Goal: Transaction & Acquisition: Purchase product/service

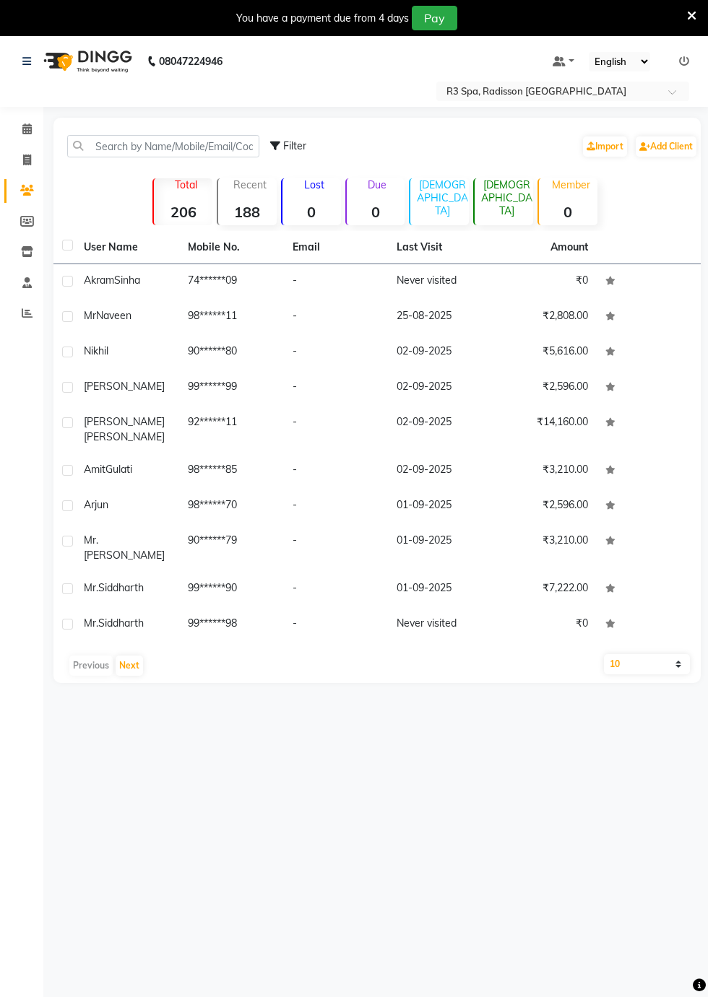
click at [176, 321] on td "Mr [PERSON_NAME]" at bounding box center [127, 317] width 104 height 35
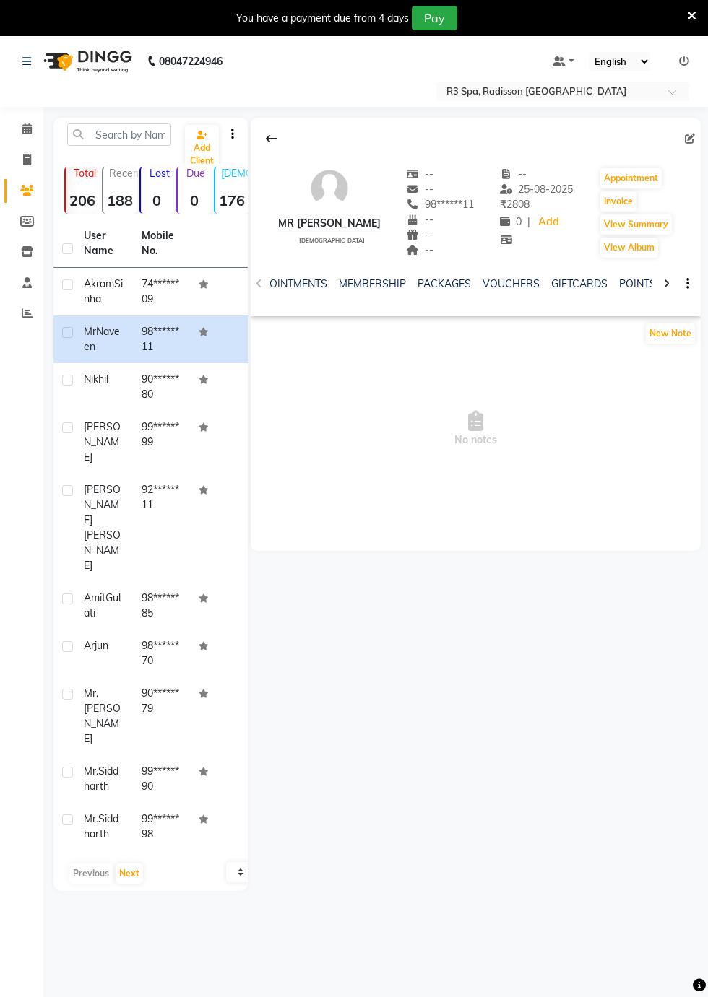
scroll to position [0, 334]
click at [433, 285] on link "PACKAGES" at bounding box center [442, 283] width 53 height 13
click at [611, 201] on button "Invoice" at bounding box center [618, 201] width 36 height 20
select select "service"
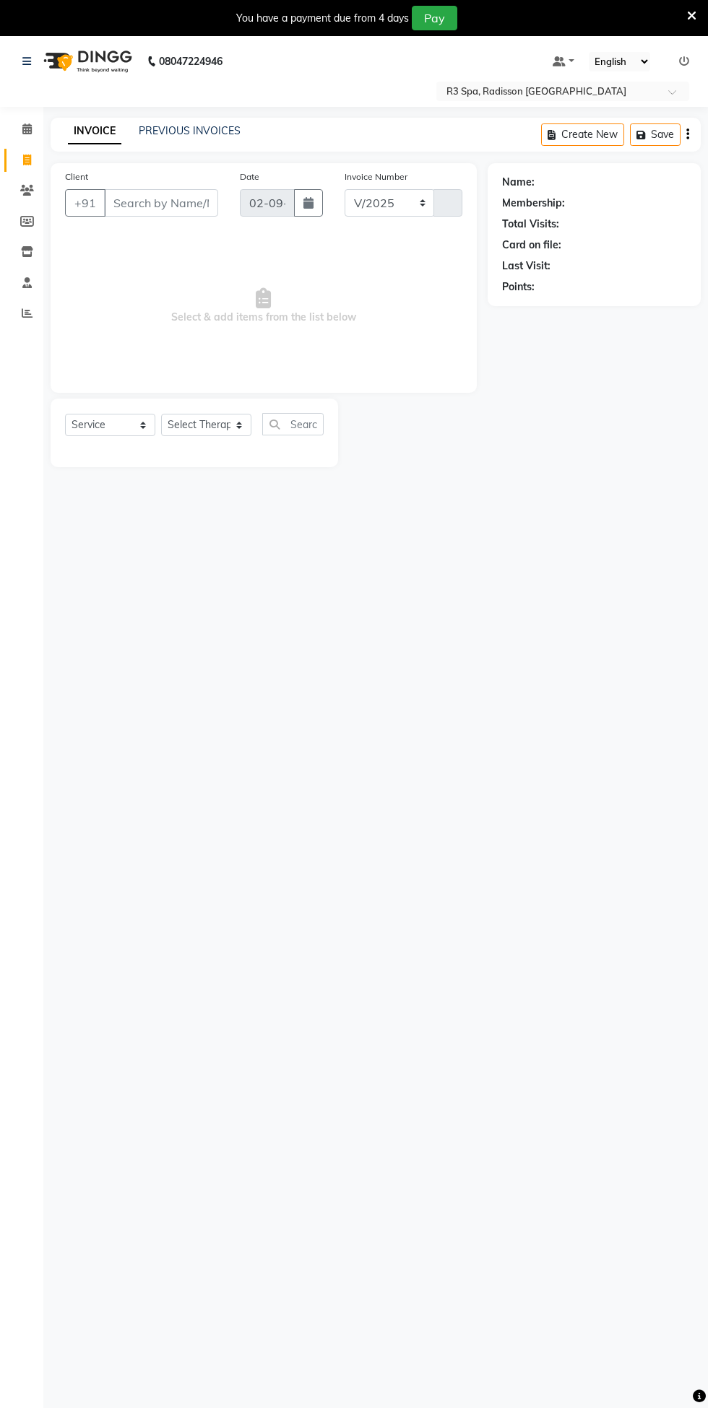
select select "8678"
type input "0270"
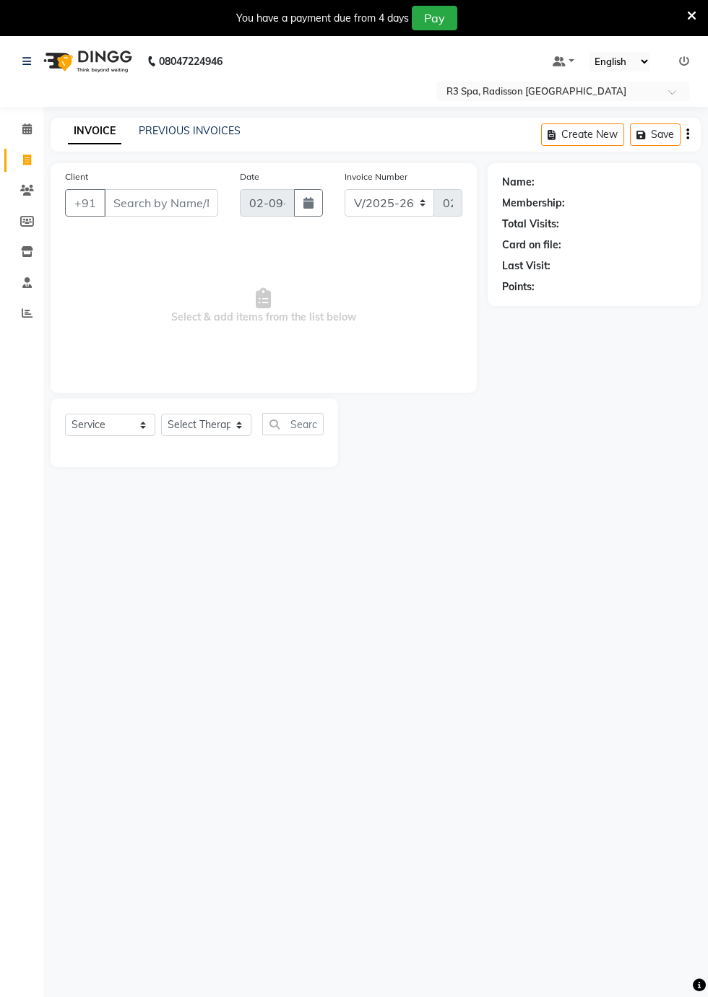
type input "98******11"
click at [137, 428] on select "Select Service Product Membership Package Voucher Prepaid Gift Card" at bounding box center [110, 425] width 90 height 22
select select "package"
click at [65, 414] on select "Select Service Product Membership Package Voucher Prepaid Gift Card" at bounding box center [110, 425] width 90 height 22
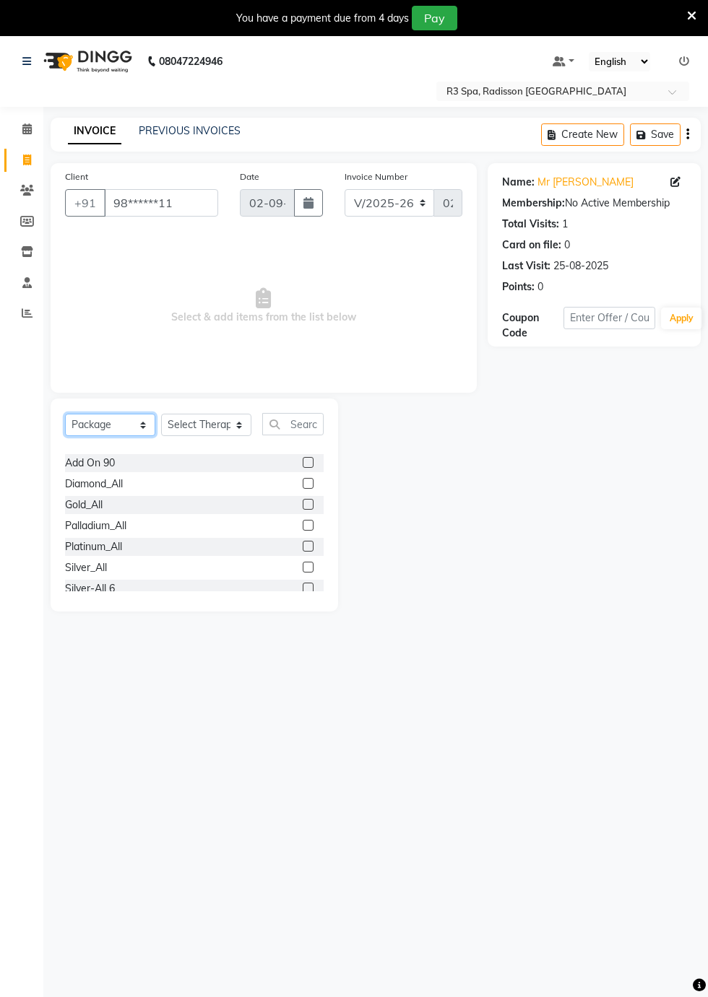
scroll to position [52, 0]
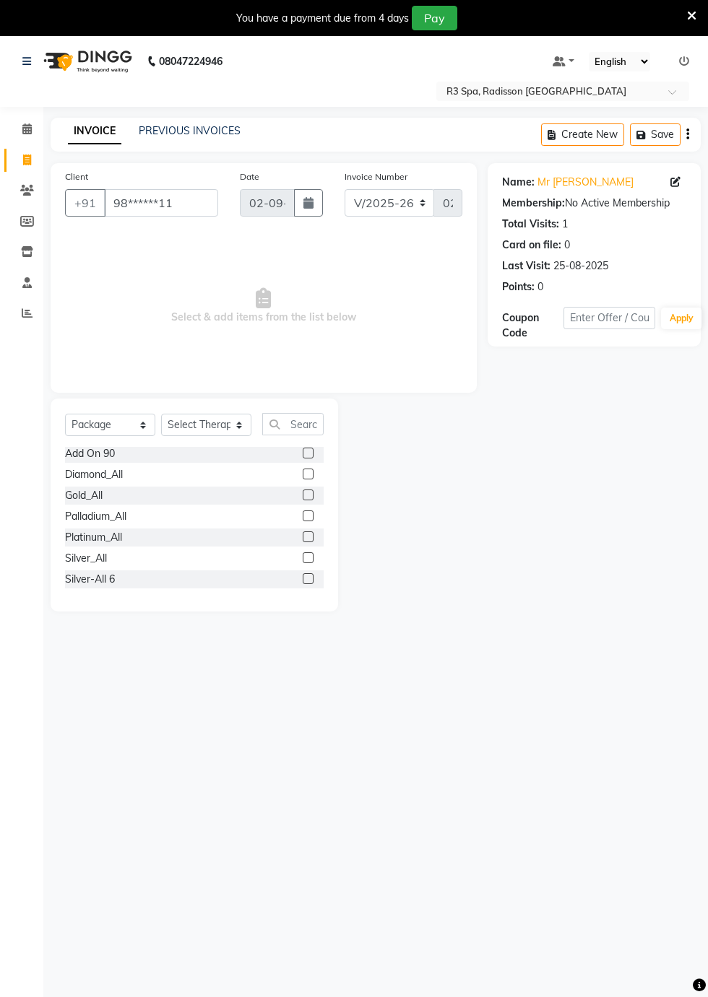
click at [303, 560] on label at bounding box center [308, 557] width 11 height 11
click at [303, 560] on input "checkbox" at bounding box center [307, 558] width 9 height 9
checkbox input "false"
click at [222, 428] on select "Select Therapist [DEMOGRAPHIC_DATA] [PERSON_NAME] [PERSON_NAME] Lolo Messiah Mi…" at bounding box center [206, 425] width 90 height 22
select select "87565"
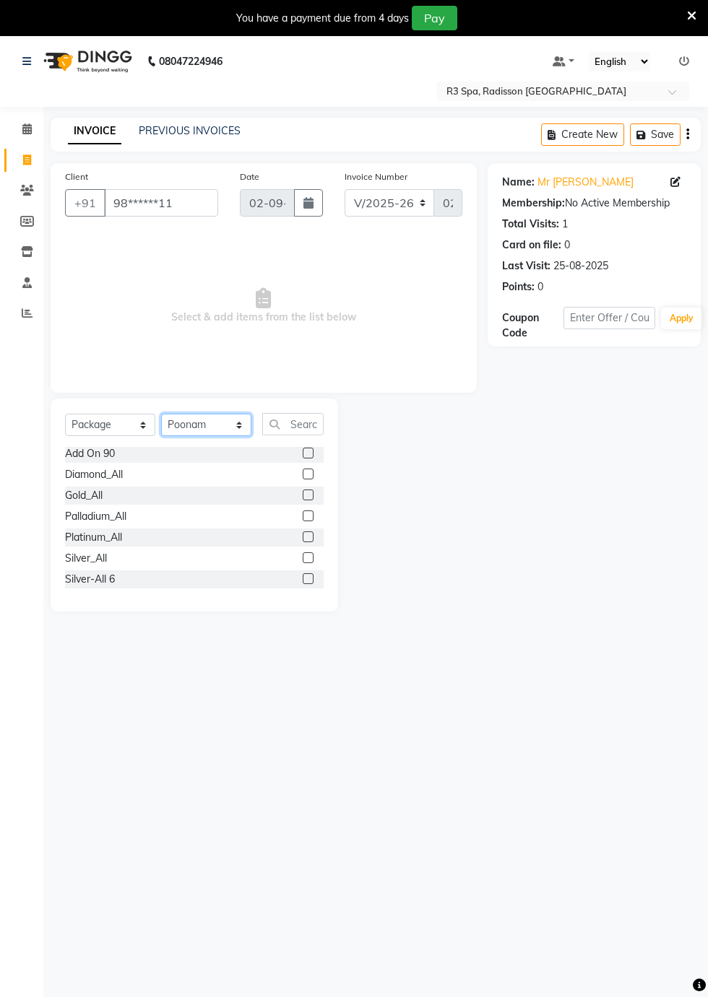
click at [161, 414] on select "Select Therapist [DEMOGRAPHIC_DATA] [PERSON_NAME] [PERSON_NAME] Lolo Messiah Mi…" at bounding box center [206, 425] width 90 height 22
click at [303, 573] on label at bounding box center [308, 578] width 11 height 11
click at [303, 575] on input "checkbox" at bounding box center [307, 579] width 9 height 9
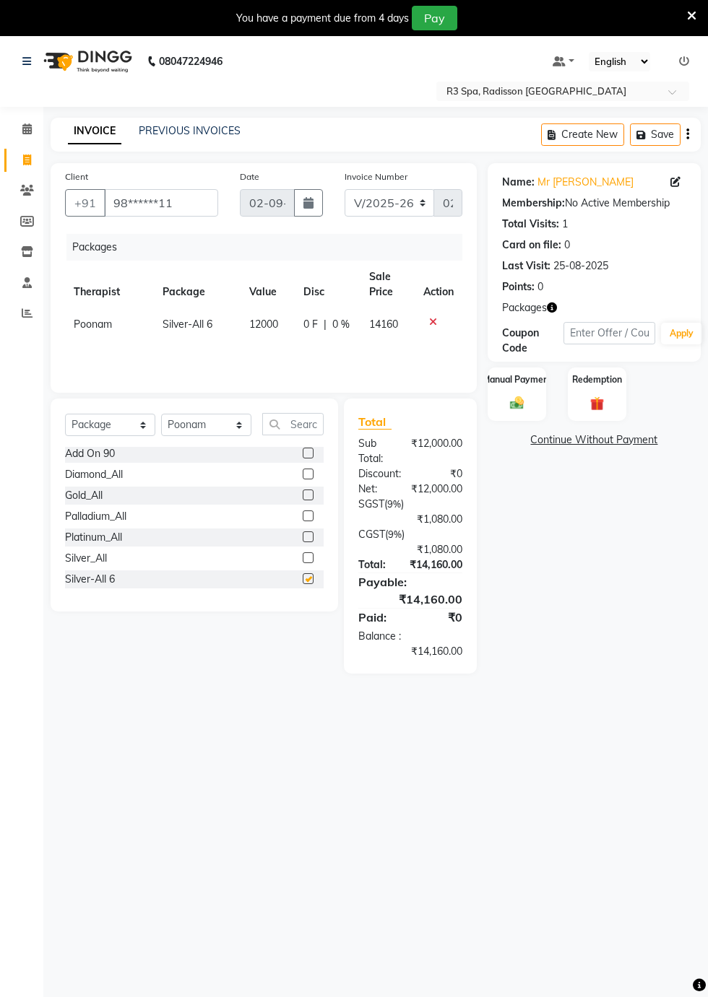
checkbox input "false"
click at [594, 402] on img at bounding box center [597, 403] width 22 height 17
click at [649, 443] on span "Package 1" at bounding box center [655, 441] width 50 height 17
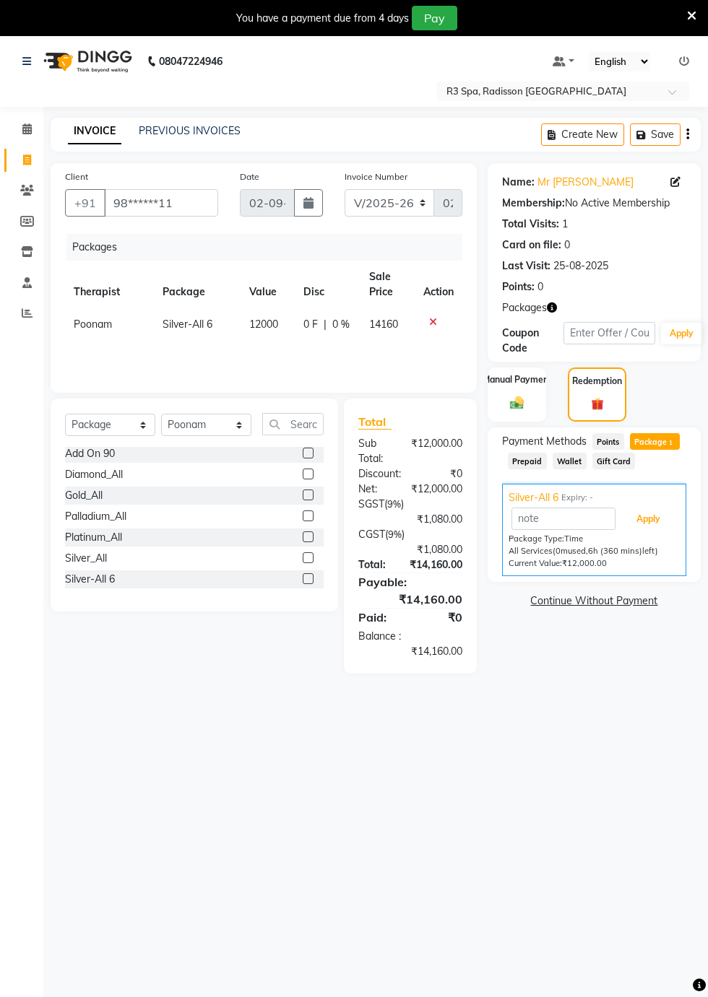
click at [654, 523] on button "Apply" at bounding box center [648, 519] width 60 height 25
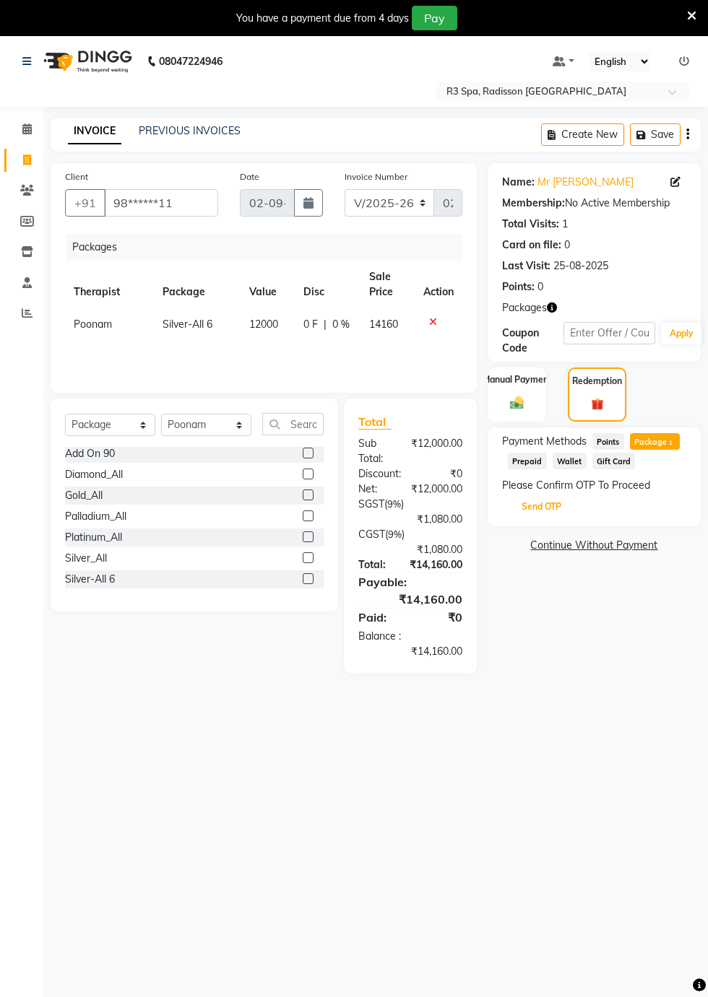
click at [542, 519] on button "Send OTP" at bounding box center [541, 507] width 76 height 25
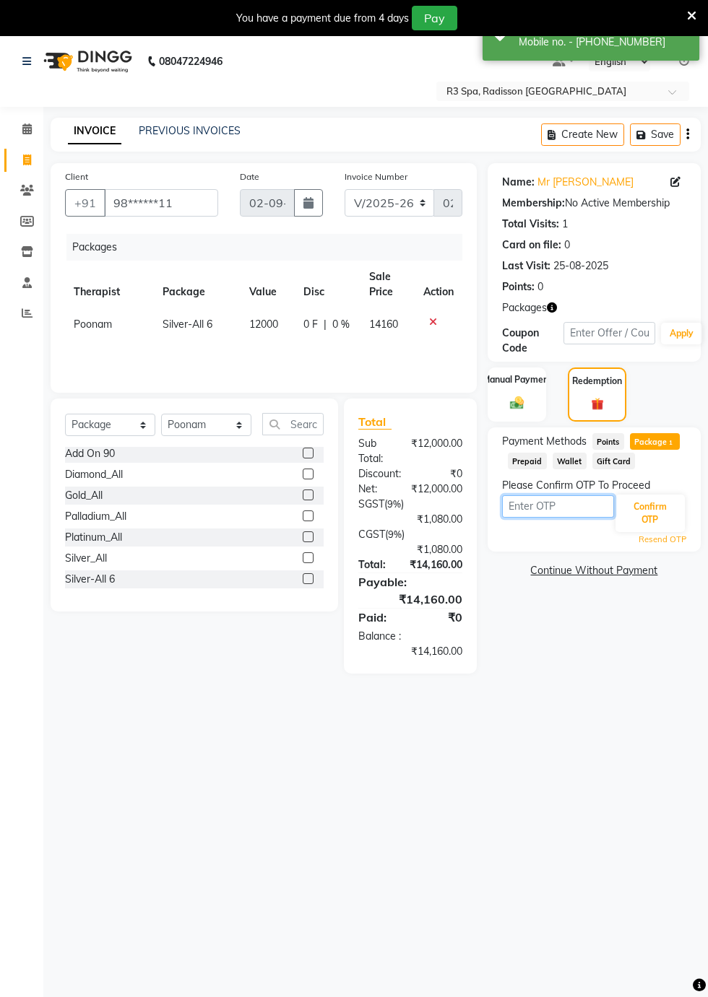
click at [566, 503] on input "text" at bounding box center [558, 506] width 112 height 22
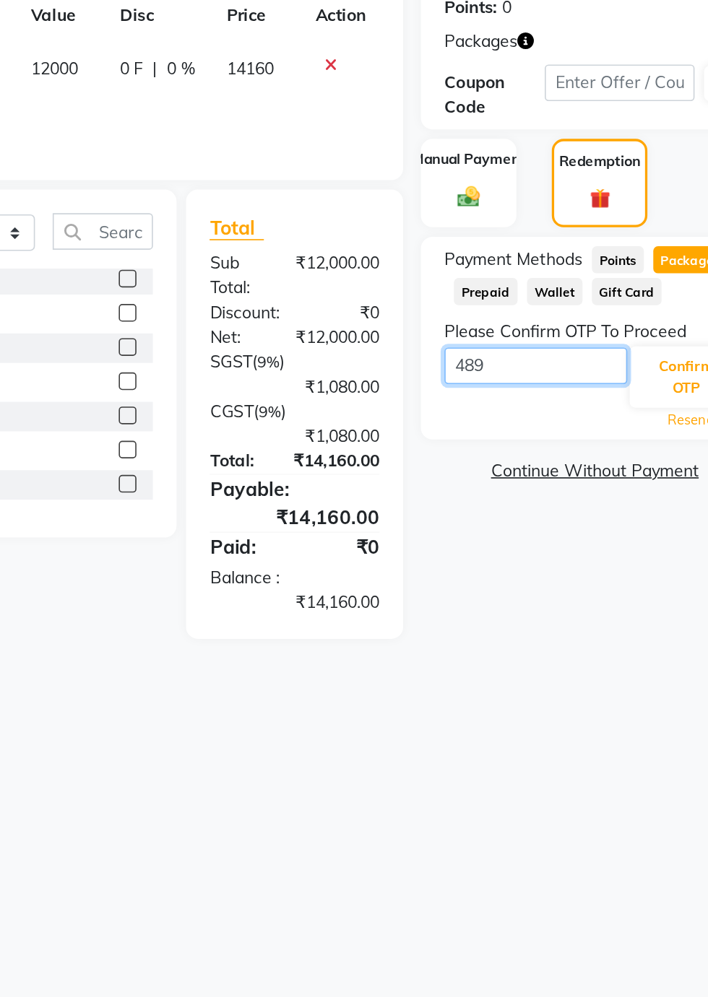
type input "4892"
click at [641, 518] on button "Confirm OTP" at bounding box center [649, 514] width 69 height 38
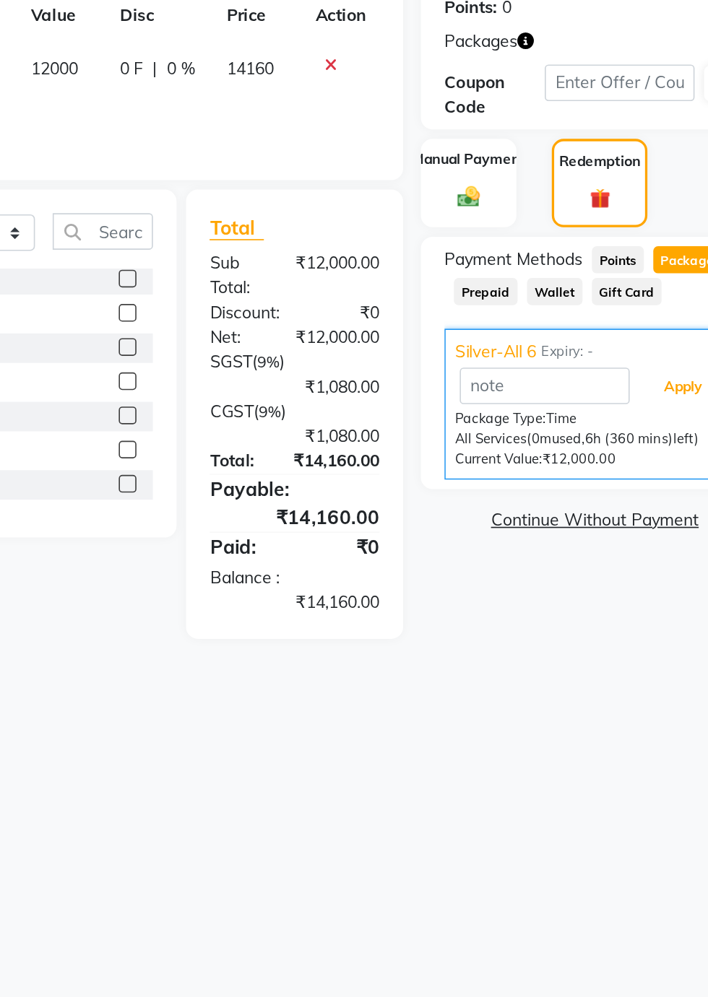
click at [649, 526] on button "Apply" at bounding box center [648, 519] width 60 height 25
type input "Silver-All 6"
click at [647, 521] on button "Apply" at bounding box center [648, 519] width 60 height 25
click at [643, 523] on button "Apply" at bounding box center [648, 519] width 60 height 25
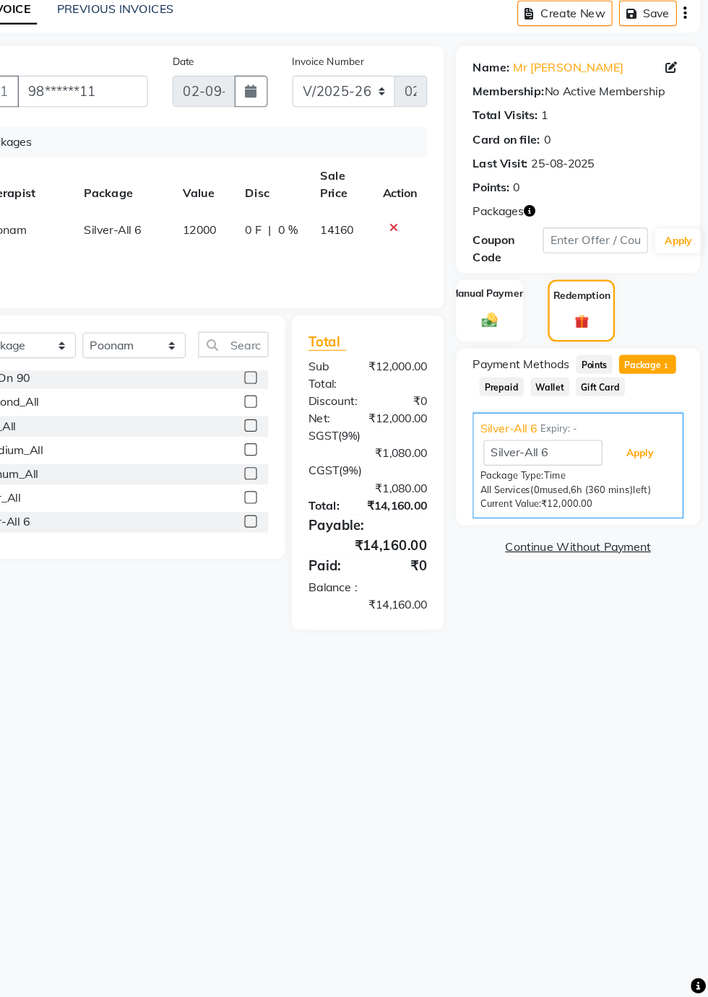
scroll to position [0, 0]
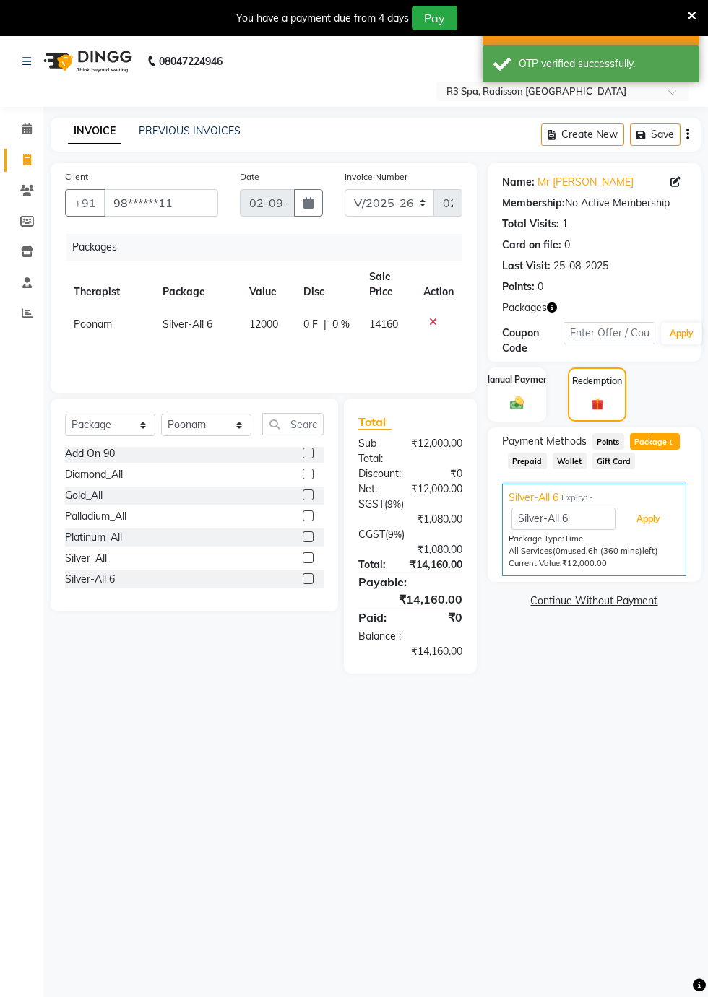
click at [663, 518] on button "Apply" at bounding box center [648, 519] width 60 height 25
click at [656, 527] on button "Apply" at bounding box center [648, 519] width 60 height 25
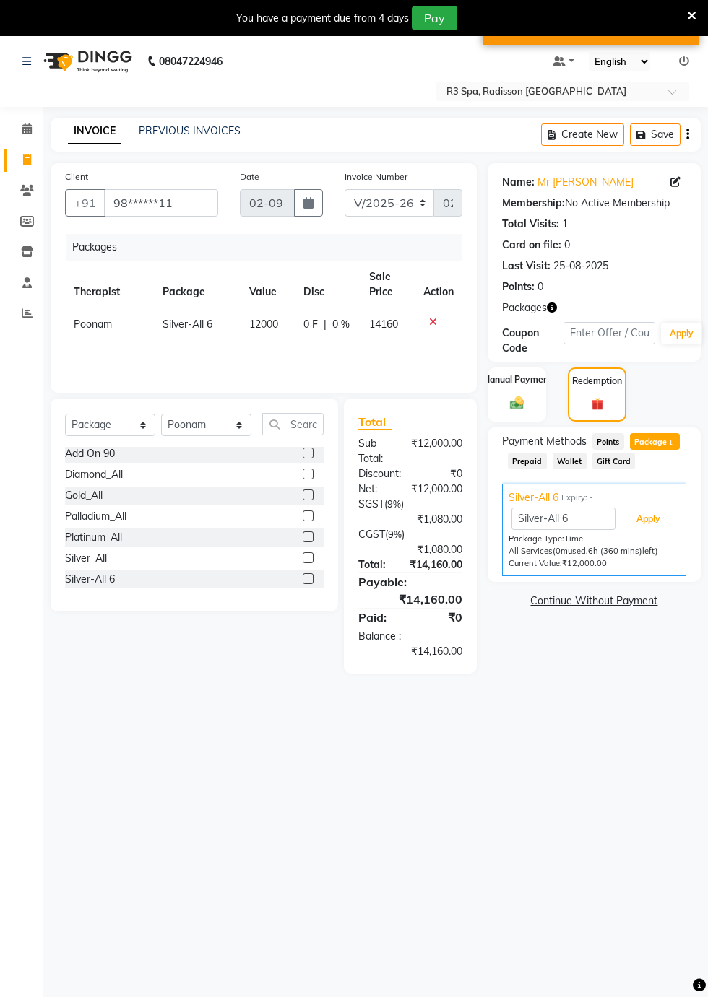
click at [667, 526] on button "Apply" at bounding box center [648, 519] width 60 height 25
click at [656, 527] on button "Apply" at bounding box center [648, 519] width 60 height 25
click at [659, 523] on button "Apply" at bounding box center [648, 519] width 60 height 25
click at [666, 524] on button "Apply" at bounding box center [648, 519] width 60 height 25
click at [648, 516] on button "Apply" at bounding box center [648, 519] width 60 height 25
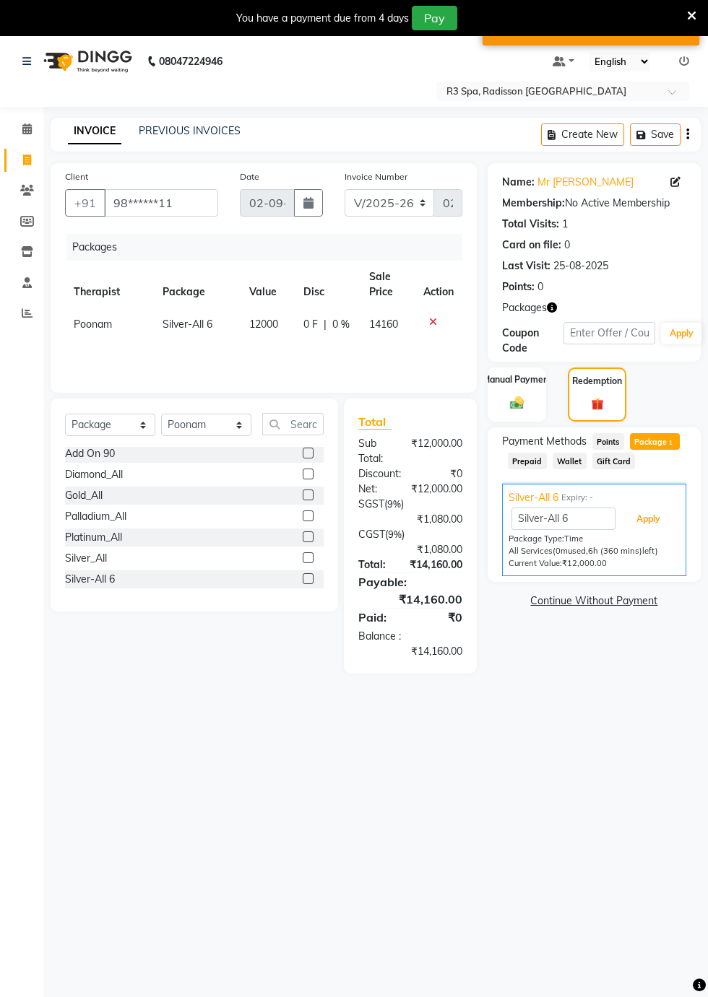
click at [654, 519] on button "Apply" at bounding box center [648, 519] width 60 height 25
click at [650, 519] on button "Apply" at bounding box center [648, 519] width 60 height 25
click at [656, 525] on button "Apply" at bounding box center [648, 519] width 60 height 25
click at [648, 520] on button "Apply" at bounding box center [648, 519] width 60 height 25
click at [658, 517] on button "Apply" at bounding box center [648, 519] width 60 height 25
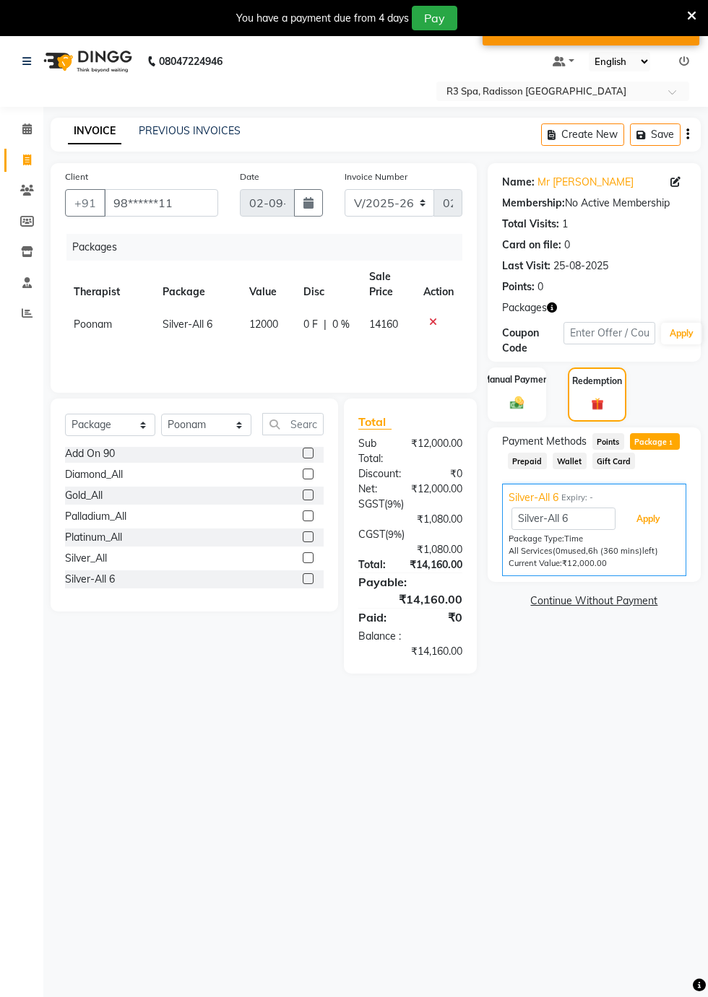
click at [660, 526] on button "Apply" at bounding box center [648, 519] width 60 height 25
click at [660, 524] on button "Apply" at bounding box center [648, 519] width 60 height 25
click at [653, 524] on button "Apply" at bounding box center [648, 519] width 60 height 25
click at [656, 445] on span "Package 1" at bounding box center [655, 441] width 50 height 17
click at [656, 527] on button "Apply" at bounding box center [648, 519] width 60 height 25
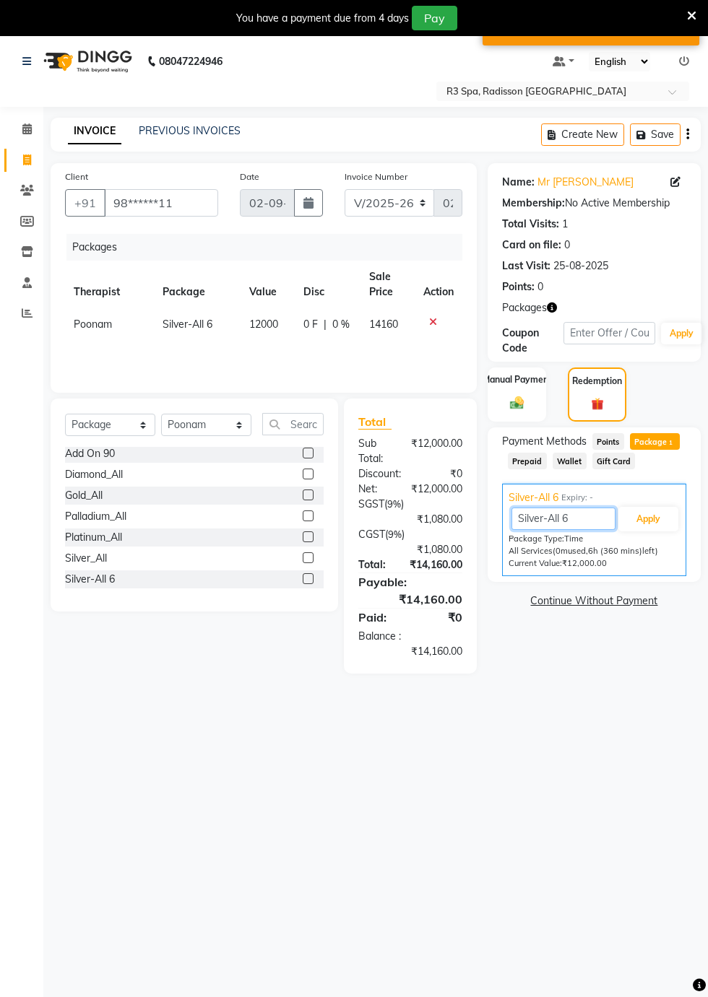
click at [582, 523] on input "Silver-All 6" at bounding box center [563, 519] width 104 height 22
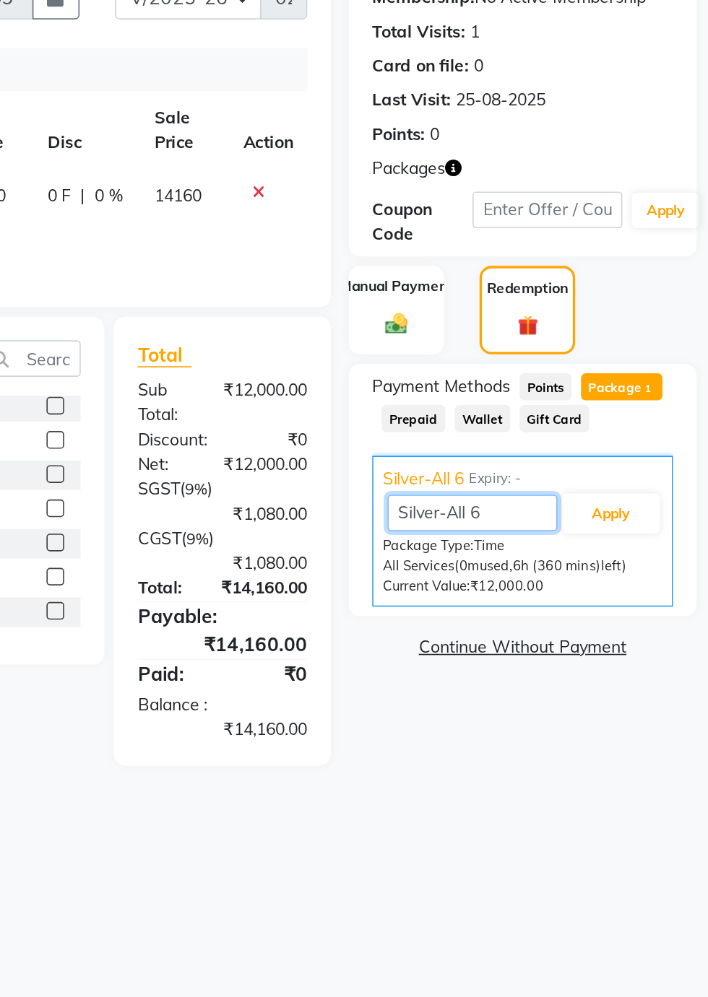
click at [545, 508] on input "Silver-All 6" at bounding box center [563, 519] width 104 height 22
click at [544, 494] on span "Silver-All 6" at bounding box center [533, 497] width 50 height 15
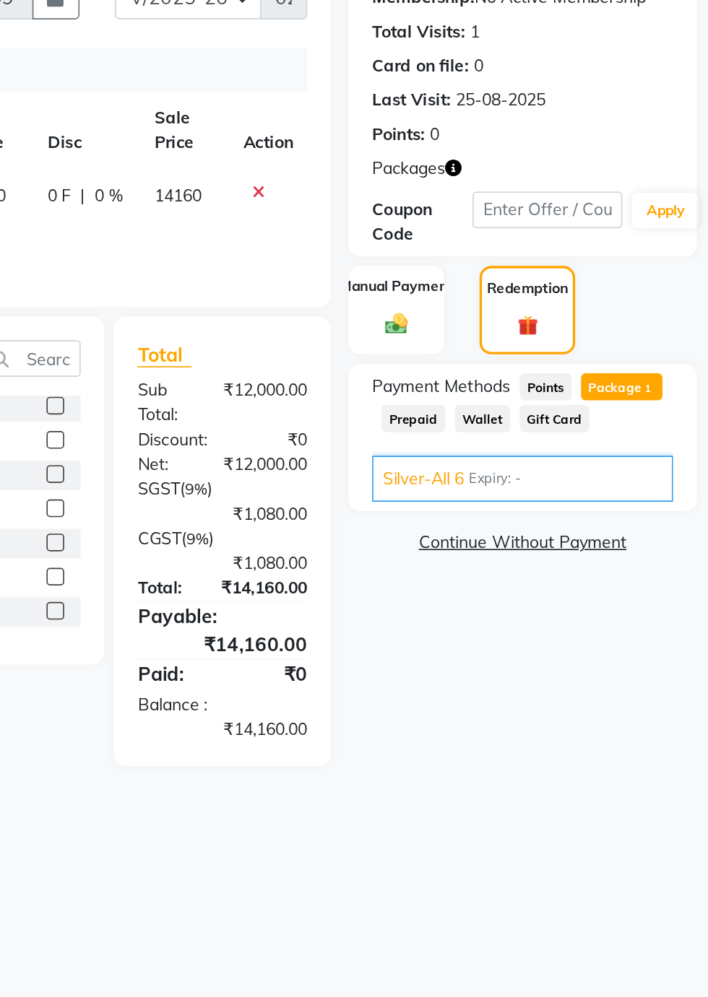
click at [540, 503] on span "Silver-All 6" at bounding box center [533, 497] width 50 height 15
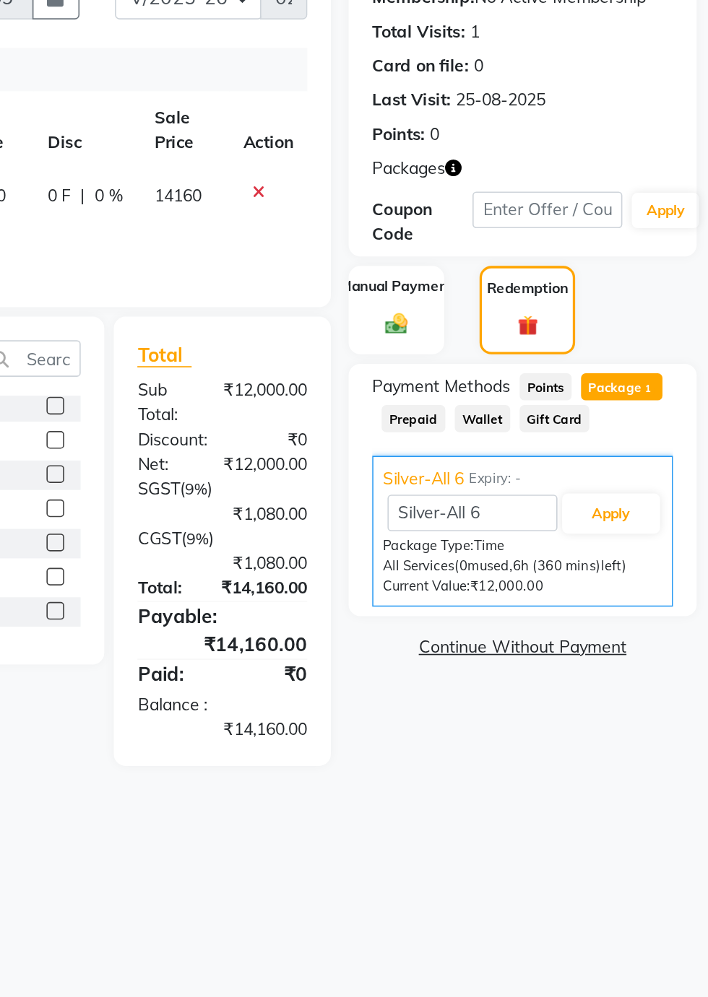
click at [529, 496] on span "Silver-All 6" at bounding box center [533, 497] width 50 height 15
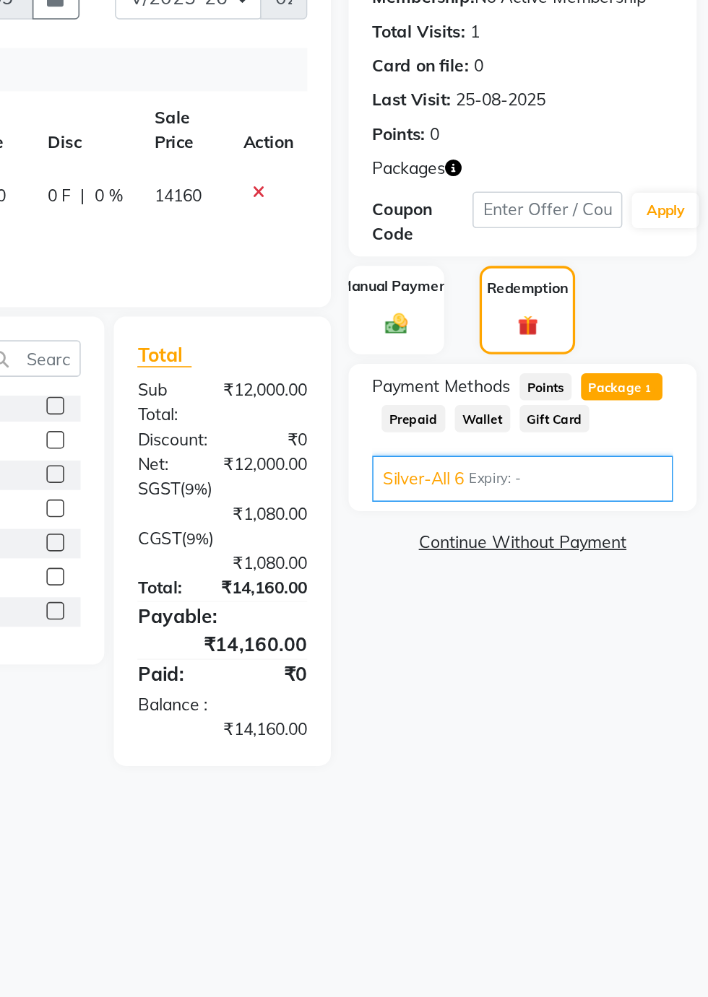
click at [542, 501] on span "Silver-All 6" at bounding box center [533, 497] width 50 height 15
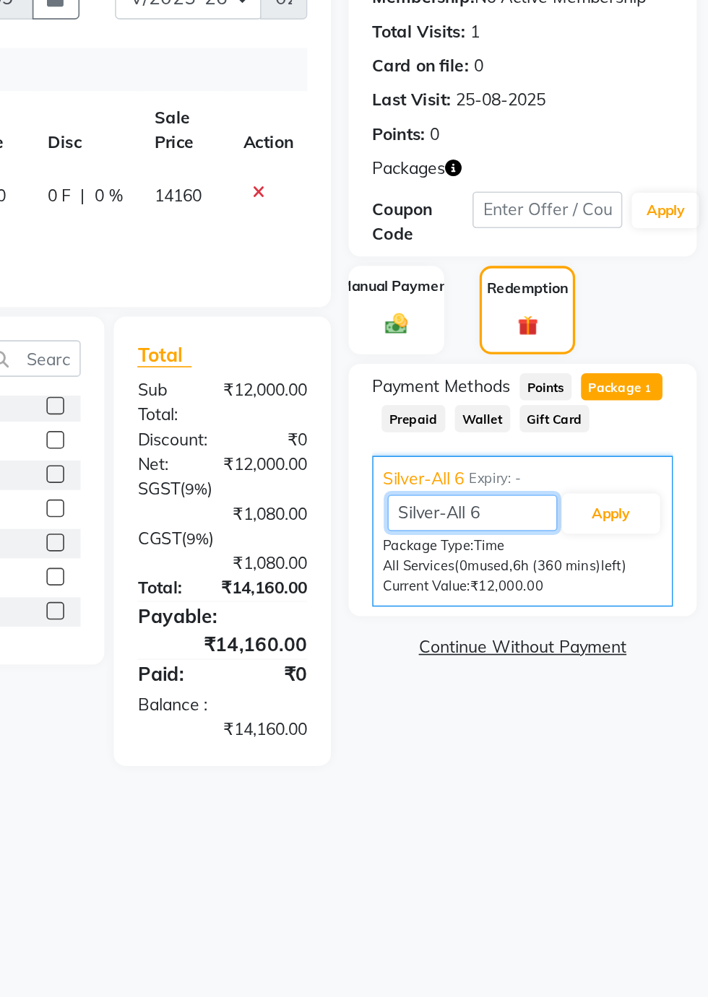
click at [585, 518] on input "Silver-All 6" at bounding box center [563, 519] width 104 height 22
click at [654, 524] on button "Apply" at bounding box center [648, 519] width 60 height 25
click at [651, 524] on button "Apply" at bounding box center [648, 519] width 60 height 25
click at [653, 524] on button "Apply" at bounding box center [648, 519] width 60 height 25
click at [659, 521] on button "Apply" at bounding box center [648, 519] width 60 height 25
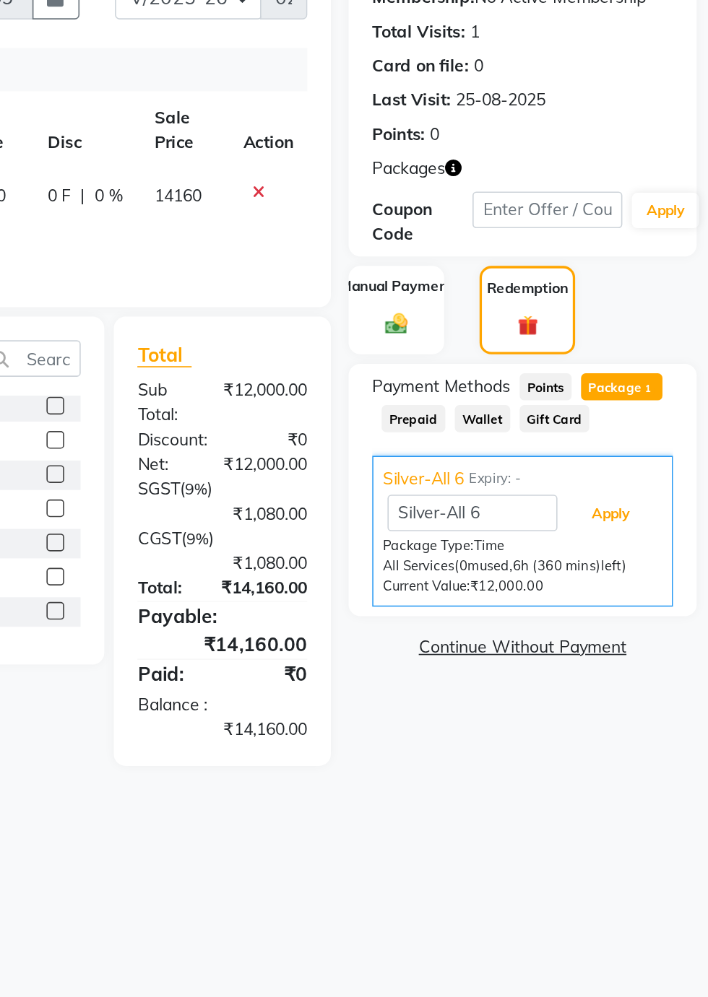
click at [659, 526] on button "Apply" at bounding box center [648, 519] width 60 height 25
click at [648, 528] on button "Apply" at bounding box center [648, 519] width 60 height 25
click at [648, 523] on button "Apply" at bounding box center [648, 519] width 60 height 25
click at [659, 522] on button "Apply" at bounding box center [648, 519] width 60 height 25
click at [654, 518] on button "Apply" at bounding box center [648, 519] width 60 height 25
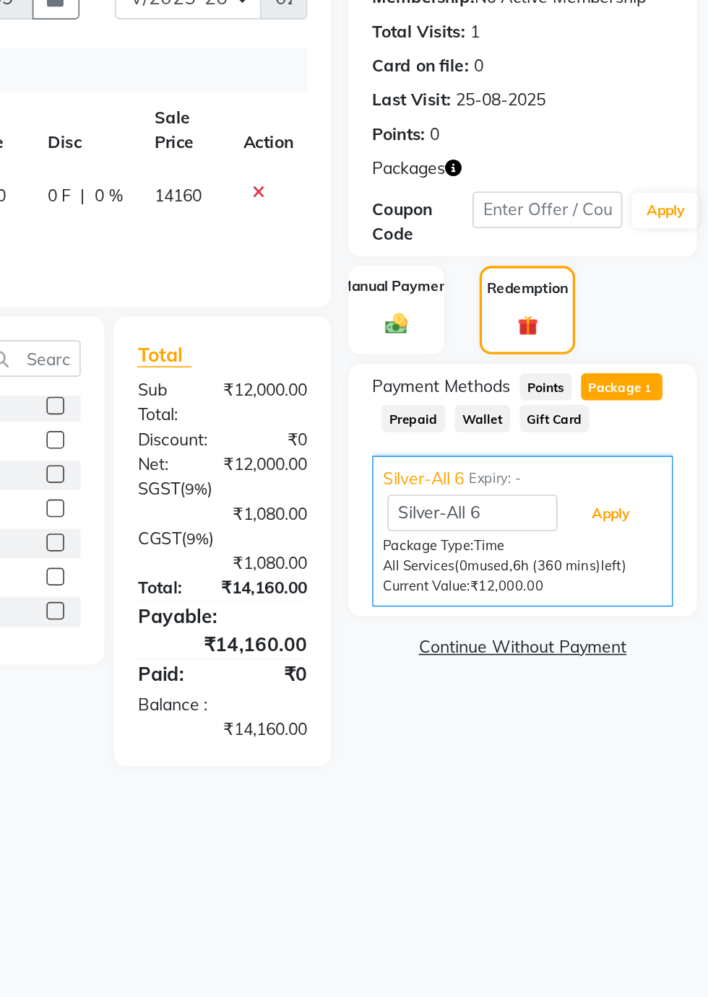
click at [671, 511] on button "Apply" at bounding box center [648, 519] width 60 height 25
click at [648, 524] on button "Apply" at bounding box center [648, 519] width 60 height 25
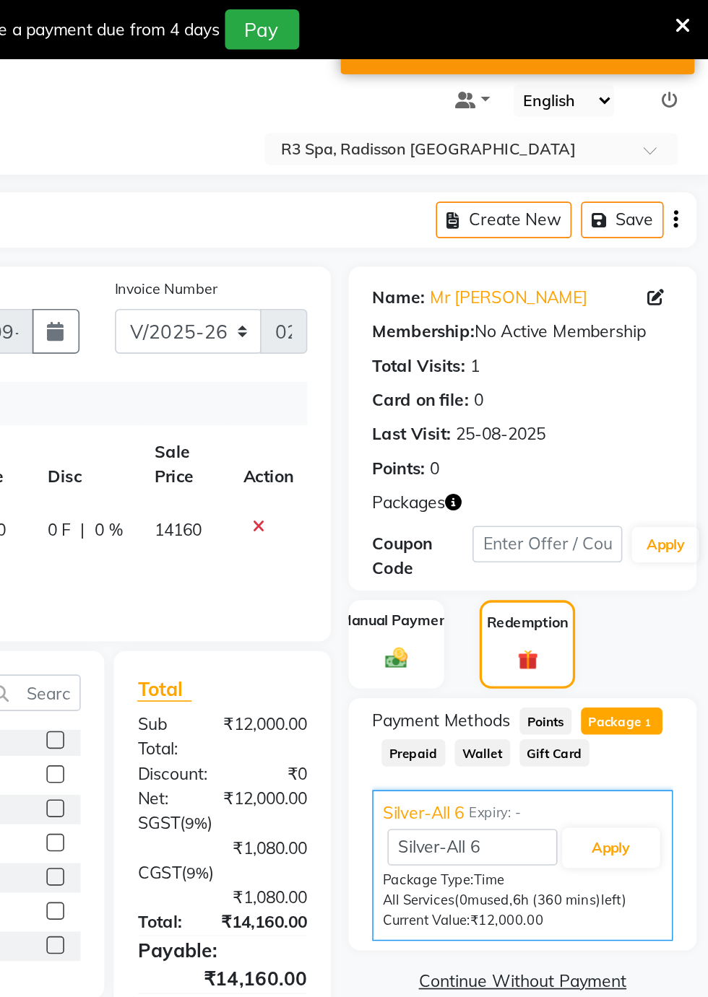
click at [589, 160] on main "INVOICE PREVIOUS INVOICES Create New Save Client +91 98******11 Date [DATE] Inv…" at bounding box center [375, 407] width 664 height 578
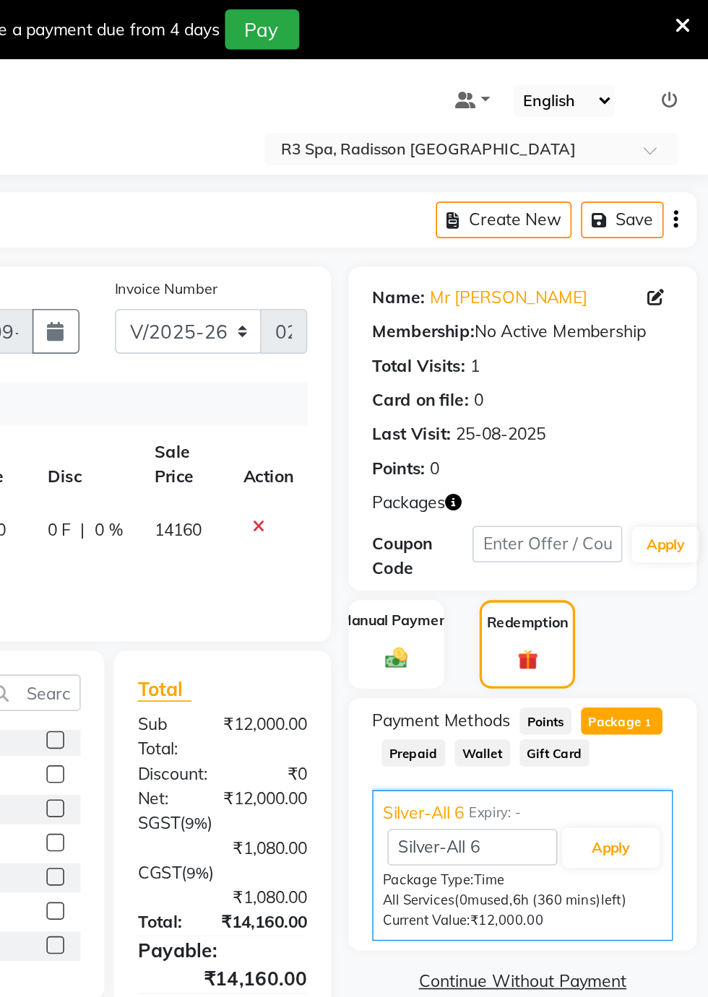
click at [691, 17] on icon at bounding box center [691, 15] width 9 height 13
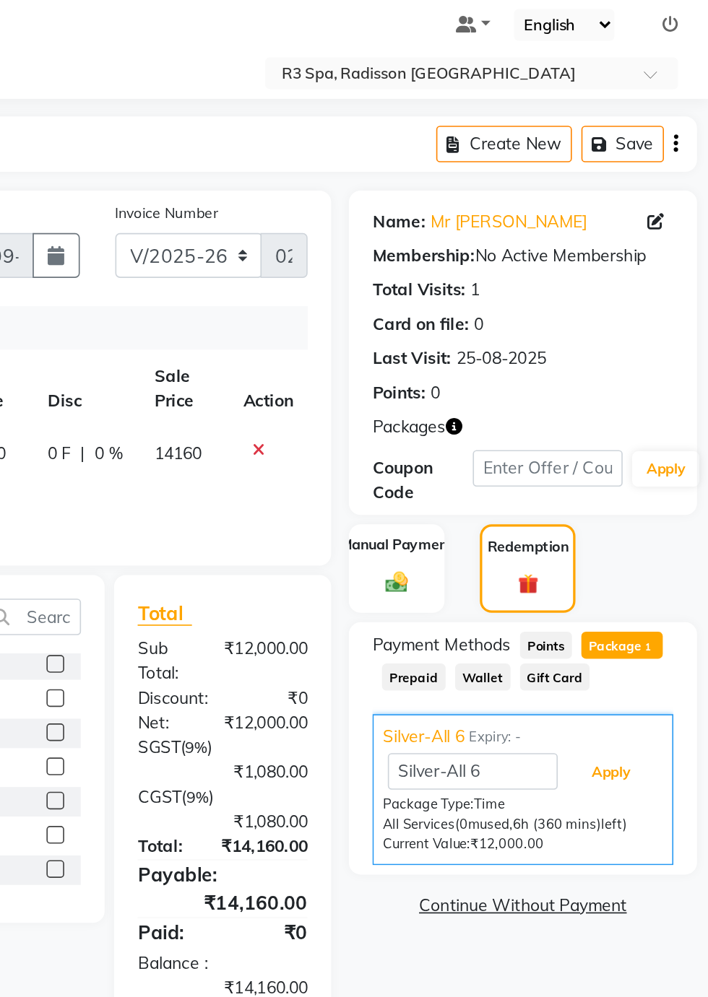
click at [647, 485] on button "Apply" at bounding box center [648, 484] width 60 height 25
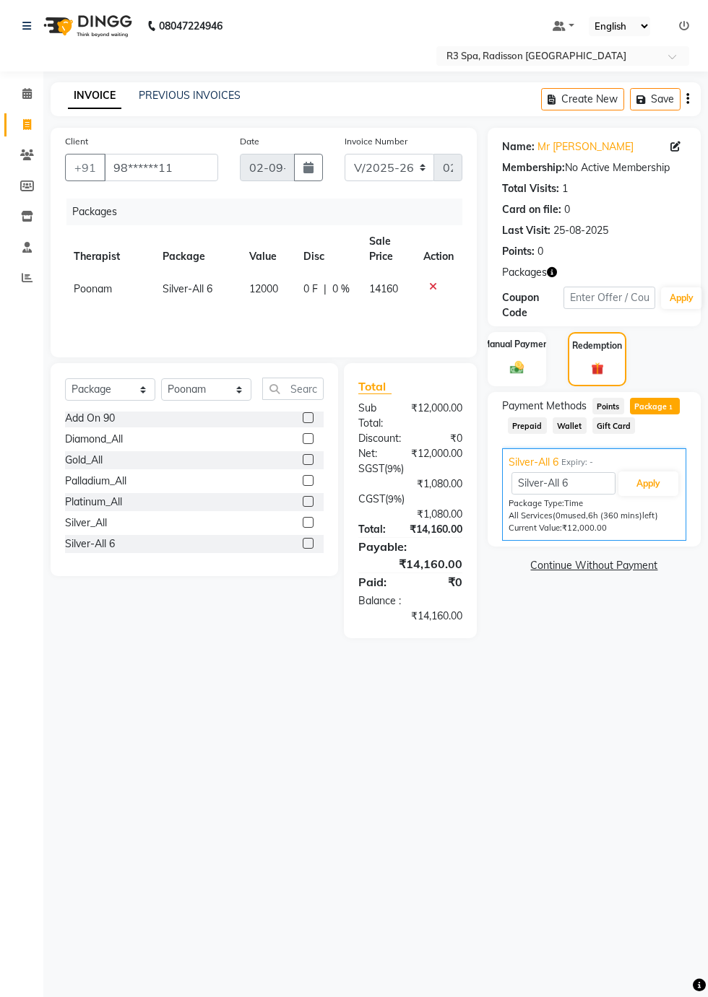
click at [306, 519] on label at bounding box center [308, 522] width 11 height 11
click at [306, 519] on input "checkbox" at bounding box center [307, 522] width 9 height 9
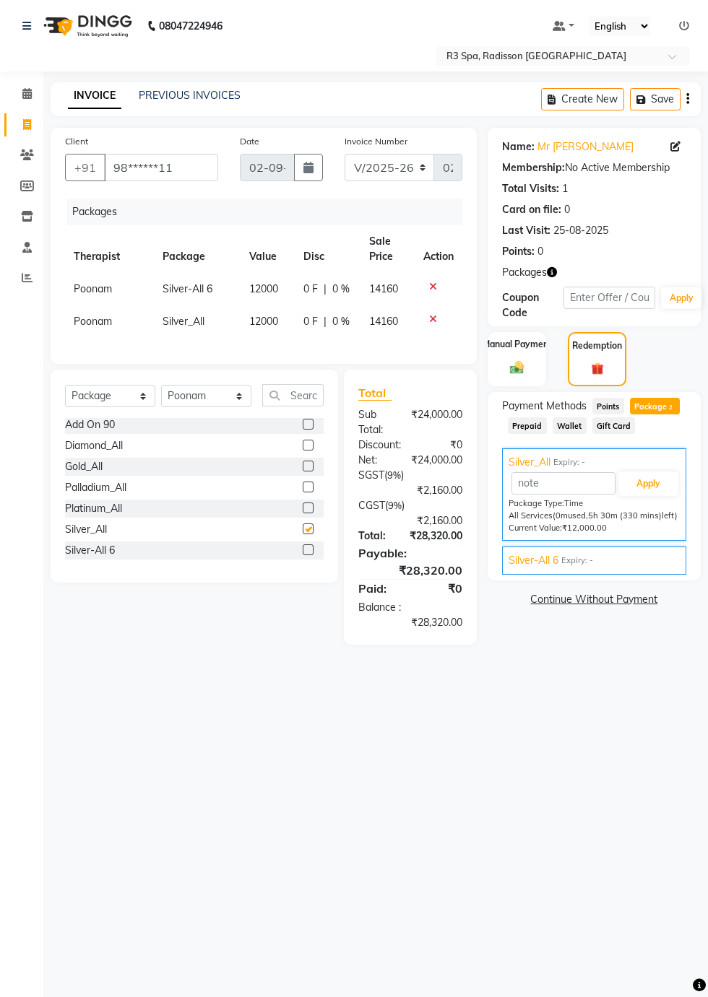
checkbox input "false"
click at [531, 472] on input "text" at bounding box center [563, 483] width 104 height 22
click at [660, 488] on button "Apply" at bounding box center [648, 484] width 60 height 25
type input "Silver_All"
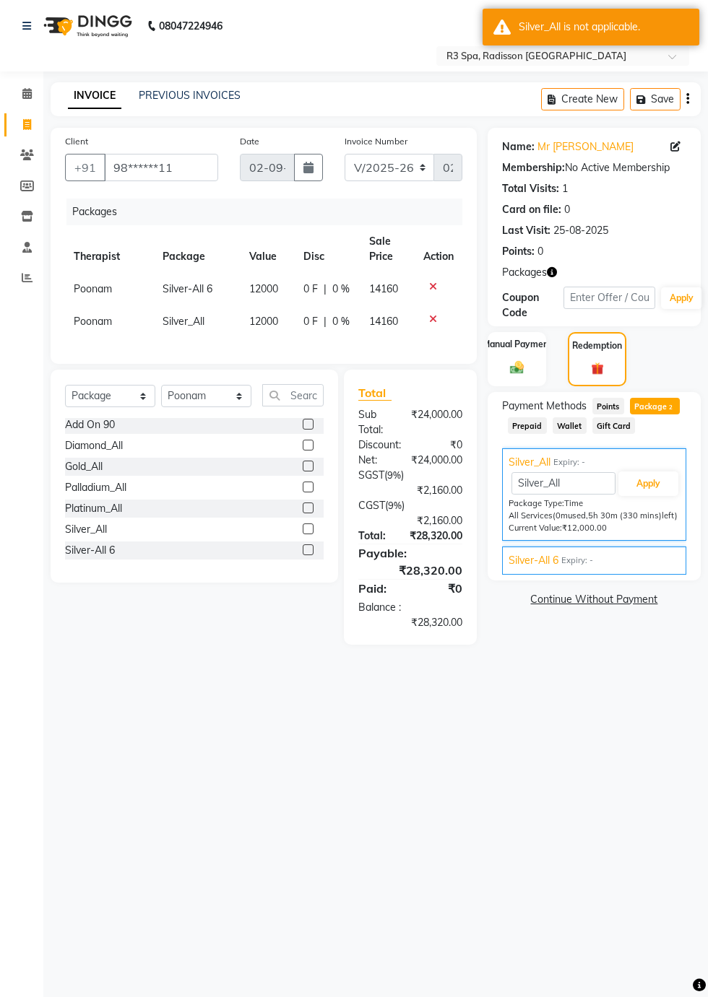
click at [432, 285] on icon at bounding box center [433, 287] width 8 height 10
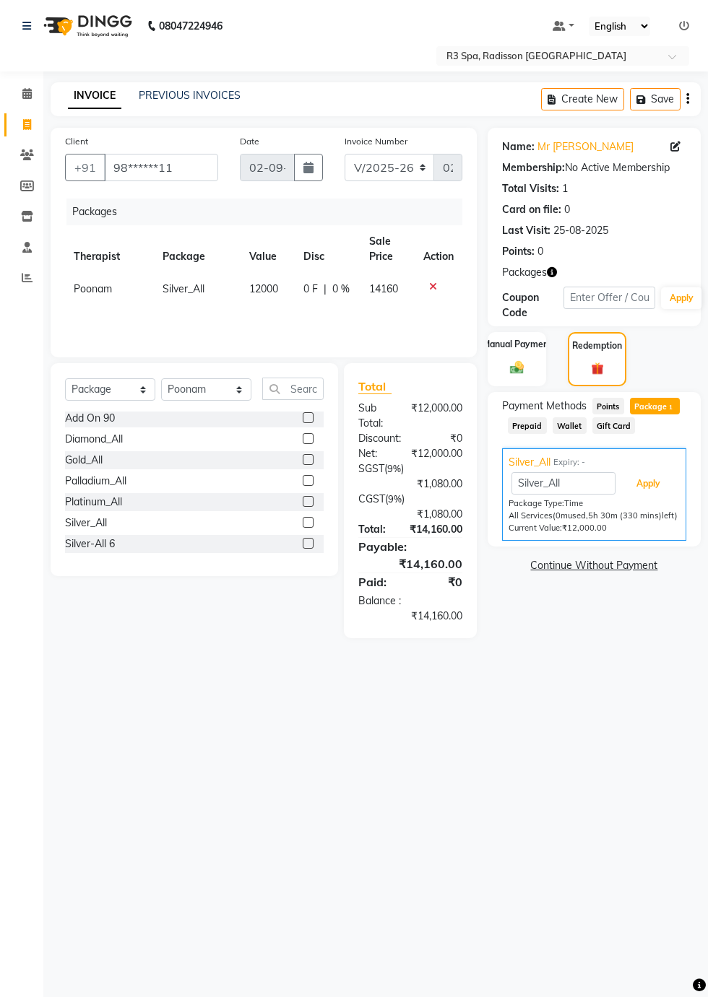
click at [647, 485] on button "Apply" at bounding box center [648, 484] width 60 height 25
click at [647, 481] on button "Apply" at bounding box center [648, 484] width 60 height 25
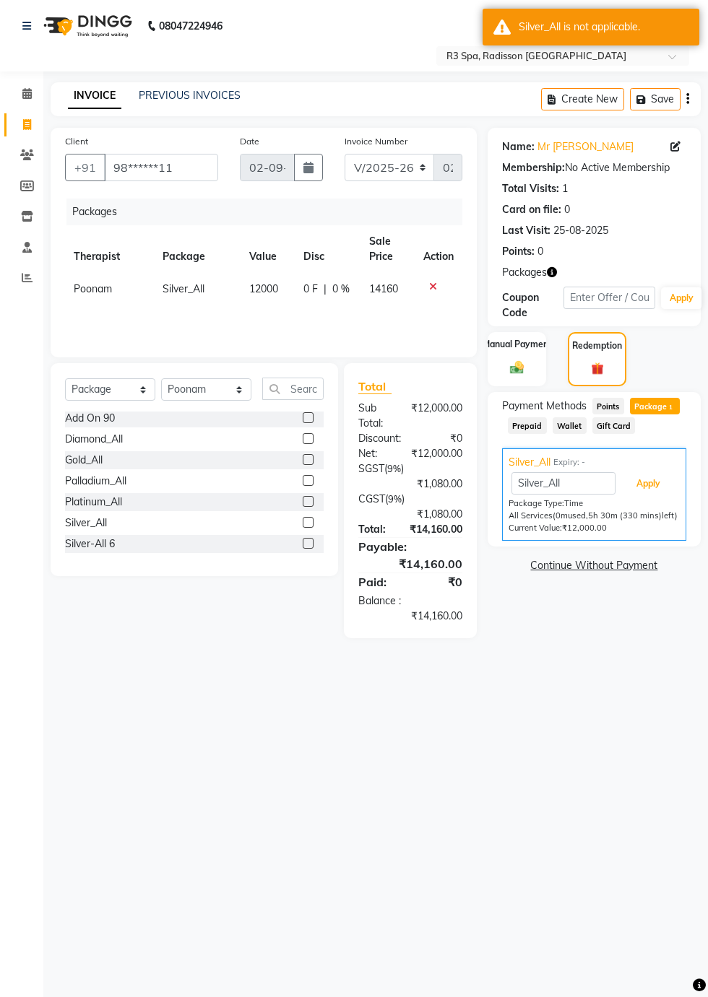
click at [666, 486] on button "Apply" at bounding box center [648, 484] width 60 height 25
click at [658, 487] on button "Apply" at bounding box center [648, 484] width 60 height 25
click at [654, 488] on button "Apply" at bounding box center [648, 484] width 60 height 25
click at [659, 492] on button "Apply" at bounding box center [648, 484] width 60 height 25
click at [647, 487] on button "Apply" at bounding box center [648, 484] width 60 height 25
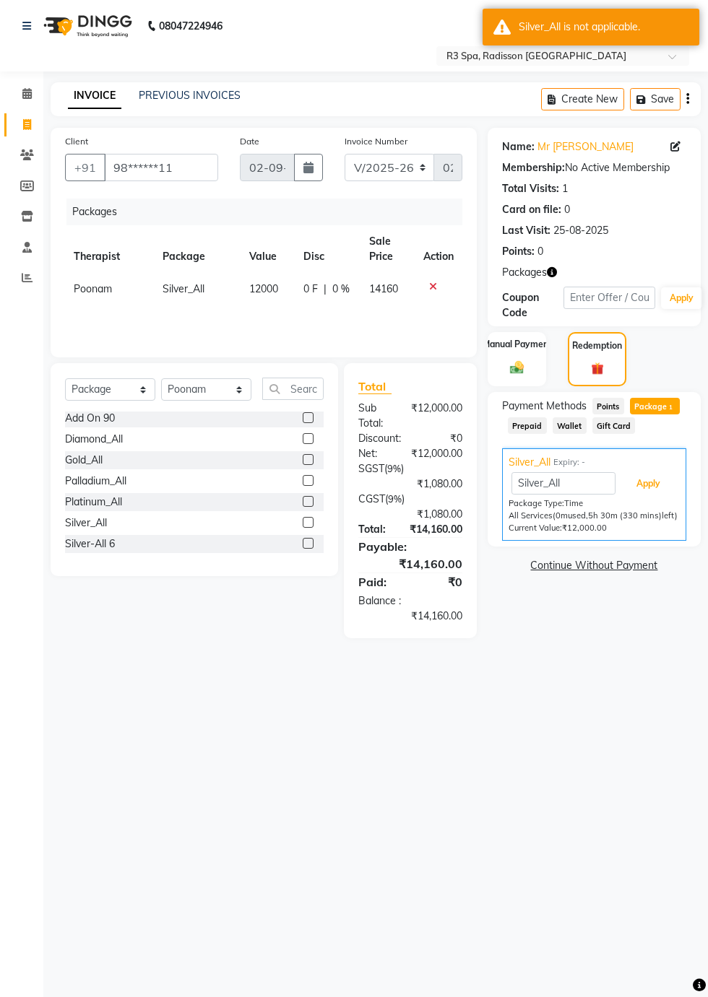
click at [653, 486] on button "Apply" at bounding box center [648, 484] width 60 height 25
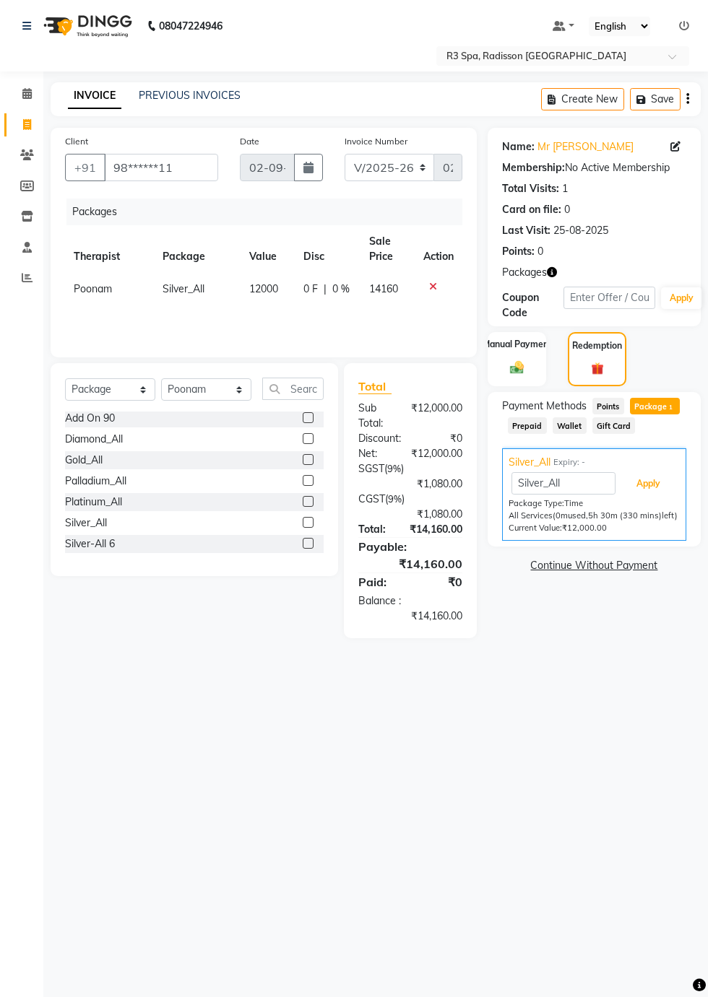
click at [657, 494] on button "Apply" at bounding box center [648, 484] width 60 height 25
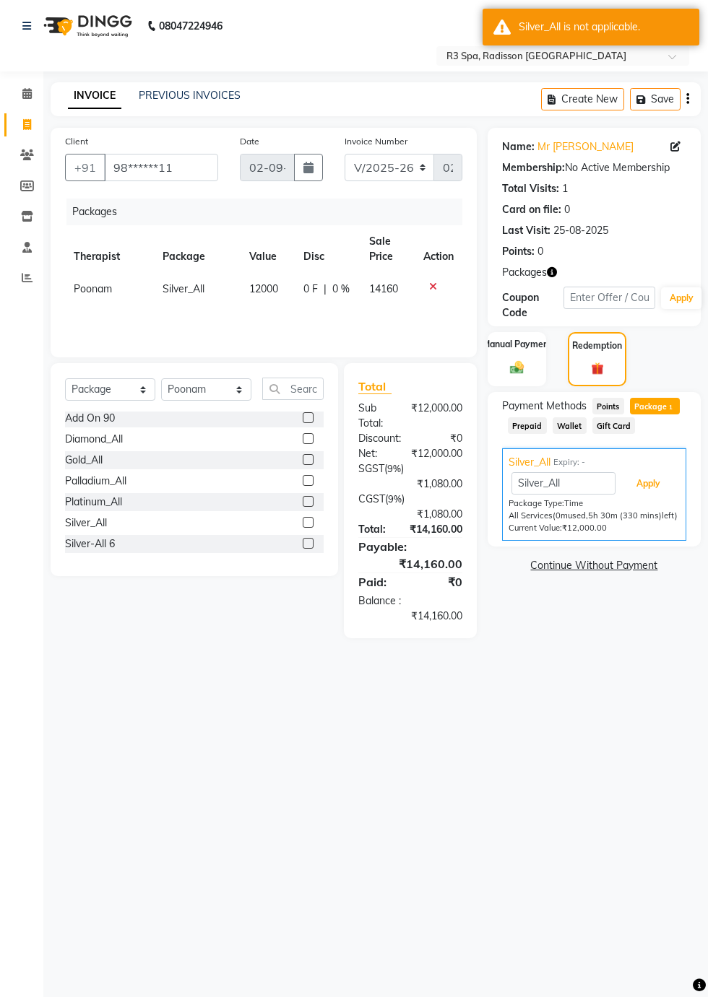
click at [660, 484] on button "Apply" at bounding box center [648, 484] width 60 height 25
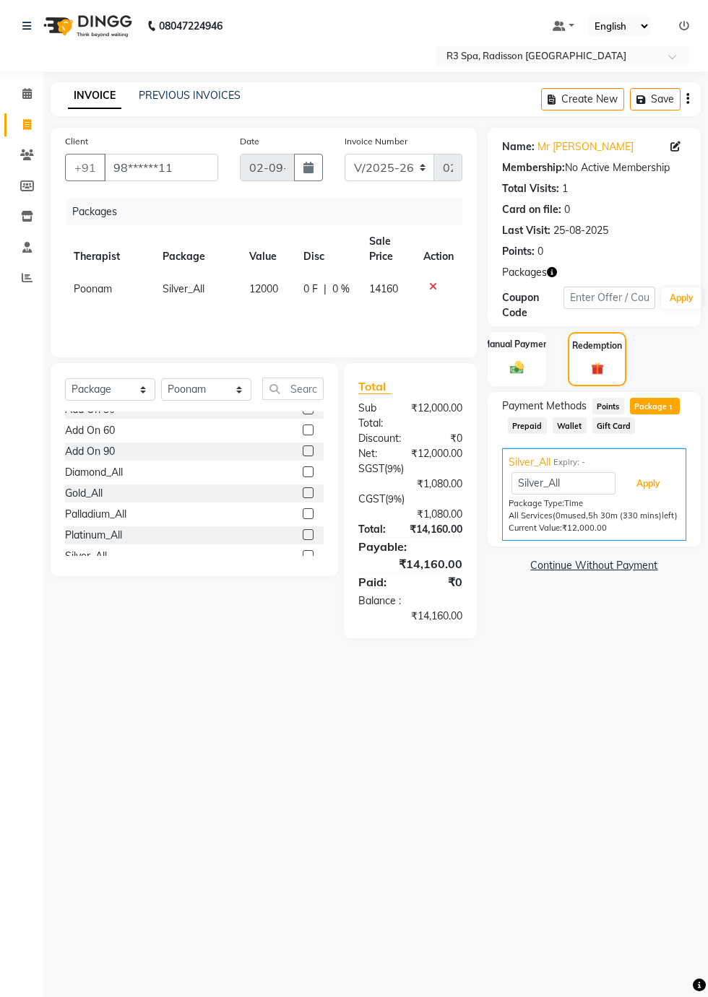
scroll to position [53, 0]
click at [661, 494] on button "Apply" at bounding box center [648, 484] width 60 height 25
click at [646, 484] on button "Apply" at bounding box center [648, 484] width 60 height 25
click at [650, 484] on button "Apply" at bounding box center [648, 484] width 60 height 25
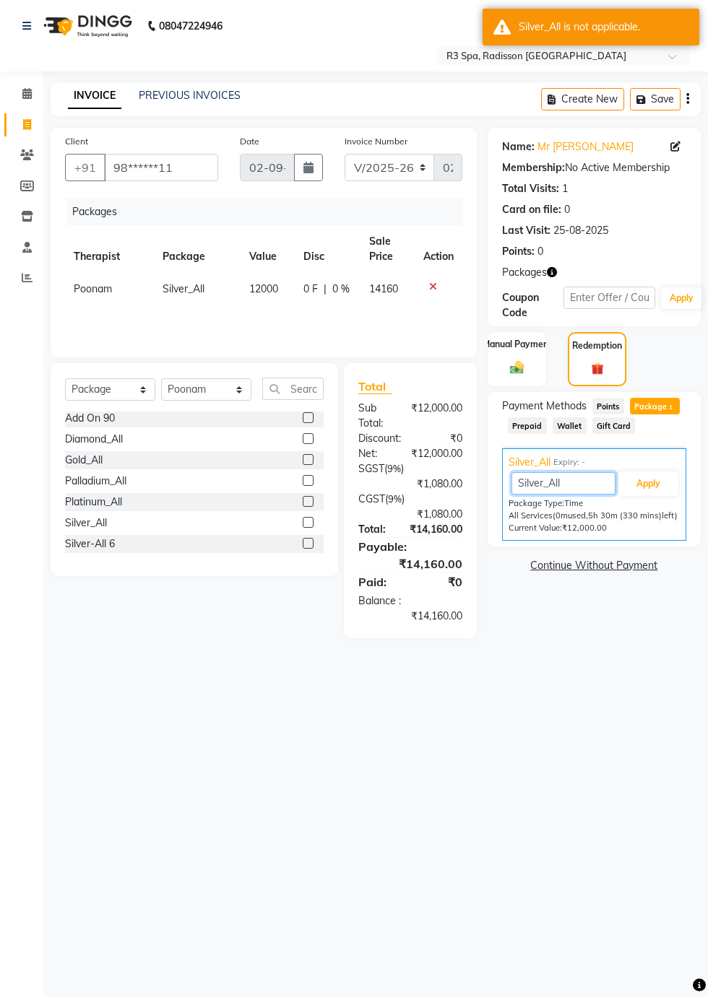
click at [538, 473] on input "Silver_All" at bounding box center [563, 483] width 104 height 22
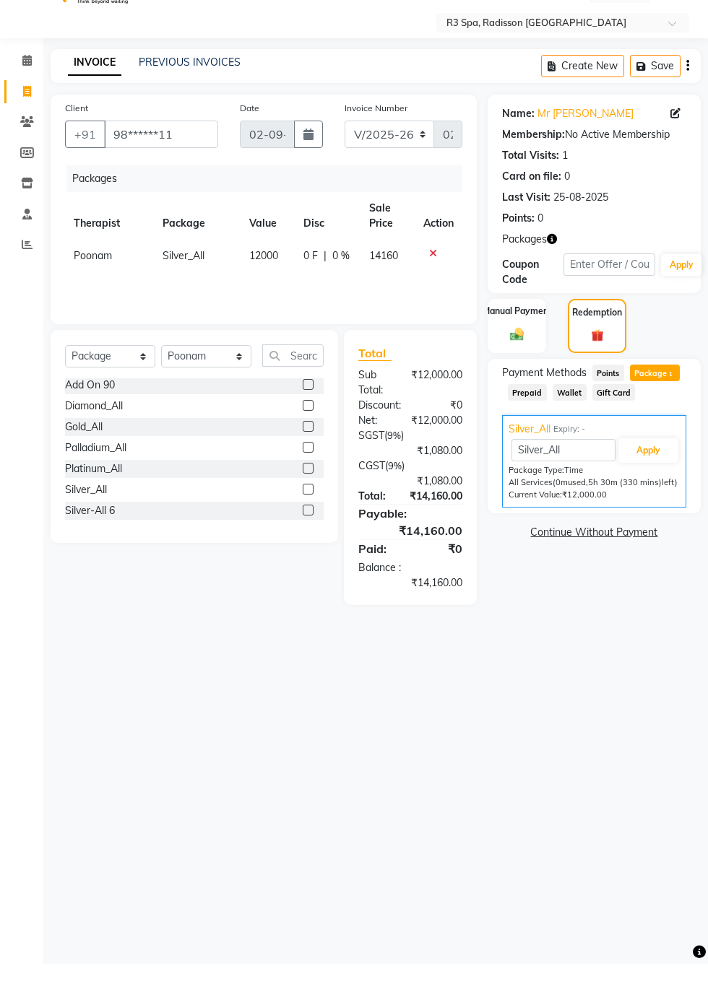
click at [527, 366] on img at bounding box center [516, 368] width 22 height 16
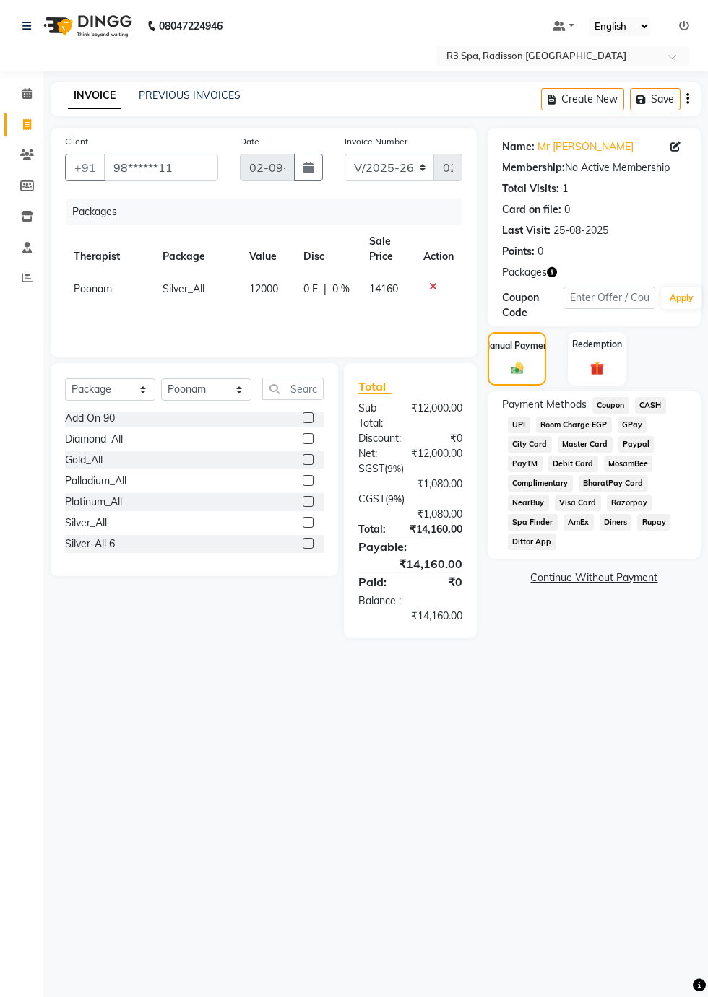
click at [598, 354] on div "Redemption" at bounding box center [597, 358] width 58 height 53
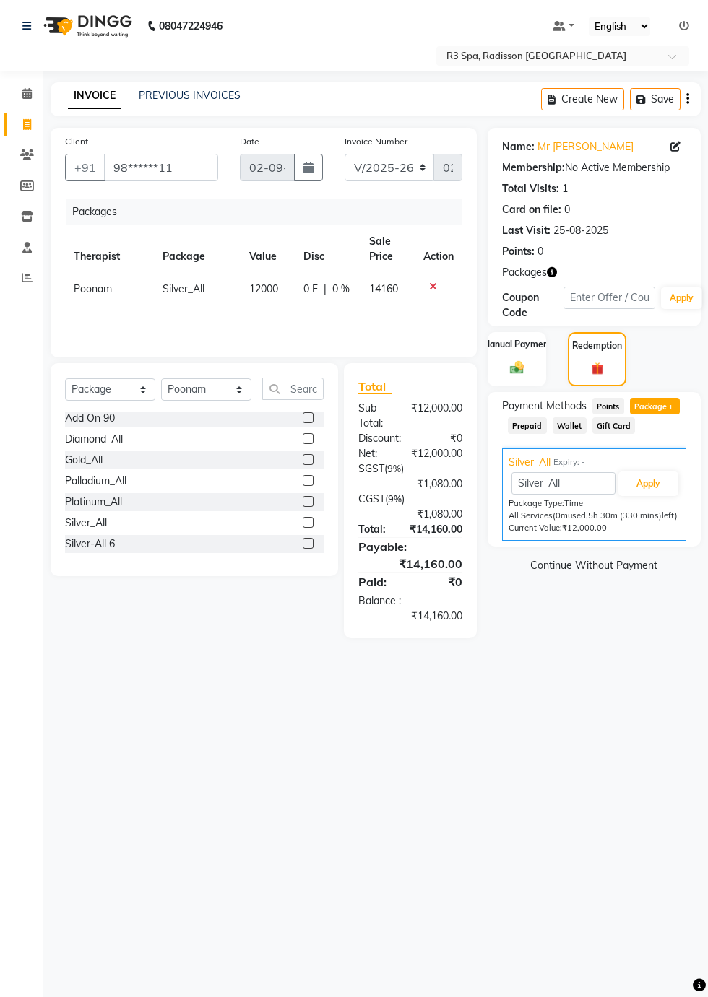
click at [663, 406] on span "Package 1" at bounding box center [655, 406] width 50 height 17
click at [657, 495] on button "Apply" at bounding box center [648, 484] width 60 height 25
click at [526, 363] on img at bounding box center [516, 368] width 22 height 16
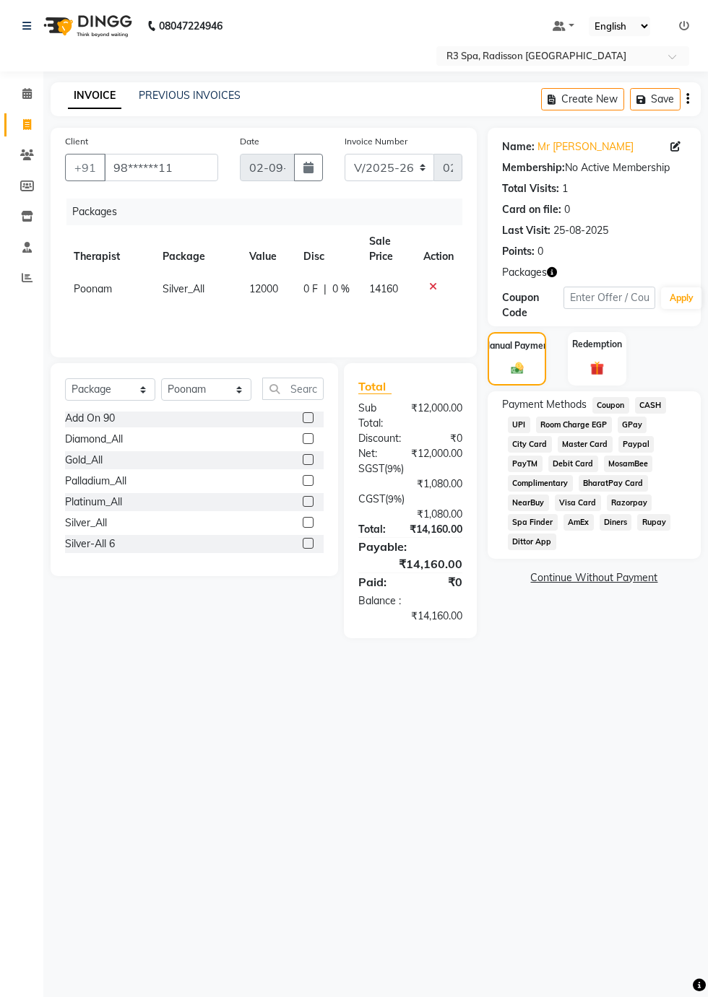
click at [608, 360] on img at bounding box center [597, 368] width 22 height 17
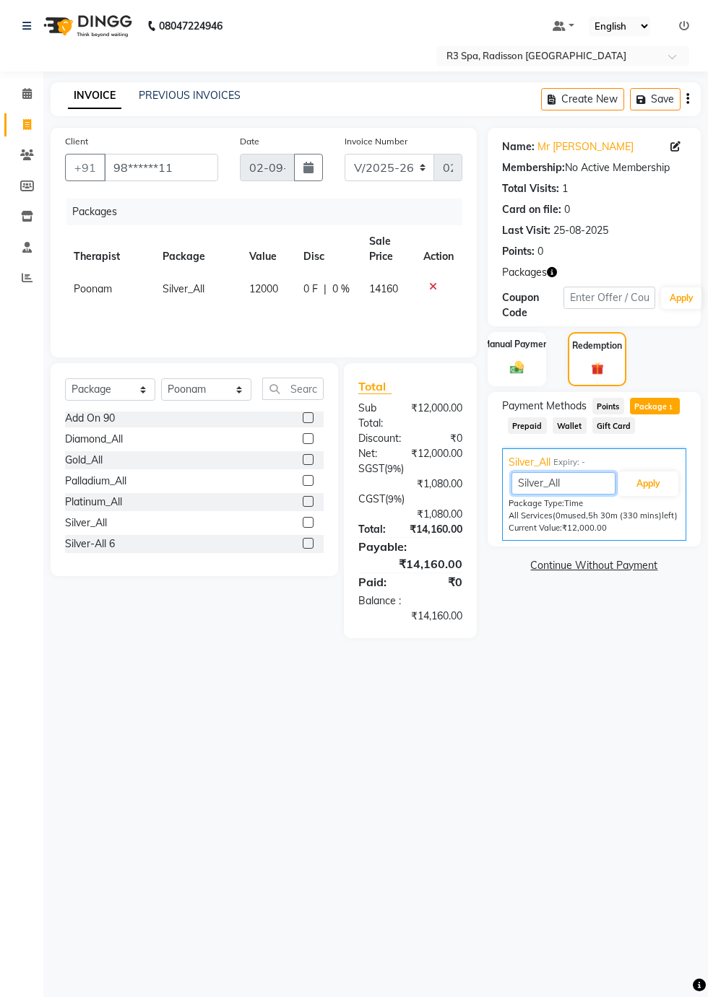
click at [536, 472] on input "Silver_All" at bounding box center [563, 483] width 104 height 22
click at [538, 482] on input "Silver_All" at bounding box center [563, 483] width 104 height 22
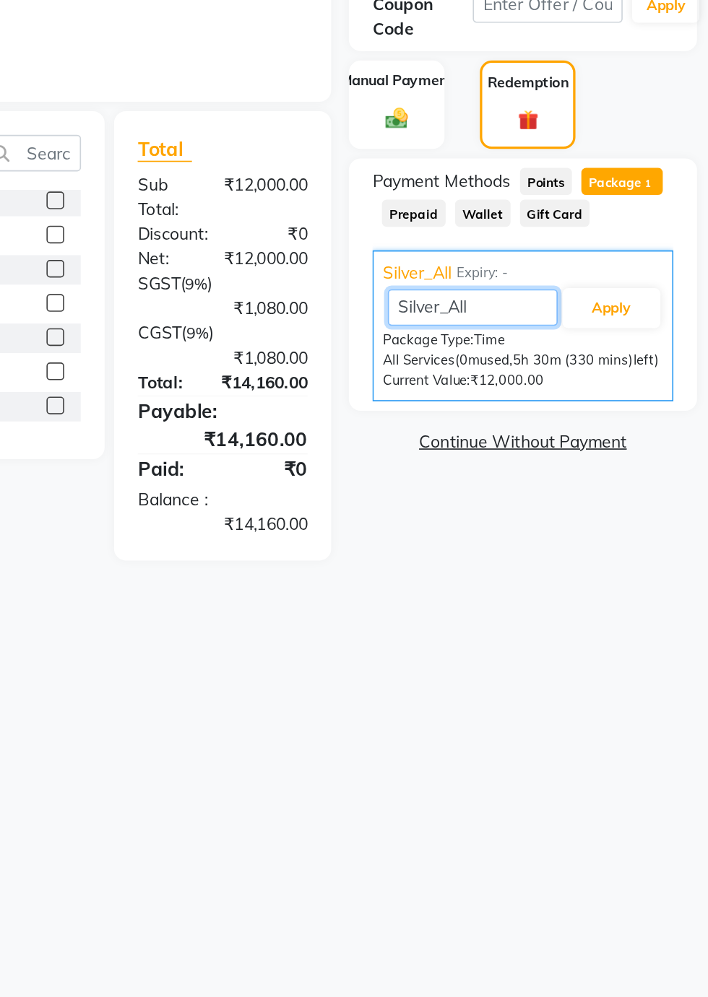
click at [528, 474] on input "Silver_All" at bounding box center [563, 483] width 104 height 22
click at [527, 459] on span "Silver_All" at bounding box center [529, 462] width 42 height 15
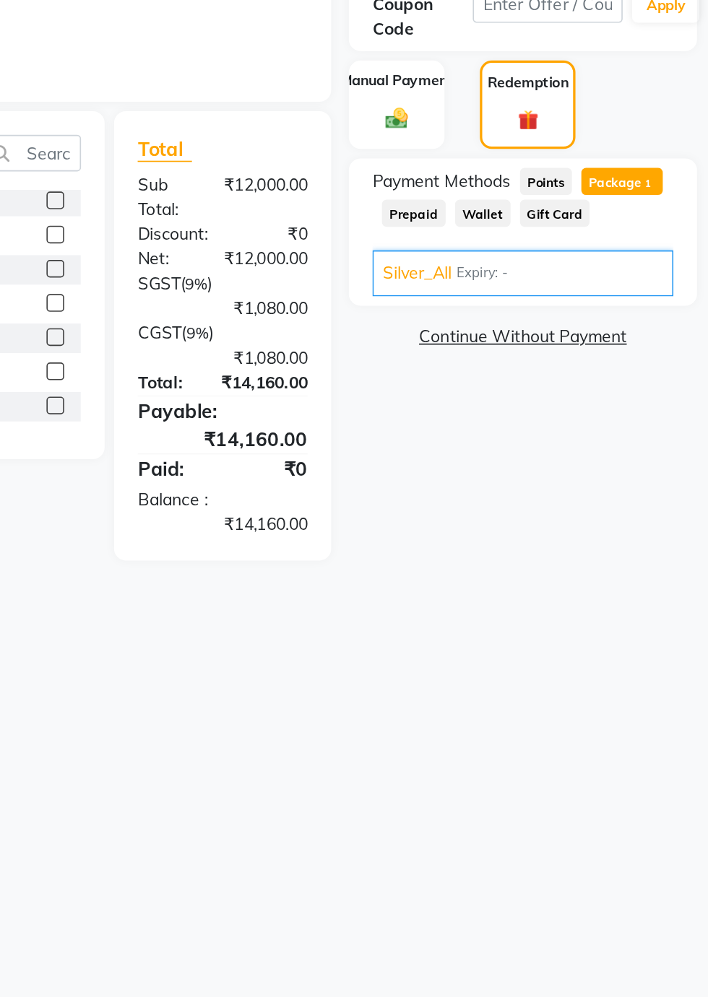
click at [541, 456] on span "Silver_All" at bounding box center [529, 462] width 42 height 15
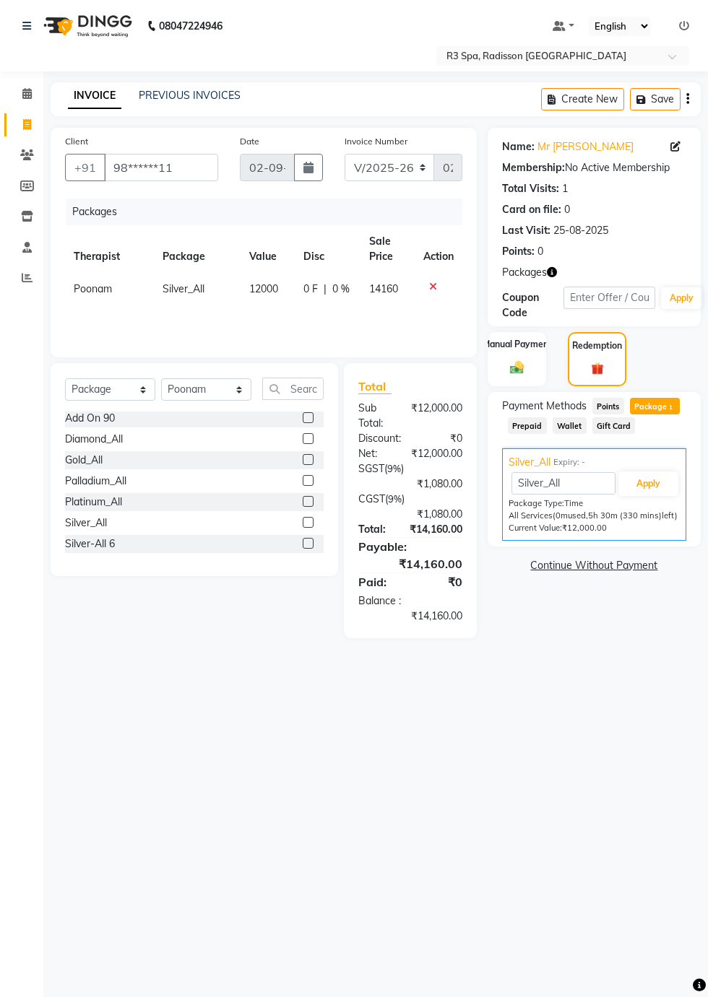
click at [526, 357] on div "Manual Payment" at bounding box center [516, 359] width 58 height 54
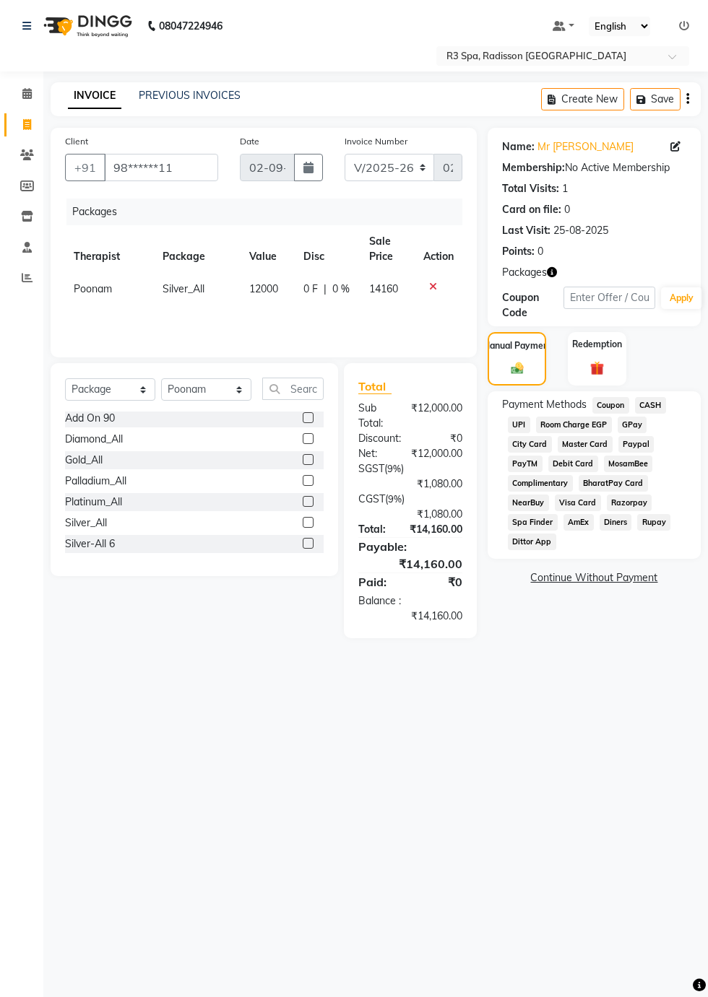
click at [568, 505] on span "Visa Card" at bounding box center [578, 503] width 46 height 17
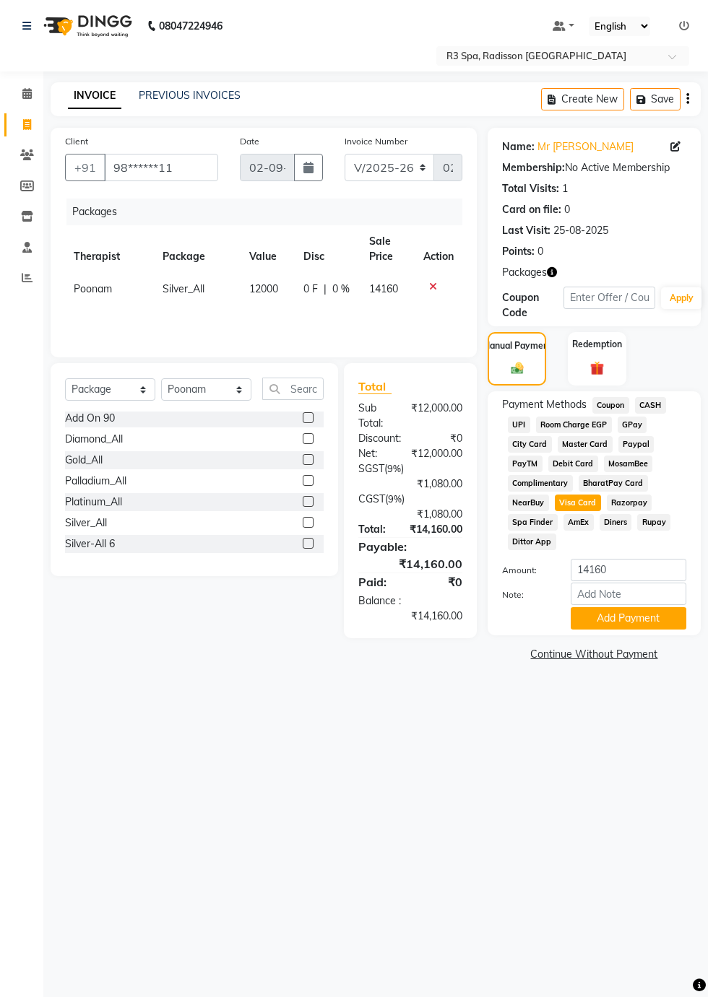
click at [644, 615] on button "Add Payment" at bounding box center [628, 618] width 116 height 22
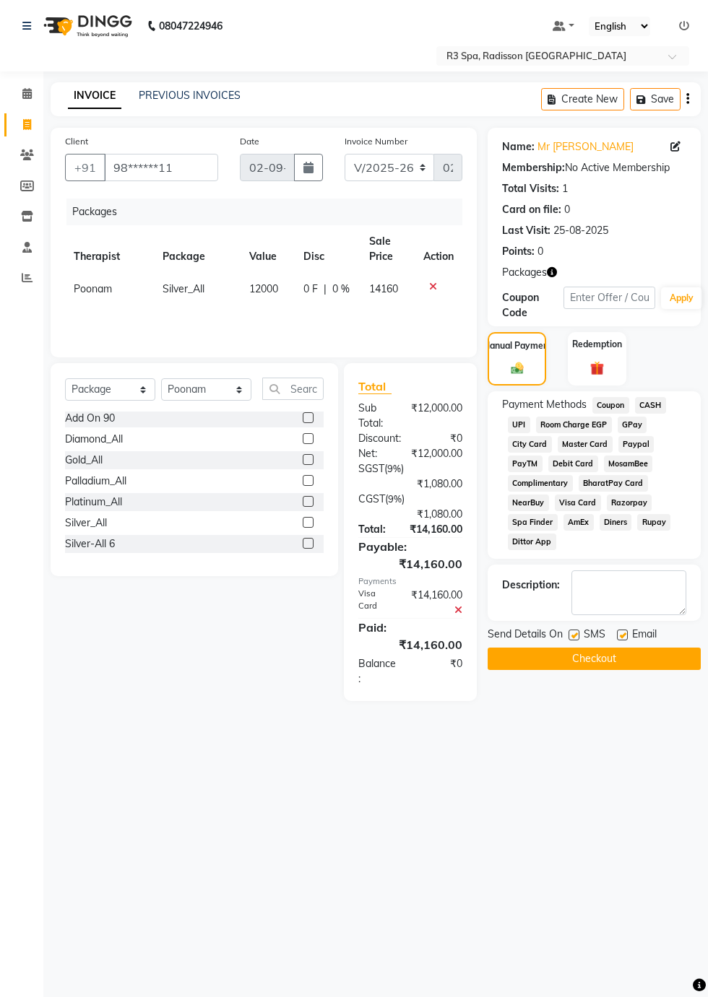
click at [594, 656] on button "Checkout" at bounding box center [593, 659] width 213 height 22
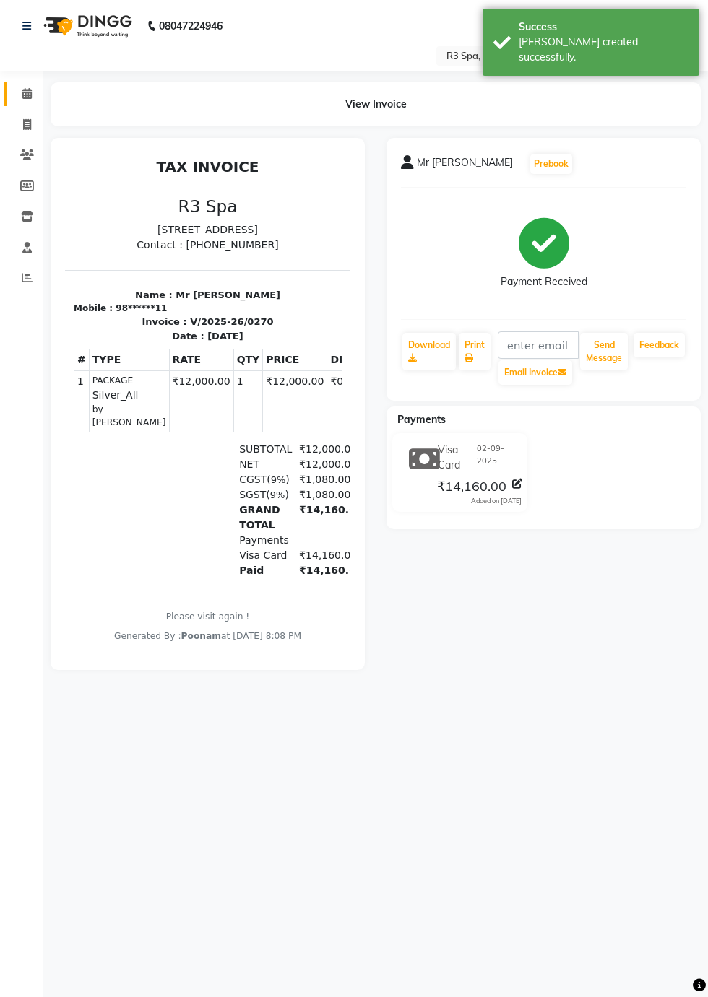
click at [26, 94] on icon at bounding box center [26, 93] width 9 height 11
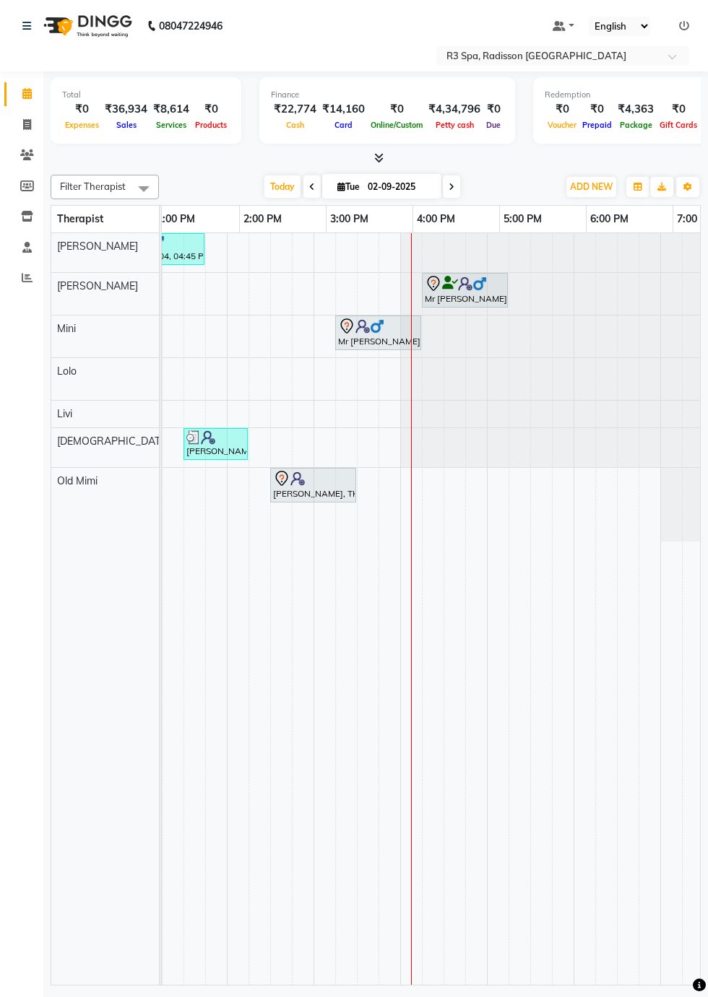
scroll to position [0, 888]
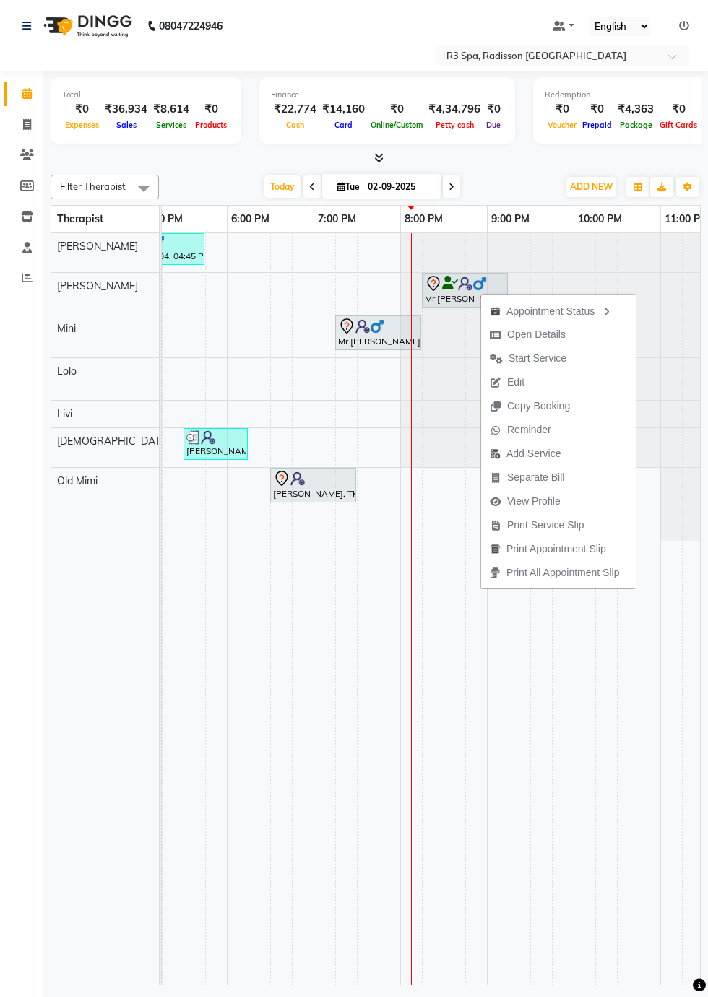
click at [544, 339] on span "Open Details" at bounding box center [536, 334] width 58 height 15
select select "7"
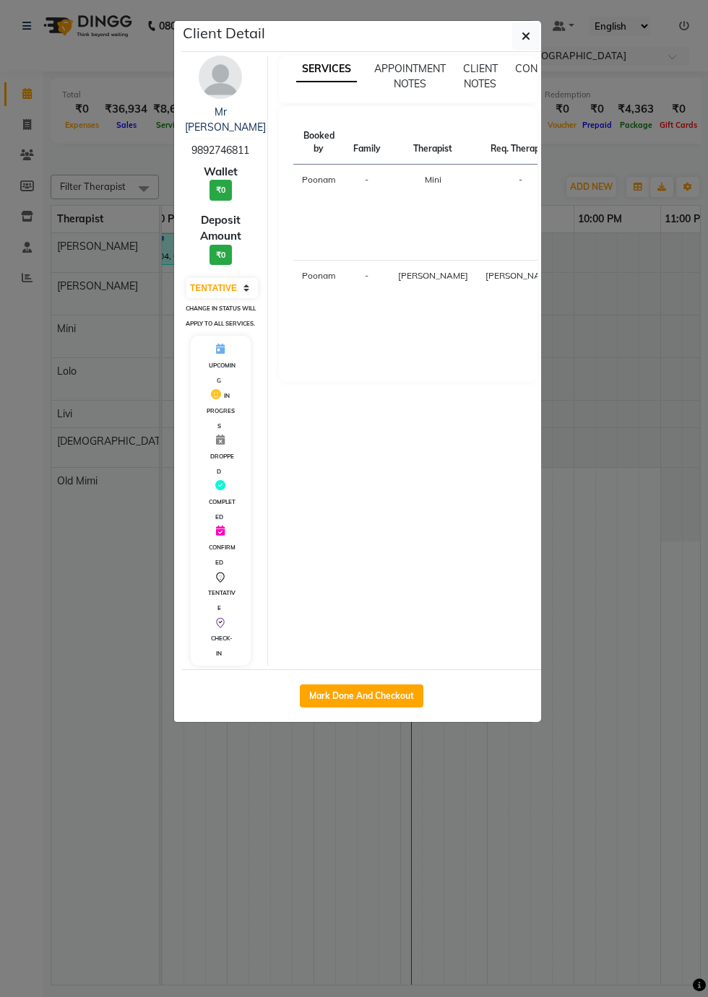
click at [378, 693] on button "Mark Done And Checkout" at bounding box center [361, 696] width 123 height 23
select select "service"
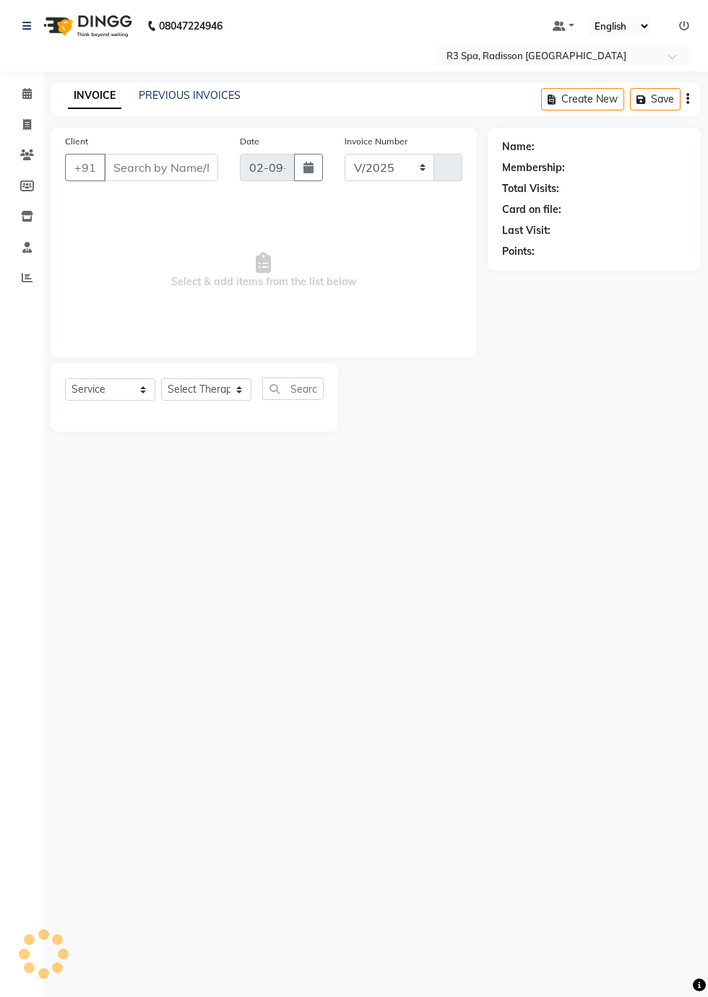
select select "8678"
type input "0271"
type input "98******11"
select select "87564"
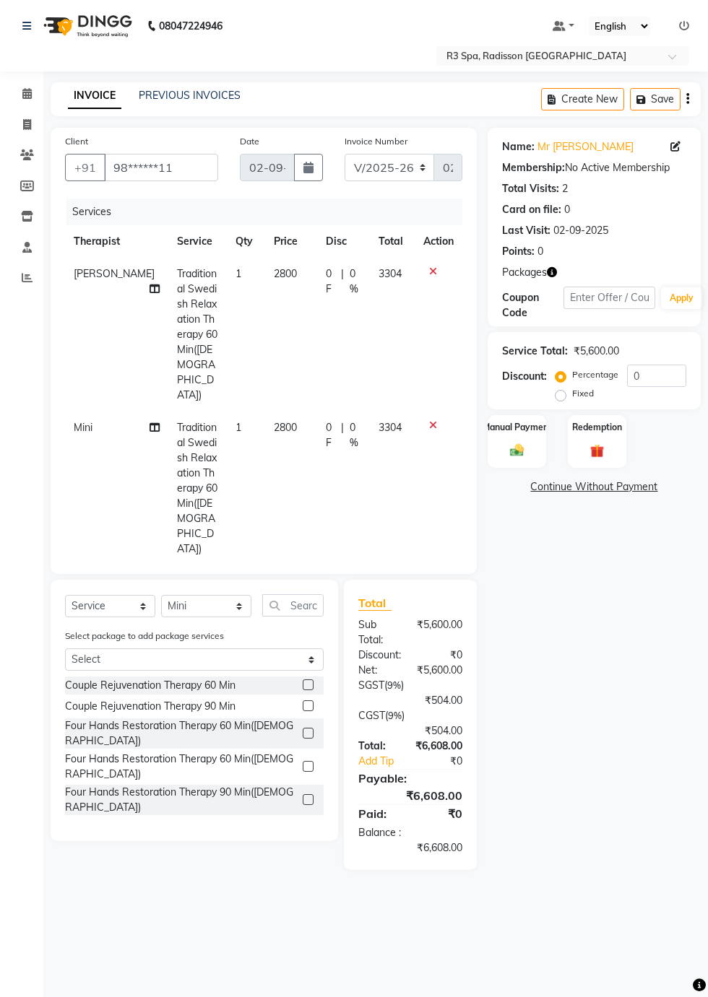
click at [601, 444] on img at bounding box center [597, 451] width 22 height 17
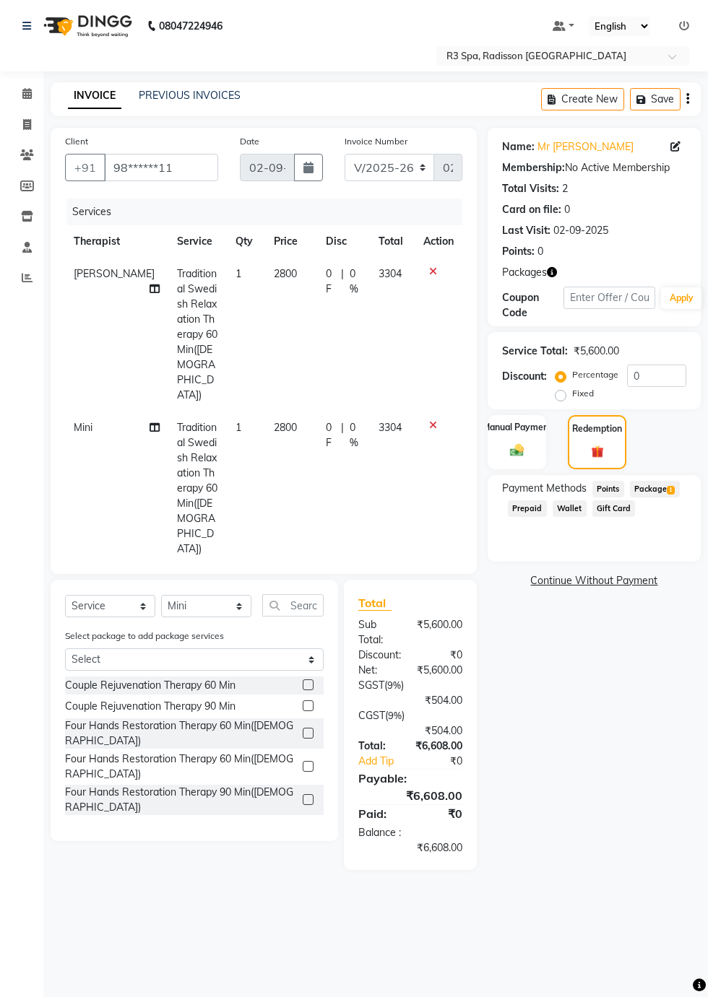
click at [656, 490] on span "Package 1" at bounding box center [655, 489] width 50 height 17
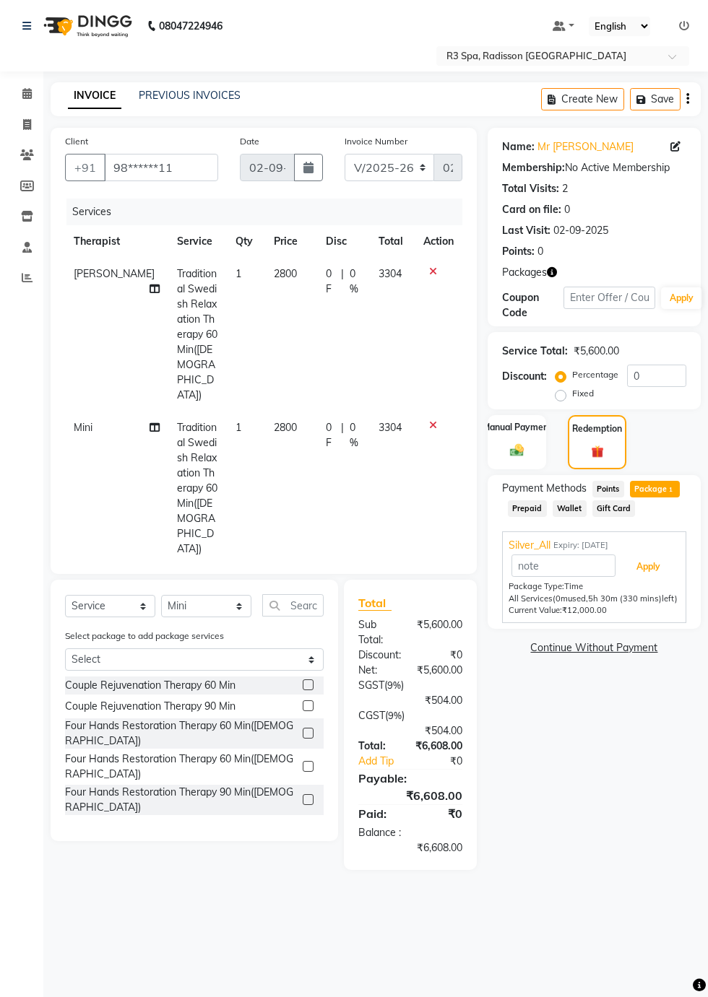
click at [654, 570] on button "Apply" at bounding box center [648, 567] width 60 height 25
click at [550, 559] on button "Send OTP" at bounding box center [541, 554] width 76 height 25
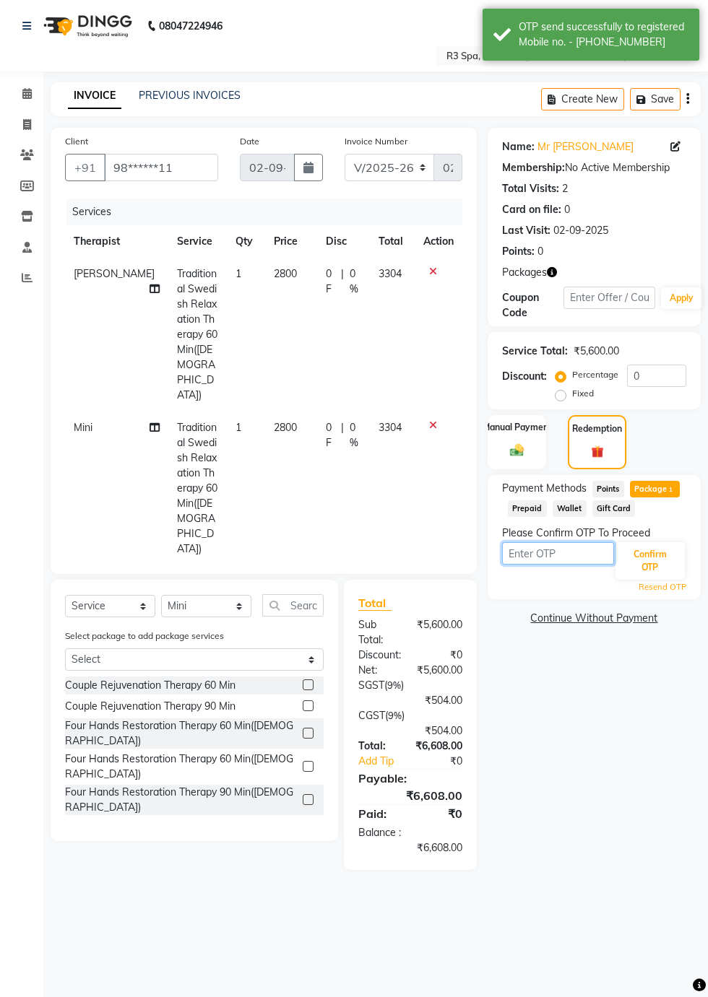
click at [547, 554] on input "text" at bounding box center [558, 553] width 112 height 22
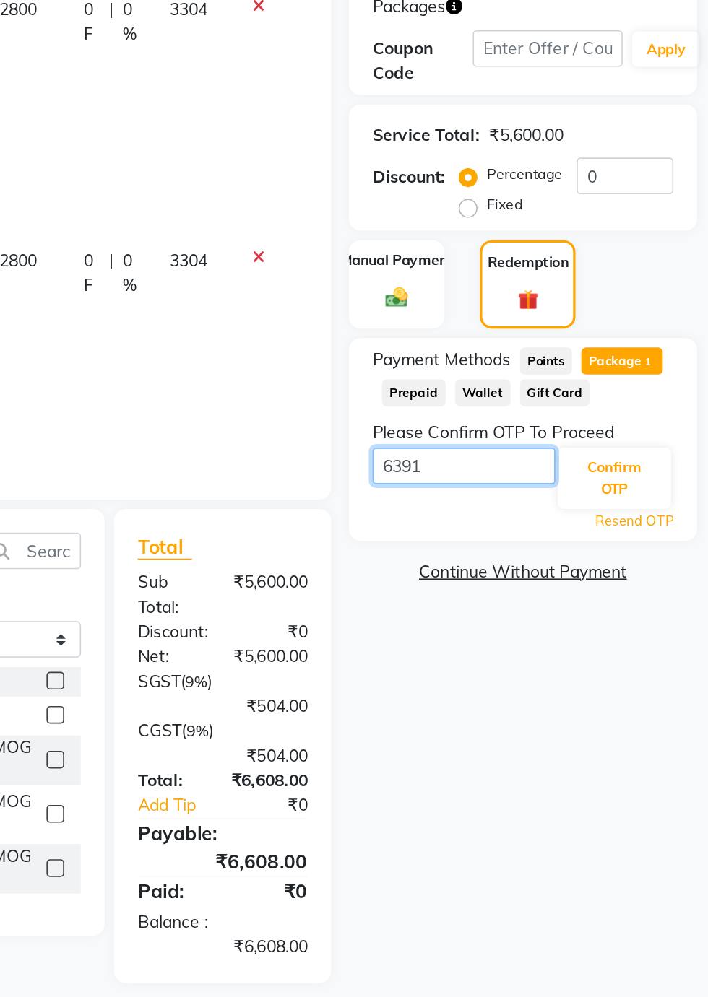
type input "6391"
click at [654, 565] on button "Confirm OTP" at bounding box center [649, 561] width 69 height 38
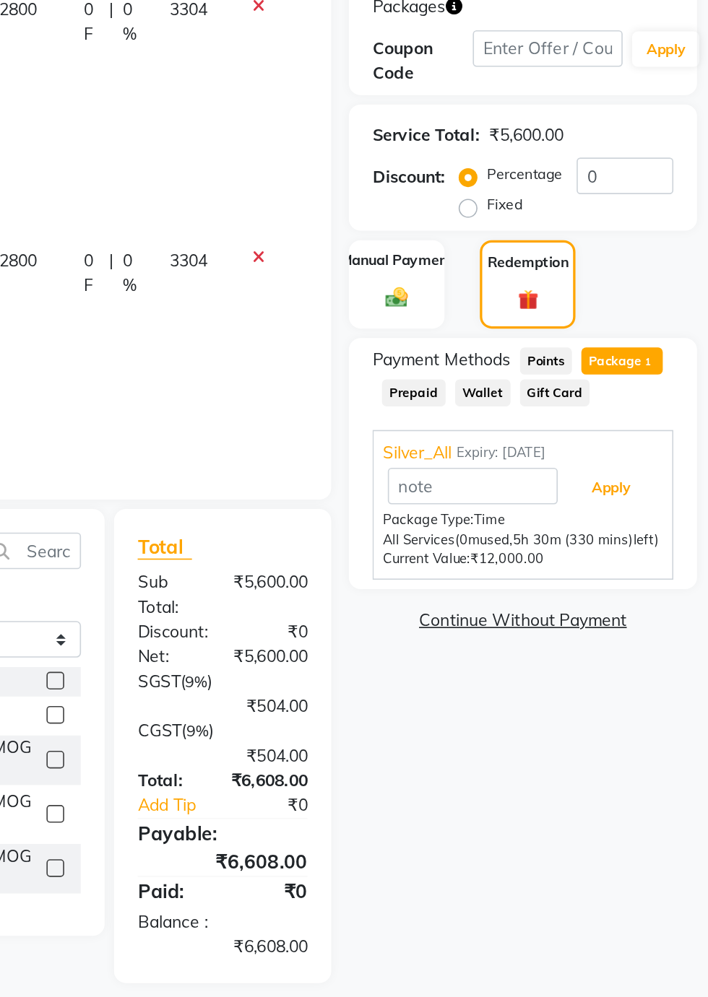
click at [657, 572] on button "Apply" at bounding box center [648, 567] width 60 height 25
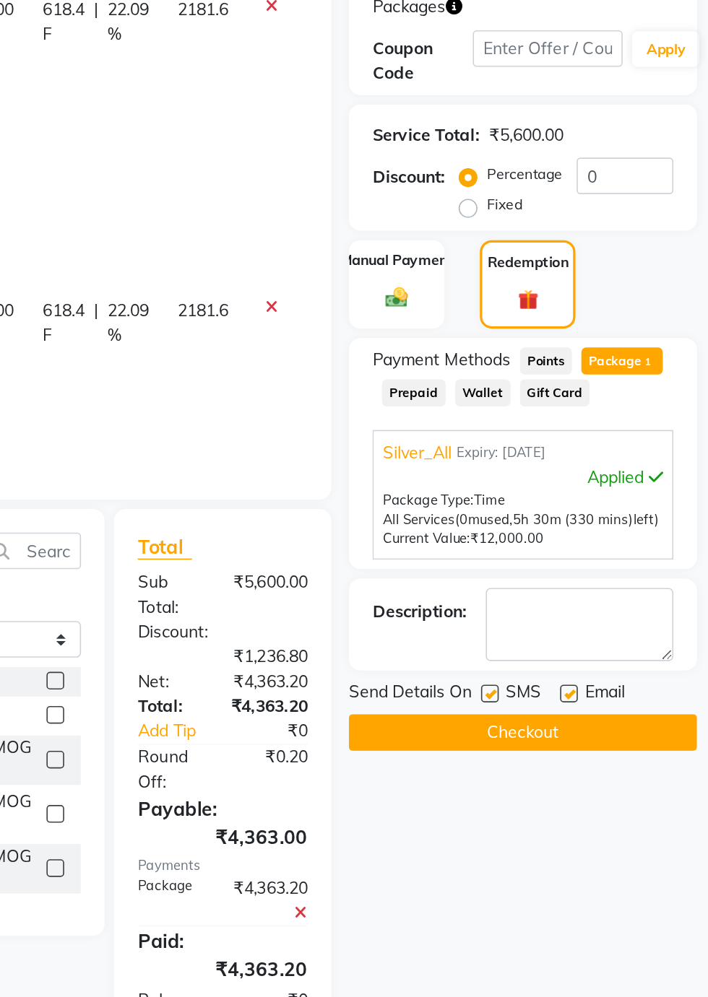
click at [594, 713] on button "Checkout" at bounding box center [593, 717] width 213 height 22
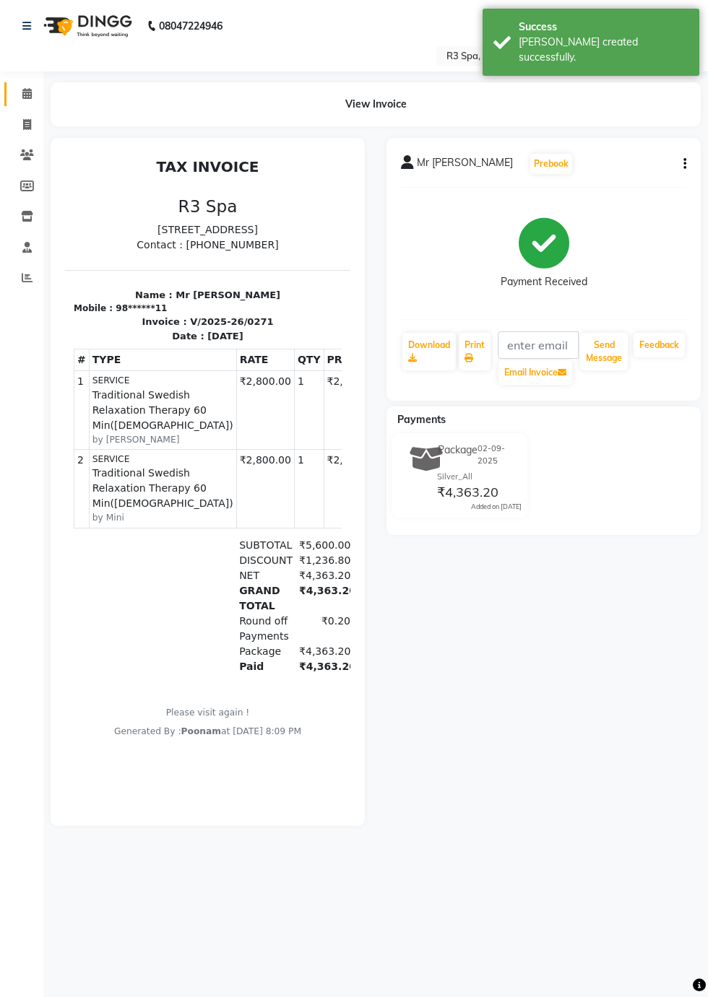
click at [32, 97] on span at bounding box center [26, 94] width 25 height 17
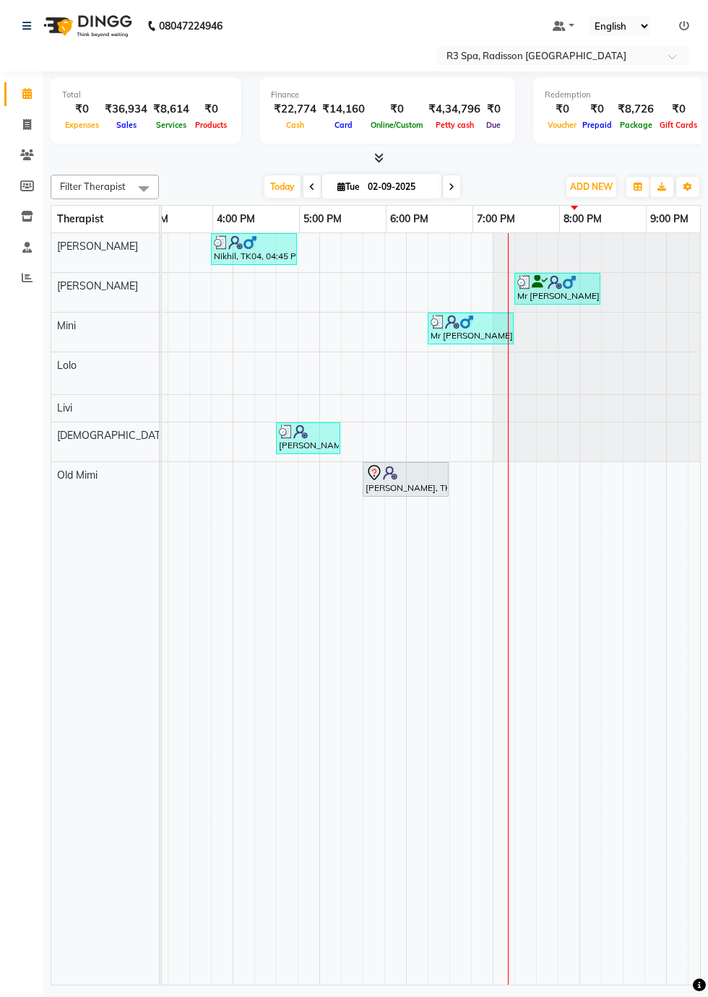
scroll to position [0, 796]
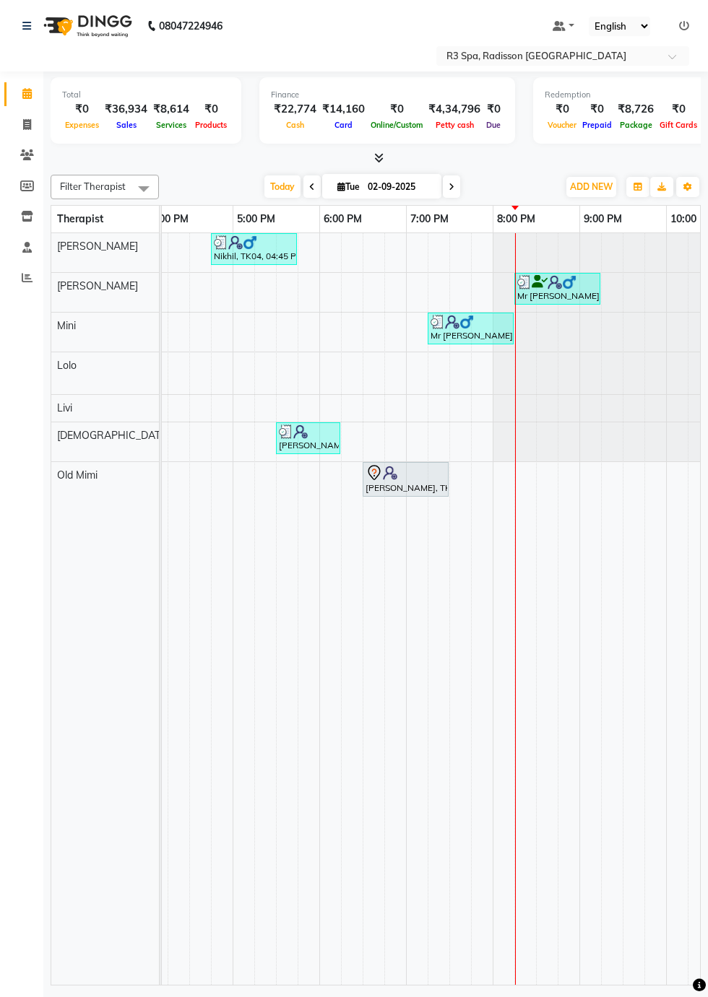
click at [428, 479] on div "[PERSON_NAME], TK07, 06:30 PM-07:30 PM, Deep Tissue Repair Therapy 60 Min([DEMO…" at bounding box center [405, 479] width 83 height 30
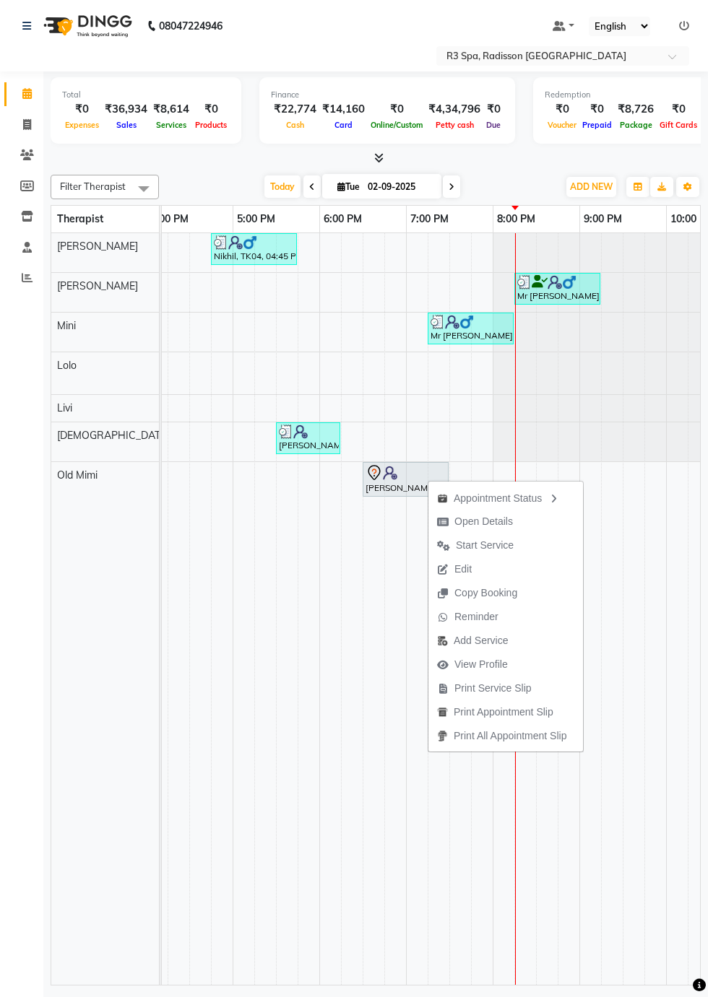
click at [498, 521] on span "Open Details" at bounding box center [483, 521] width 58 height 15
select select "7"
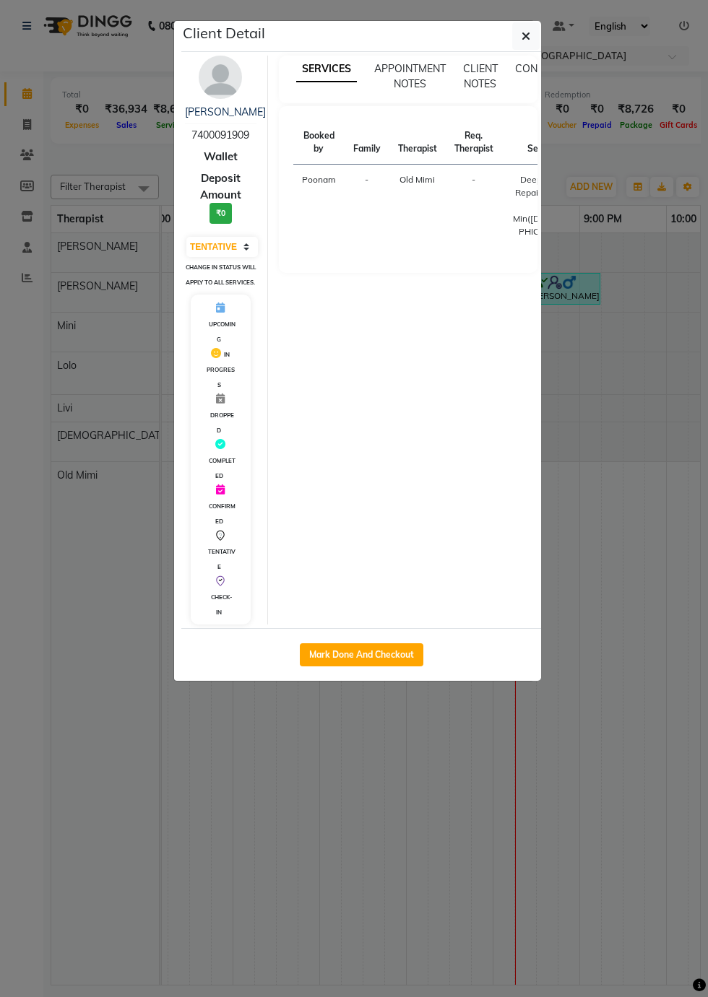
click at [386, 667] on button "Mark Done And Checkout" at bounding box center [361, 654] width 123 height 23
select select "8678"
select select "service"
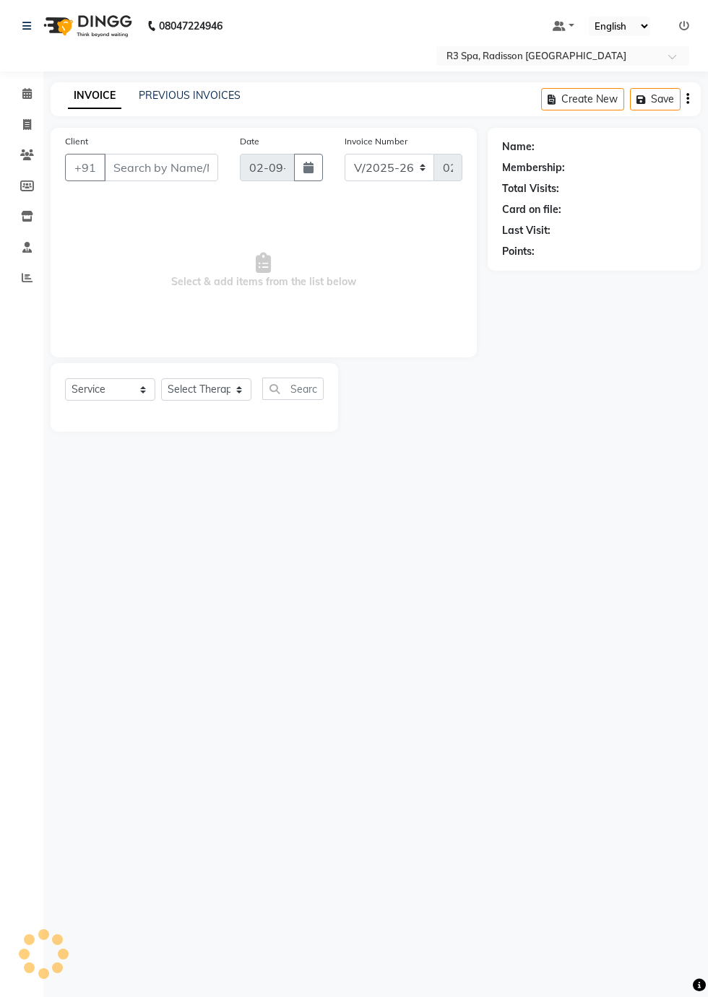
type input "74******09"
select select "90041"
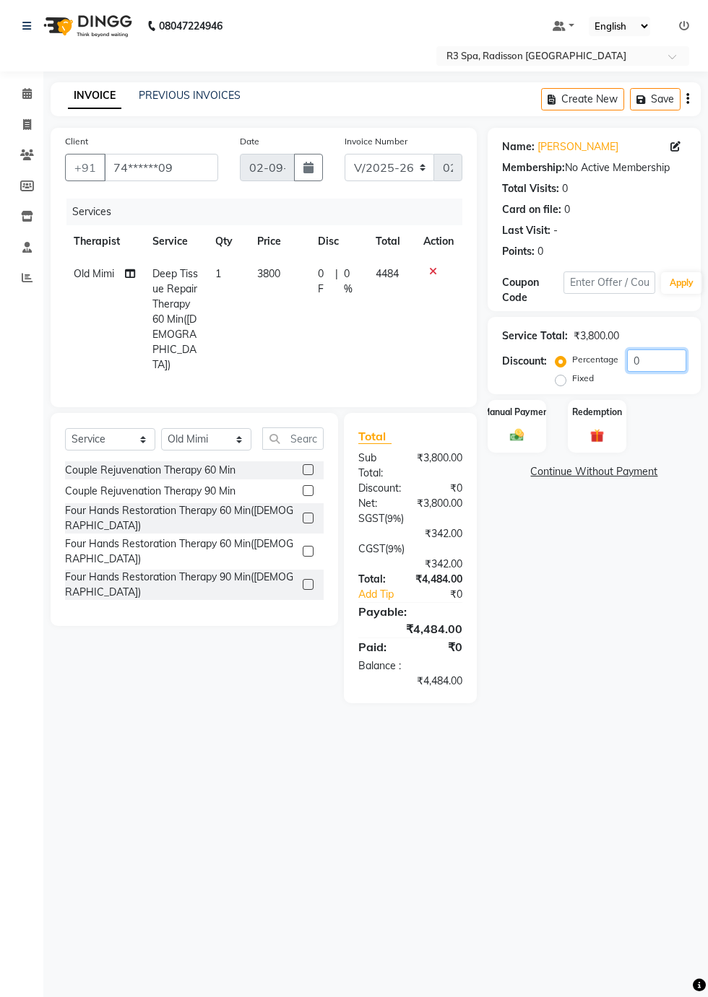
click at [665, 364] on input "0" at bounding box center [656, 361] width 59 height 22
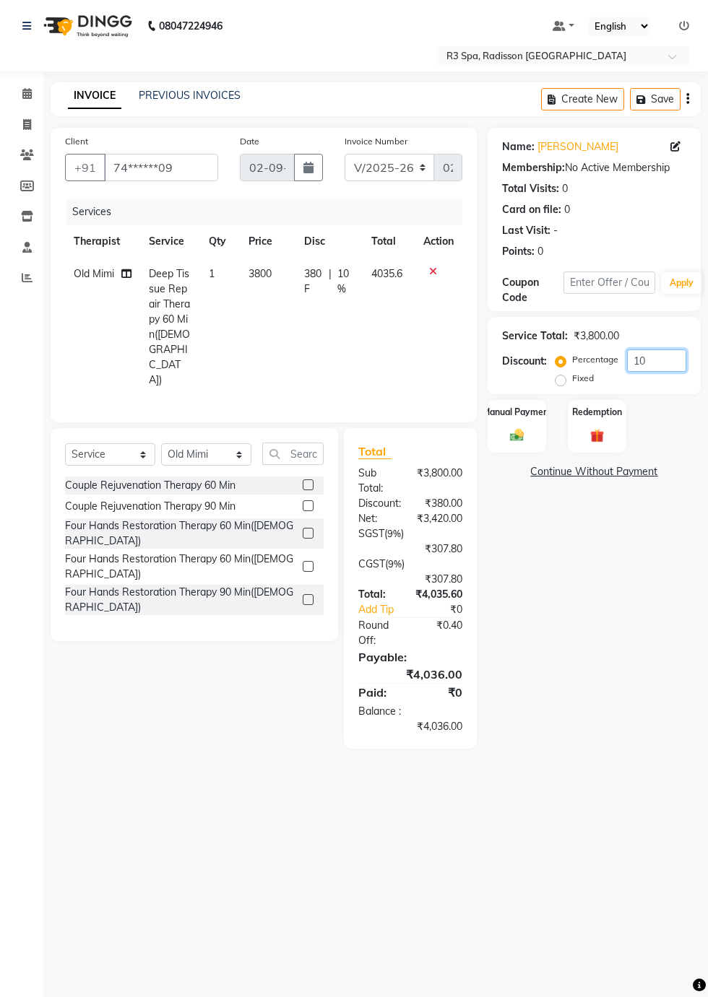
type input "10"
click at [537, 433] on div "Manual Payment" at bounding box center [516, 426] width 58 height 53
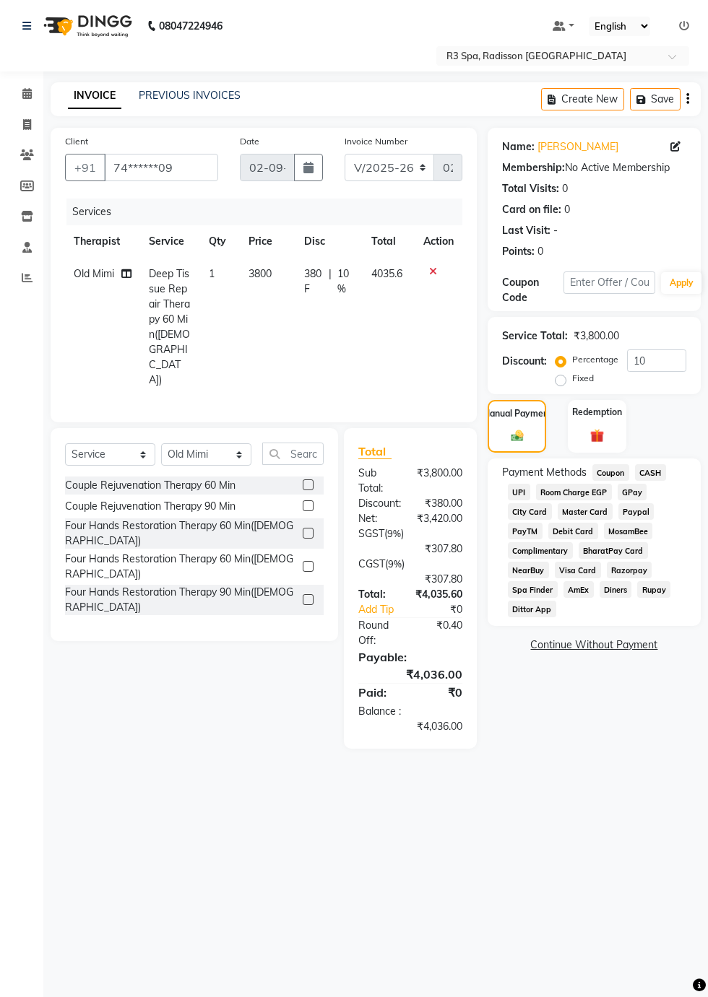
click at [570, 568] on span "Visa Card" at bounding box center [578, 570] width 46 height 17
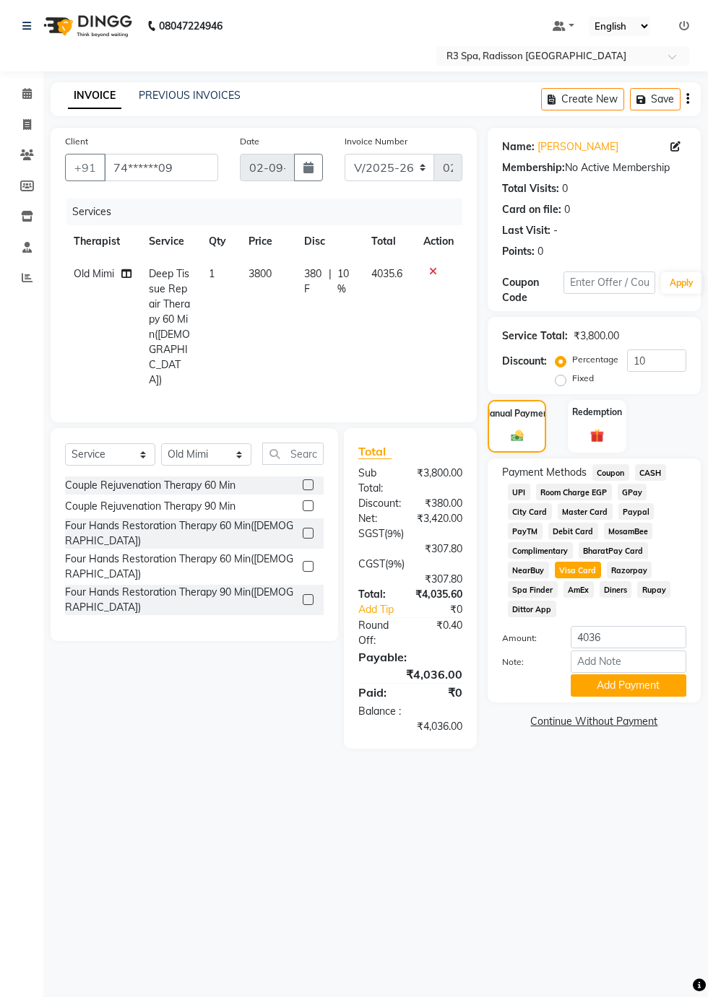
click at [648, 683] on button "Add Payment" at bounding box center [628, 685] width 116 height 22
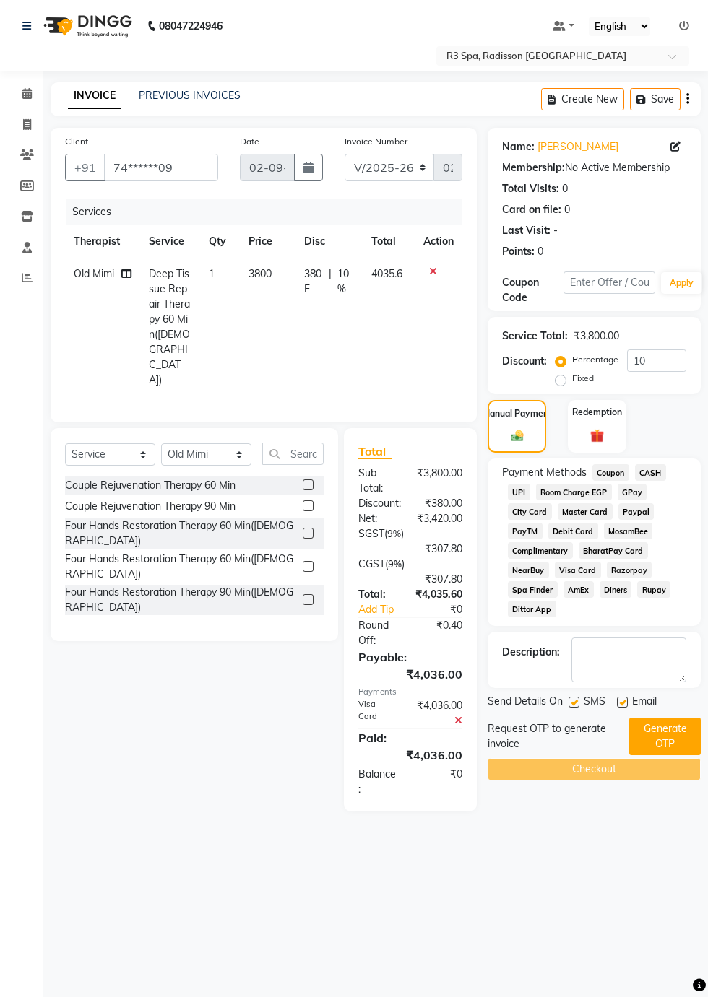
click at [665, 740] on button "Generate OTP" at bounding box center [664, 737] width 71 height 38
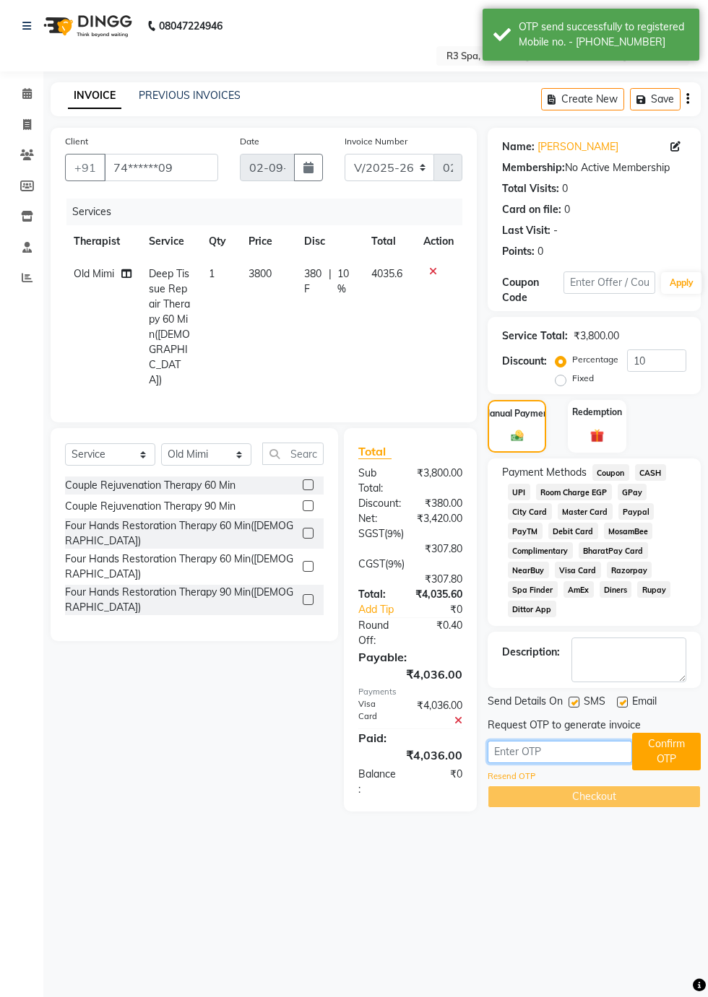
click at [562, 747] on input "text" at bounding box center [559, 752] width 144 height 22
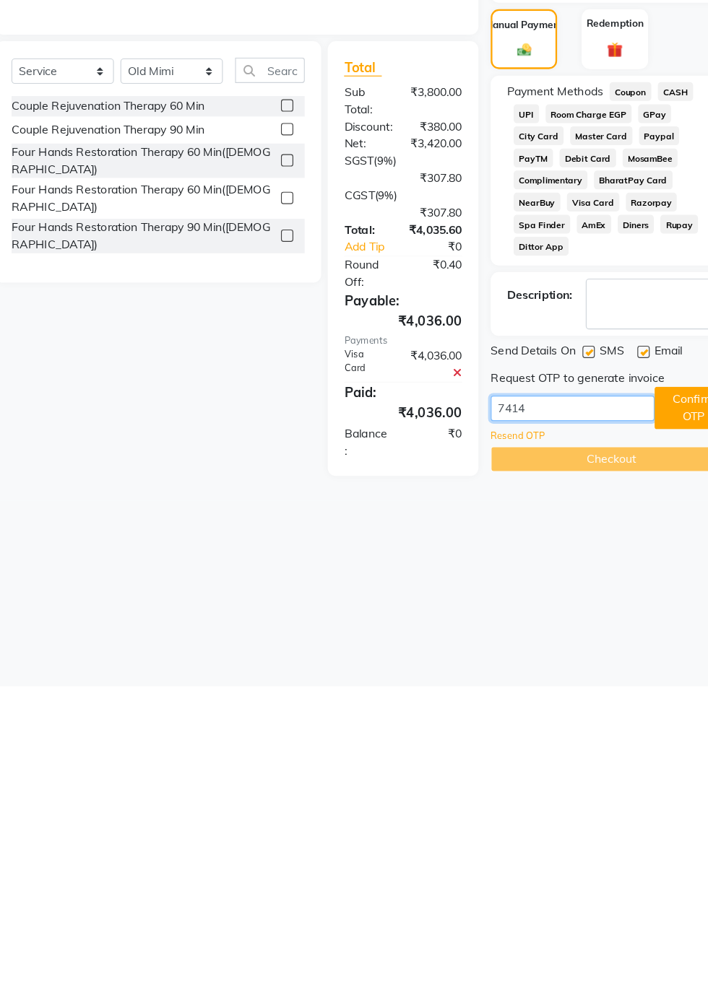
type input "7414"
click at [657, 758] on button "Confirm OTP" at bounding box center [666, 752] width 69 height 38
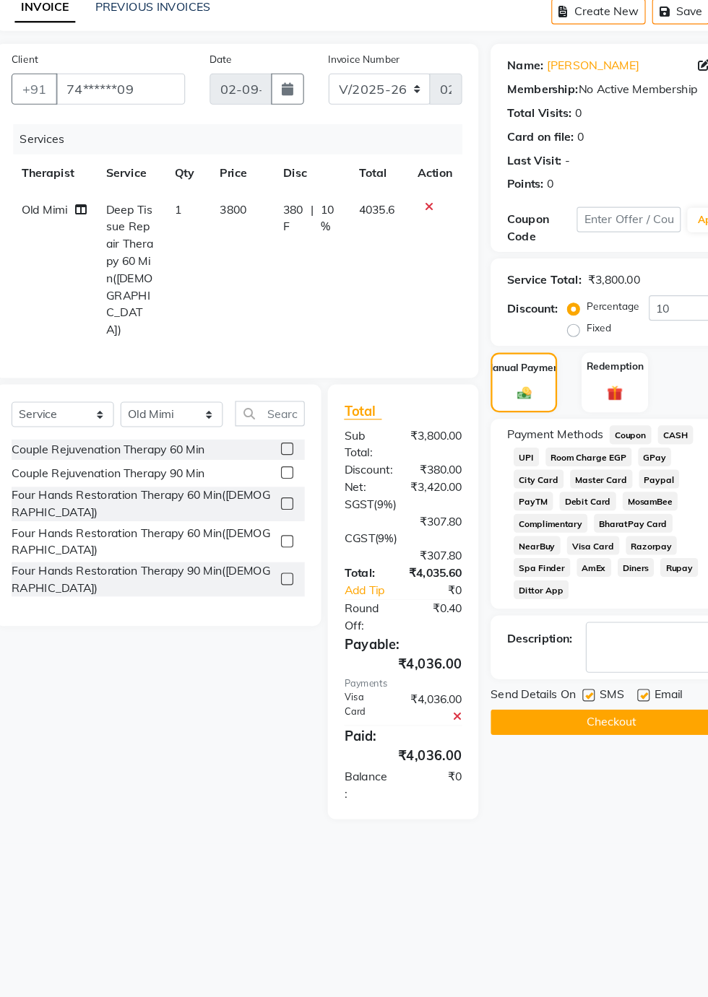
click at [594, 726] on button "Checkout" at bounding box center [593, 726] width 213 height 22
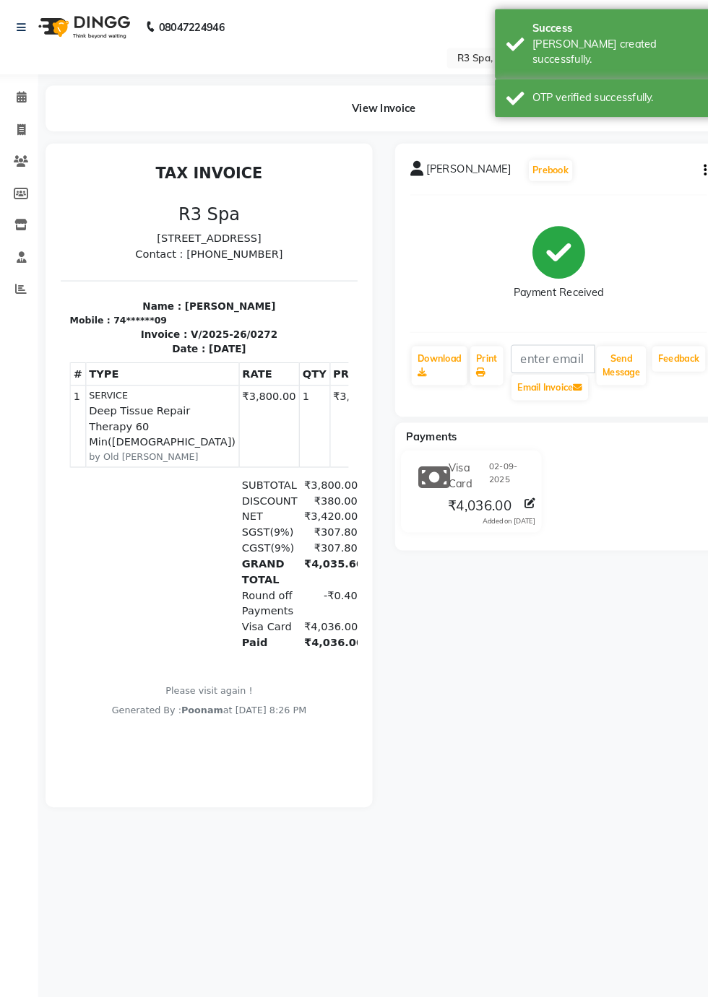
click at [26, 94] on icon at bounding box center [26, 93] width 9 height 11
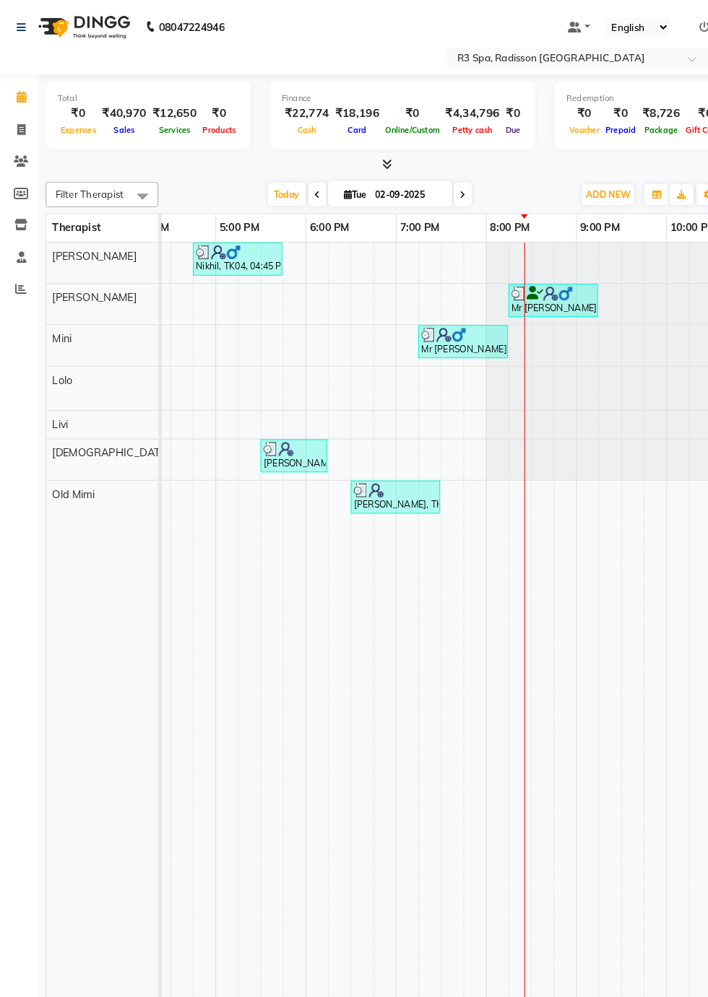
scroll to position [0, 763]
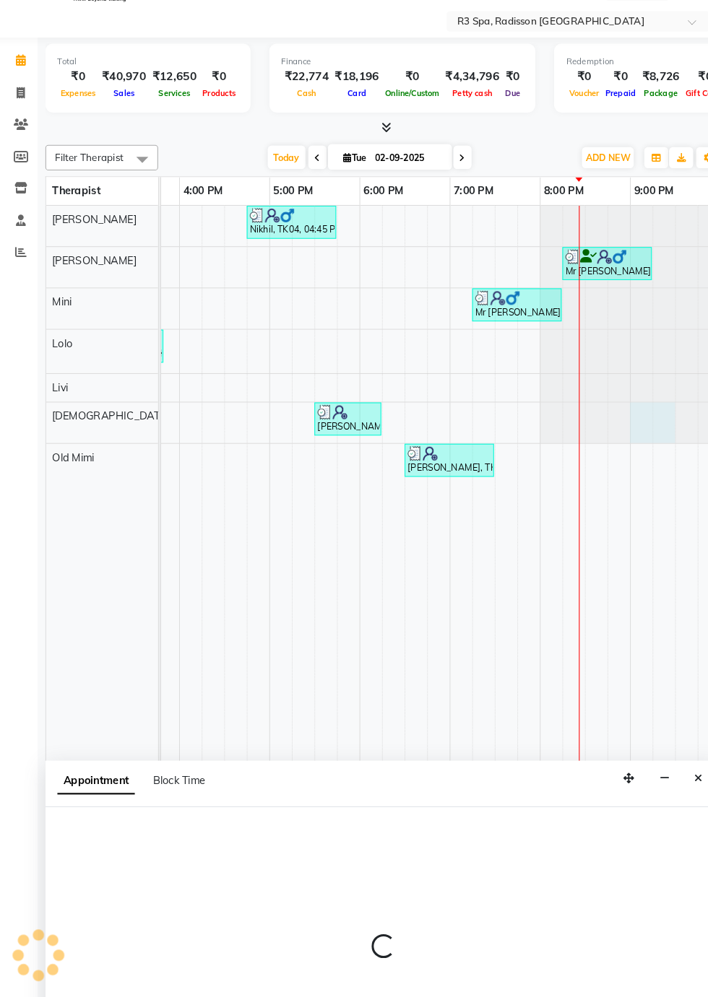
select select "87568"
select select "1260"
select select "tentative"
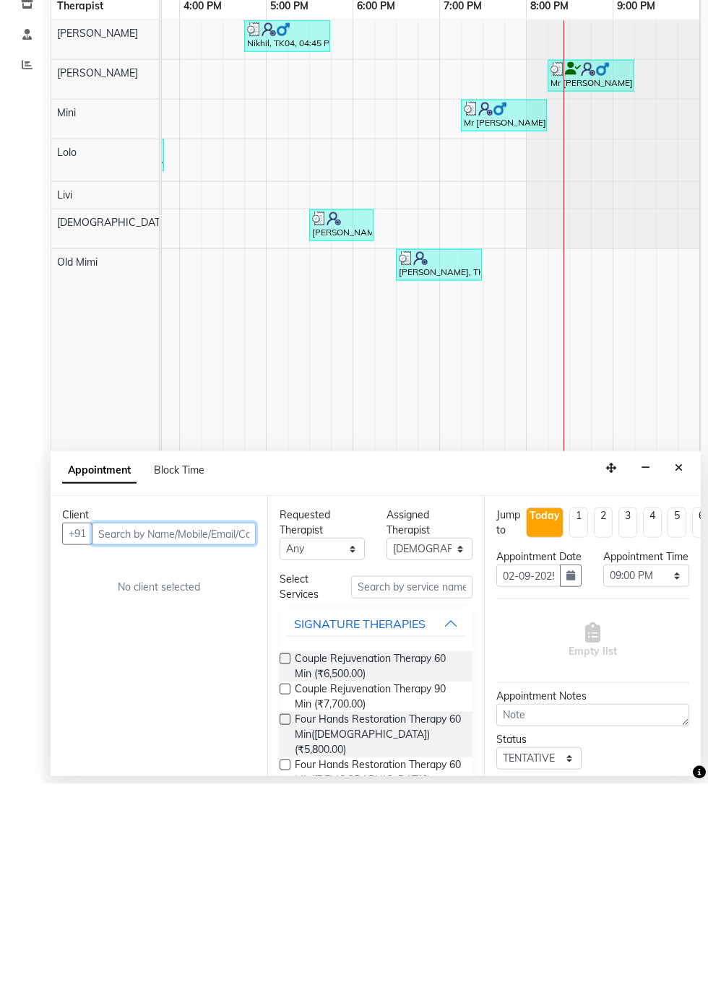
scroll to position [0, 762]
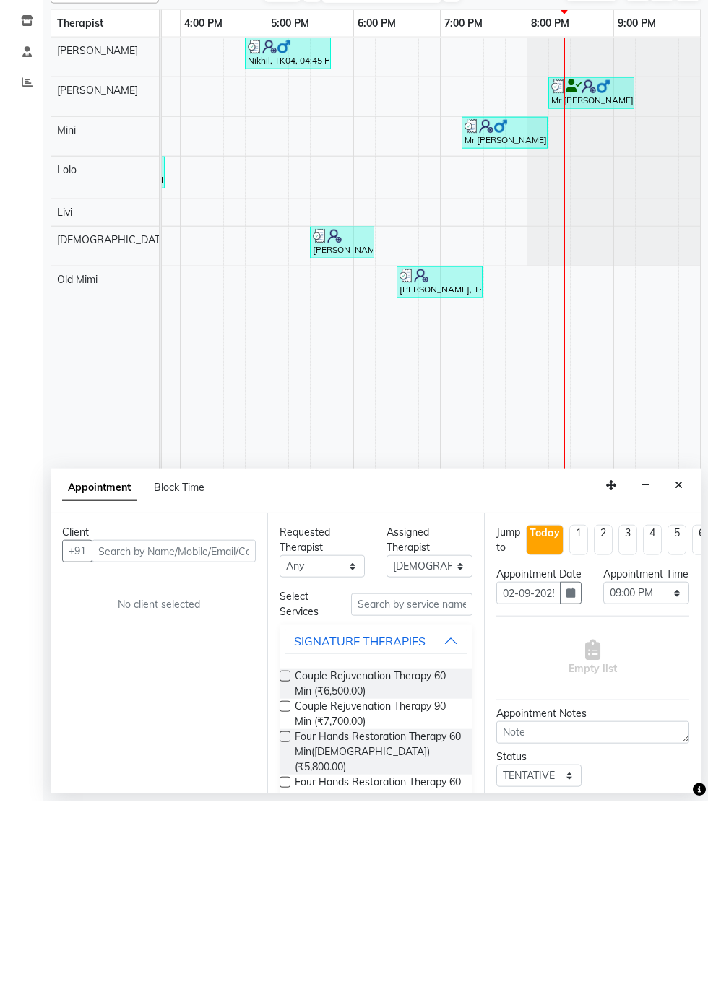
click at [679, 681] on icon "Close" at bounding box center [678, 681] width 8 height 10
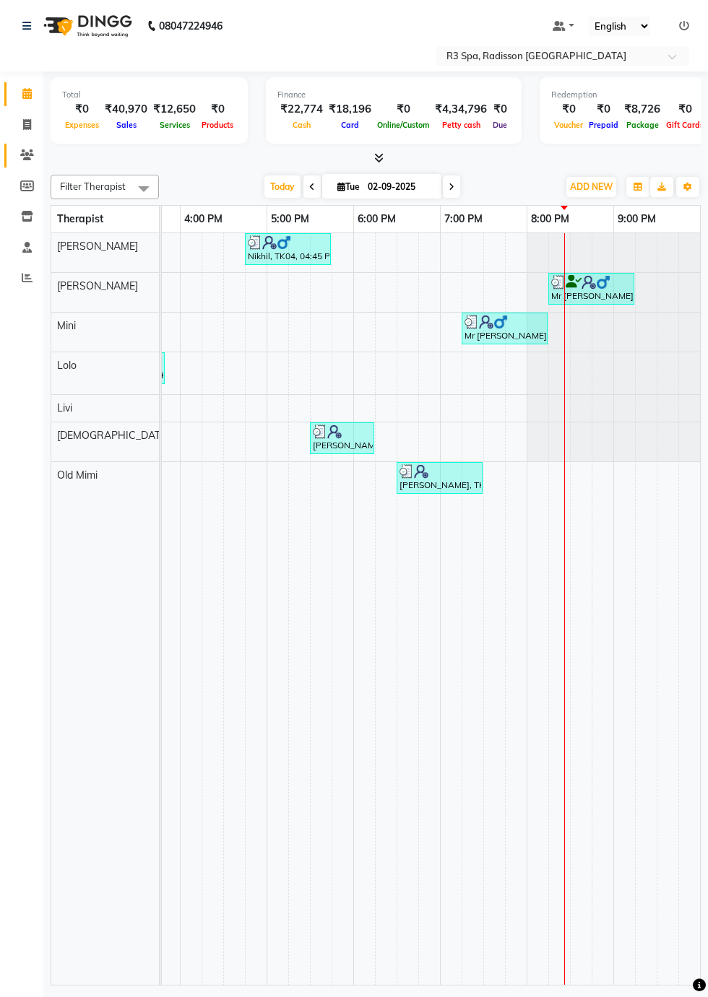
click at [30, 162] on span at bounding box center [26, 155] width 25 height 17
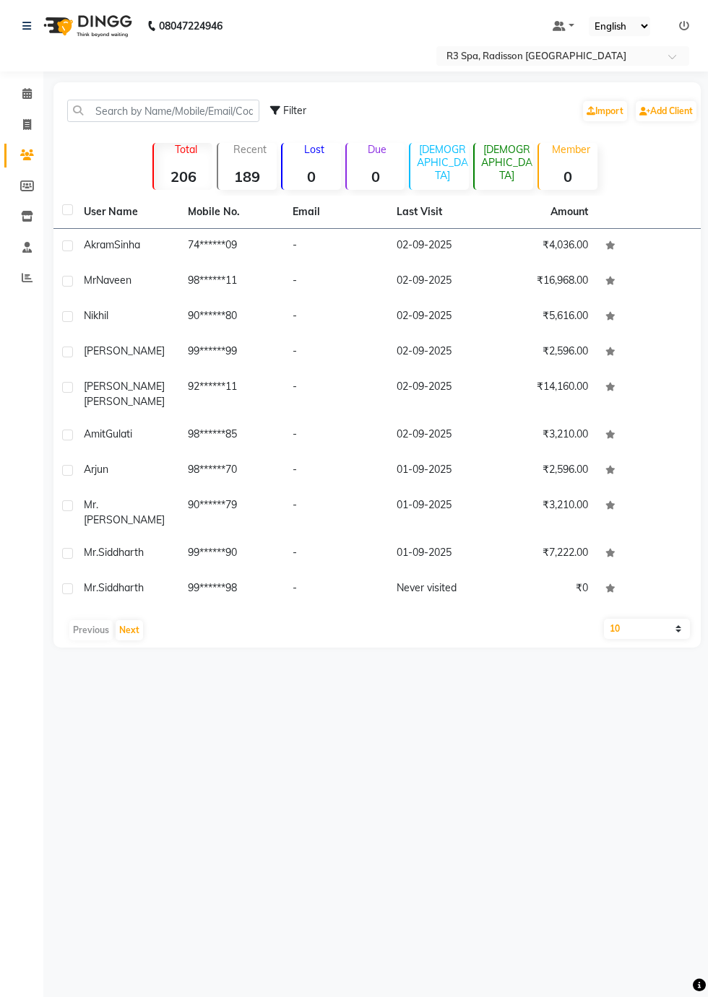
click at [196, 253] on td "74******09" at bounding box center [231, 246] width 104 height 35
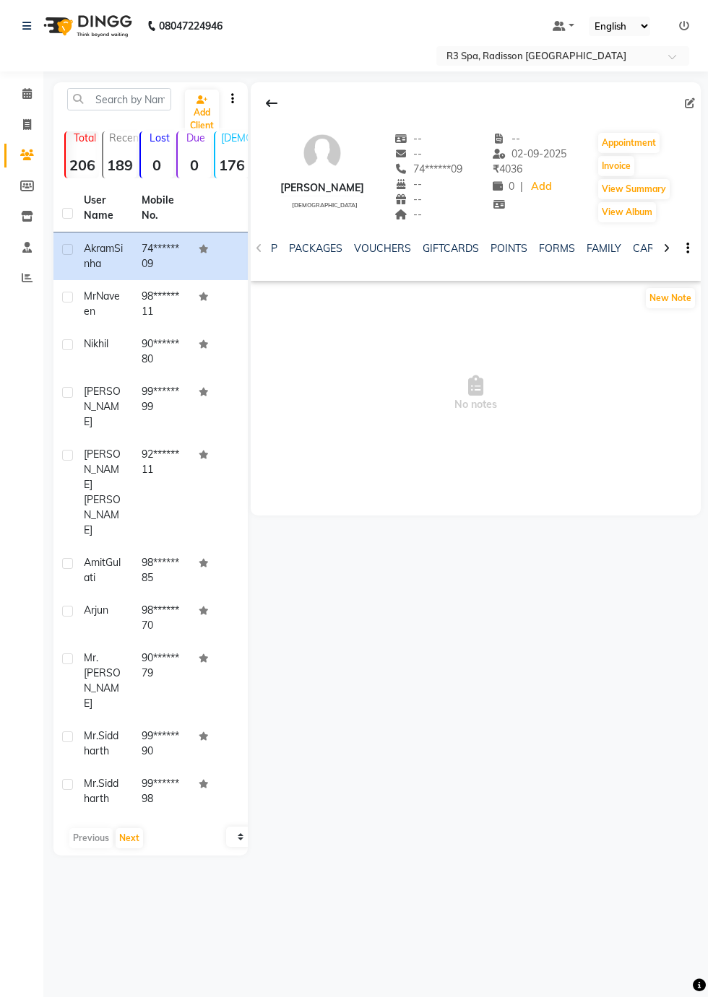
scroll to position [0, 465]
click at [542, 253] on link "FORMS" at bounding box center [552, 248] width 36 height 13
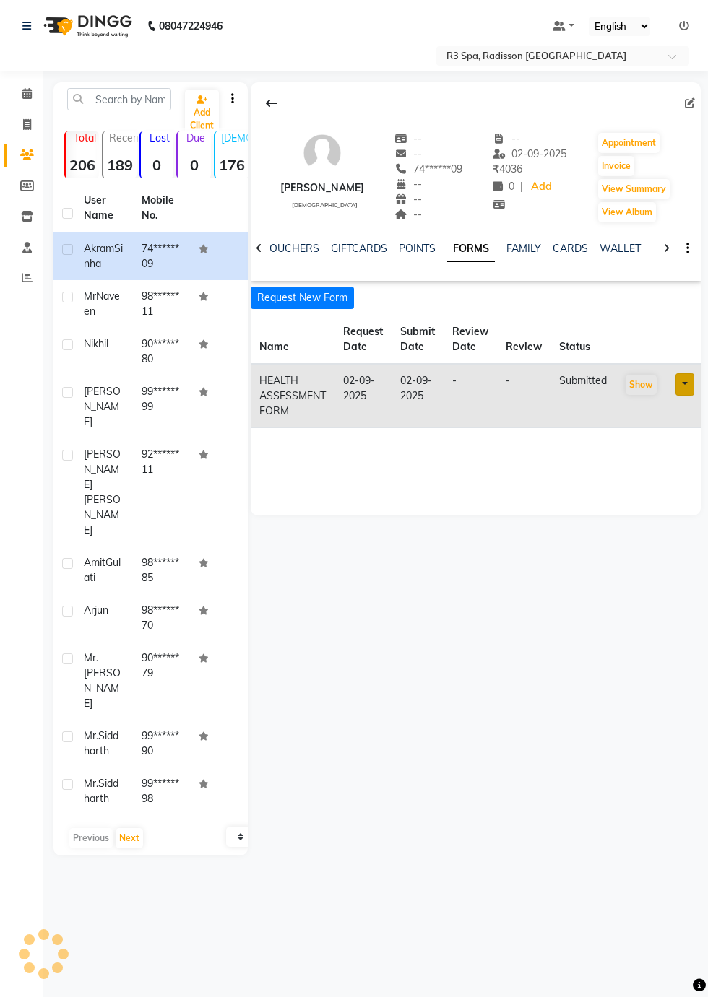
scroll to position [0, 412]
click at [26, 94] on icon at bounding box center [26, 93] width 9 height 11
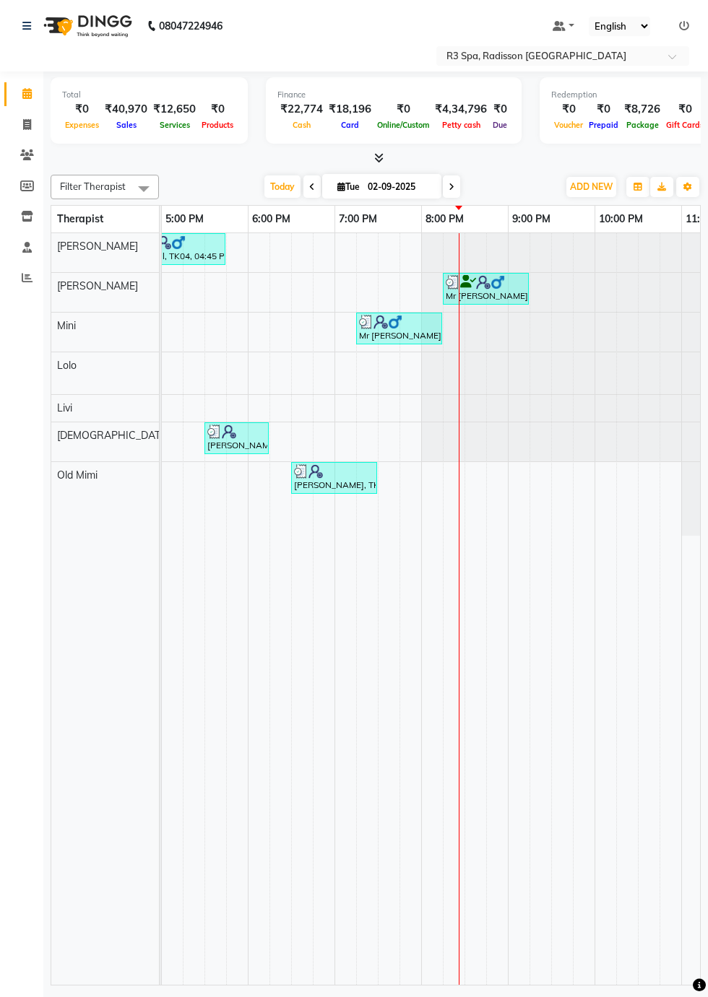
scroll to position [0, 849]
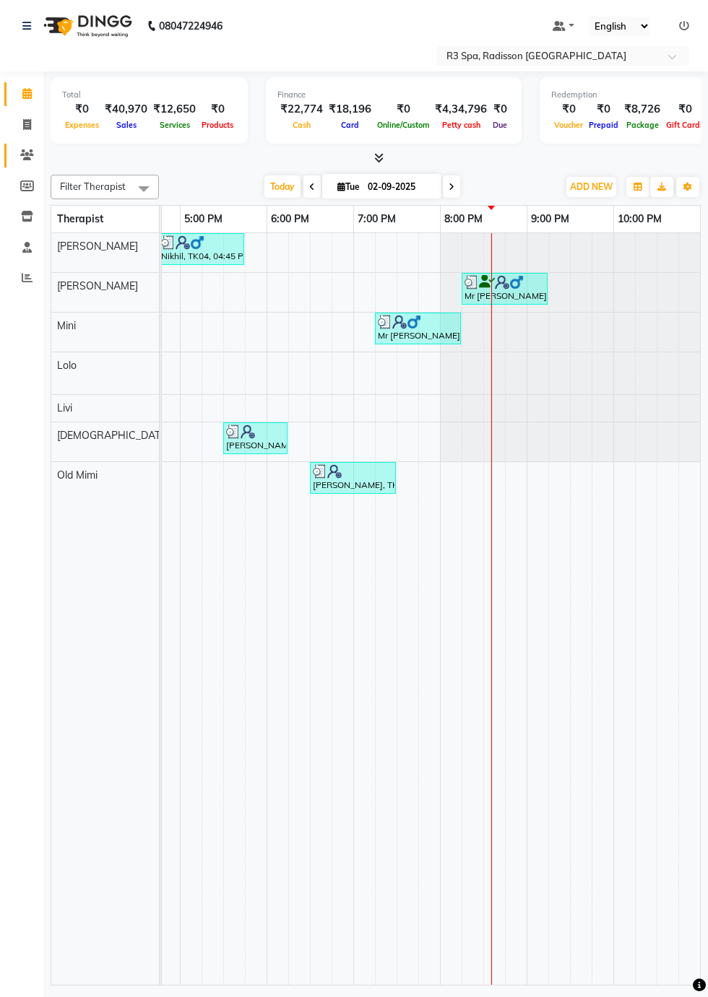
click at [27, 159] on icon at bounding box center [27, 154] width 14 height 11
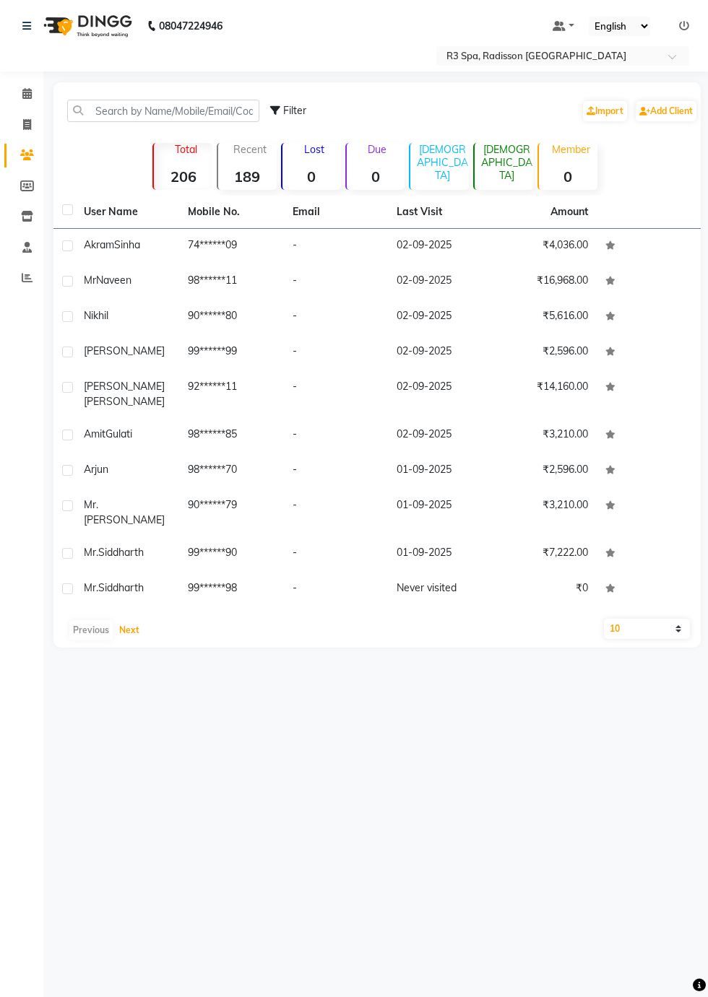
click at [130, 620] on button "Next" at bounding box center [129, 630] width 27 height 20
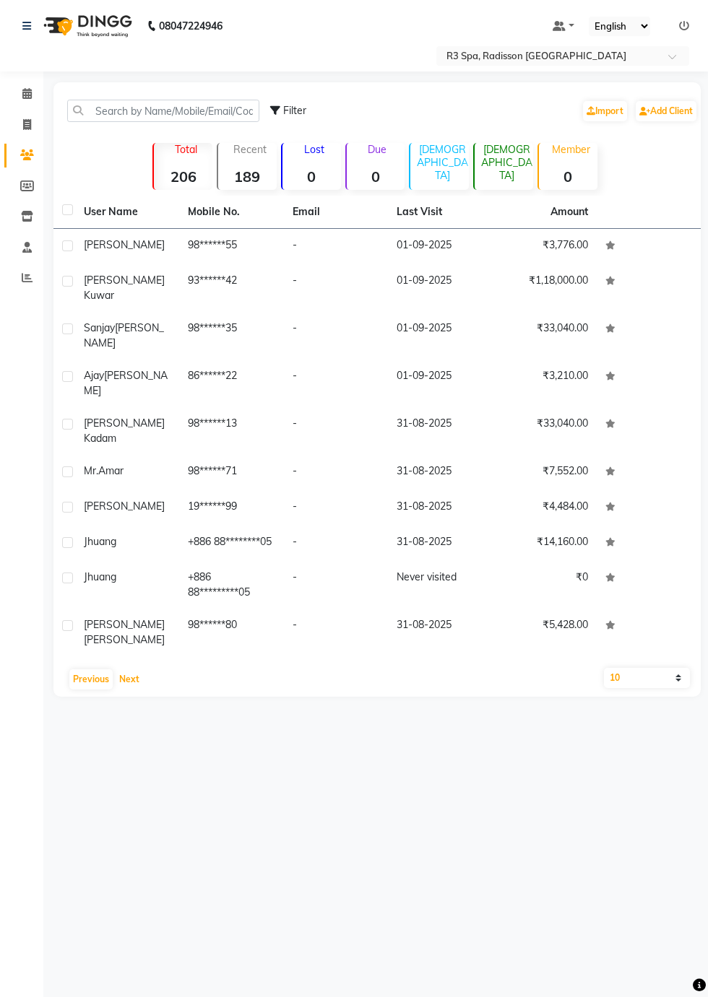
click at [128, 669] on button "Next" at bounding box center [129, 679] width 27 height 20
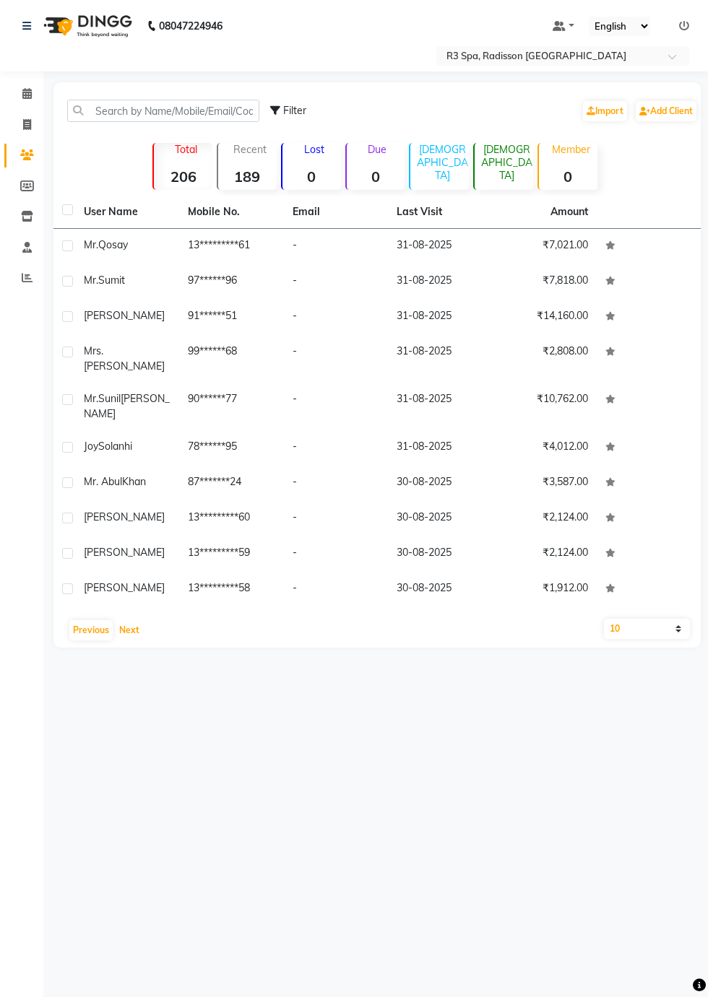
click at [133, 620] on button "Next" at bounding box center [129, 630] width 27 height 20
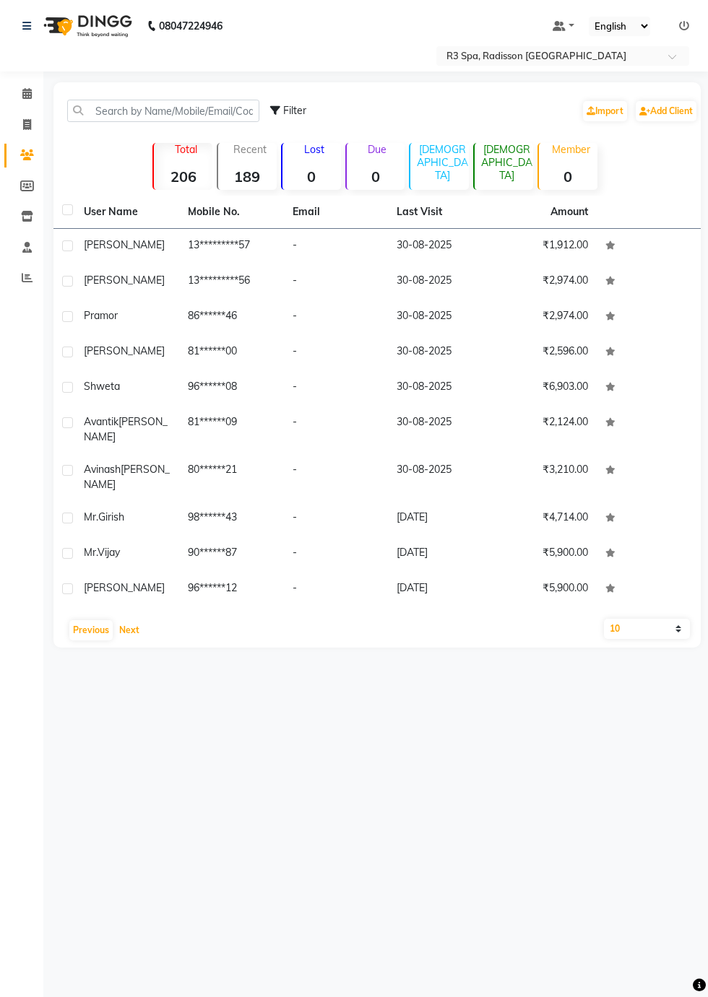
click at [135, 620] on button "Next" at bounding box center [129, 630] width 27 height 20
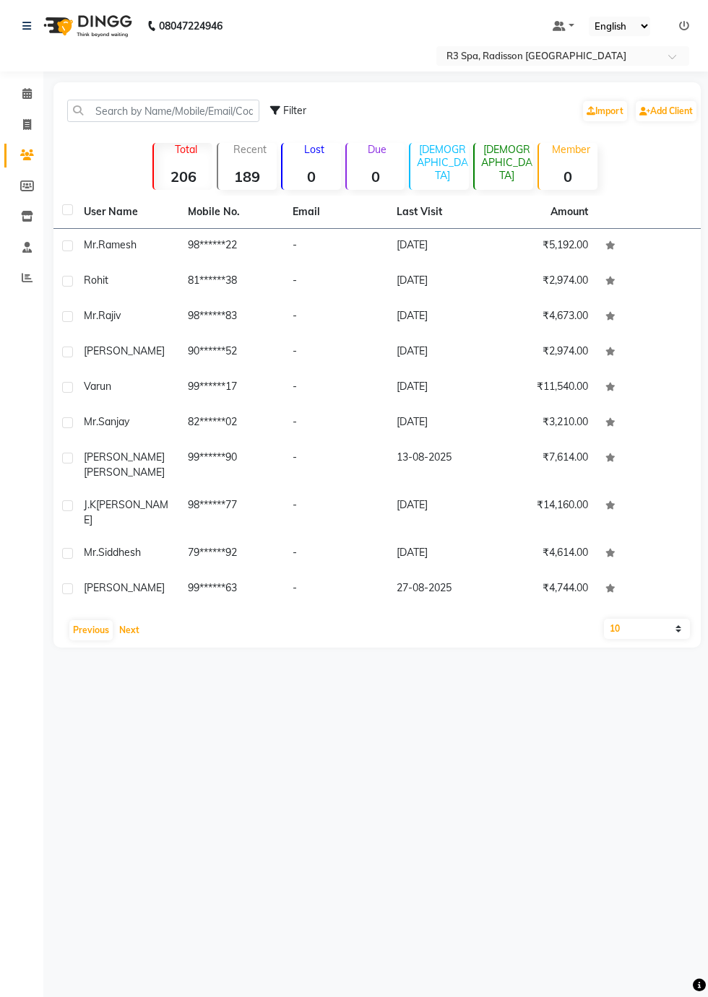
click at [131, 620] on button "Next" at bounding box center [129, 630] width 27 height 20
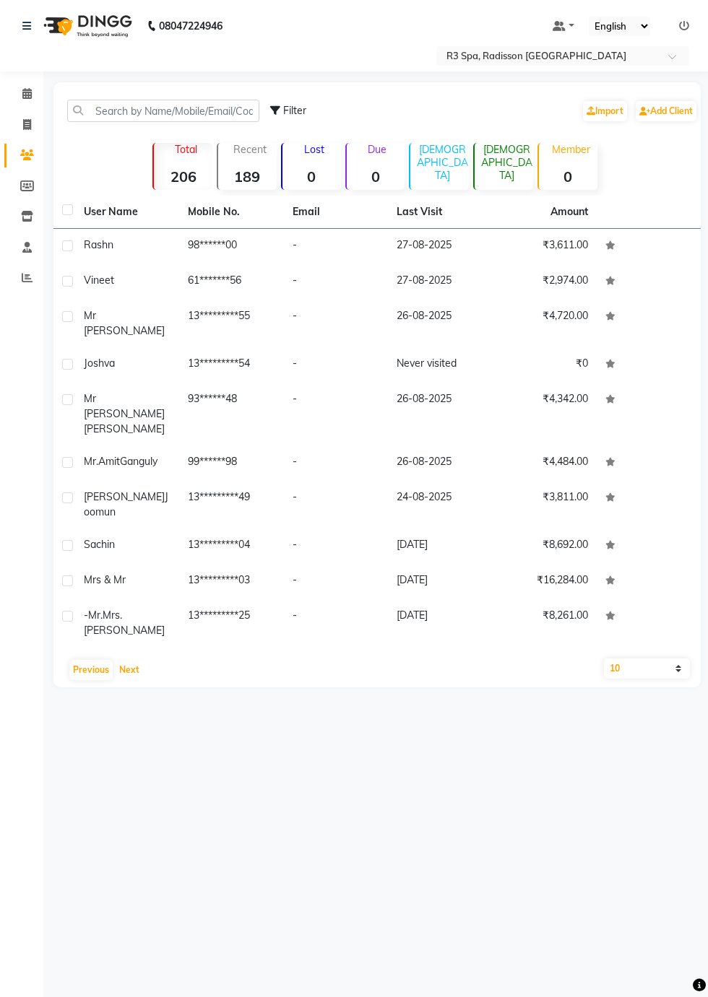
click at [135, 660] on button "Next" at bounding box center [129, 670] width 27 height 20
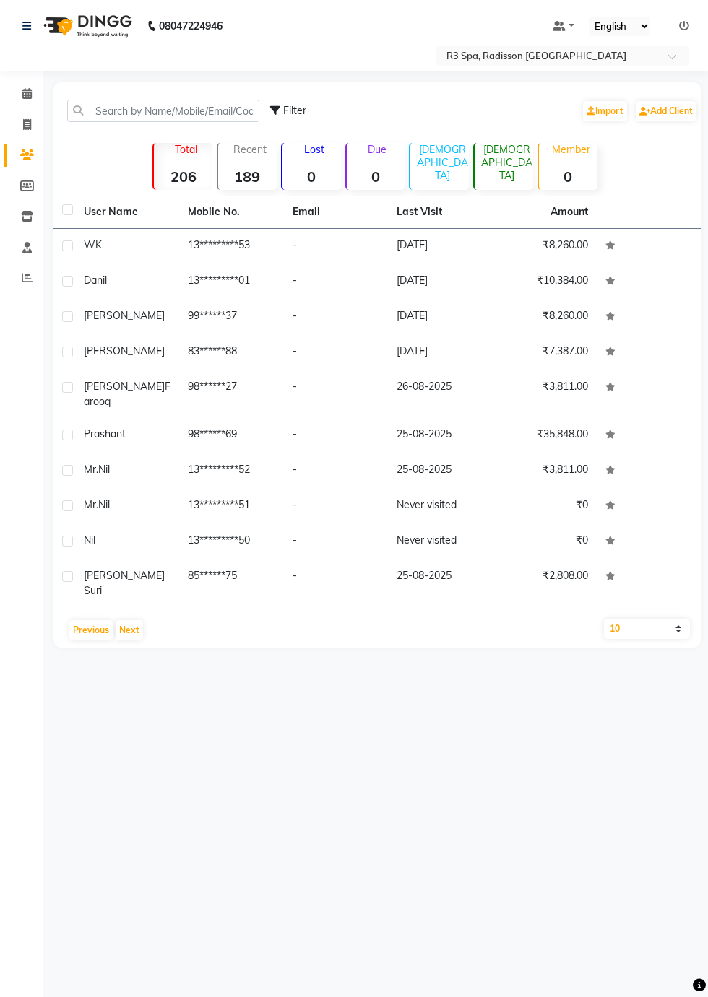
click at [246, 468] on td "13*********52" at bounding box center [231, 470] width 104 height 35
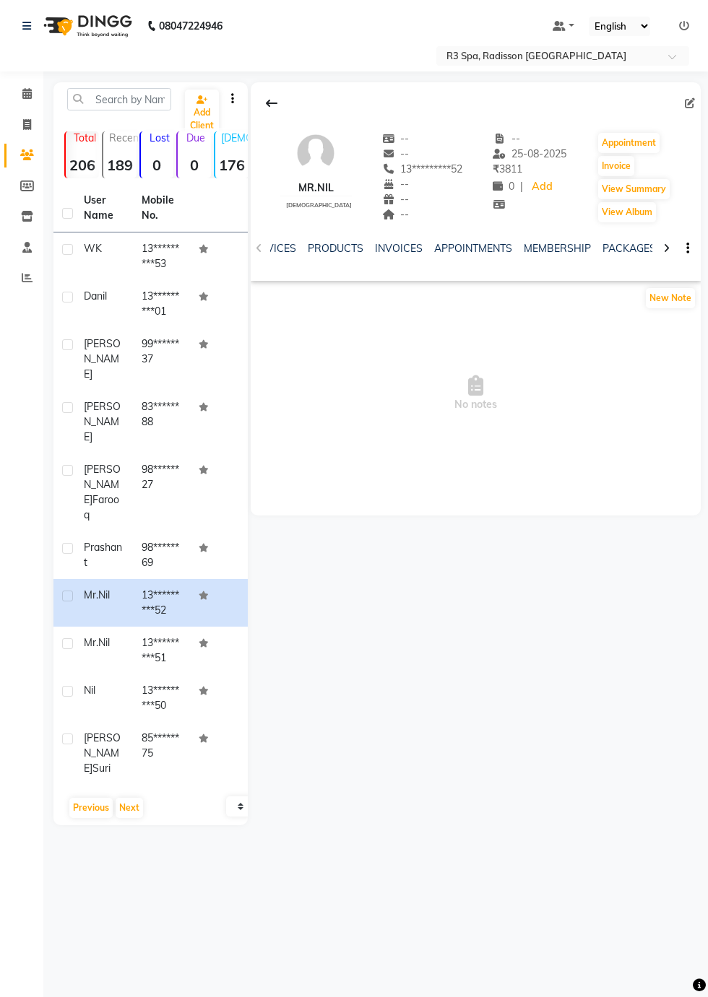
scroll to position [0, 155]
click at [612, 252] on link "PACKAGES" at bounding box center [620, 248] width 53 height 13
click at [613, 186] on button "View Summary" at bounding box center [633, 189] width 71 height 20
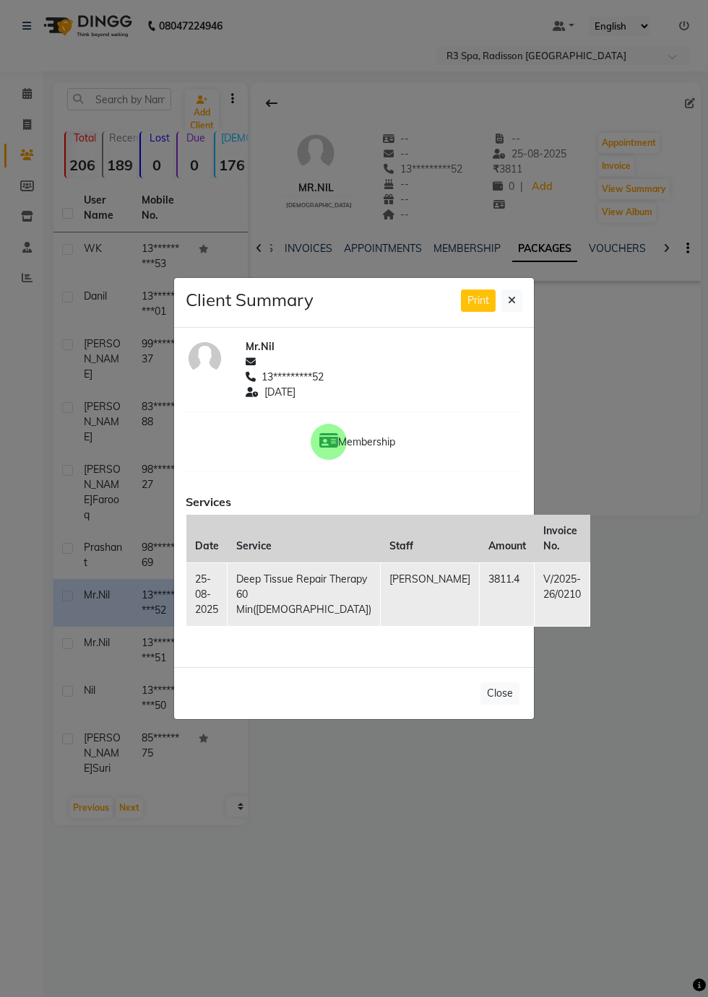
click at [512, 305] on icon at bounding box center [512, 300] width 8 height 10
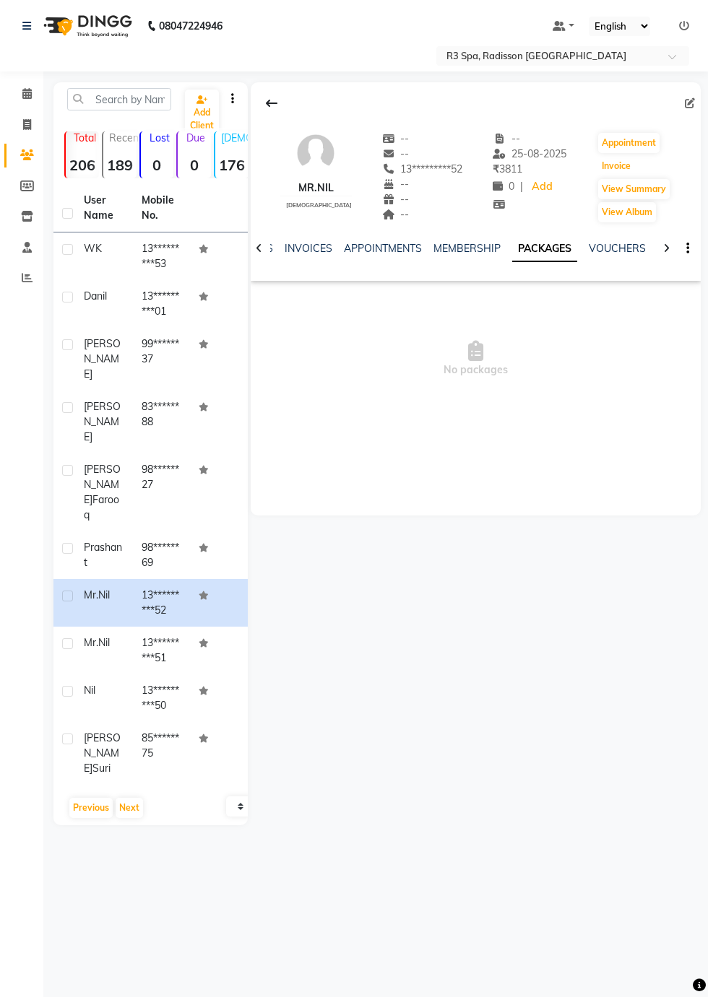
click at [612, 166] on button "Invoice" at bounding box center [616, 166] width 36 height 20
select select "8678"
select select "service"
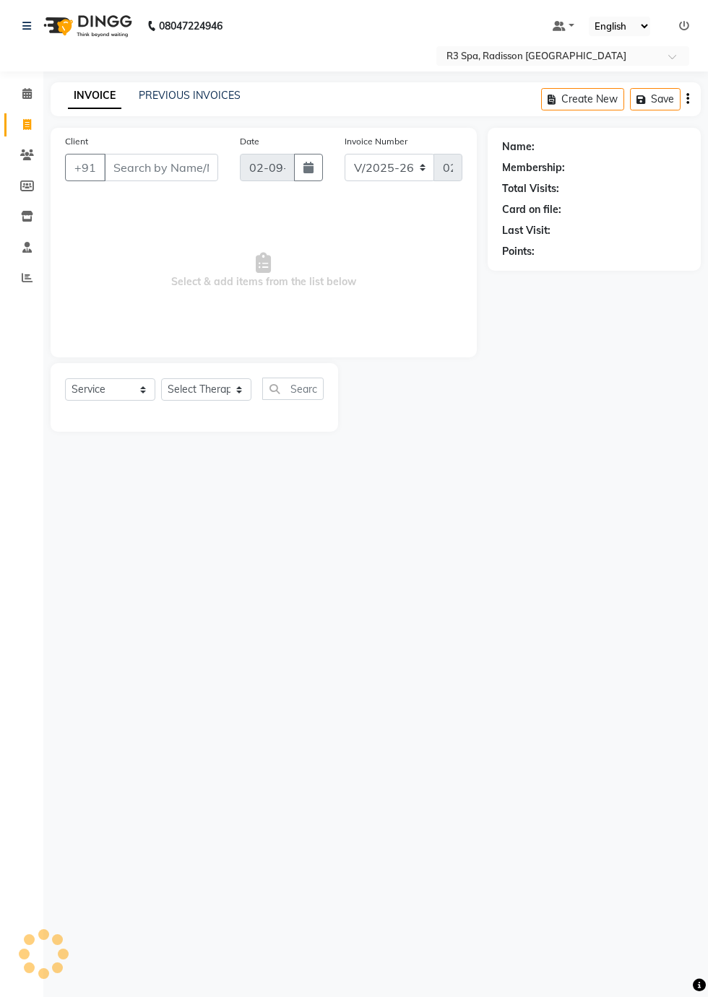
type input "13*********52"
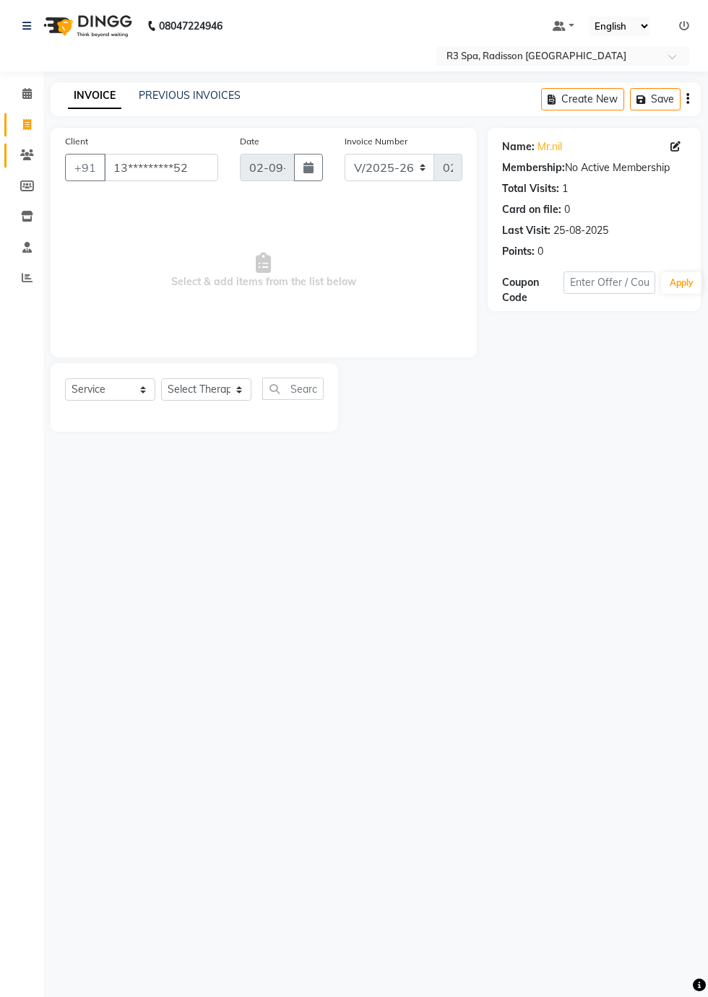
click at [27, 155] on icon at bounding box center [27, 154] width 14 height 11
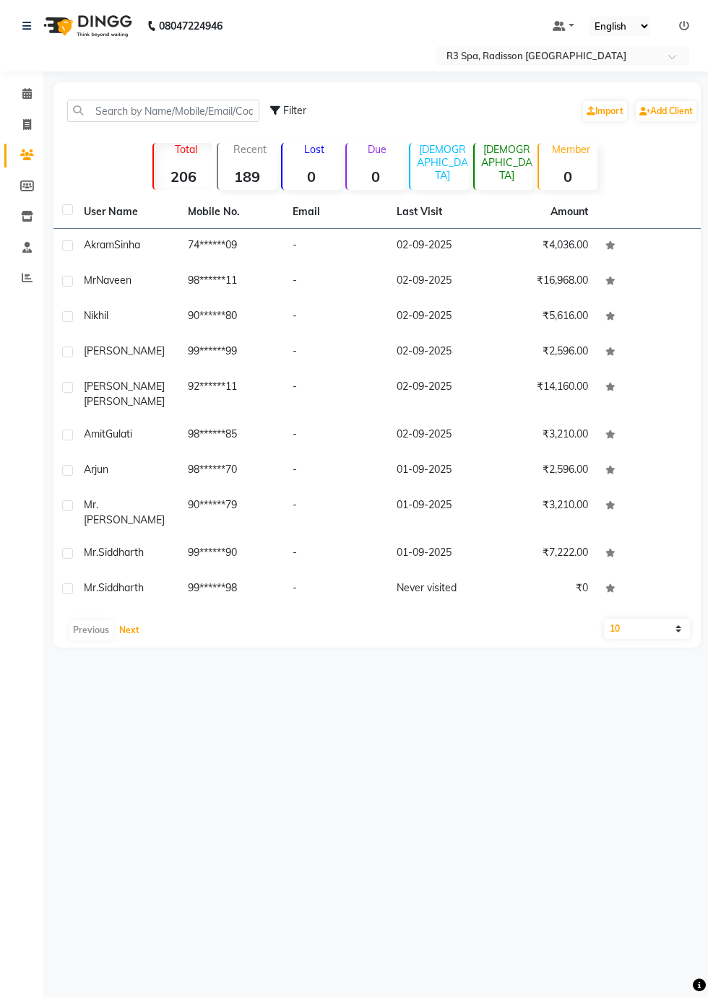
click at [132, 620] on button "Next" at bounding box center [129, 630] width 27 height 20
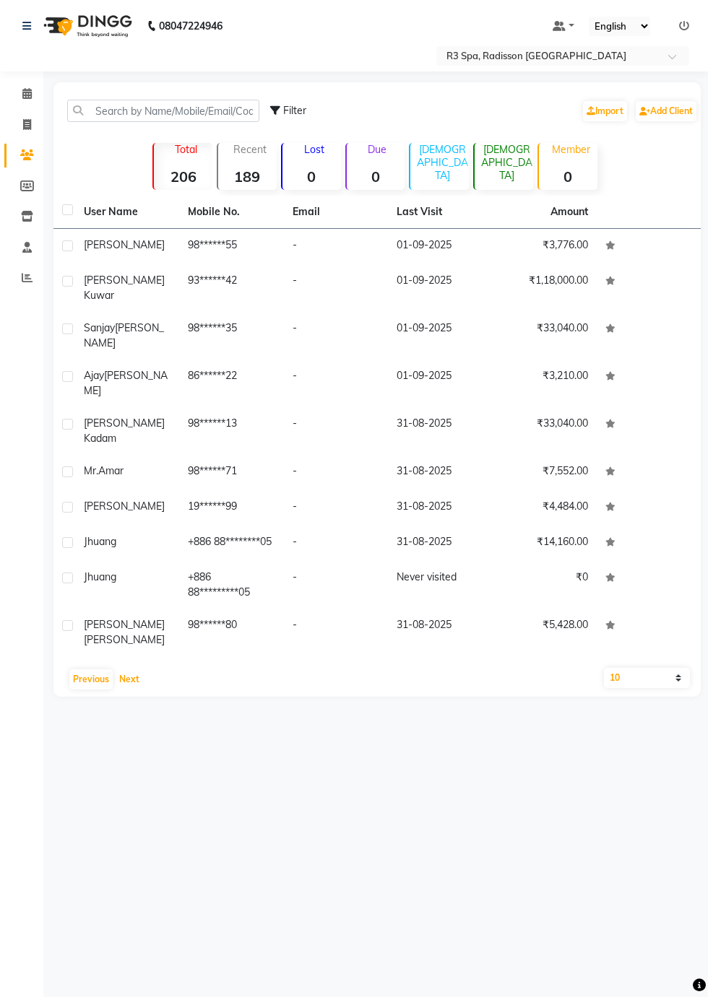
click at [127, 669] on button "Next" at bounding box center [129, 679] width 27 height 20
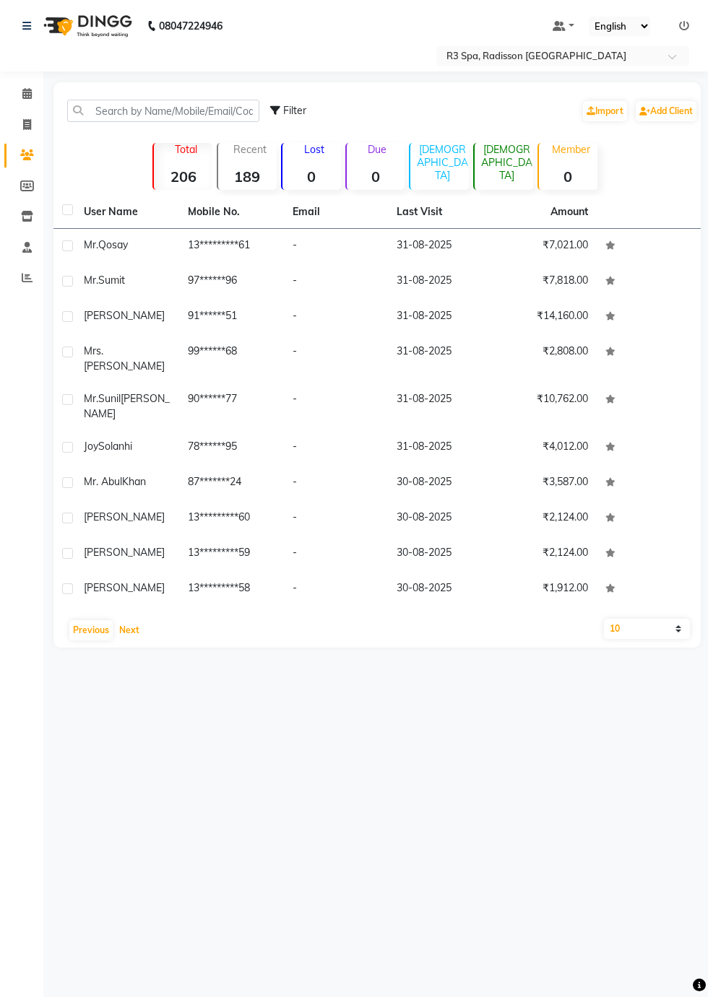
click at [134, 620] on button "Next" at bounding box center [129, 630] width 27 height 20
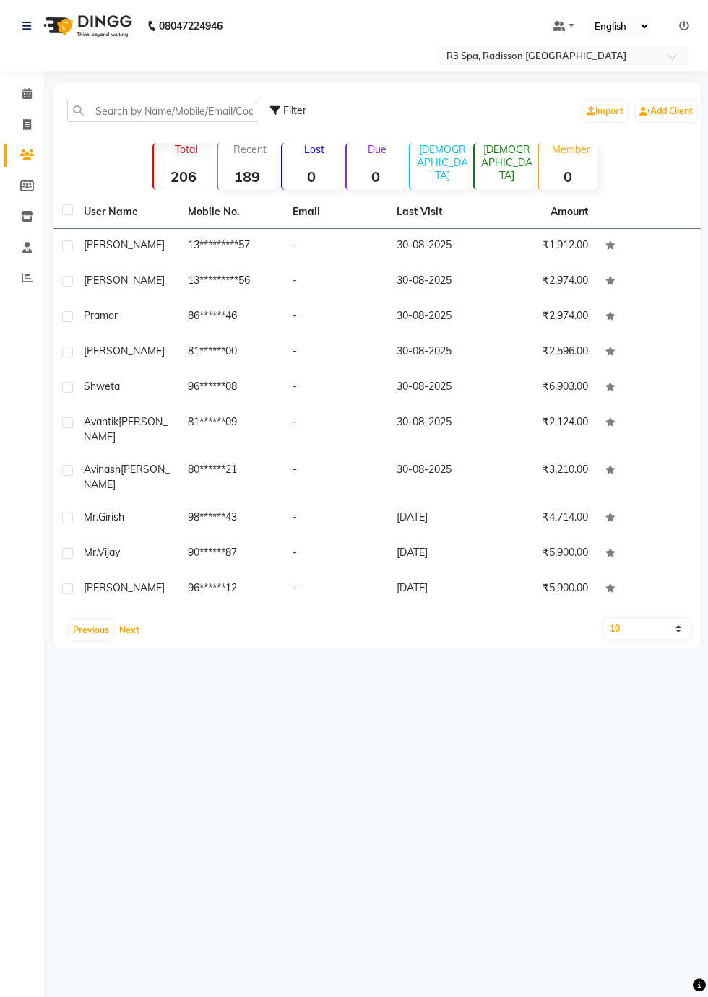
click at [136, 620] on button "Next" at bounding box center [129, 630] width 27 height 20
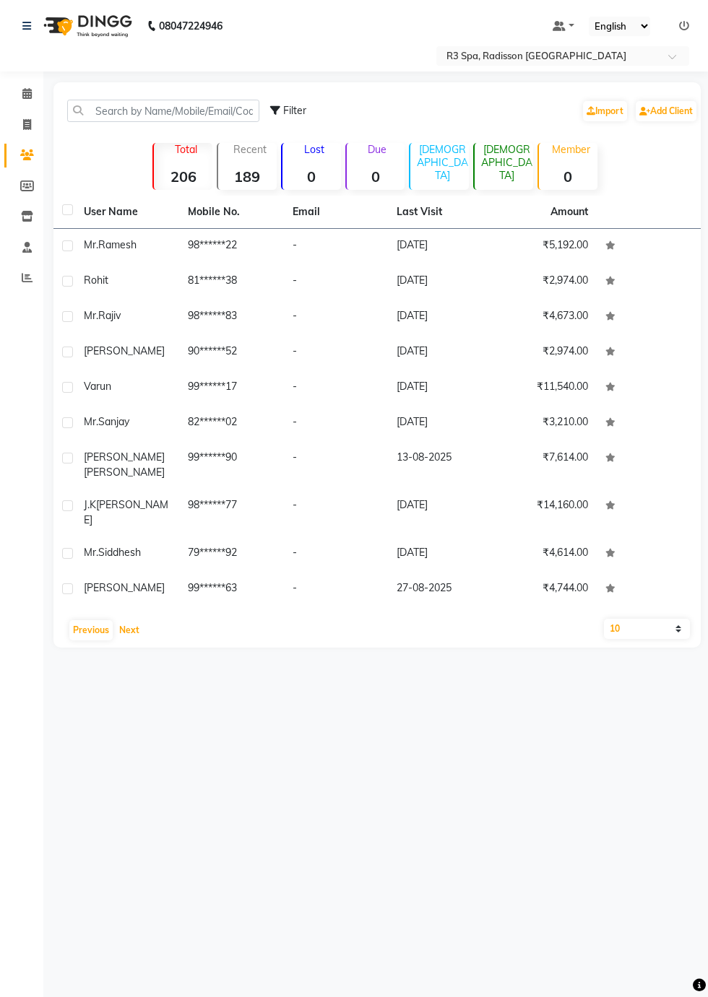
click at [131, 620] on button "Next" at bounding box center [129, 630] width 27 height 20
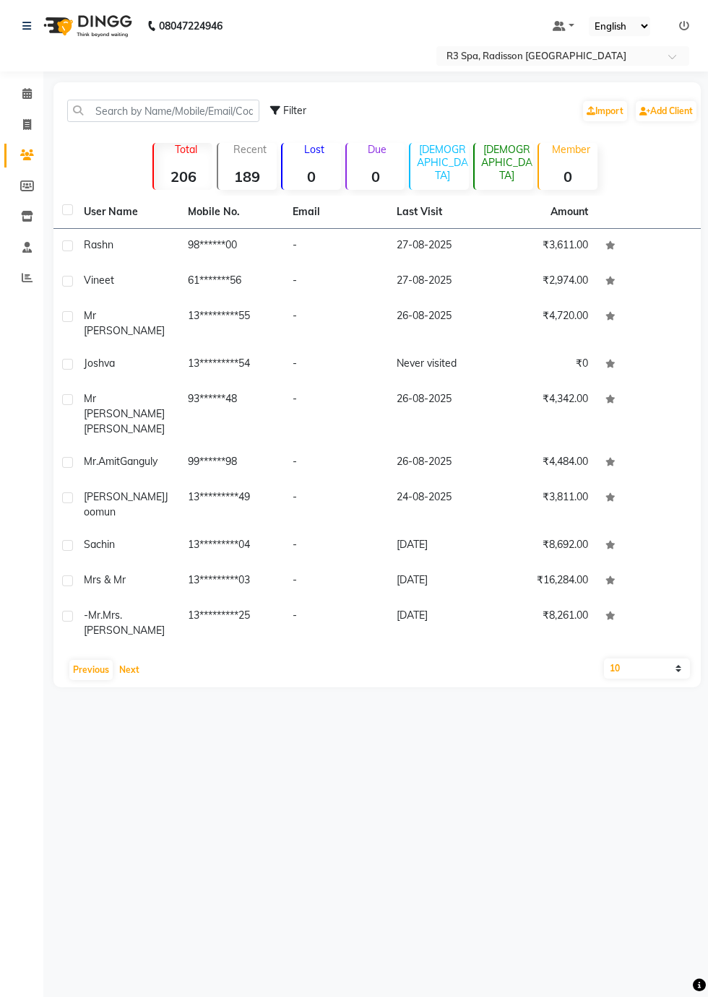
click at [131, 660] on button "Next" at bounding box center [129, 670] width 27 height 20
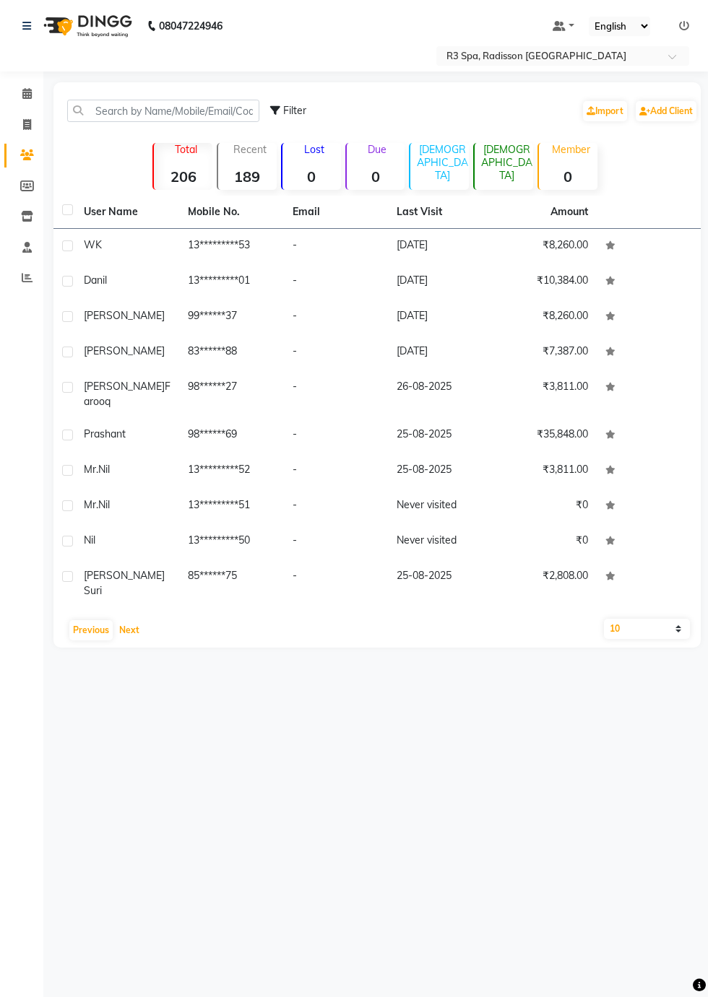
click at [136, 620] on button "Next" at bounding box center [129, 630] width 27 height 20
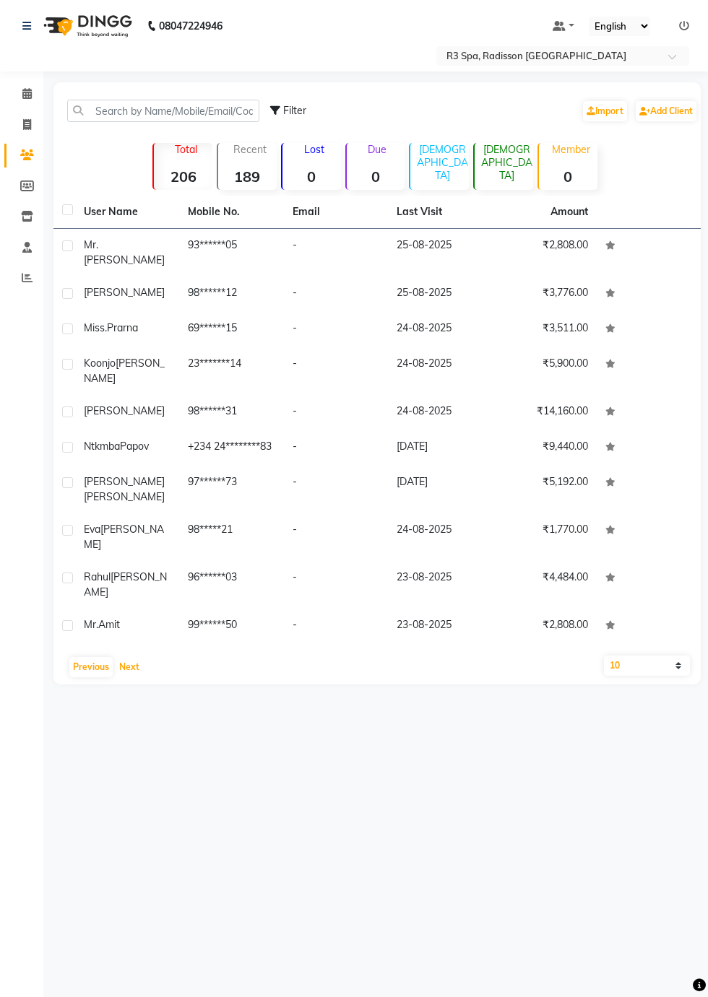
click at [131, 657] on button "Next" at bounding box center [129, 667] width 27 height 20
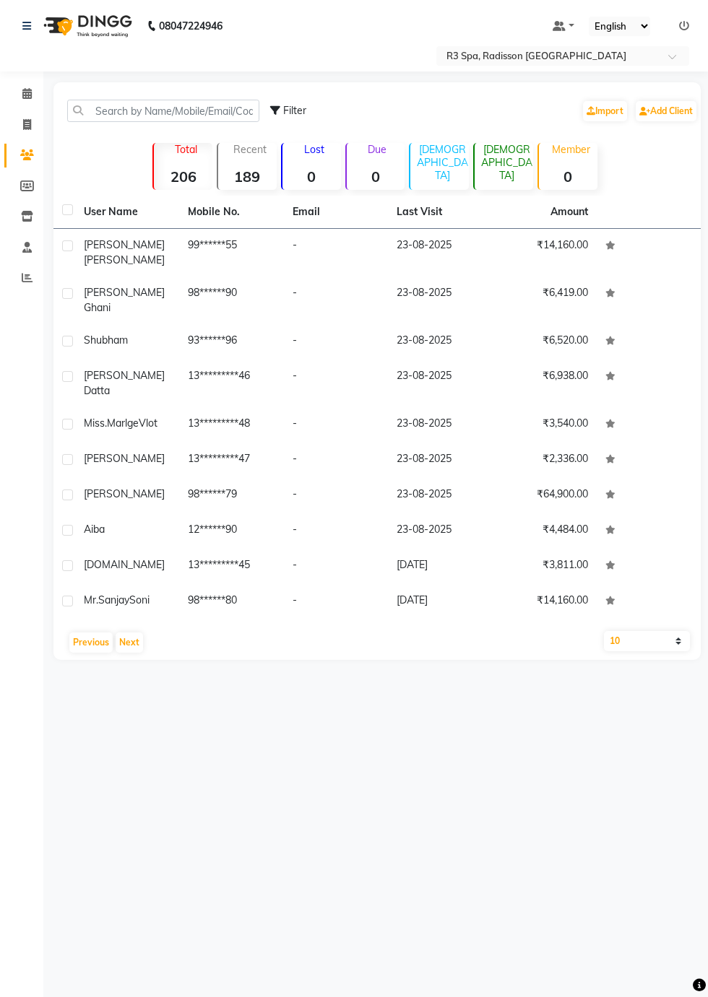
click at [431, 256] on td "23-08-2025" at bounding box center [440, 253] width 104 height 48
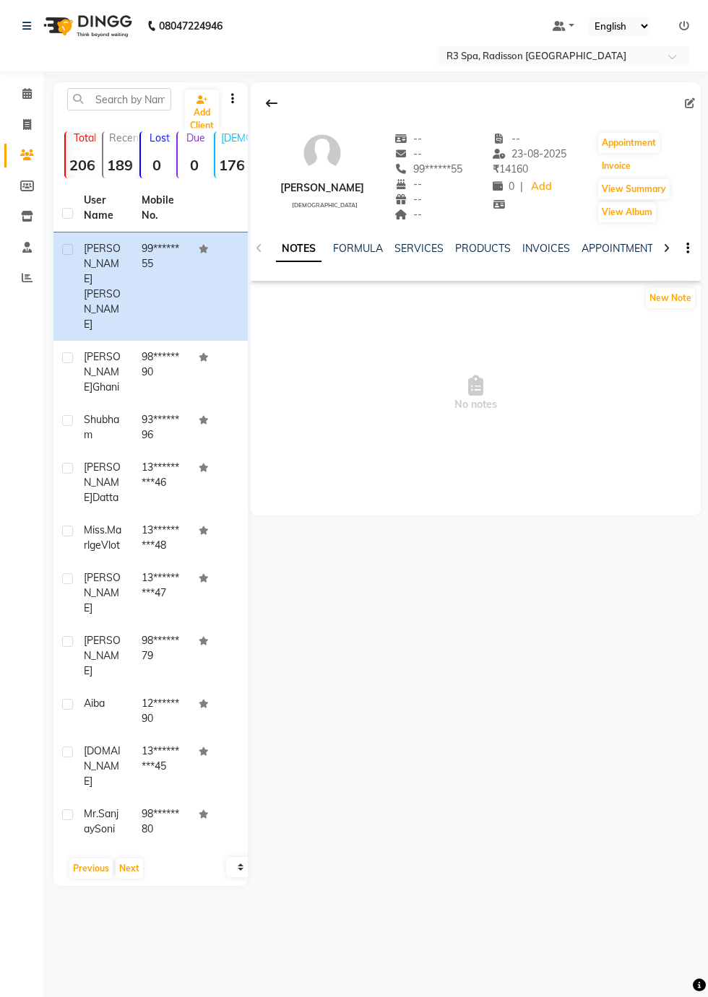
click at [614, 169] on button "Invoice" at bounding box center [616, 166] width 36 height 20
select select "service"
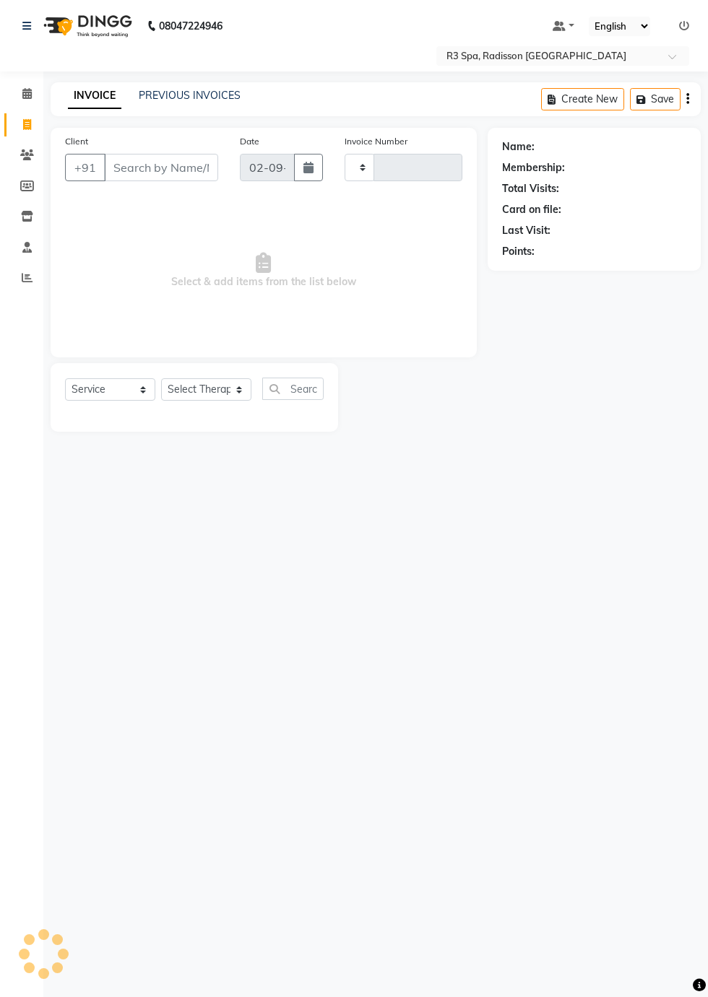
type input "0273"
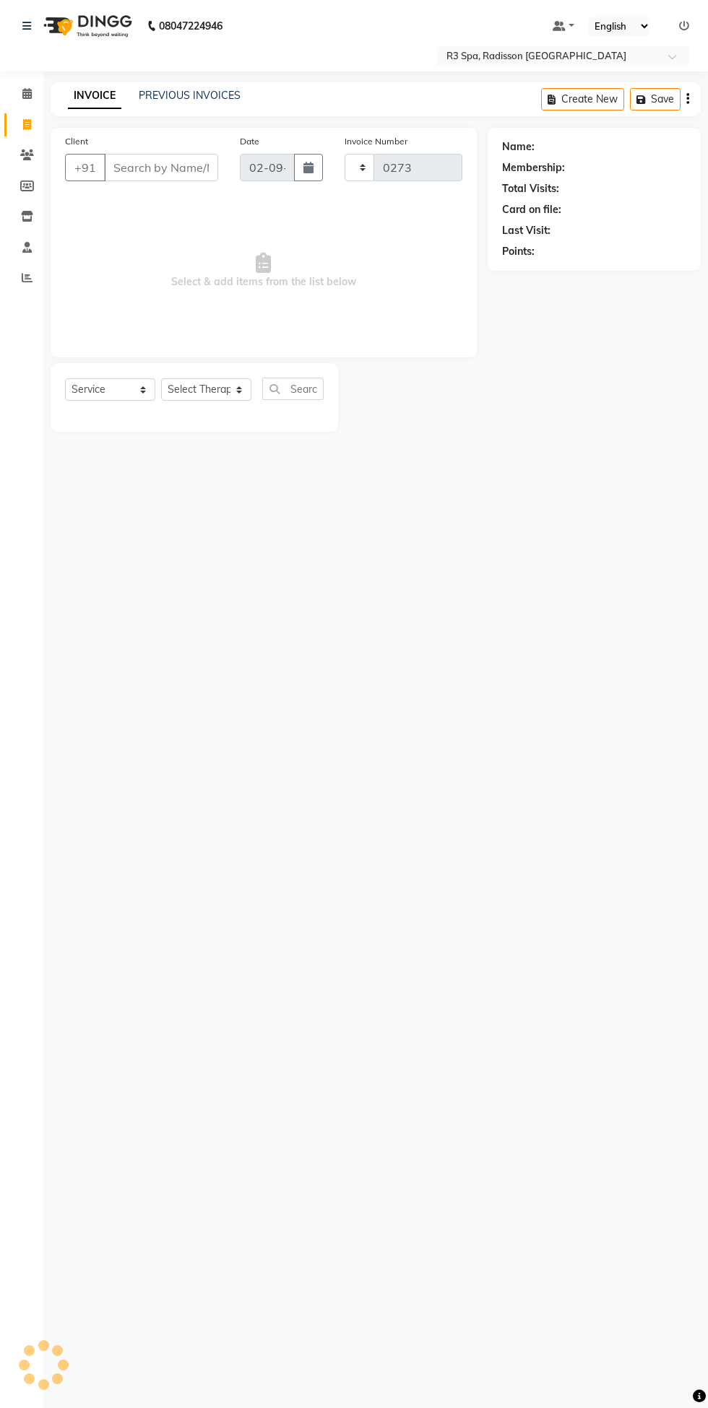
select select "8678"
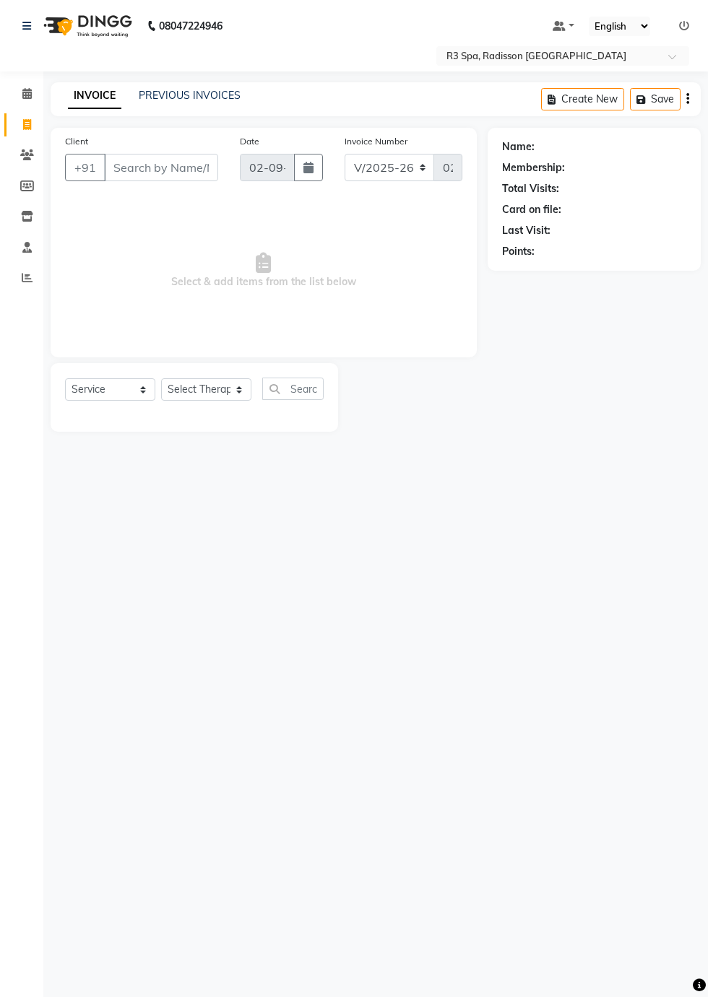
type input "99******55"
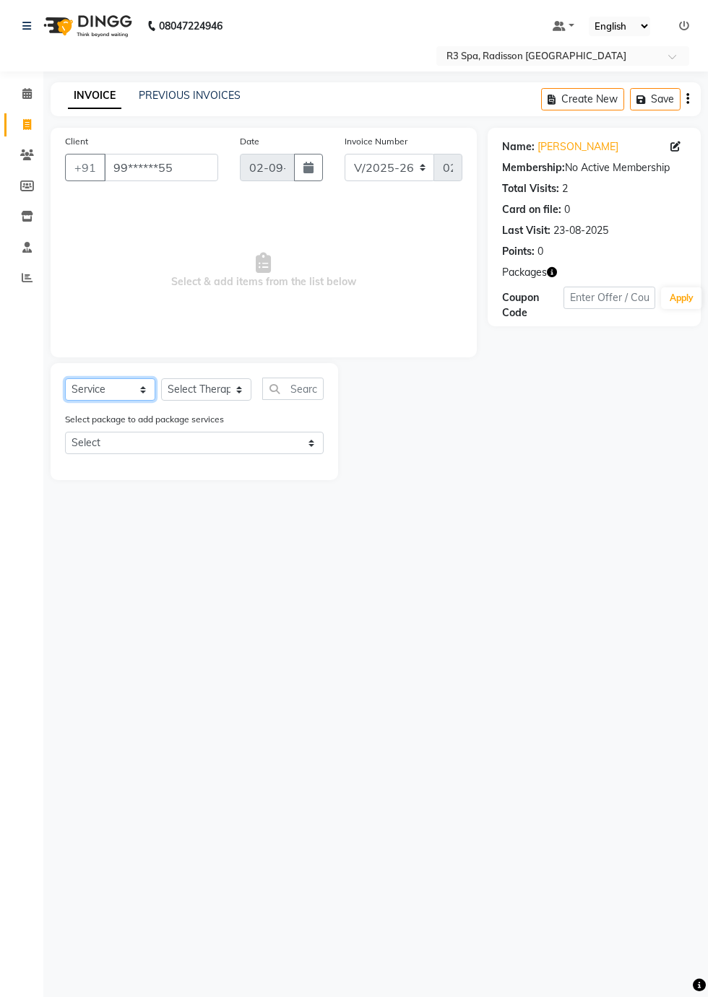
click at [124, 399] on select "Select Service Product Membership Package Voucher Prepaid Gift Card" at bounding box center [110, 389] width 90 height 22
click at [65, 378] on select "Select Service Product Membership Package Voucher Prepaid Gift Card" at bounding box center [110, 389] width 90 height 22
click at [276, 440] on select "Select Add On 30 Silver_All" at bounding box center [194, 443] width 259 height 22
click at [223, 390] on select "Select Therapist [DEMOGRAPHIC_DATA] [PERSON_NAME] [PERSON_NAME] Lolo Messiah Mi…" at bounding box center [206, 389] width 90 height 22
select select "87562"
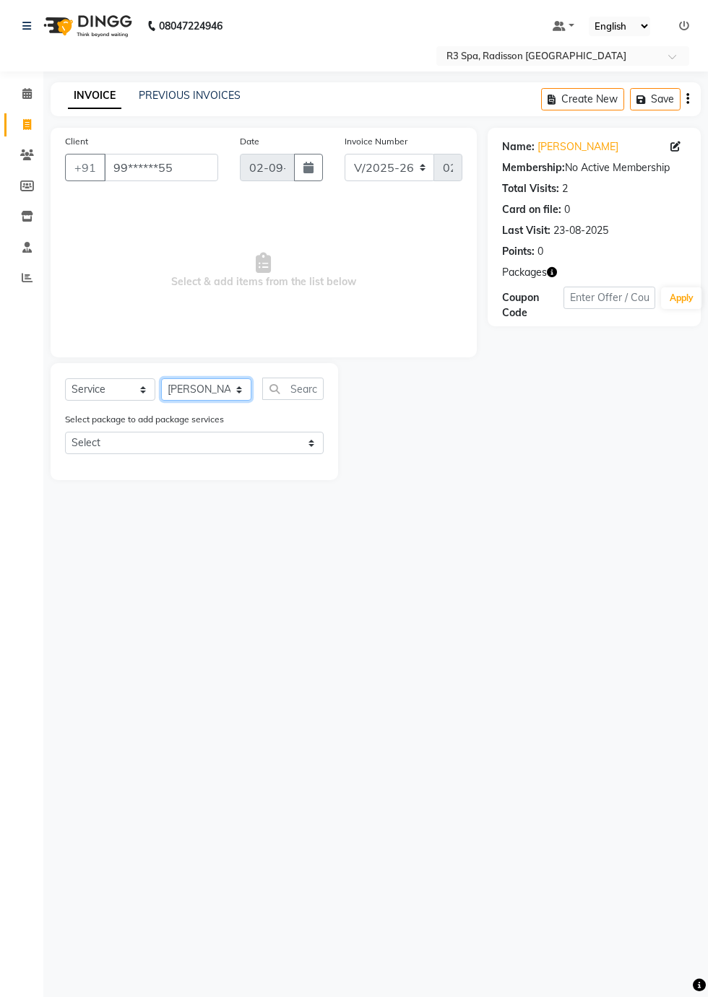
click at [161, 378] on select "Select Therapist [DEMOGRAPHIC_DATA] [PERSON_NAME] [PERSON_NAME] Lolo Messiah Mi…" at bounding box center [206, 389] width 90 height 22
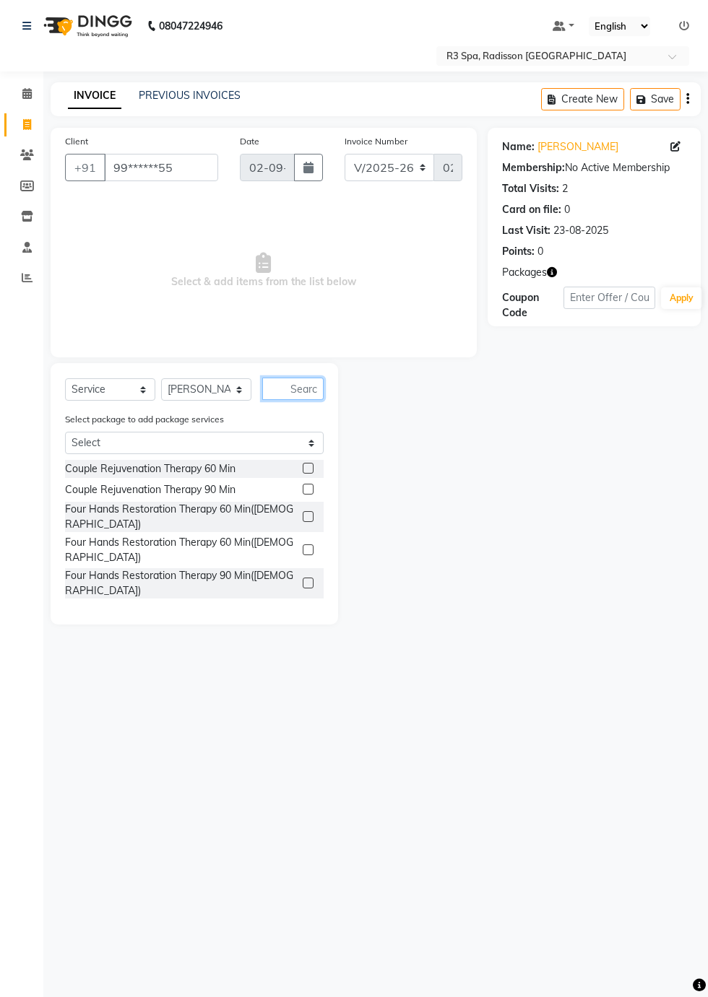
click at [302, 389] on input "text" at bounding box center [292, 389] width 61 height 22
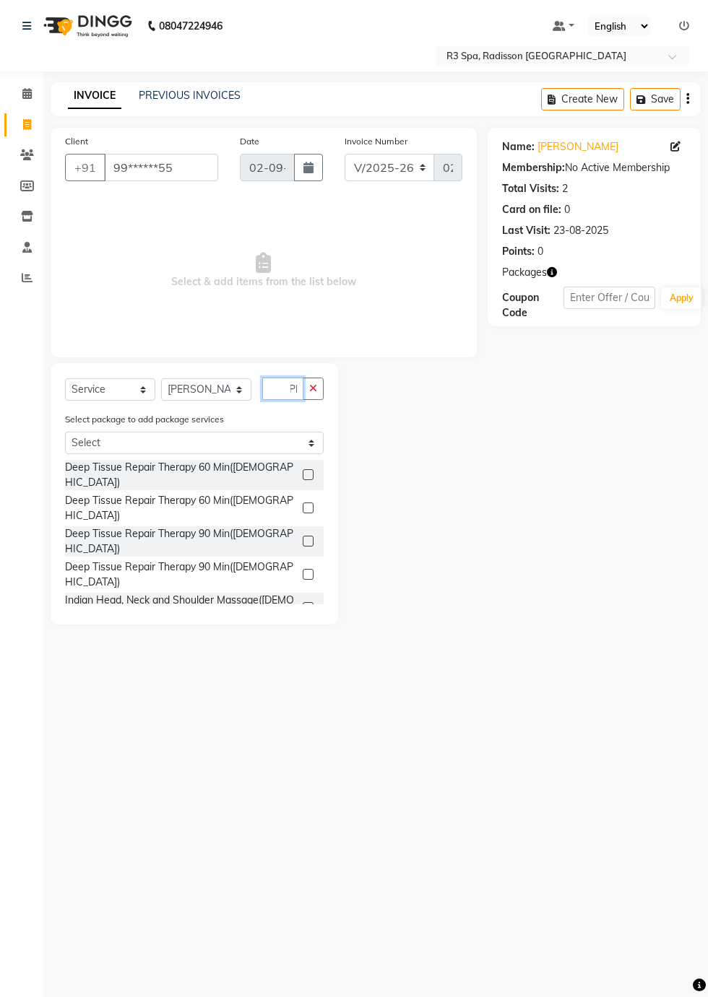
scroll to position [0, 10]
type input "[PERSON_NAME]"
click at [304, 469] on label at bounding box center [308, 474] width 11 height 11
click at [304, 471] on input "checkbox" at bounding box center [307, 475] width 9 height 9
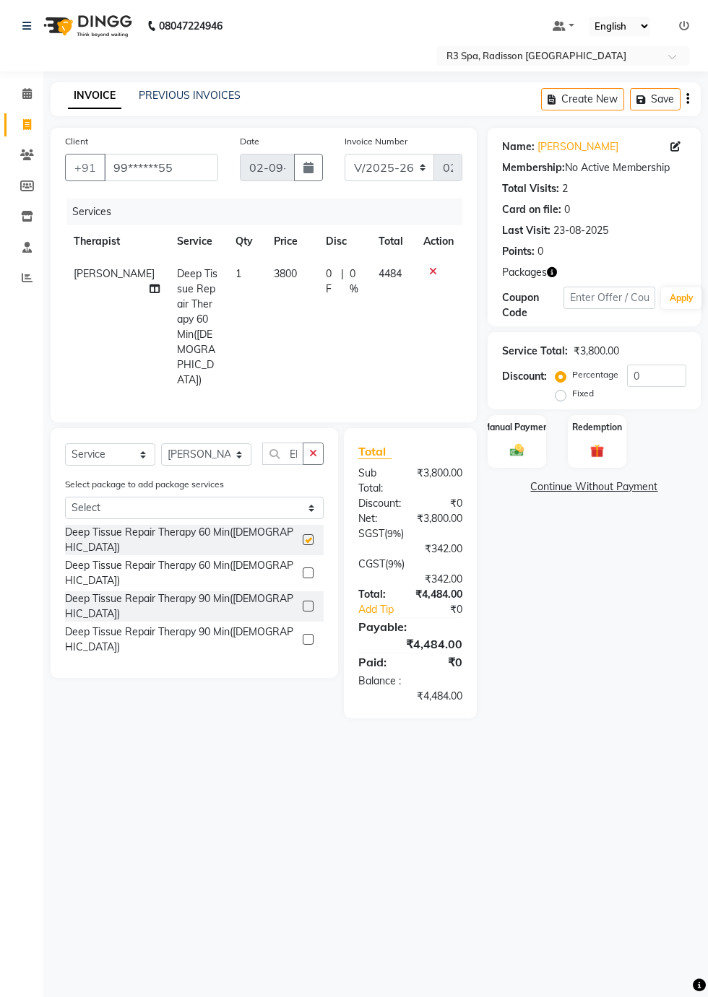
scroll to position [0, 0]
checkbox input "false"
click at [601, 443] on img at bounding box center [597, 451] width 22 height 17
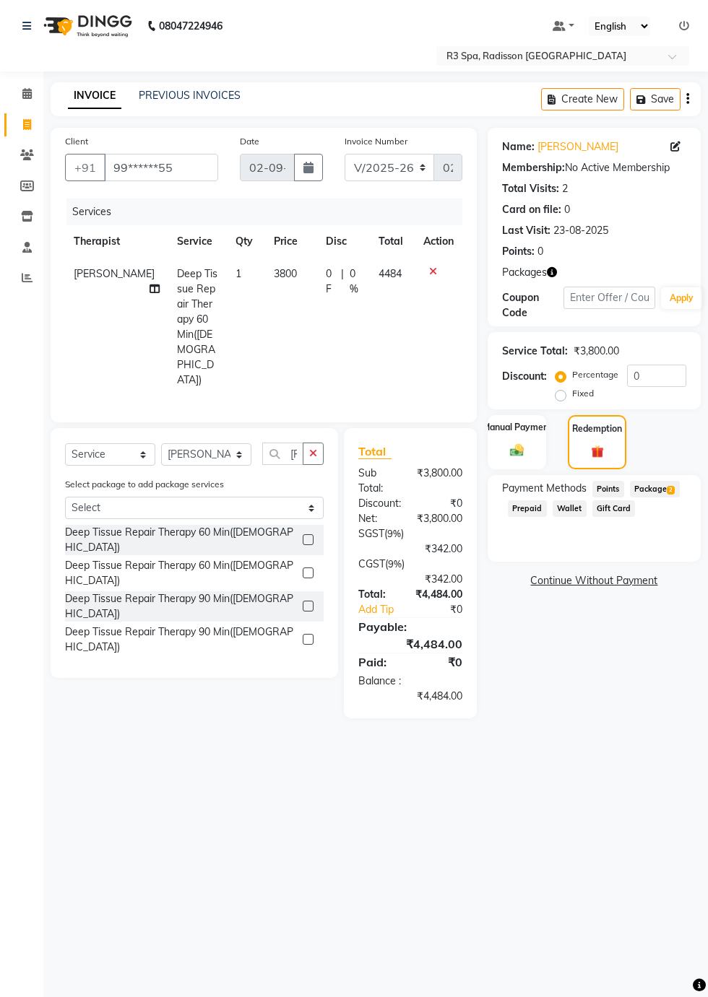
click at [654, 492] on span "Package 2" at bounding box center [655, 489] width 50 height 17
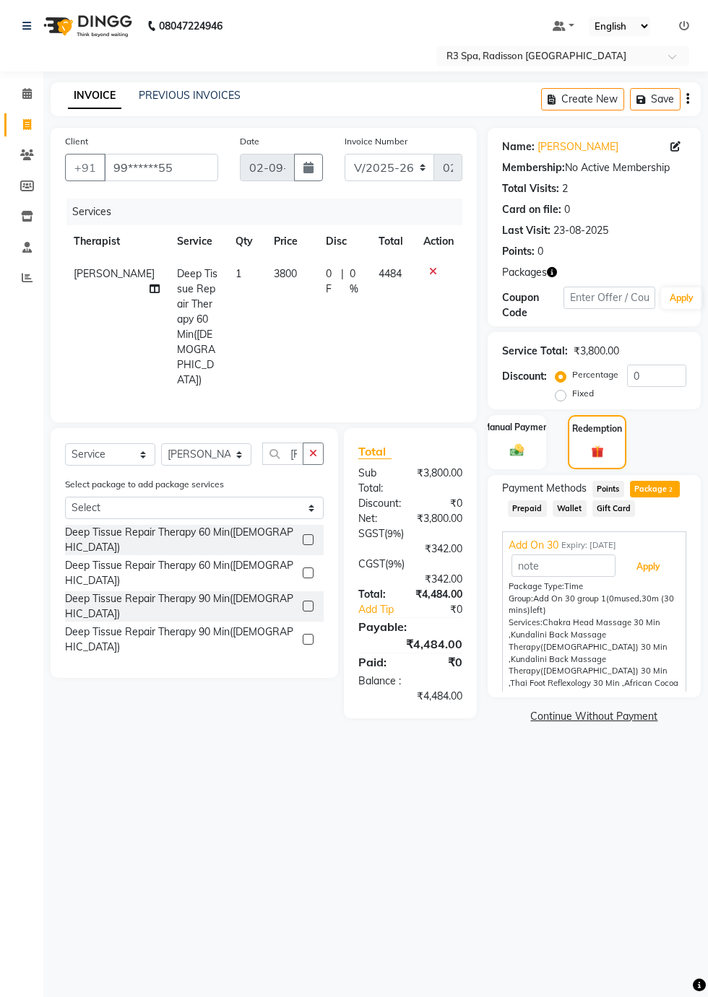
click at [656, 573] on button "Apply" at bounding box center [648, 567] width 60 height 25
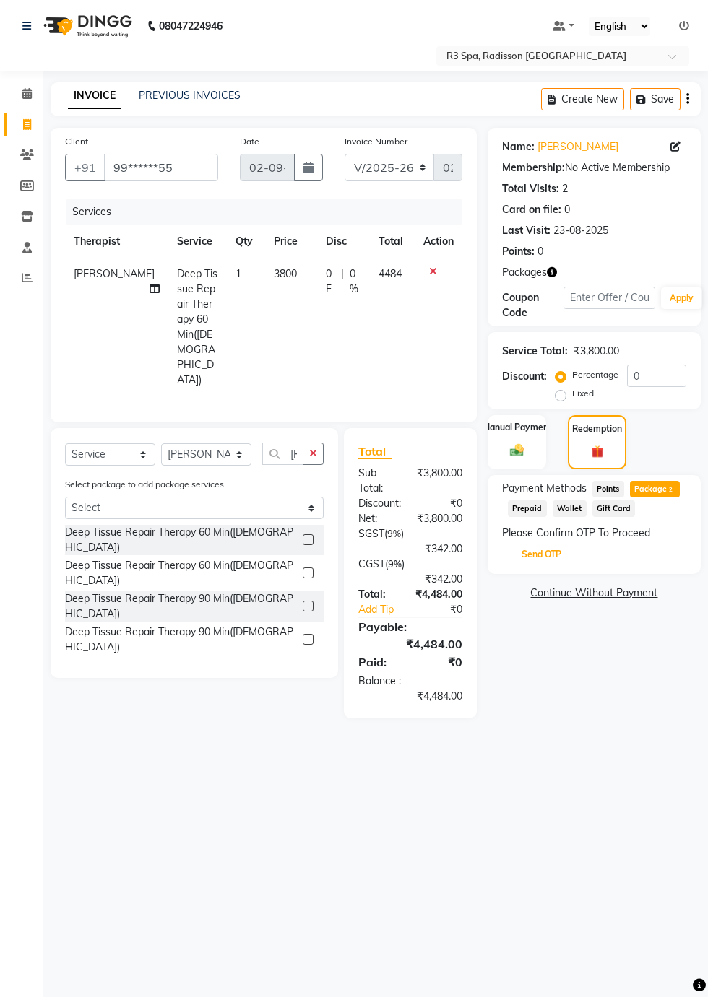
click at [542, 554] on button "Send OTP" at bounding box center [541, 554] width 76 height 25
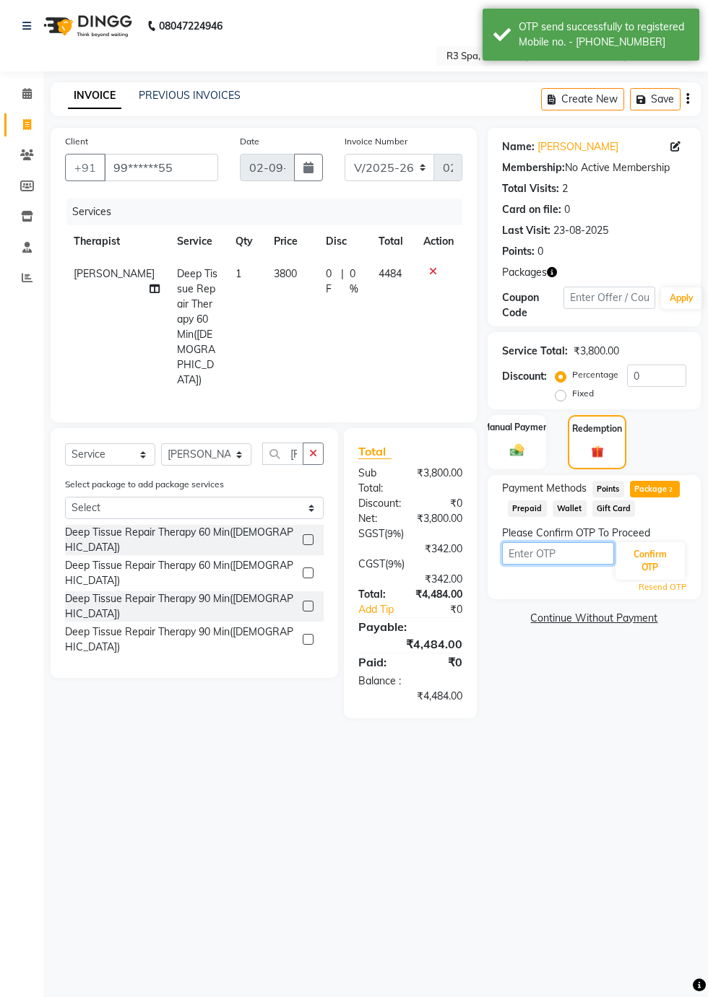
click at [566, 554] on input "text" at bounding box center [558, 553] width 112 height 22
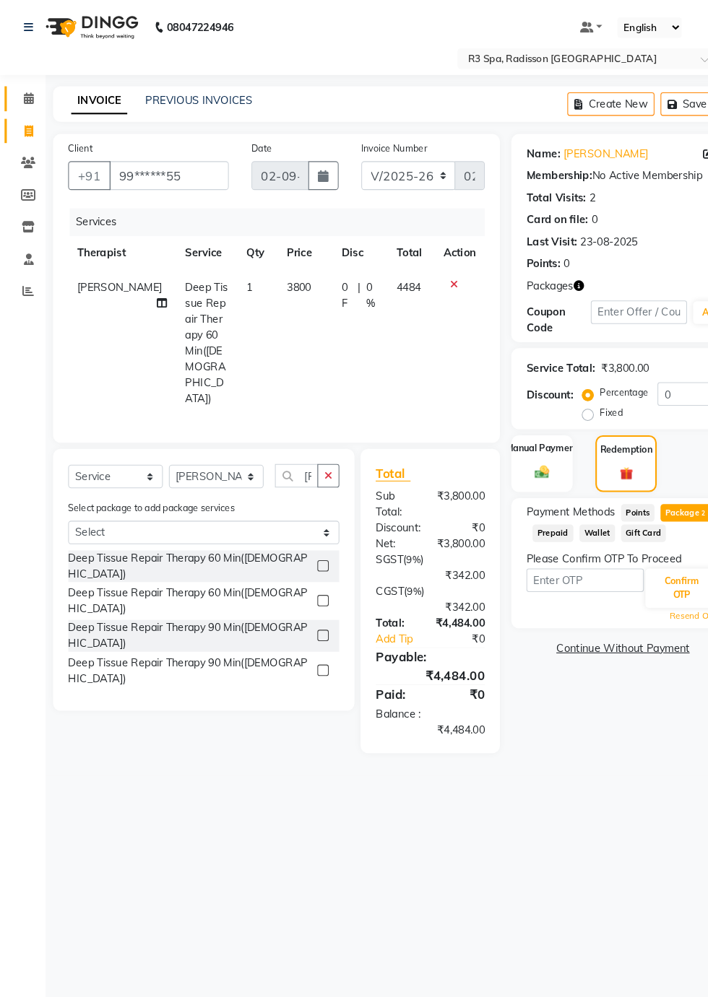
click at [26, 95] on icon at bounding box center [26, 93] width 9 height 11
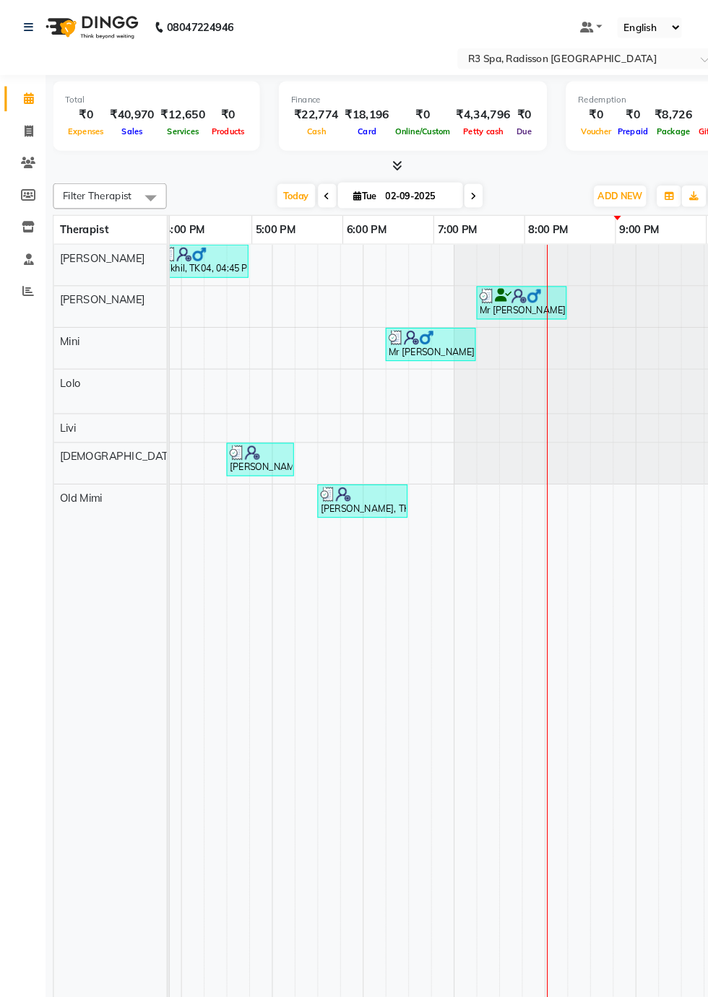
scroll to position [0, 856]
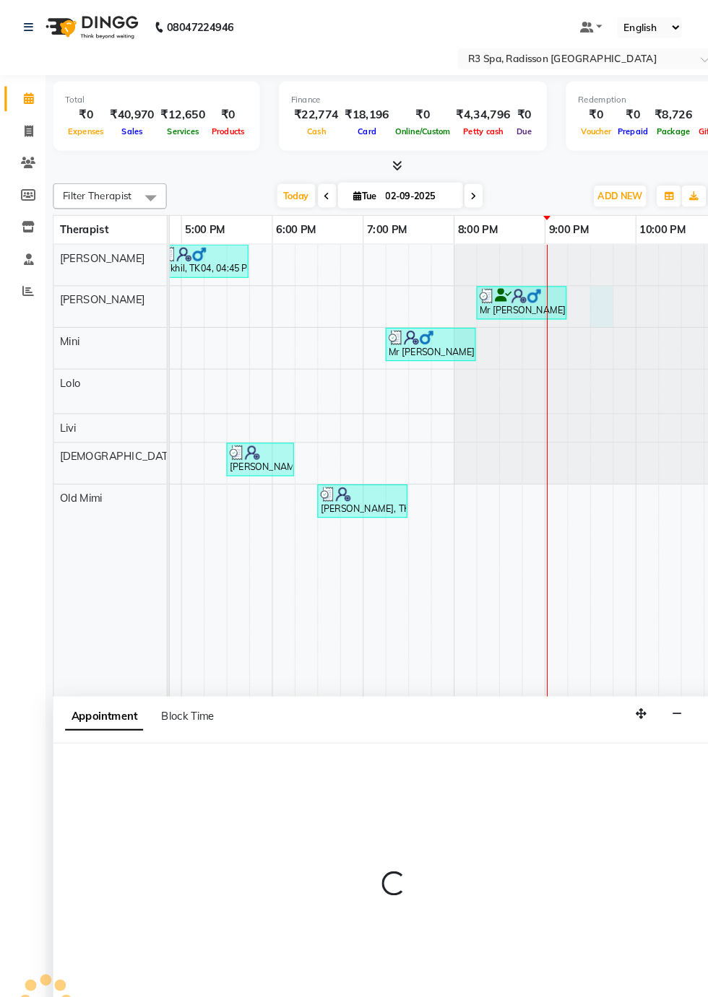
select select "87563"
select select "tentative"
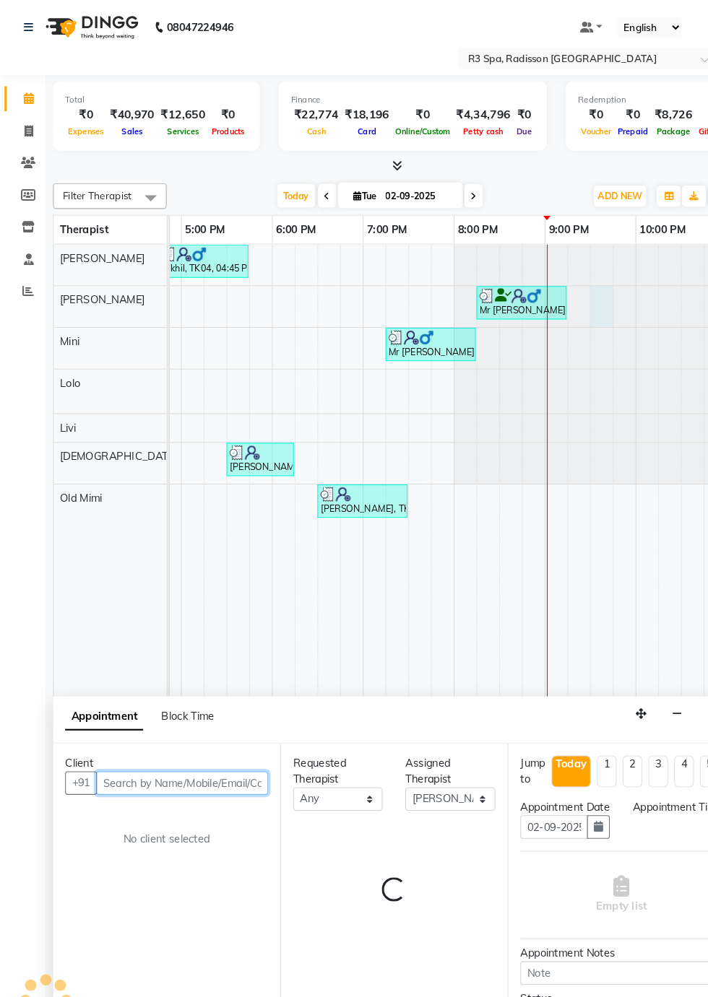
select select "1290"
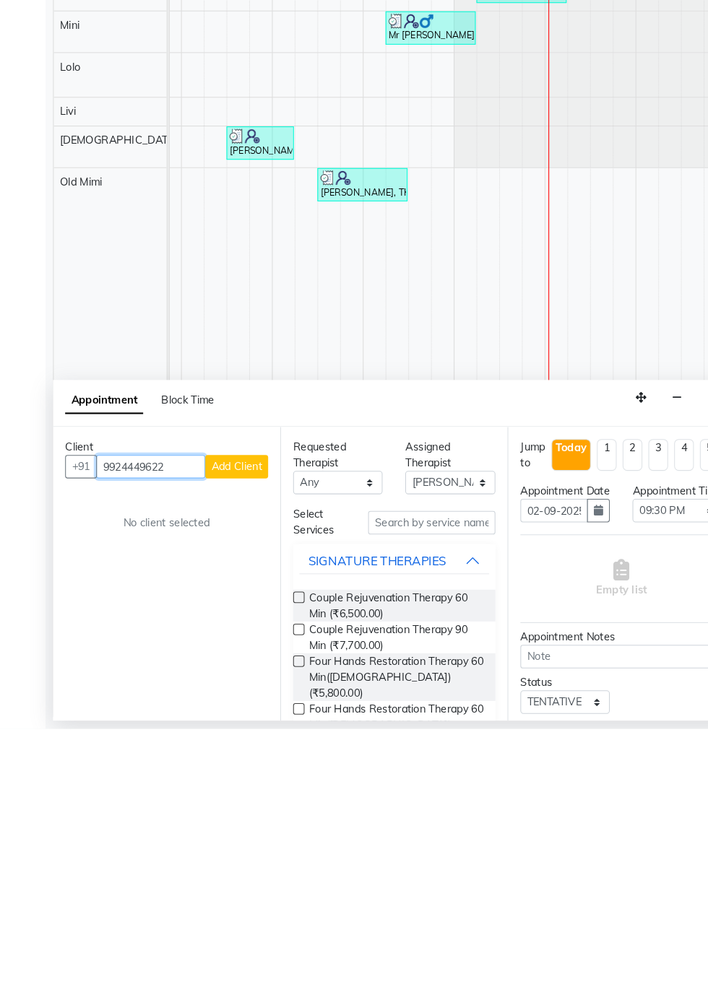
type input "9924449622"
click at [221, 747] on span "Add Client" at bounding box center [225, 746] width 48 height 13
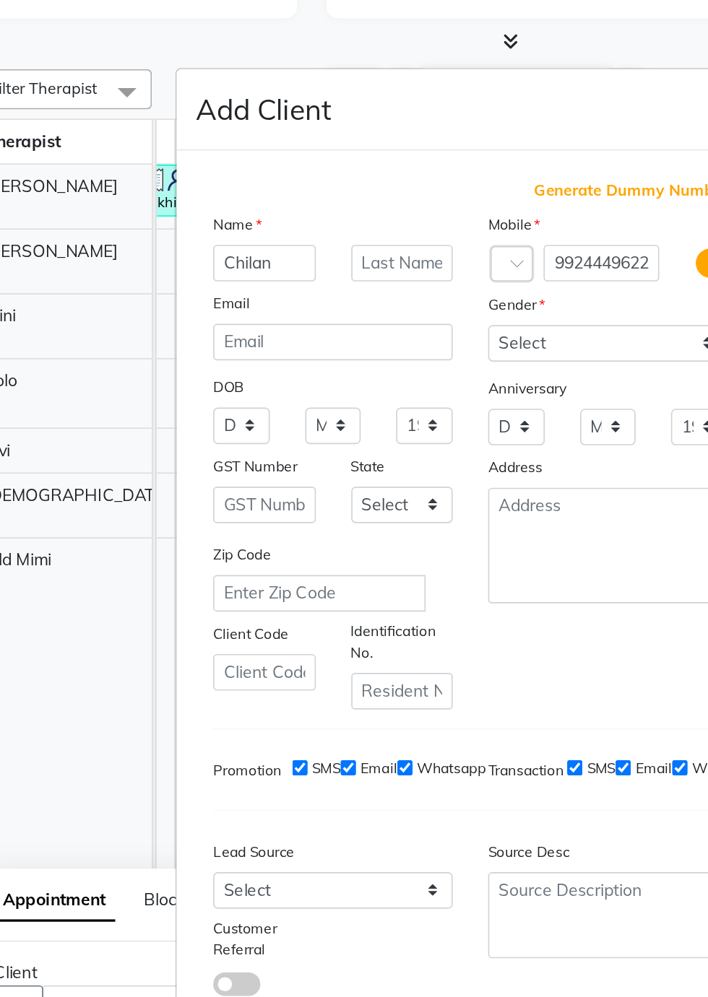
type input "Chilan"
click at [311, 305] on input "text" at bounding box center [312, 293] width 63 height 22
type input "[PERSON_NAME]"
click at [428, 354] on select "Select [DEMOGRAPHIC_DATA] [DEMOGRAPHIC_DATA] Other Prefer Not To Say" at bounding box center [438, 342] width 147 height 22
select select "[DEMOGRAPHIC_DATA]"
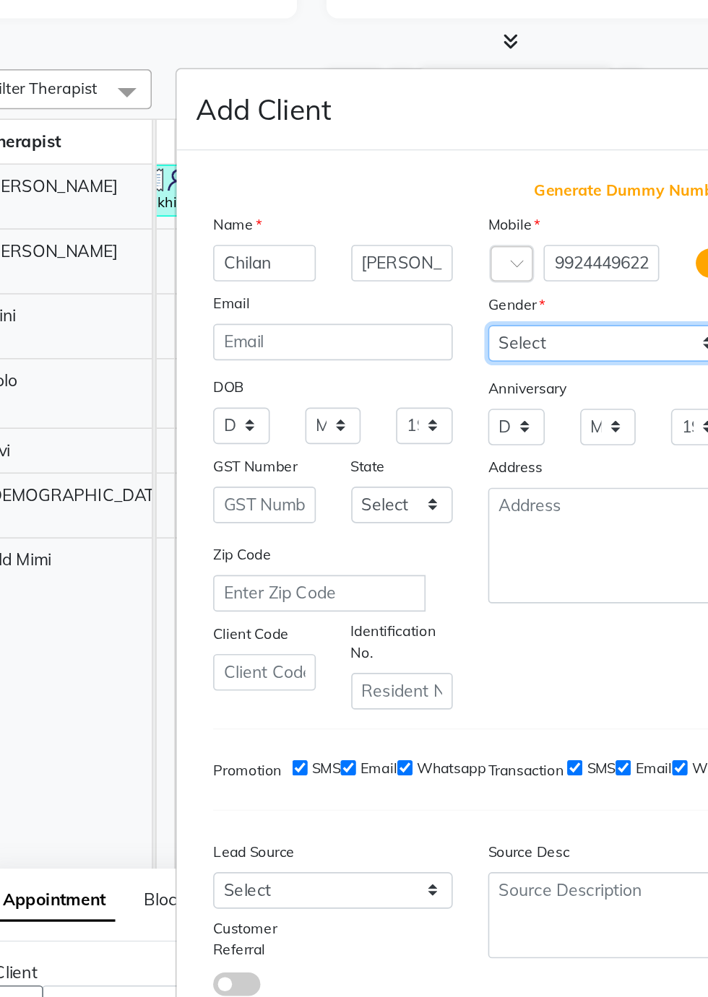
click at [365, 354] on select "Select [DEMOGRAPHIC_DATA] [DEMOGRAPHIC_DATA] Other Prefer Not To Say" at bounding box center [438, 342] width 147 height 22
click at [436, 781] on button "Add" at bounding box center [437, 794] width 40 height 26
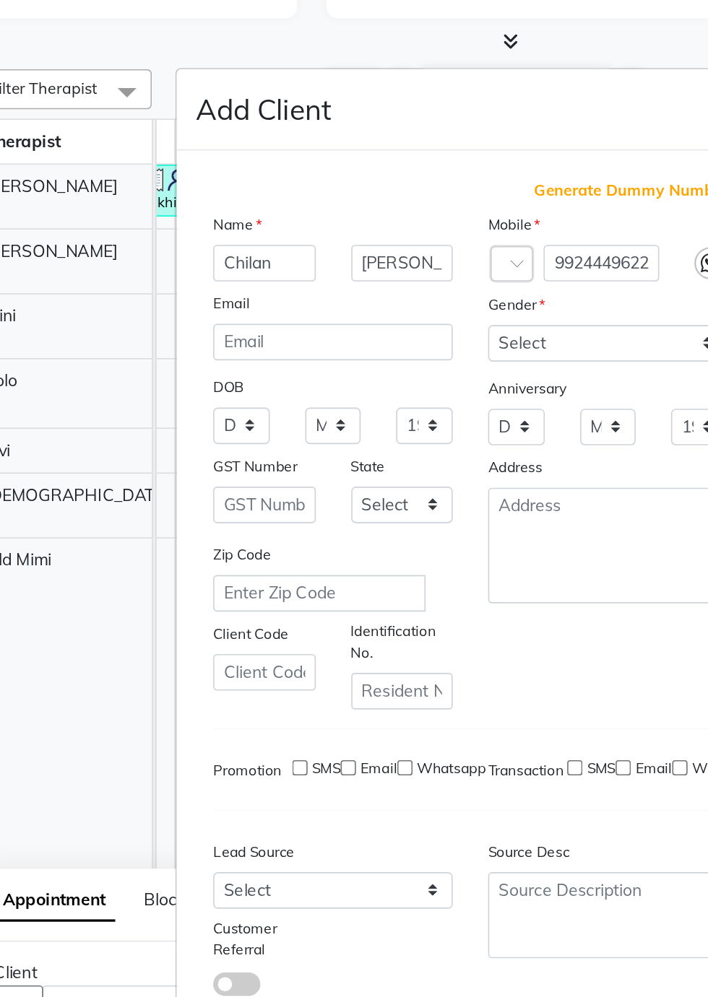
type input "99******22"
select select
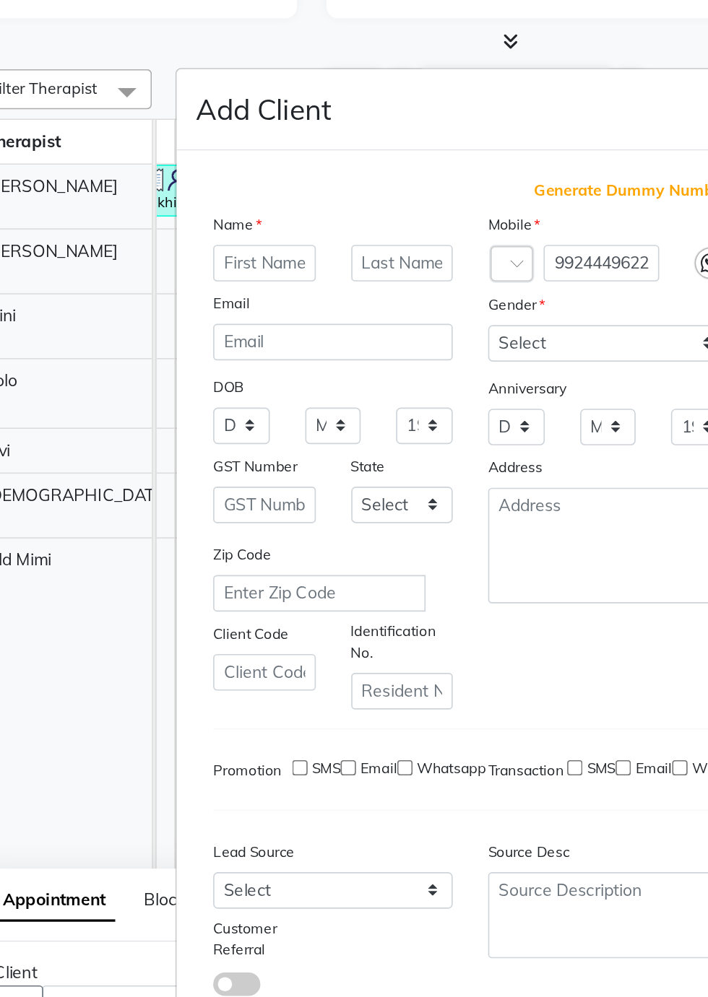
select select
checkbox input "false"
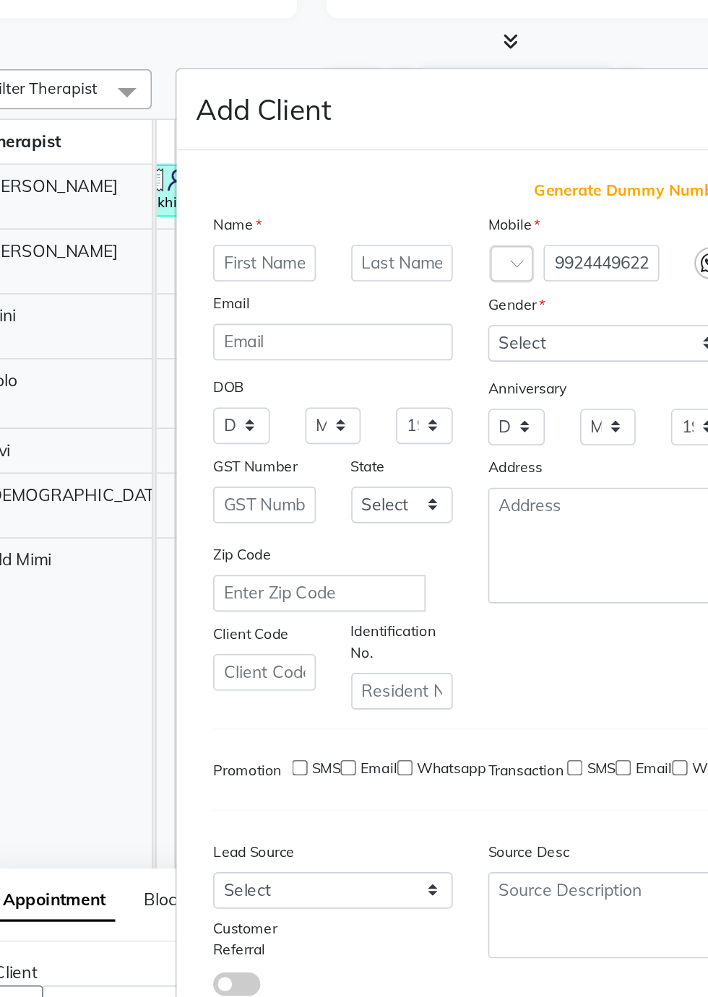
checkbox input "false"
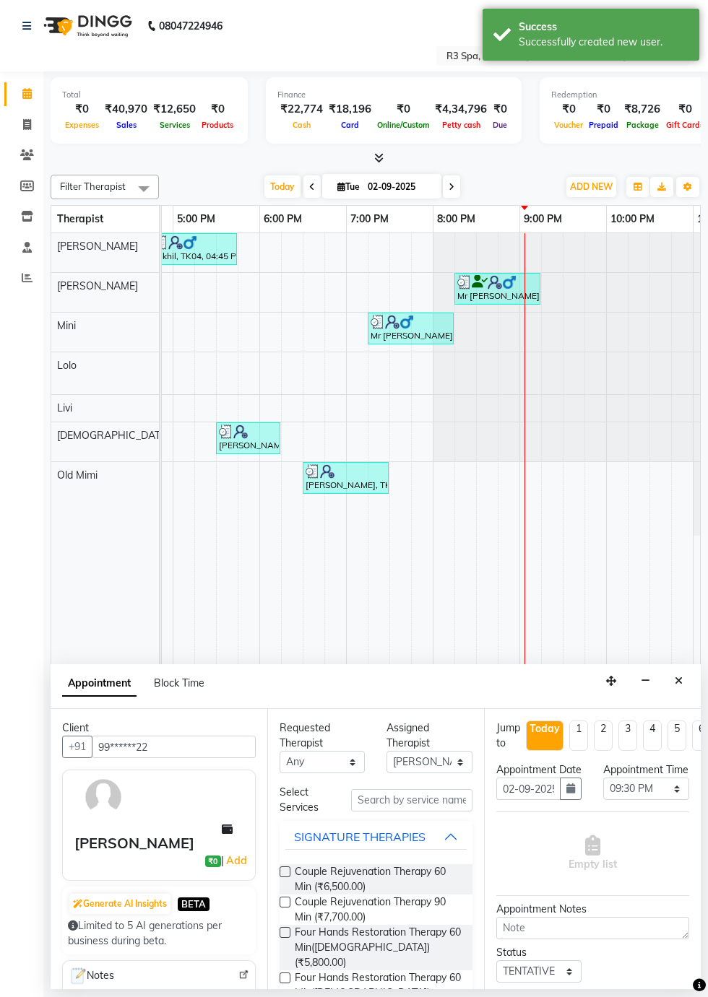
scroll to position [1, 0]
click at [409, 802] on input "text" at bounding box center [411, 800] width 121 height 22
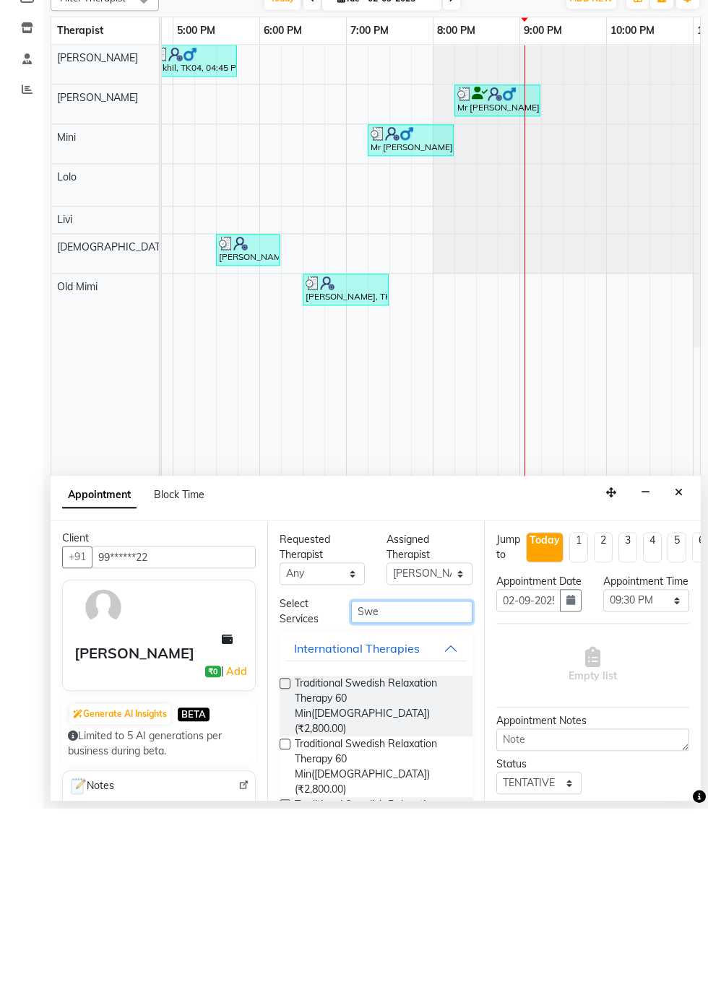
scroll to position [49, 0]
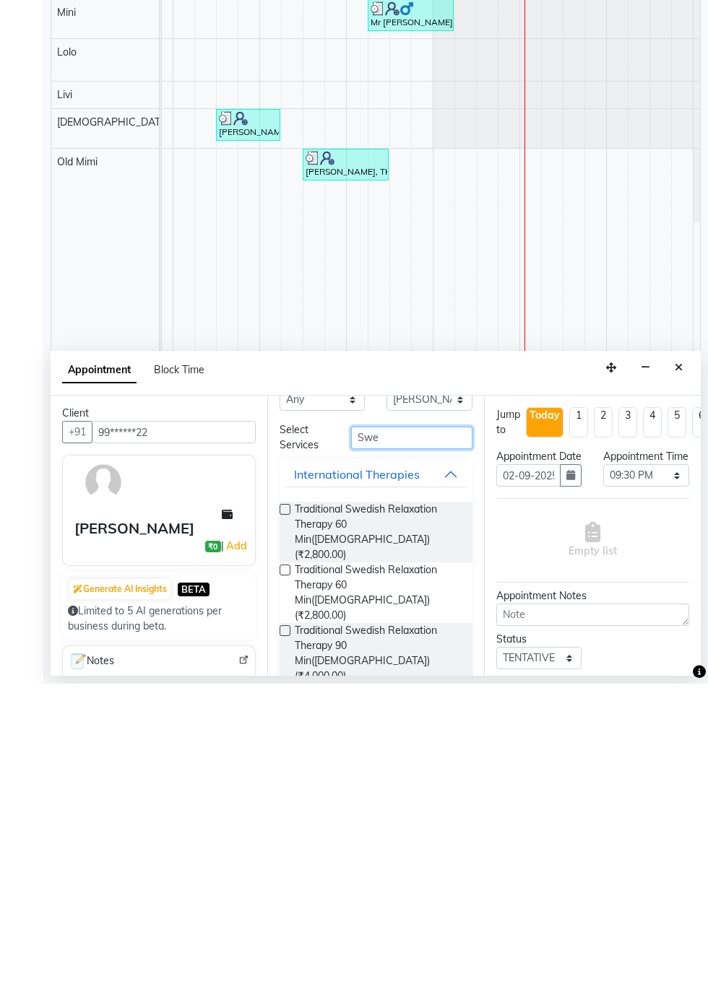
type input "Swe"
click at [285, 820] on label at bounding box center [284, 822] width 11 height 11
click at [285, 820] on input "checkbox" at bounding box center [283, 824] width 9 height 9
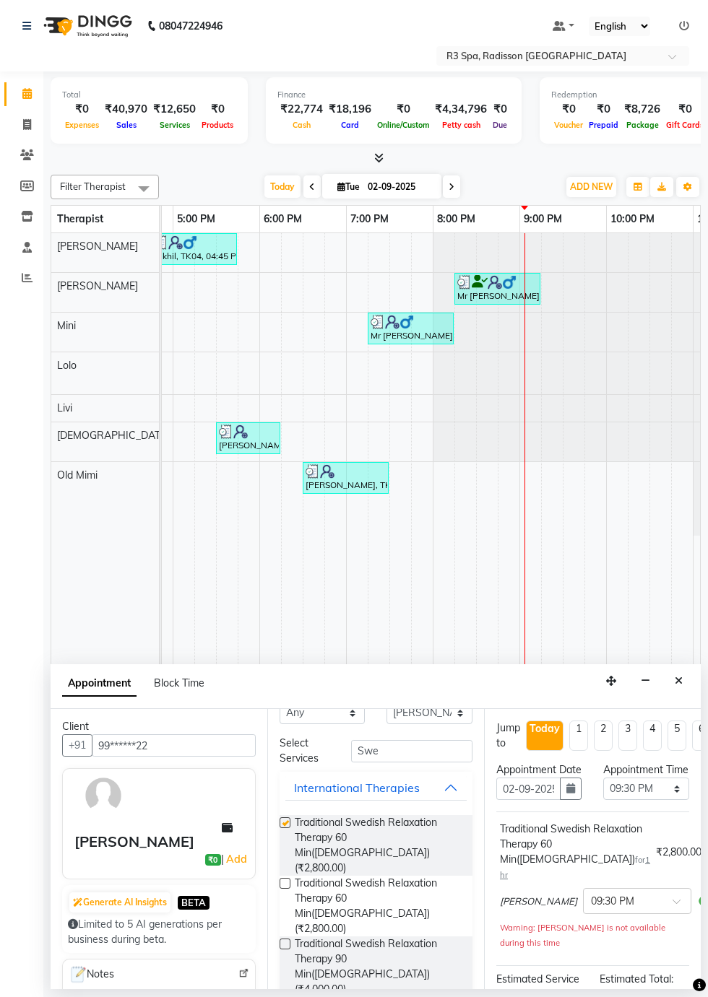
checkbox input "false"
click at [679, 682] on icon "Close" at bounding box center [678, 681] width 8 height 10
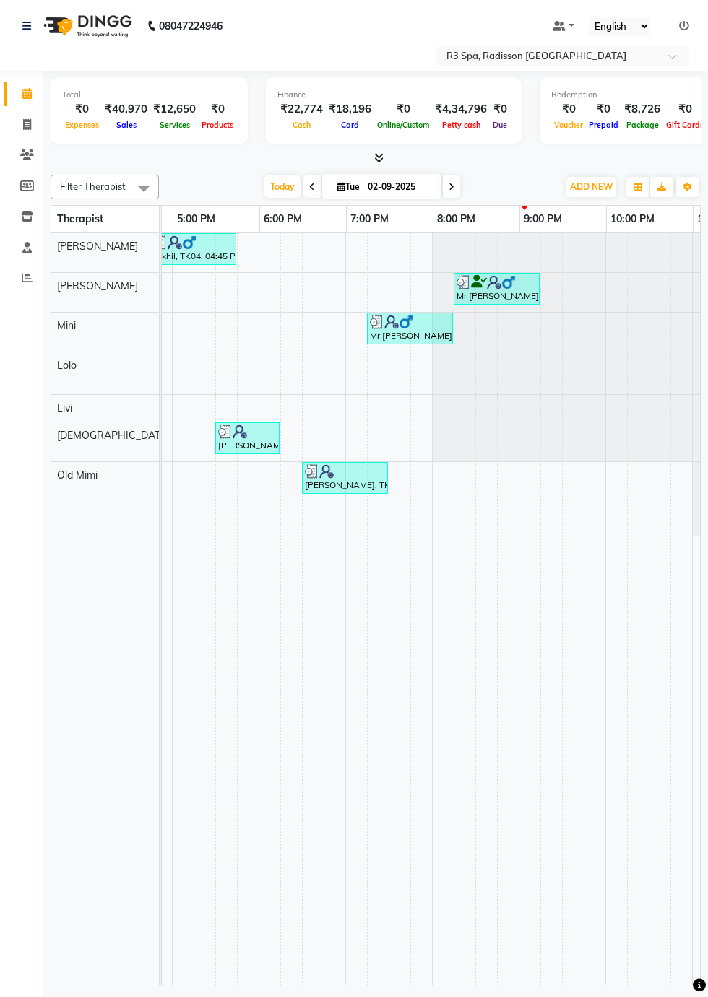
scroll to position [0, 856]
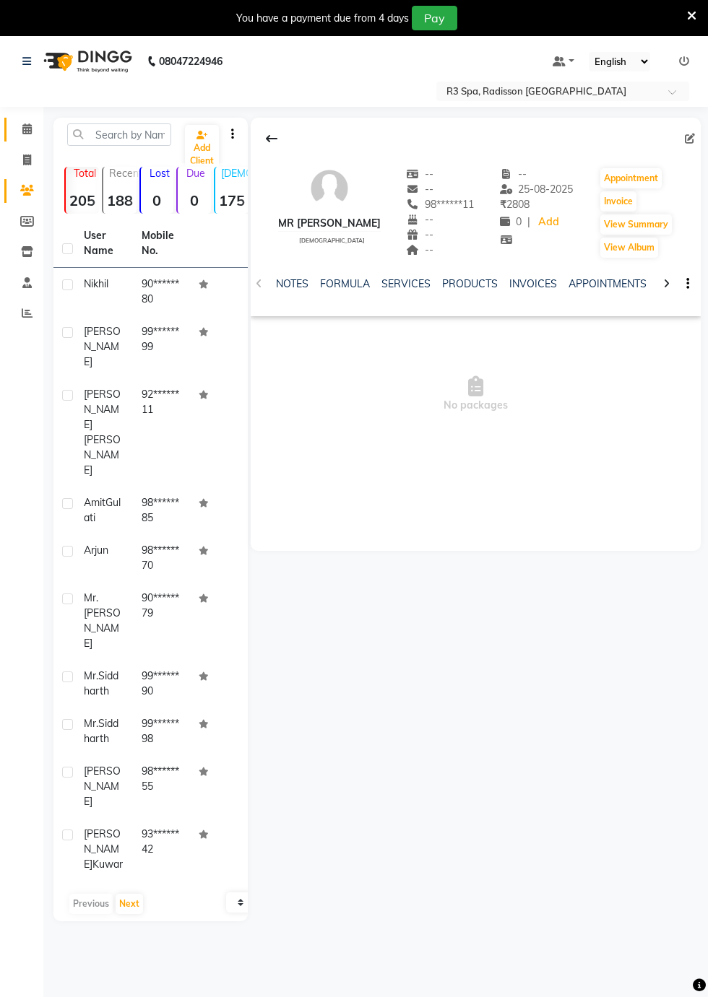
click at [27, 136] on span at bounding box center [26, 129] width 25 height 17
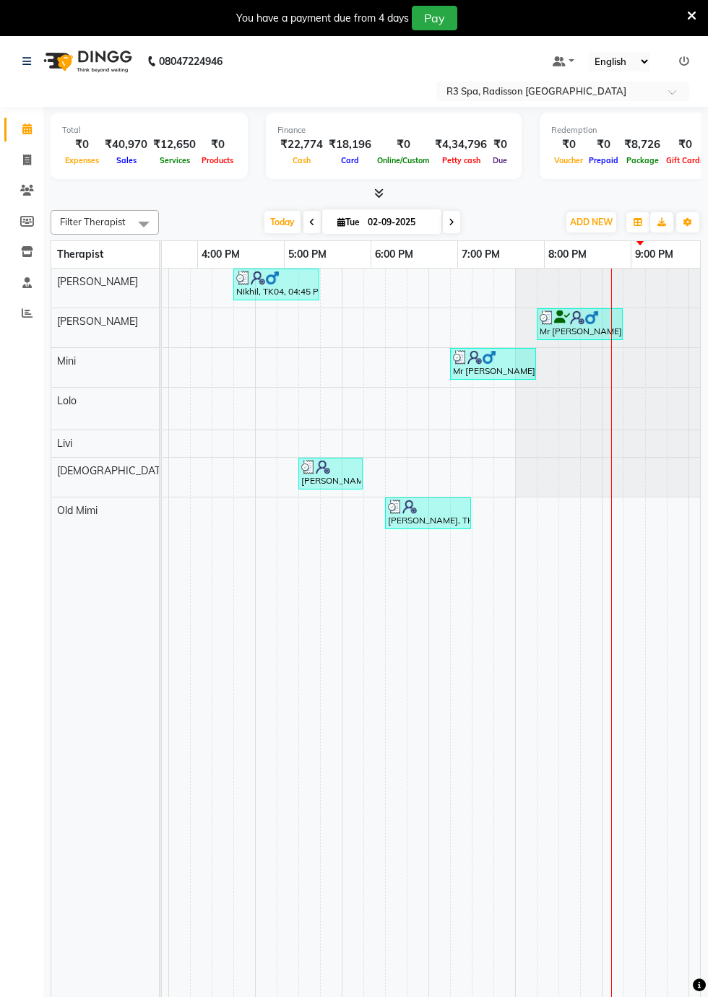
scroll to position [0, 773]
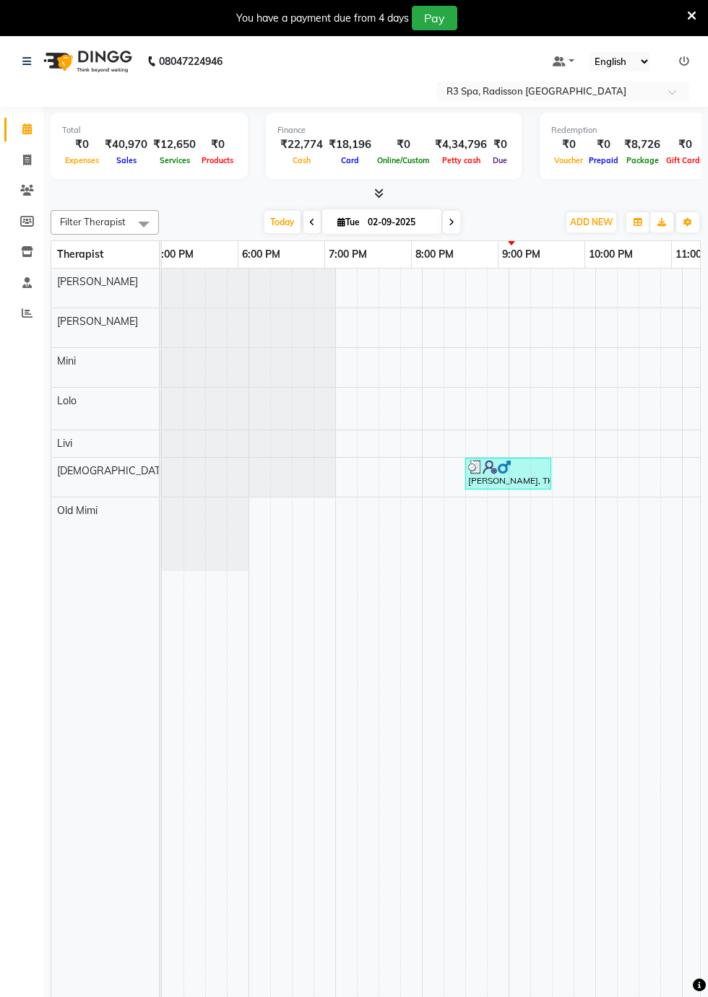
scroll to position [0, 877]
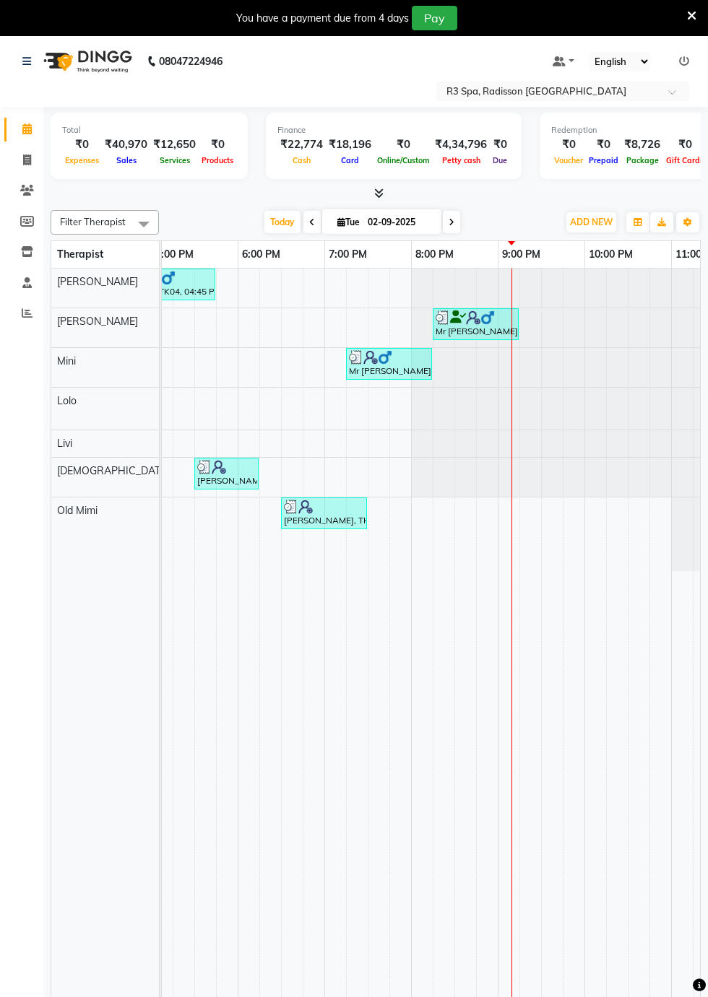
click at [685, 61] on icon at bounding box center [684, 61] width 10 height 10
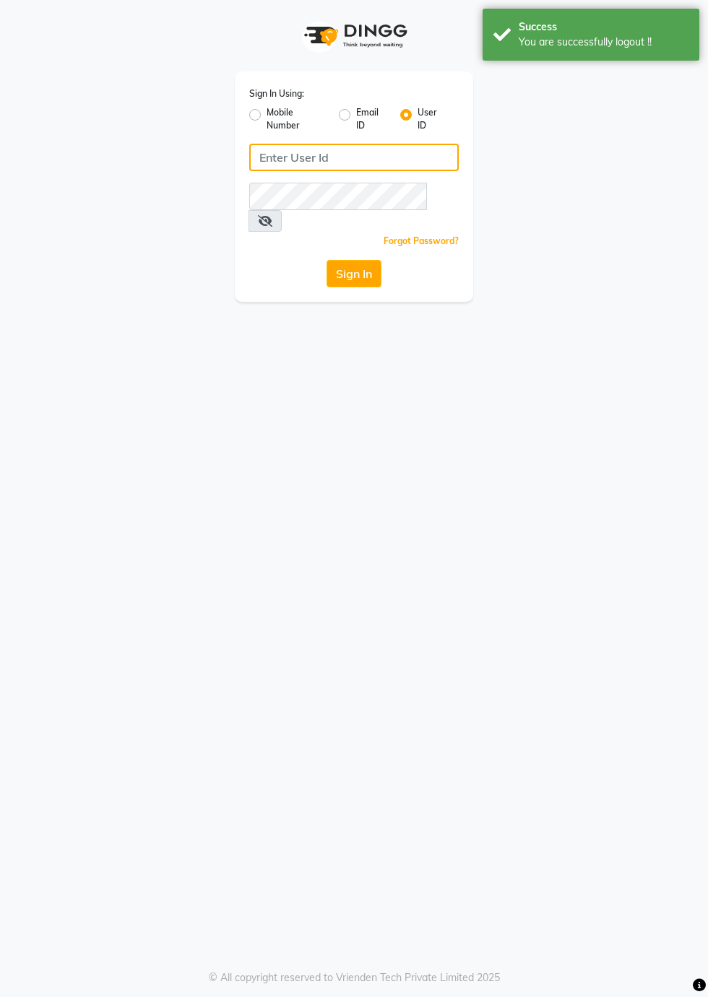
click at [362, 156] on input "Username" at bounding box center [353, 157] width 209 height 27
click at [266, 117] on label "Mobile Number" at bounding box center [296, 119] width 61 height 26
click at [266, 116] on input "Mobile Number" at bounding box center [270, 110] width 9 height 9
radio input "true"
radio input "false"
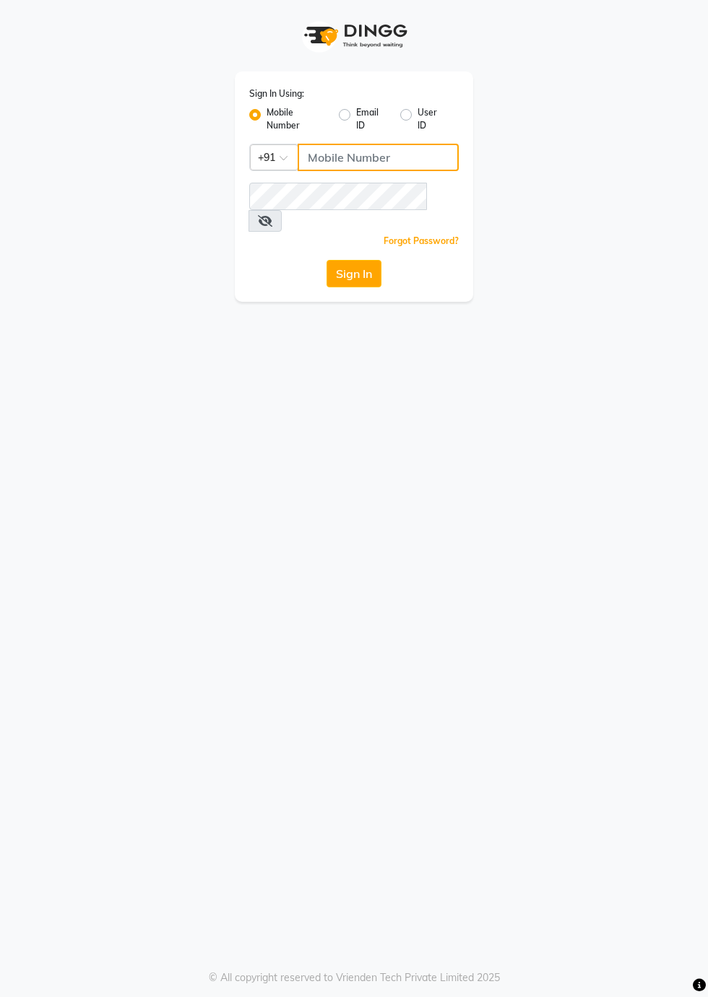
click at [339, 159] on input "Username" at bounding box center [378, 157] width 161 height 27
type input "8273644996"
click at [348, 260] on button "Sign In" at bounding box center [353, 273] width 55 height 27
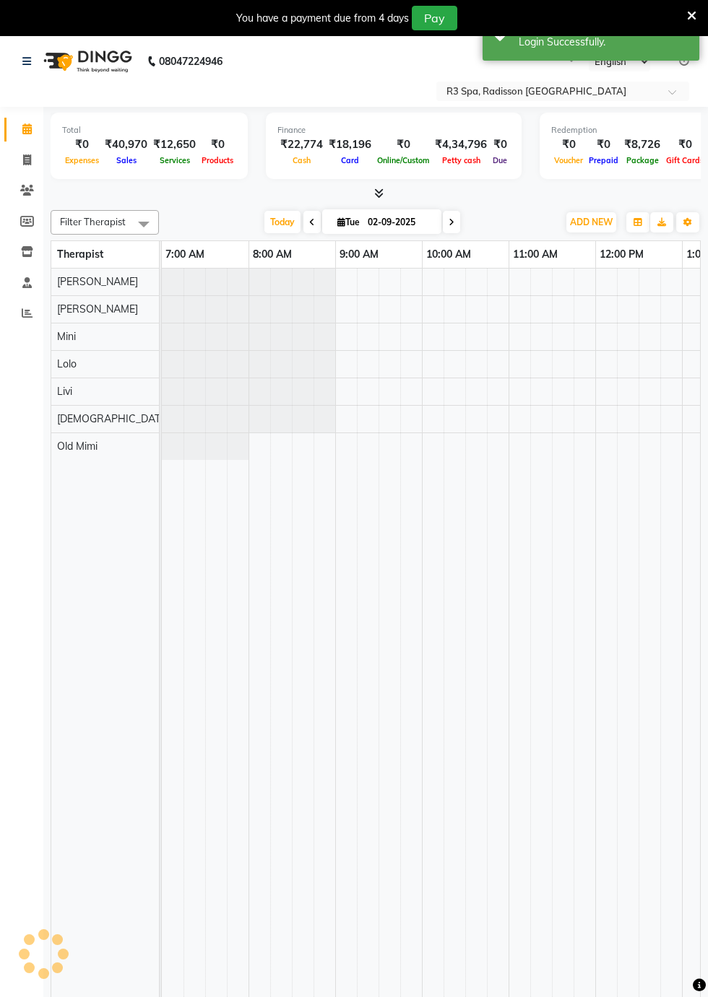
select select "en"
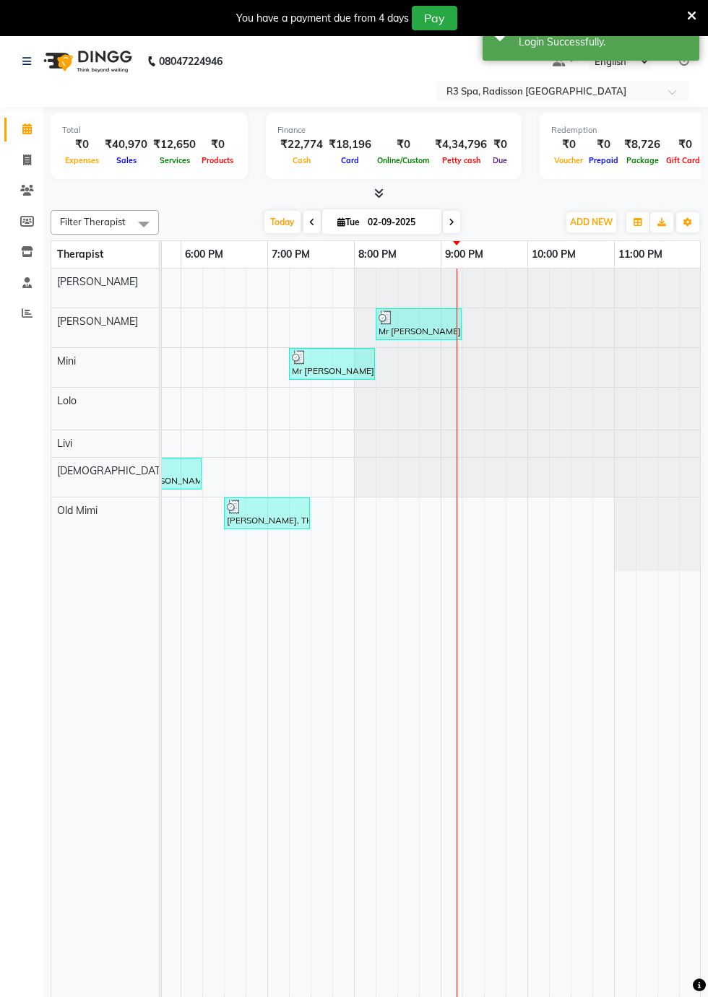
scroll to position [0, 934]
click at [524, 348] on div at bounding box center [527, 367] width 347 height 39
click at [524, 336] on div at bounding box center [527, 327] width 347 height 39
click at [560, 334] on div at bounding box center [527, 327] width 347 height 39
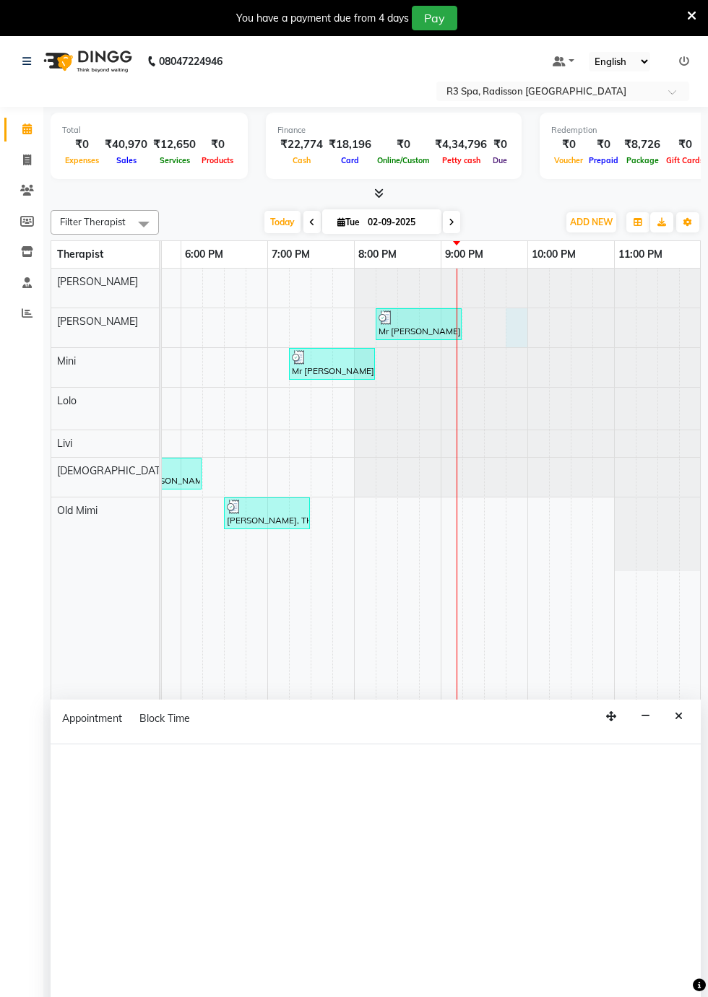
select select "87563"
select select "tentative"
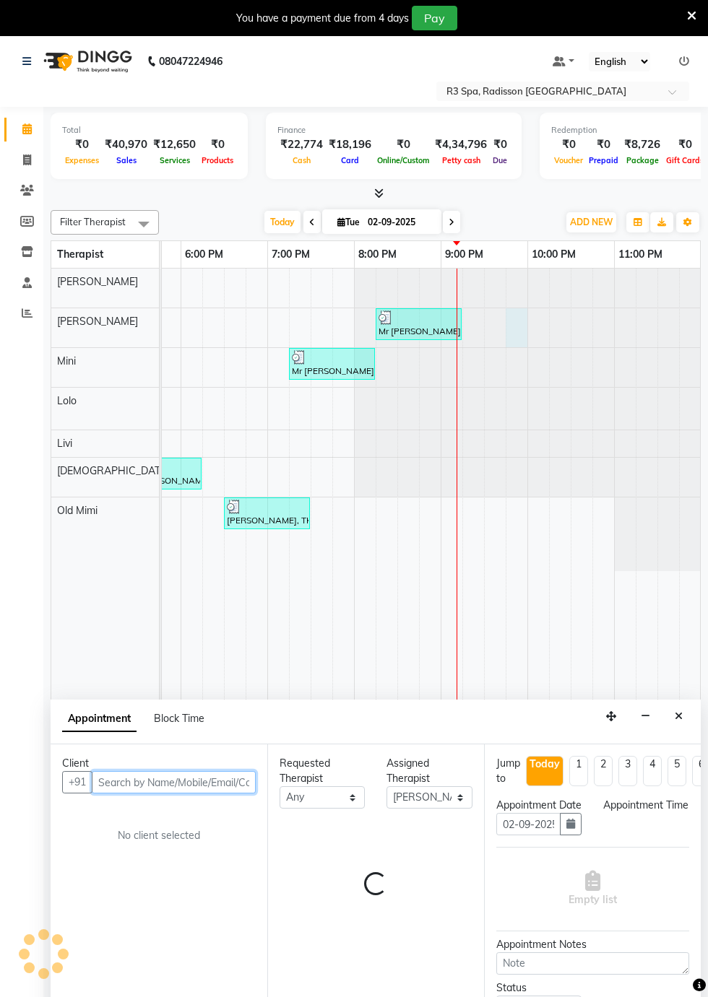
scroll to position [35, 0]
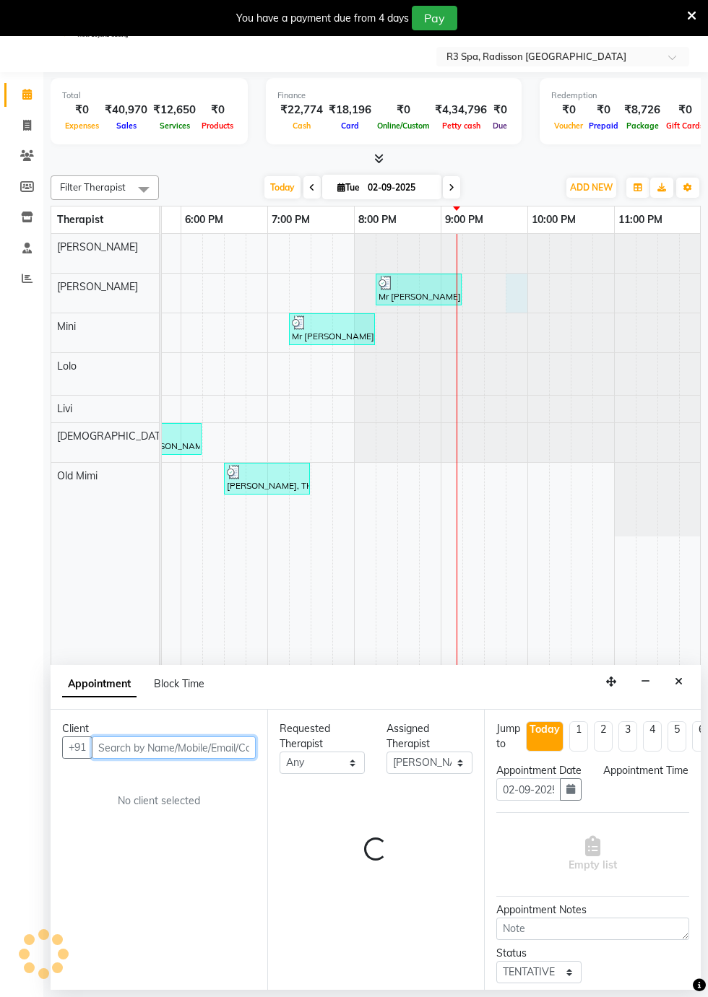
select select "1305"
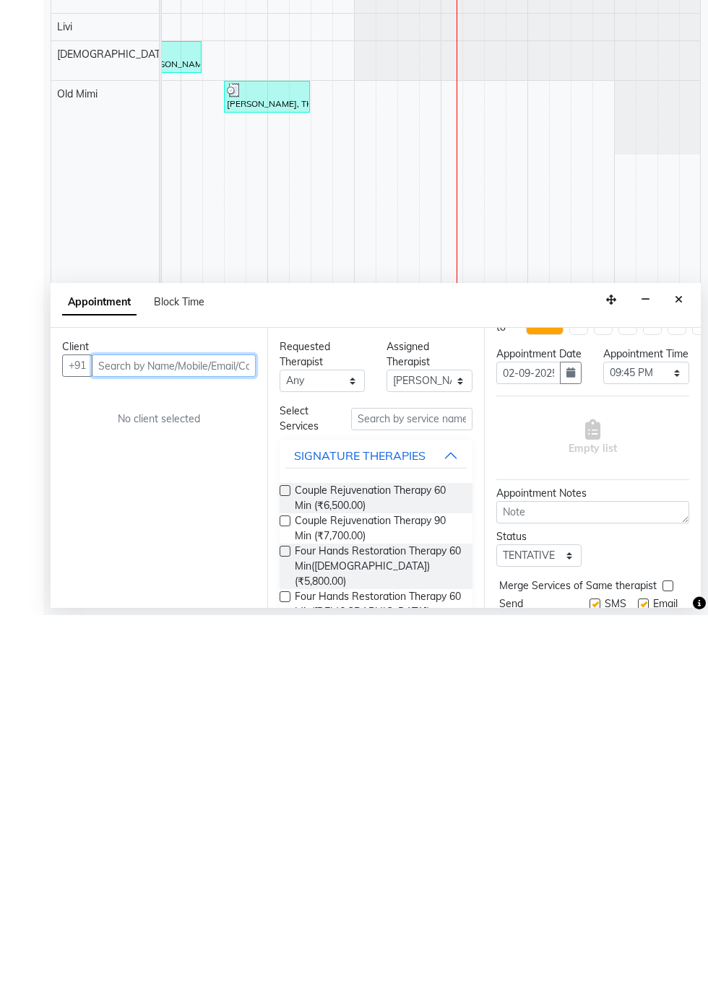
scroll to position [1, 0]
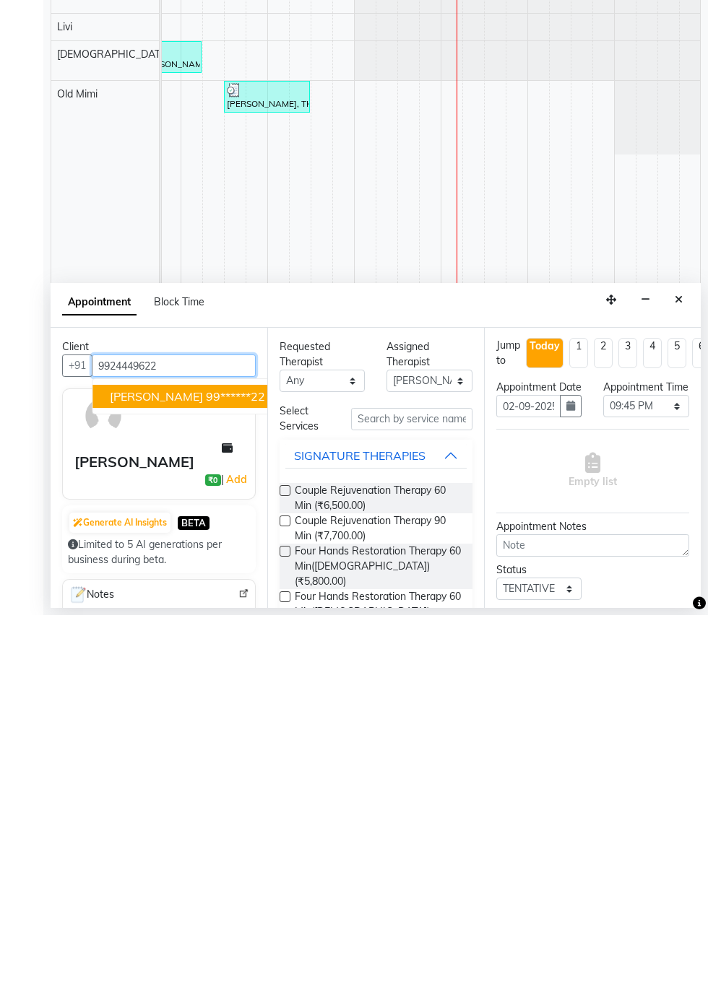
click at [206, 776] on ngb-highlight "99******22" at bounding box center [235, 778] width 59 height 14
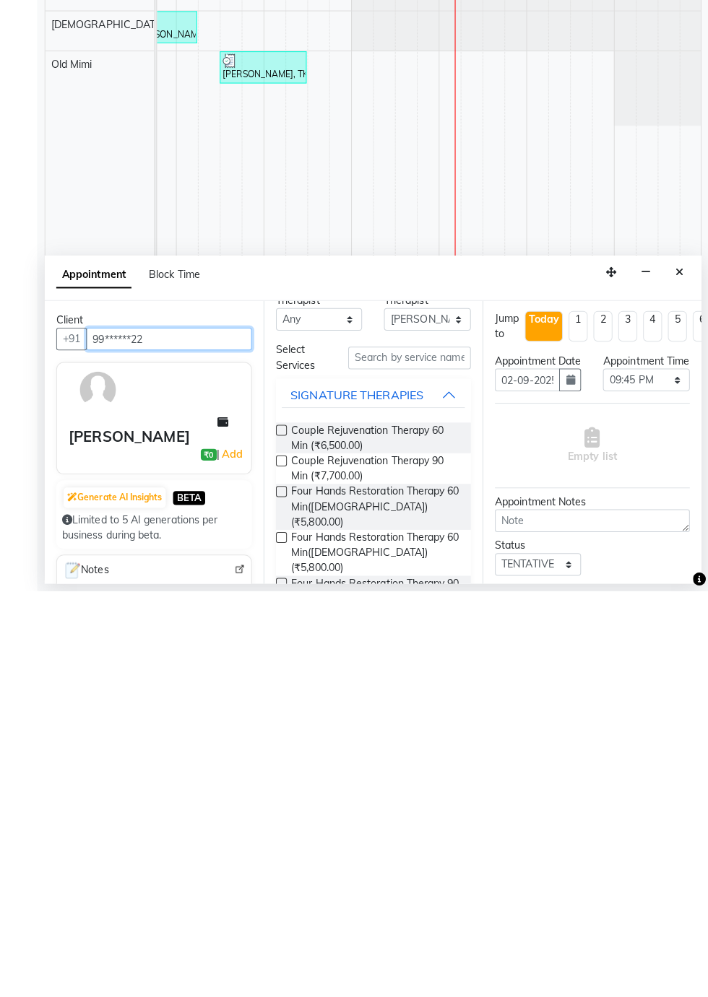
scroll to position [0, 0]
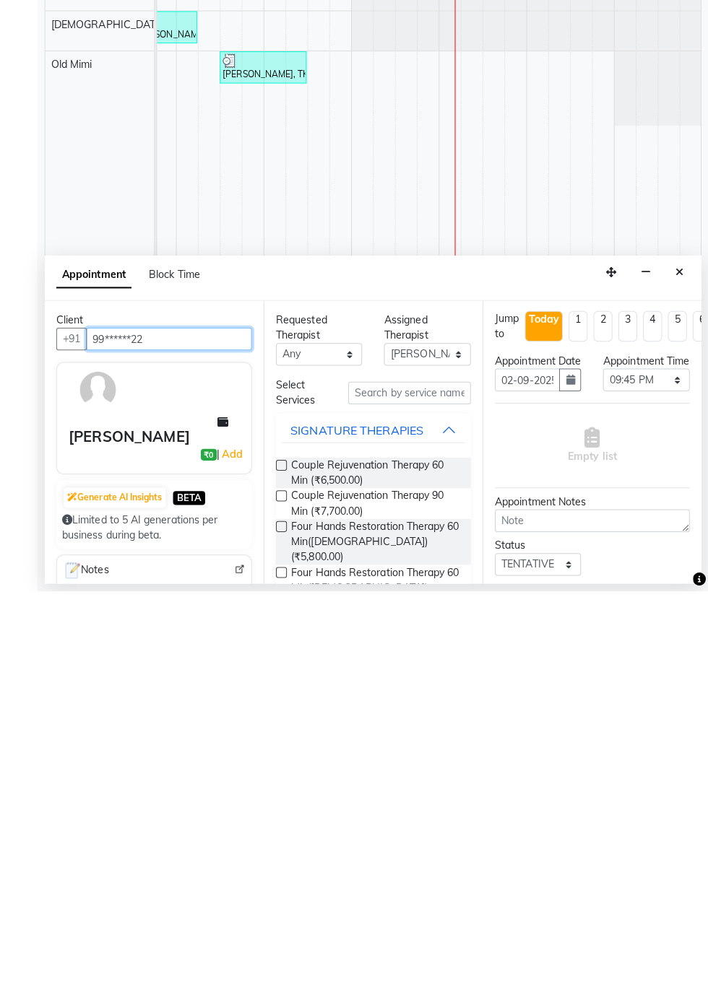
type input "99******22"
click at [430, 799] on input "text" at bounding box center [411, 801] width 121 height 22
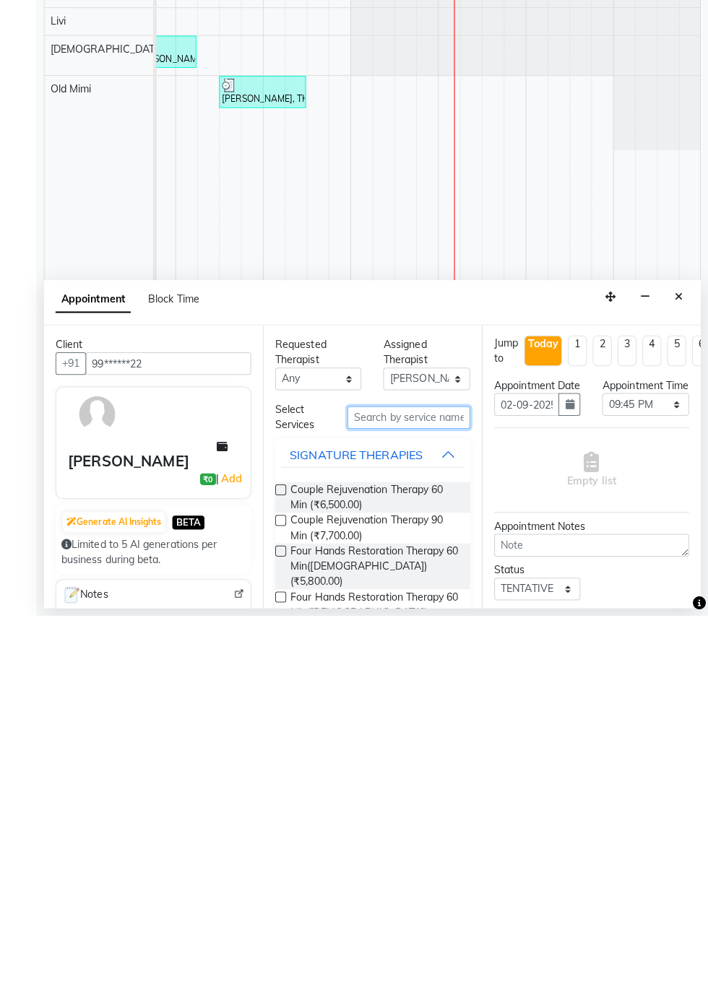
scroll to position [33, 0]
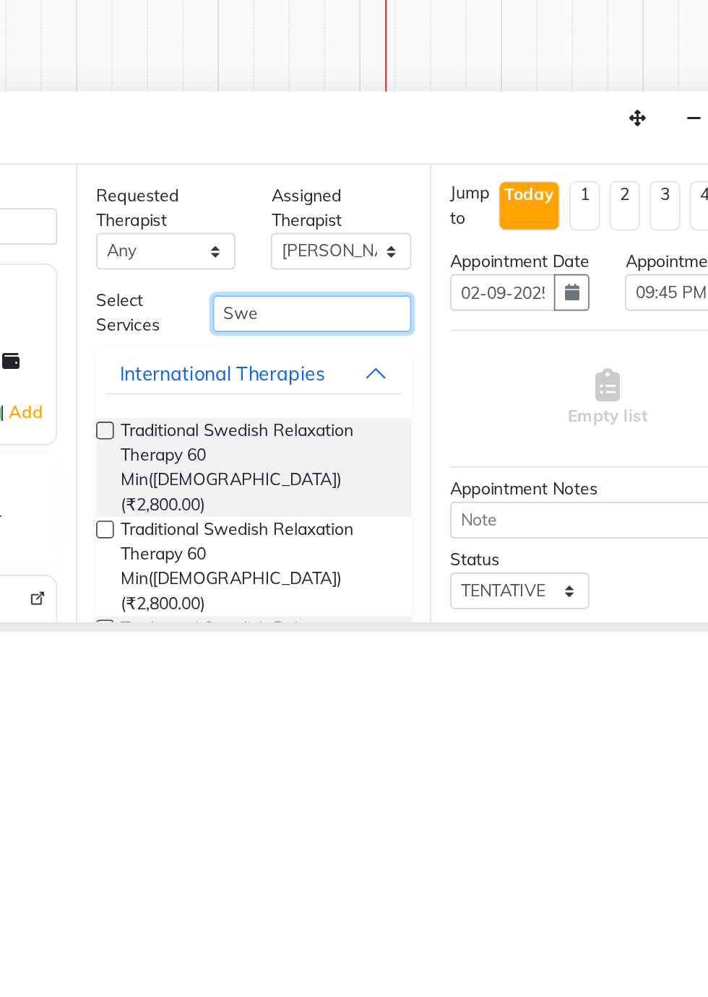
type input "Swe"
click at [285, 871] on label at bounding box center [284, 874] width 11 height 11
click at [285, 871] on input "checkbox" at bounding box center [283, 875] width 9 height 9
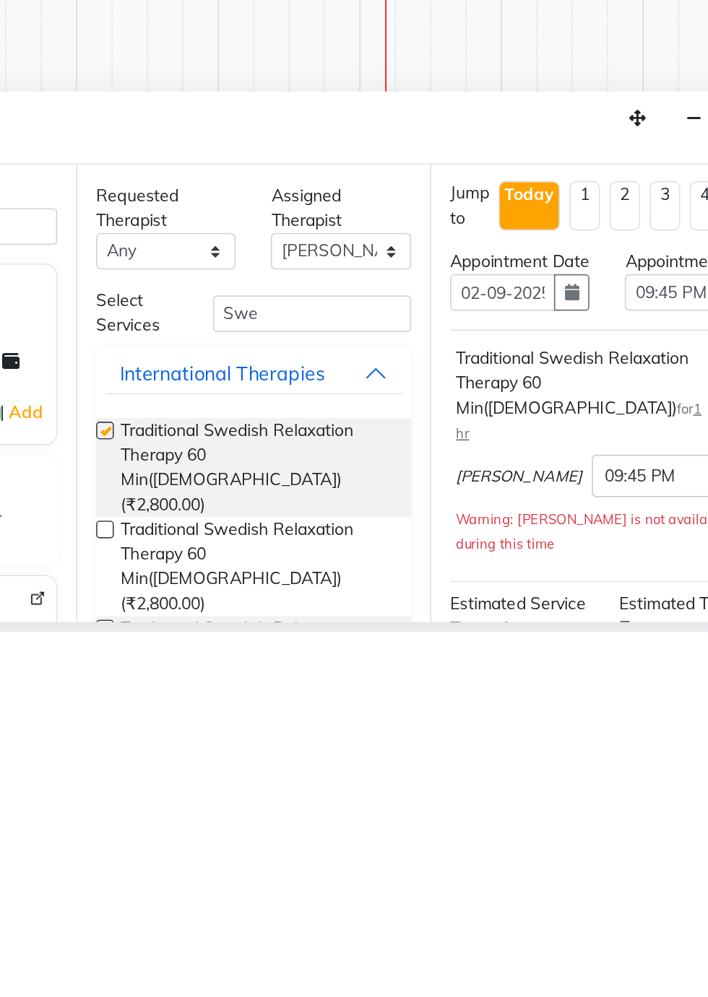
scroll to position [34, 0]
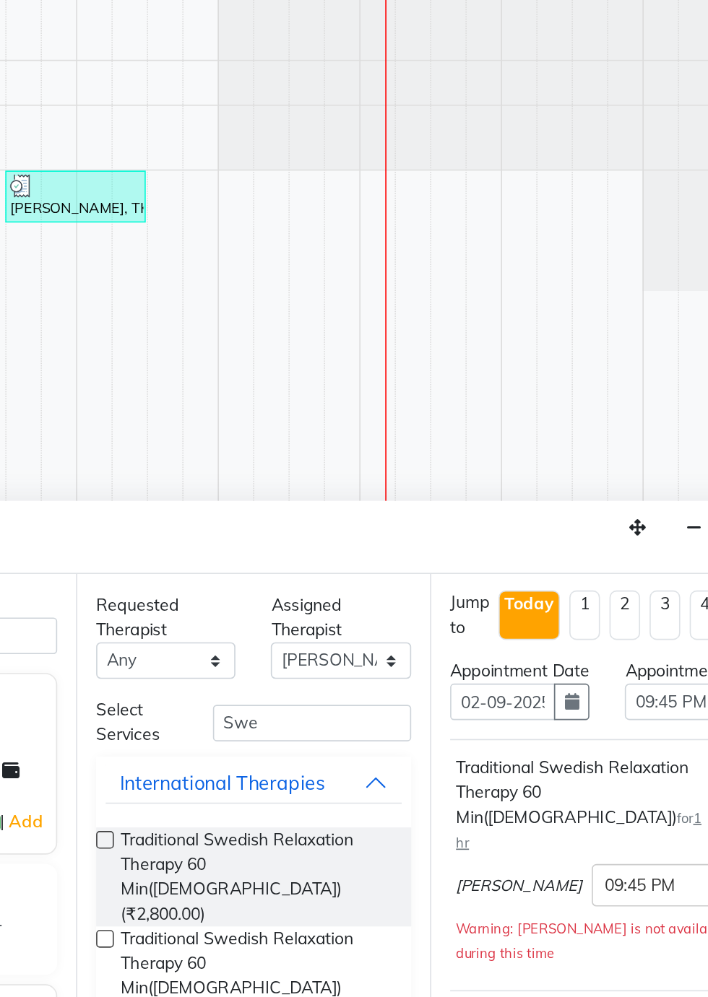
checkbox input "false"
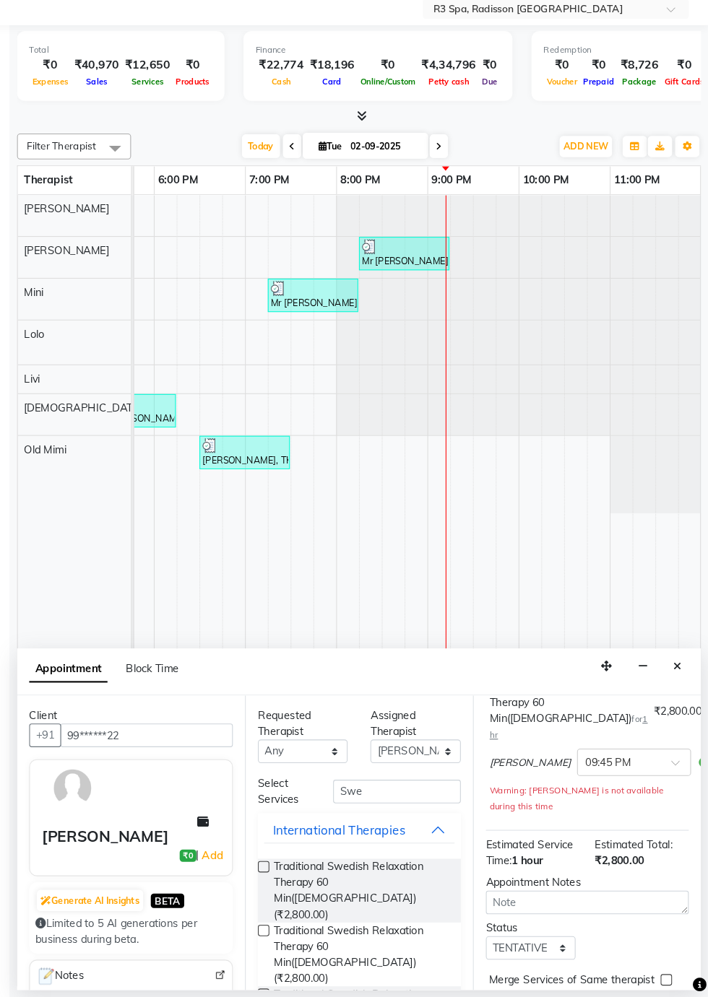
scroll to position [0, 0]
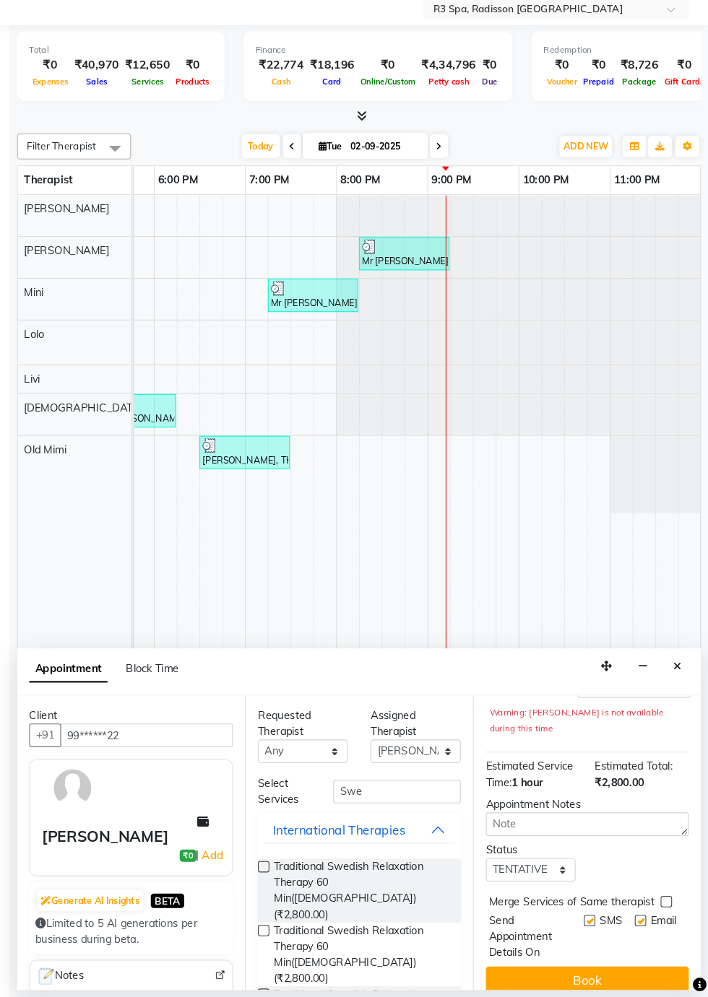
click at [570, 968] on button "Book" at bounding box center [592, 981] width 193 height 26
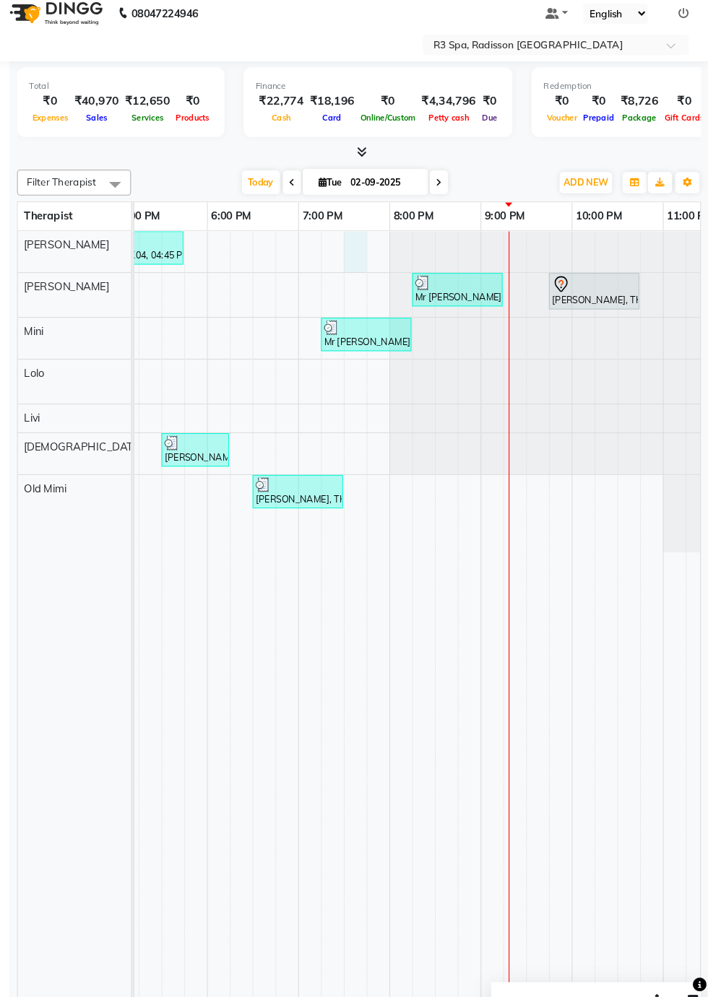
click at [373, 295] on div at bounding box center [372, 288] width 22 height 39
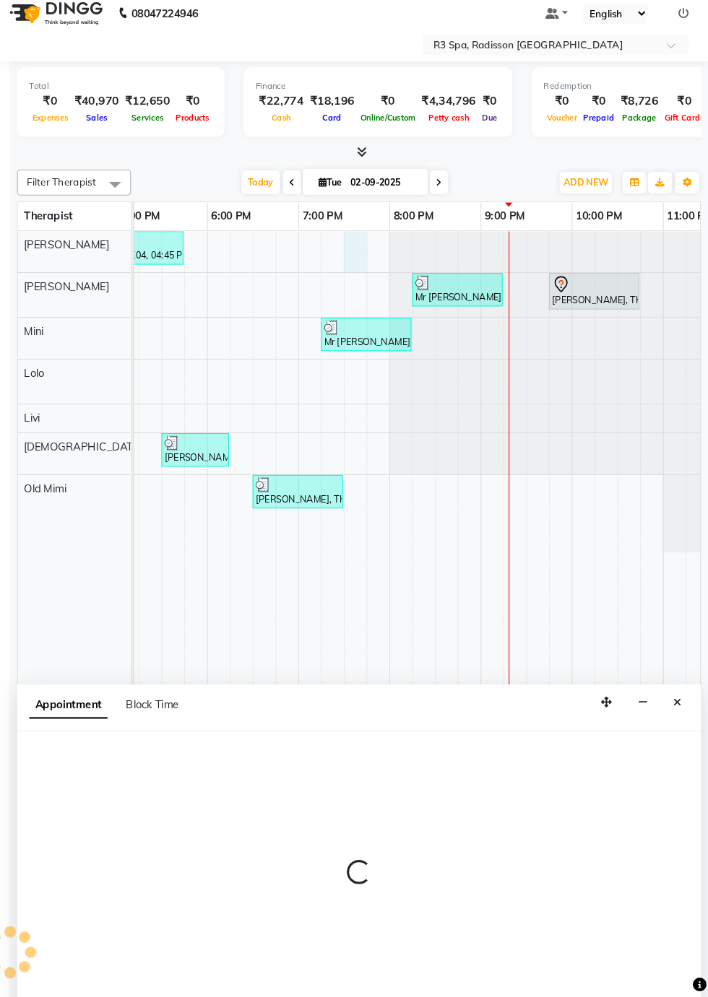
select select "87562"
select select "tentative"
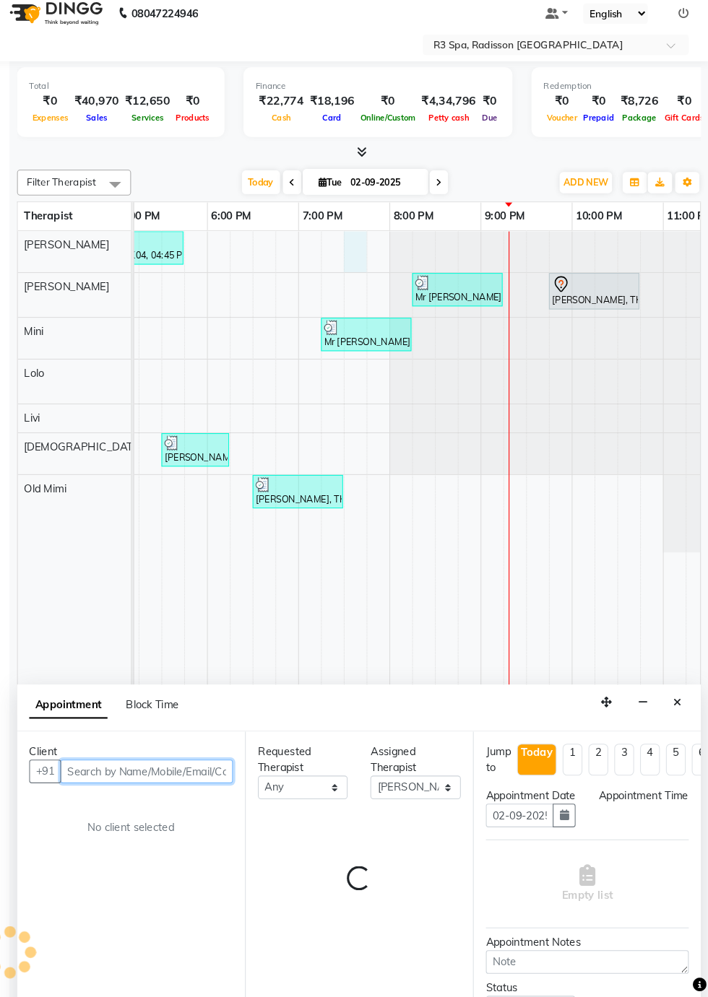
select select "1170"
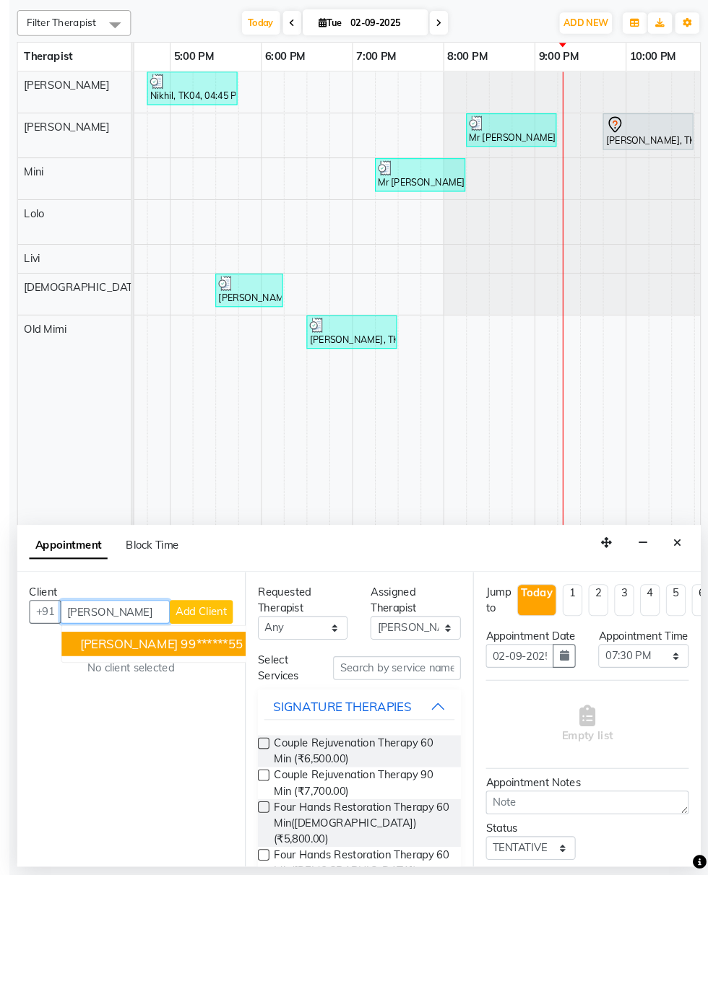
scroll to position [35, 0]
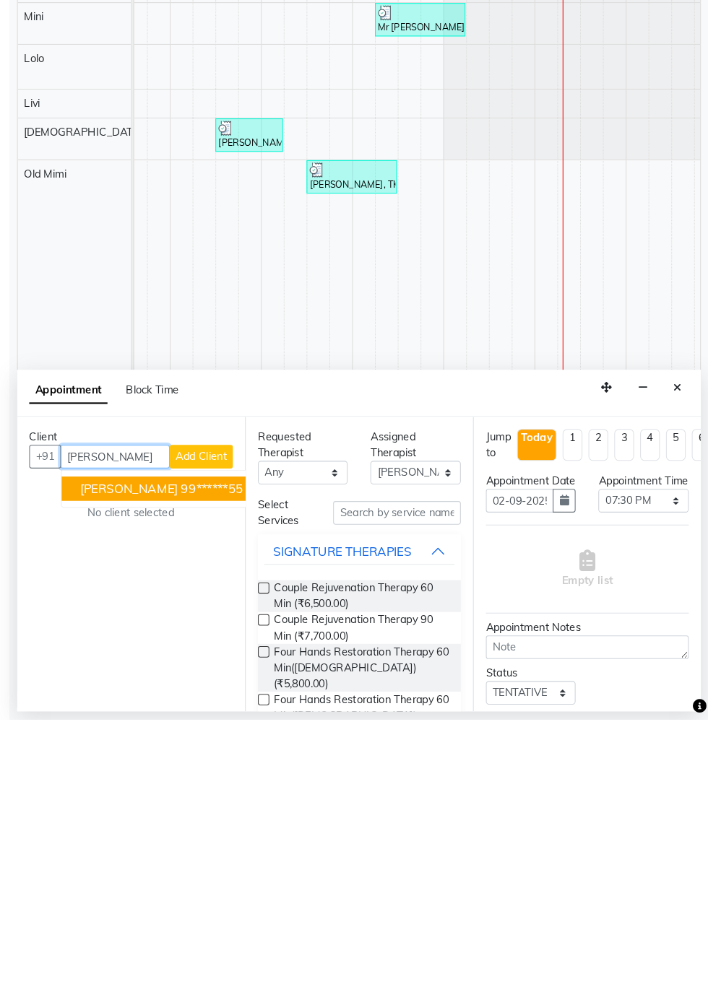
click at [214, 786] on button "Neil Mogre 99******55" at bounding box center [187, 778] width 190 height 23
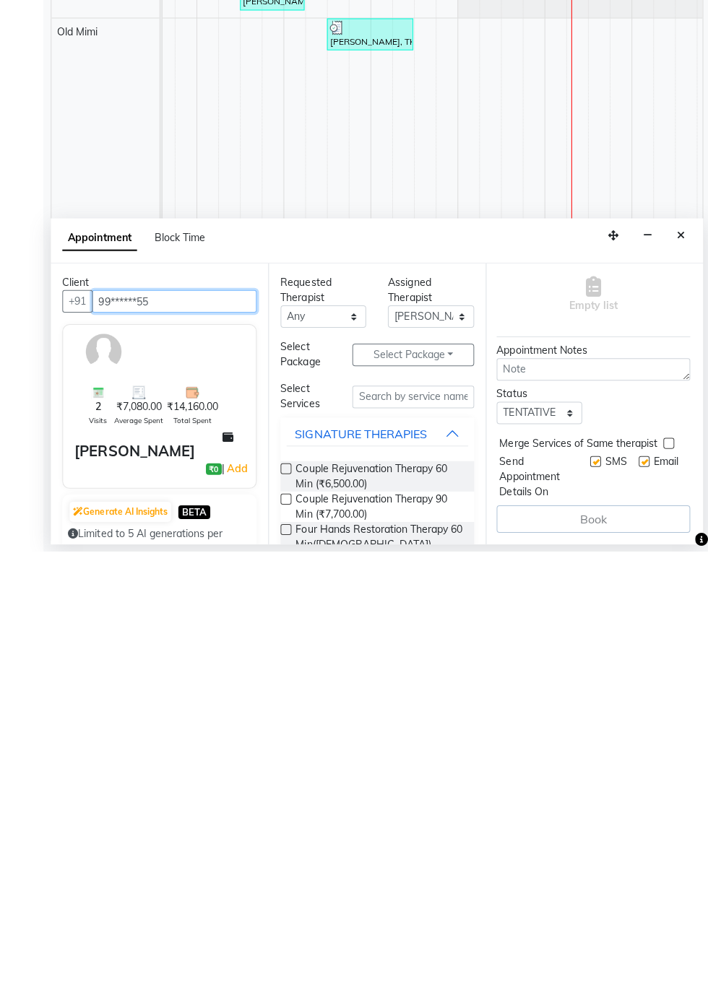
type input "99******55"
click at [425, 841] on input "text" at bounding box center [411, 843] width 121 height 22
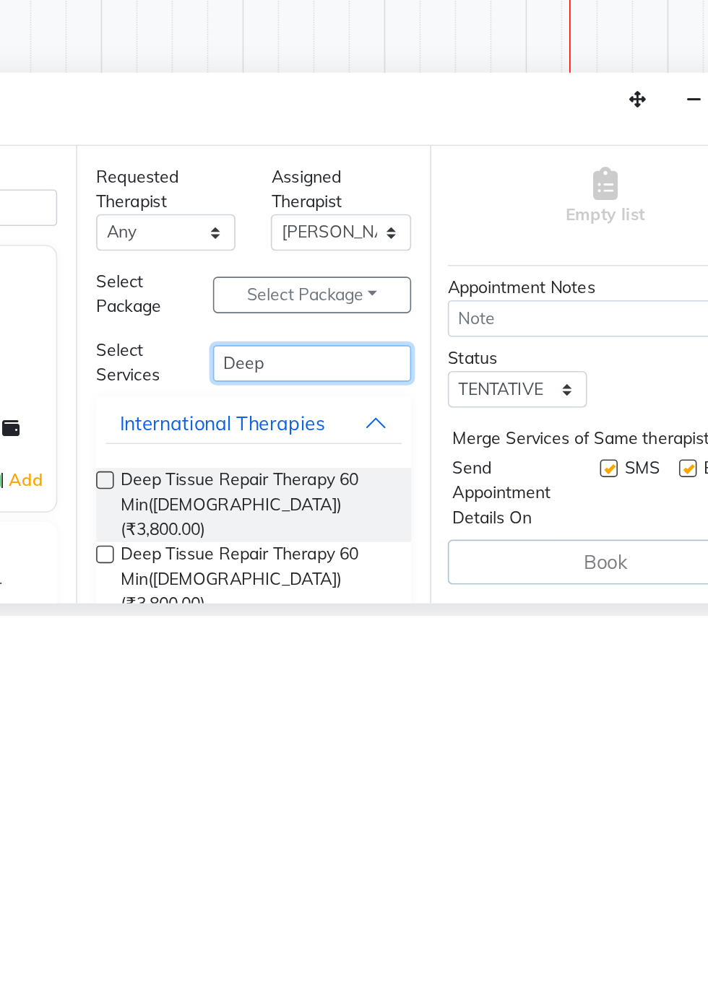
type input "Deep"
click at [285, 914] on label at bounding box center [284, 914] width 11 height 11
click at [285, 914] on input "checkbox" at bounding box center [283, 915] width 9 height 9
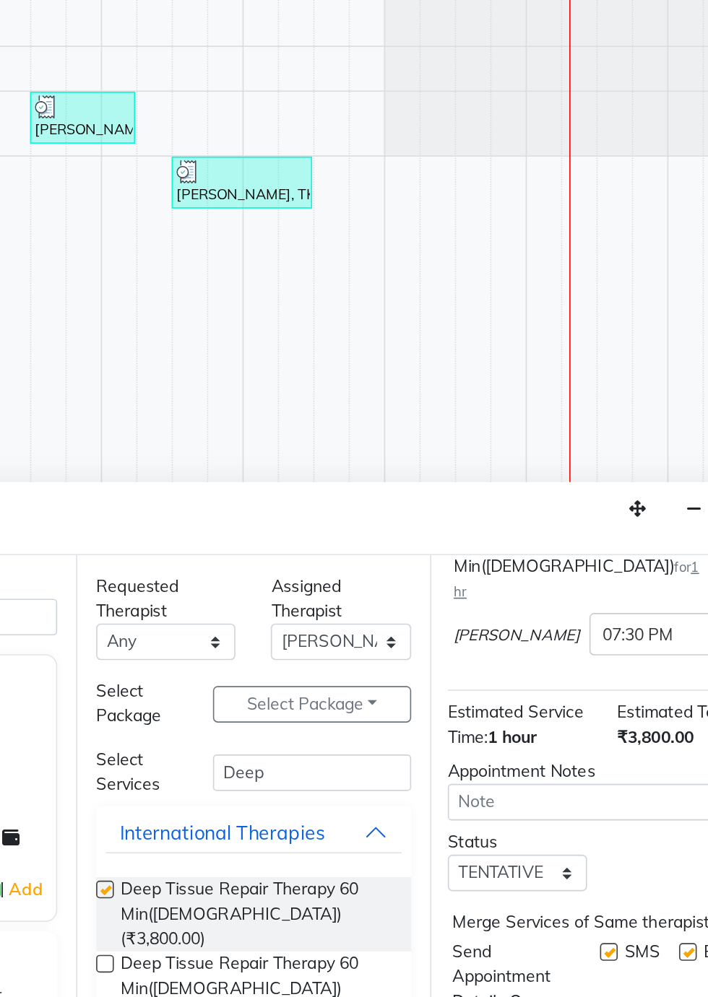
checkbox input "false"
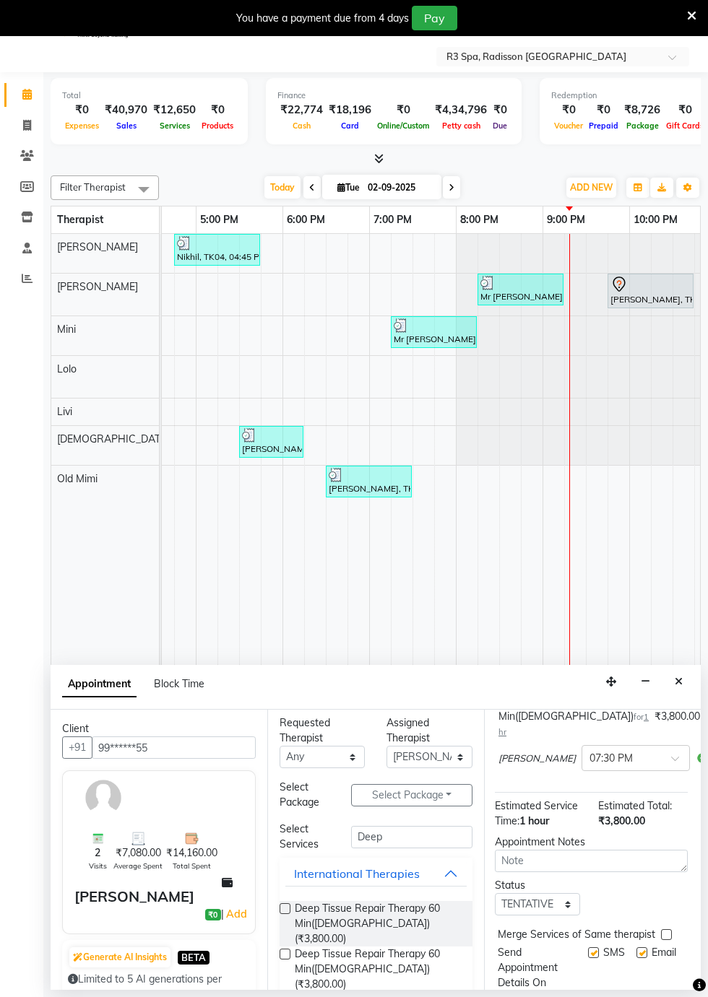
scroll to position [173, 1]
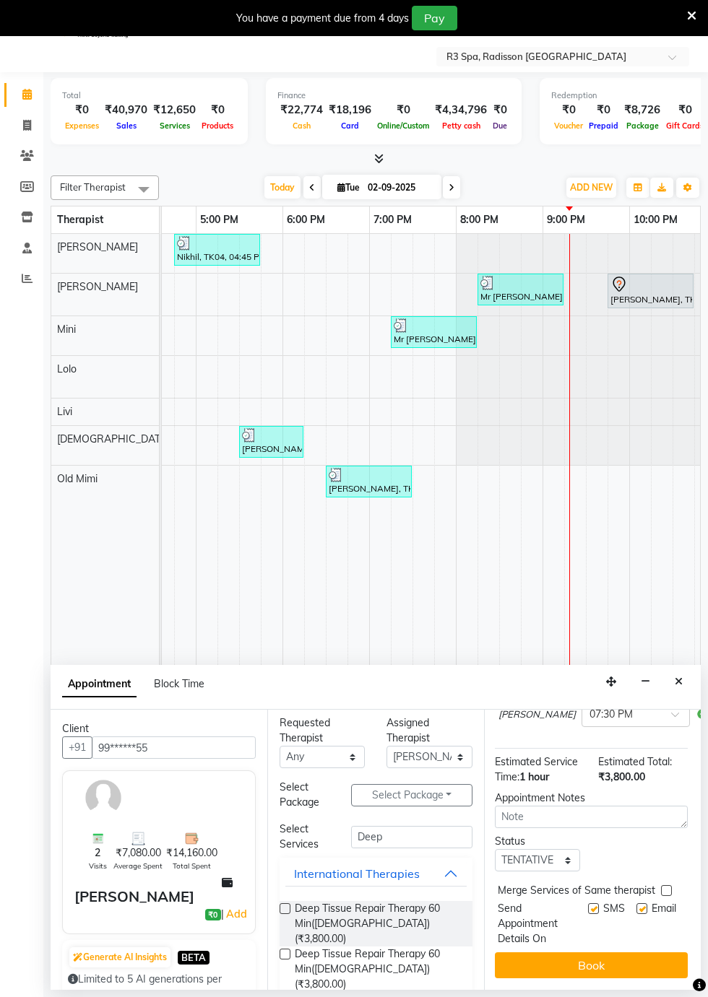
click at [586, 965] on button "Book" at bounding box center [591, 965] width 193 height 26
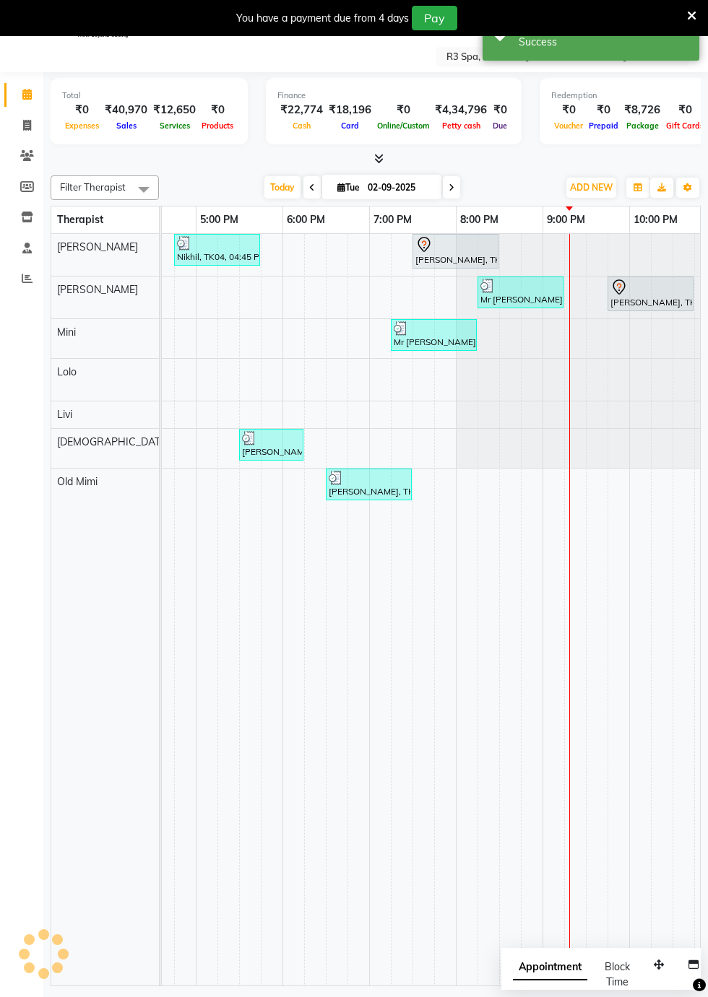
scroll to position [0, 0]
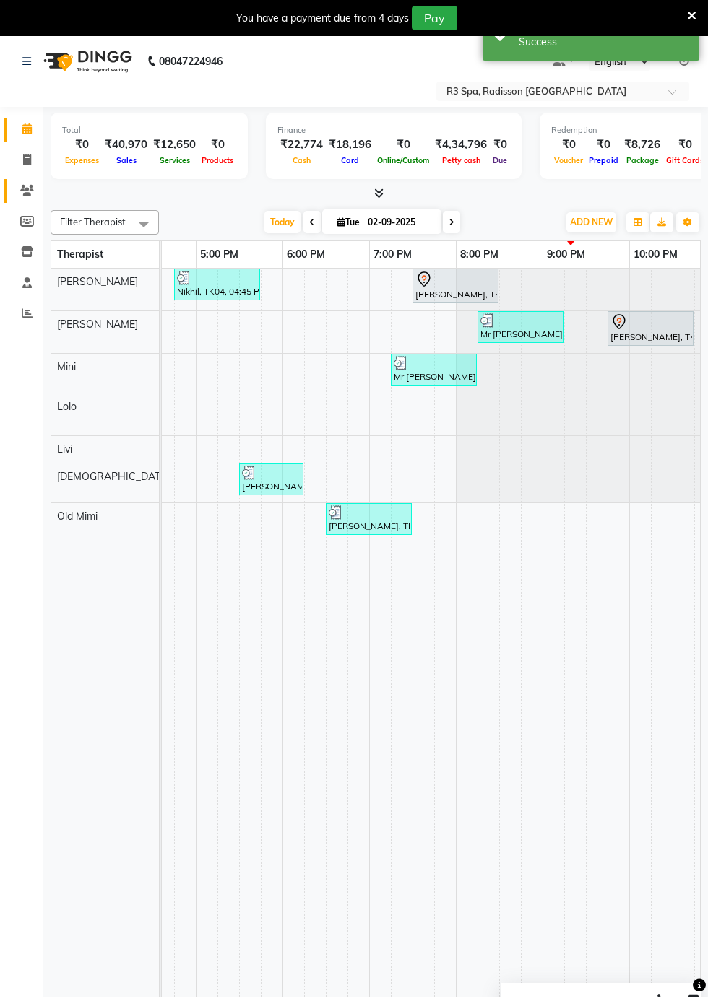
click at [39, 188] on span at bounding box center [26, 191] width 25 height 17
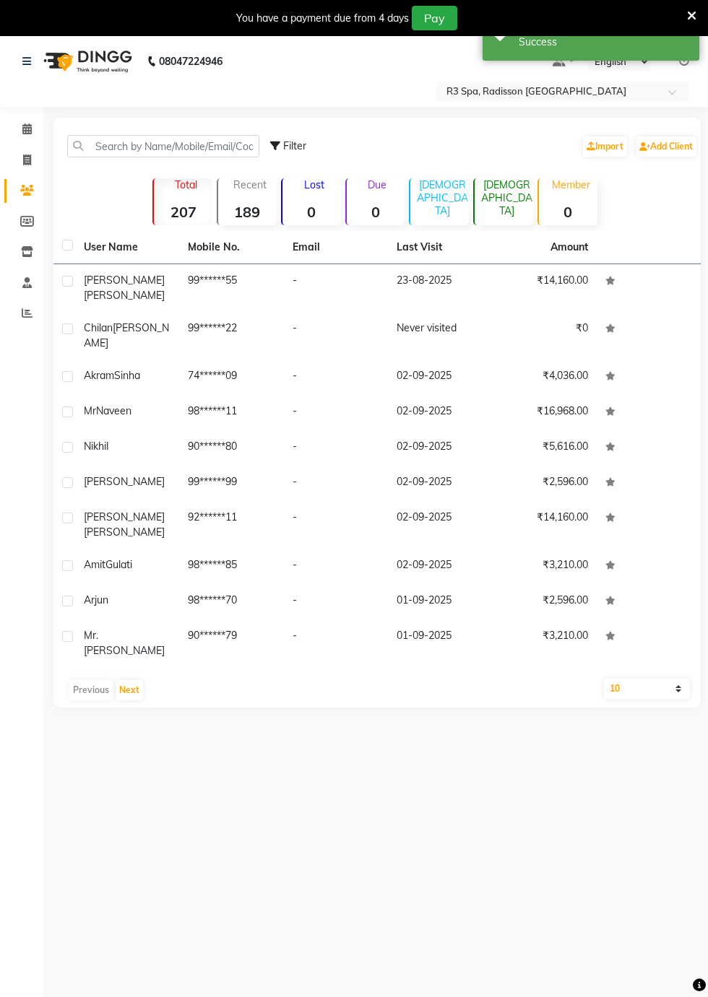
click at [244, 292] on td "99******55" at bounding box center [231, 288] width 104 height 48
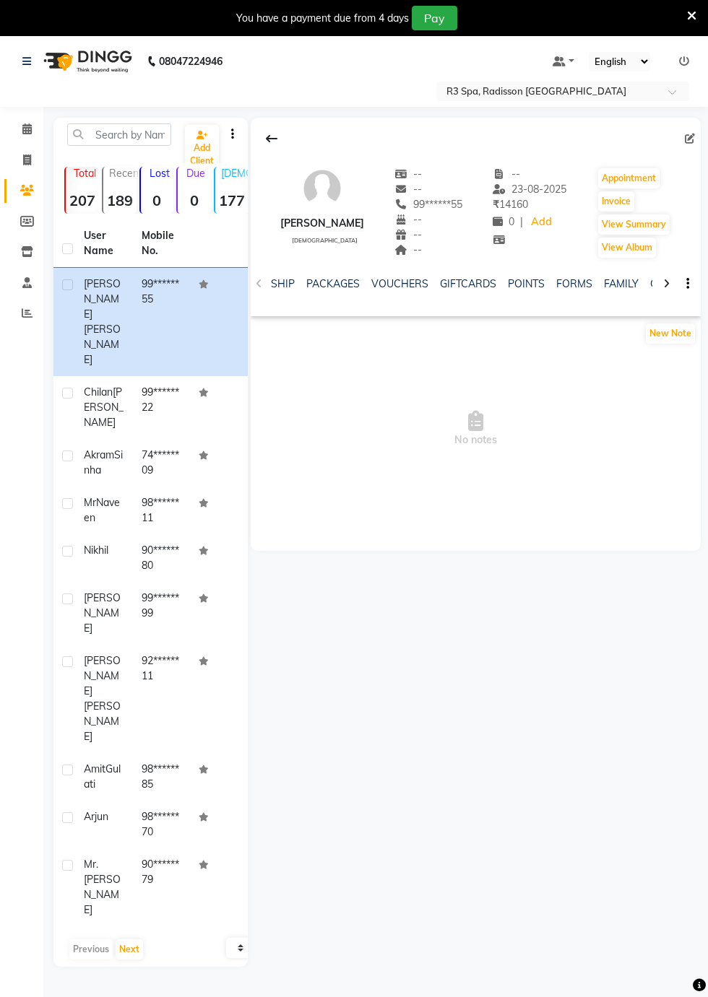
scroll to position [0, 451]
click at [567, 287] on link "FORMS" at bounding box center [567, 283] width 36 height 13
click at [331, 326] on button "Request New Form" at bounding box center [302, 333] width 103 height 22
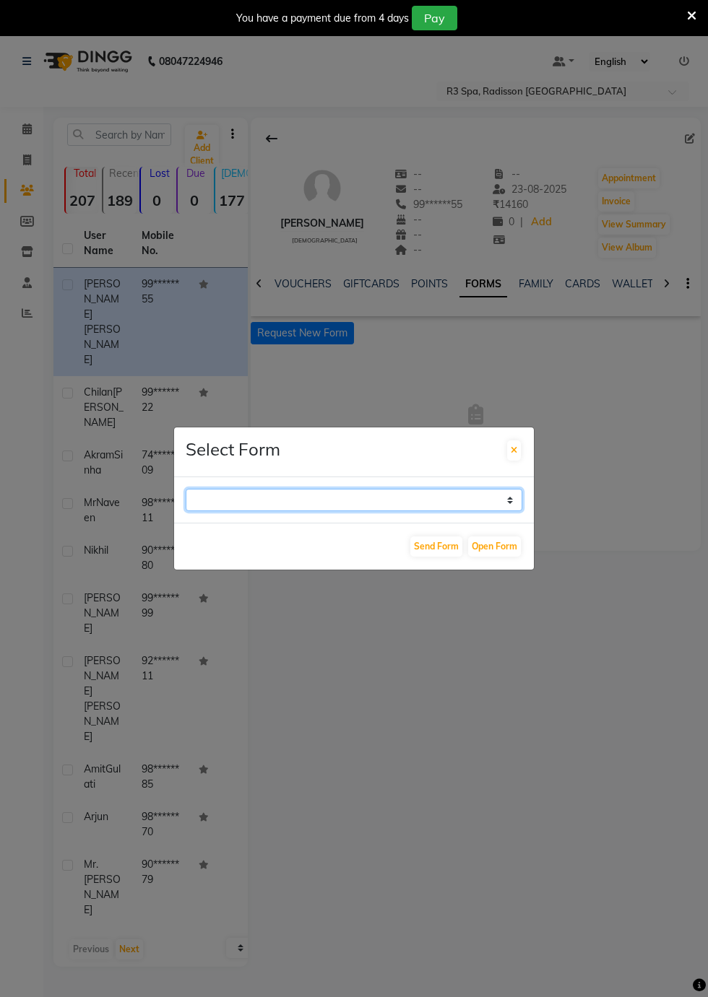
click at [513, 511] on select "GUEST FEEDBACK FORM HEALTH ASSESSMENT FORM" at bounding box center [354, 500] width 337 height 22
select select "204"
click at [186, 511] on select "GUEST FEEDBACK FORM HEALTH ASSESSMENT FORM" at bounding box center [354, 500] width 337 height 22
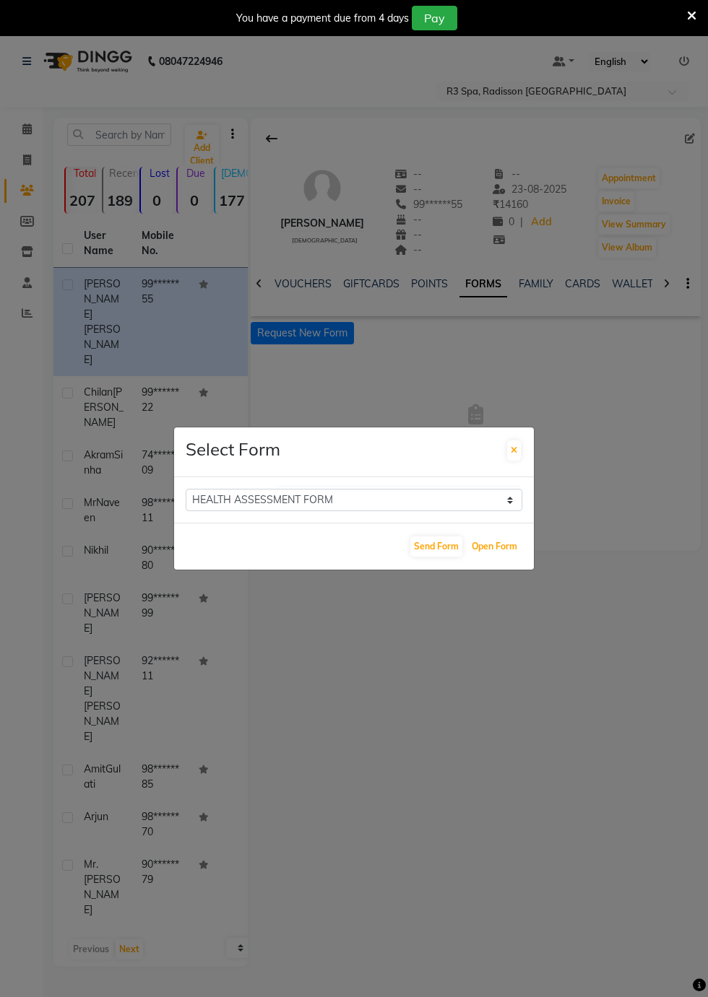
click at [504, 557] on button "Open Form" at bounding box center [494, 547] width 53 height 20
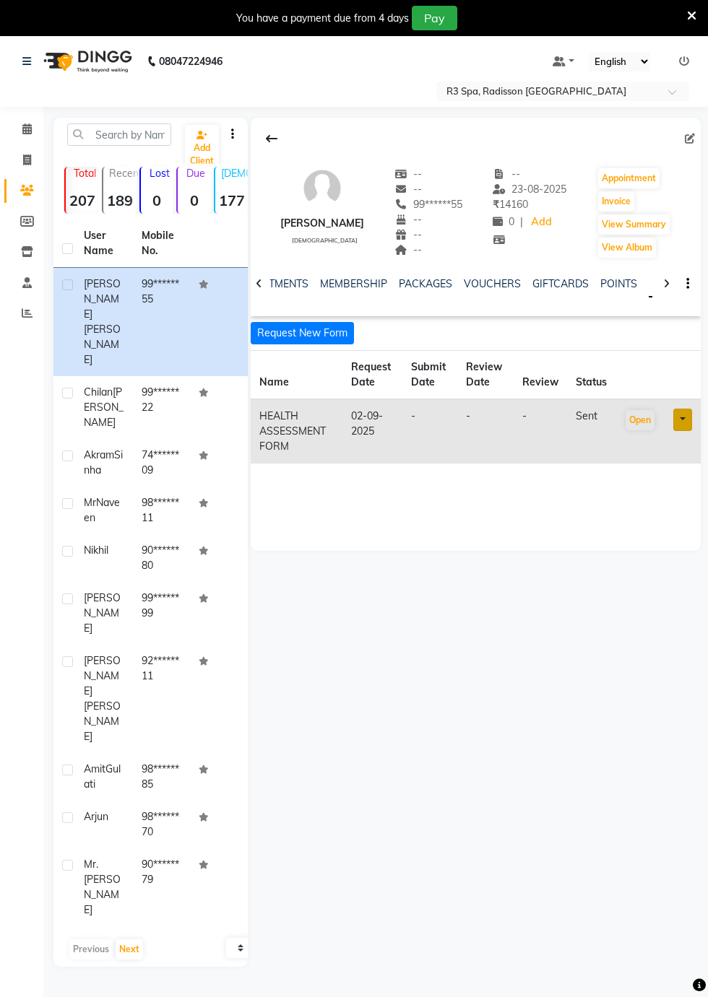
scroll to position [0, 182]
click at [464, 287] on link "PACKAGES" at bounding box center [465, 283] width 53 height 13
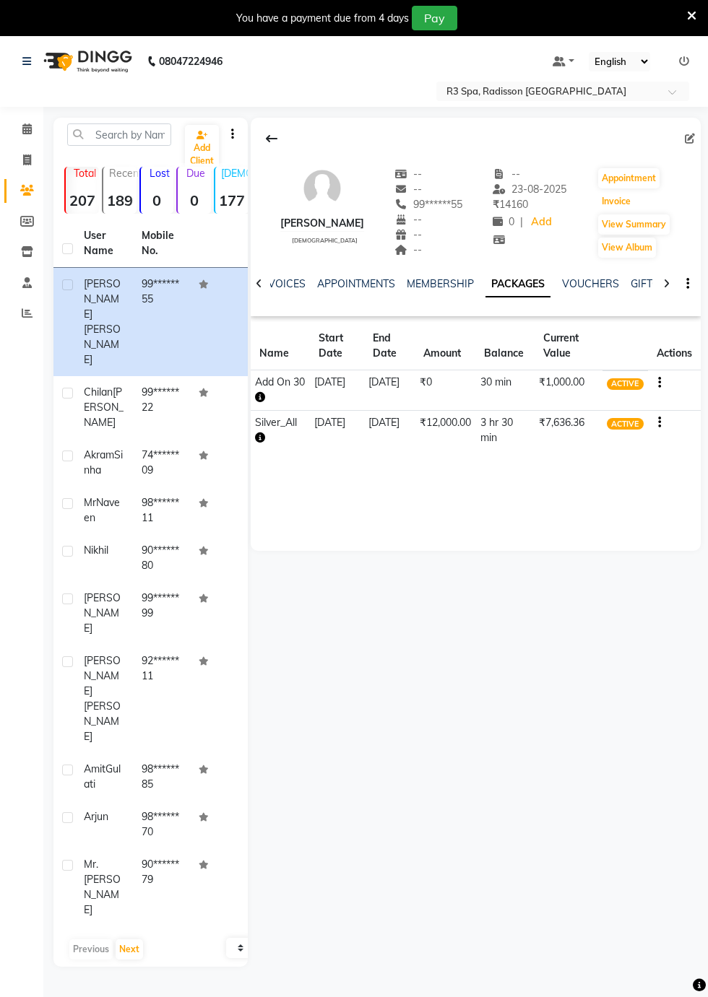
click at [614, 206] on button "Invoice" at bounding box center [616, 201] width 36 height 20
select select "8678"
select select "service"
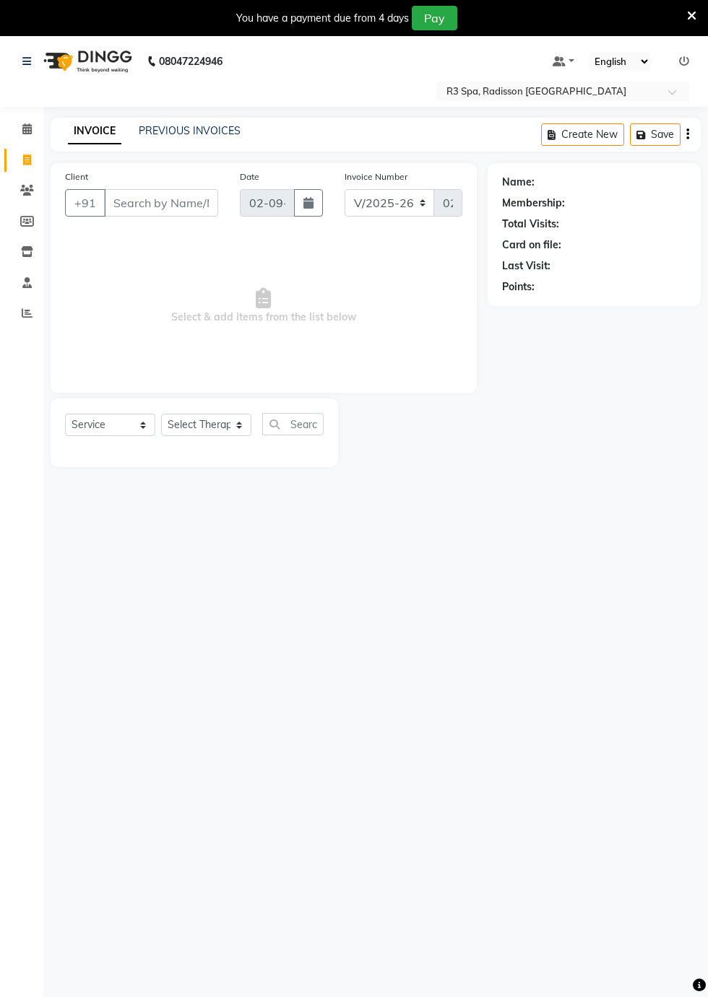
type input "99******55"
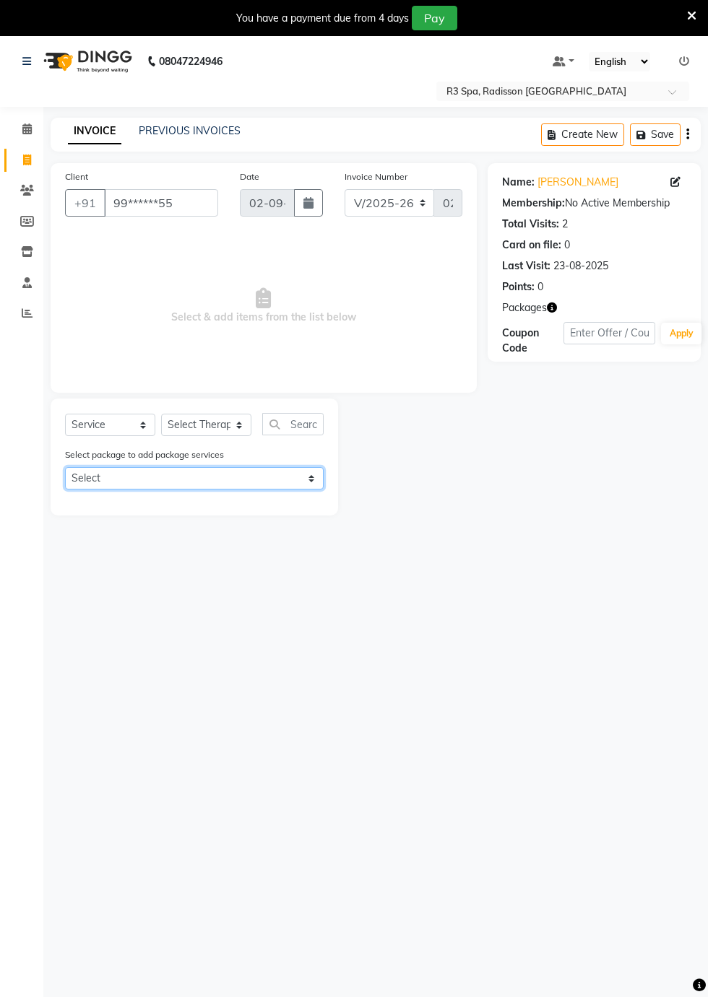
click at [313, 483] on select "Select Add On 30 Silver_All" at bounding box center [194, 478] width 259 height 22
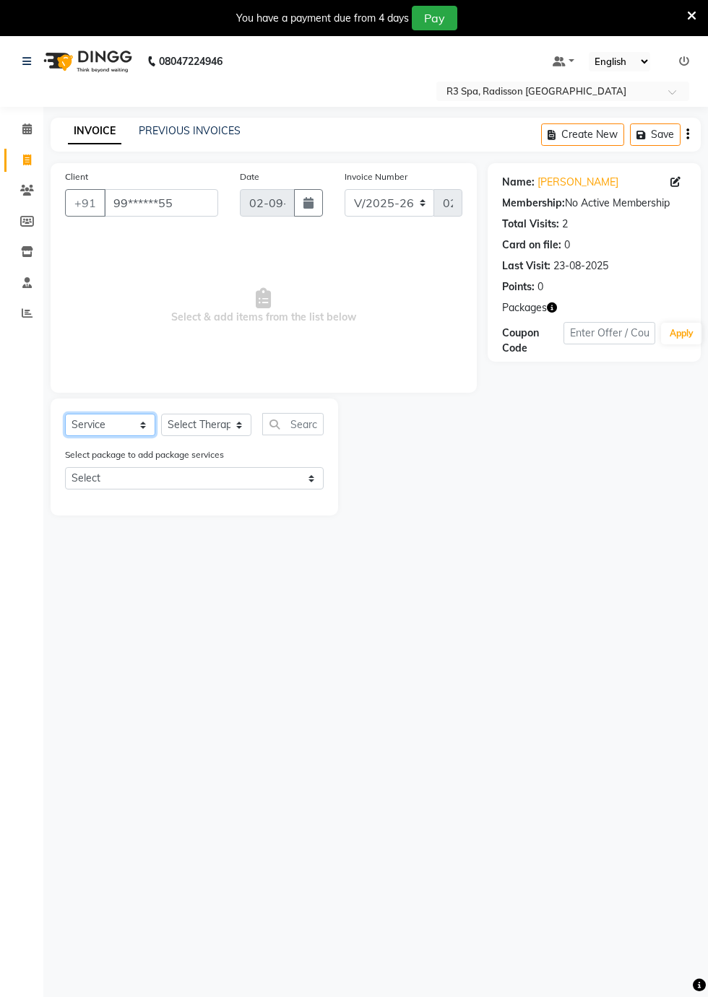
click at [129, 428] on select "Select Service Product Membership Package Voucher Prepaid Gift Card" at bounding box center [110, 425] width 90 height 22
click at [65, 414] on select "Select Service Product Membership Package Voucher Prepaid Gift Card" at bounding box center [110, 425] width 90 height 22
click at [230, 426] on select "Select Therapist [DEMOGRAPHIC_DATA] [PERSON_NAME] [PERSON_NAME] Lolo Messiah Mi…" at bounding box center [206, 425] width 90 height 22
select select "87562"
click at [161, 414] on select "Select Therapist [DEMOGRAPHIC_DATA] [PERSON_NAME] [PERSON_NAME] Lolo Messiah Mi…" at bounding box center [206, 425] width 90 height 22
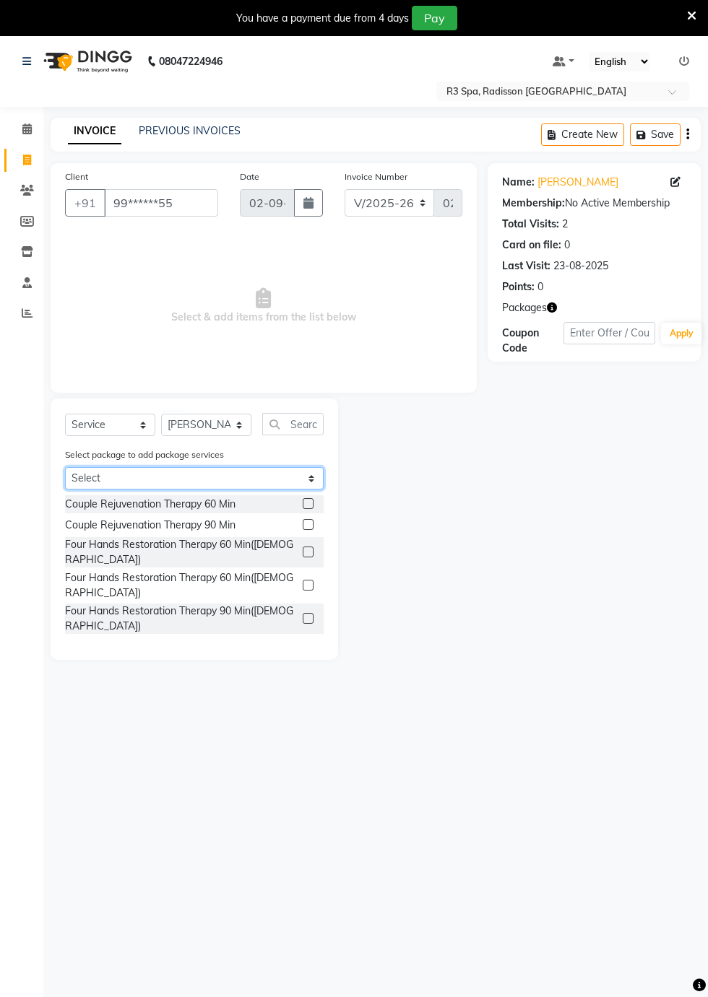
click at [251, 481] on select "Select Add On 30 Silver_All" at bounding box center [194, 478] width 259 height 22
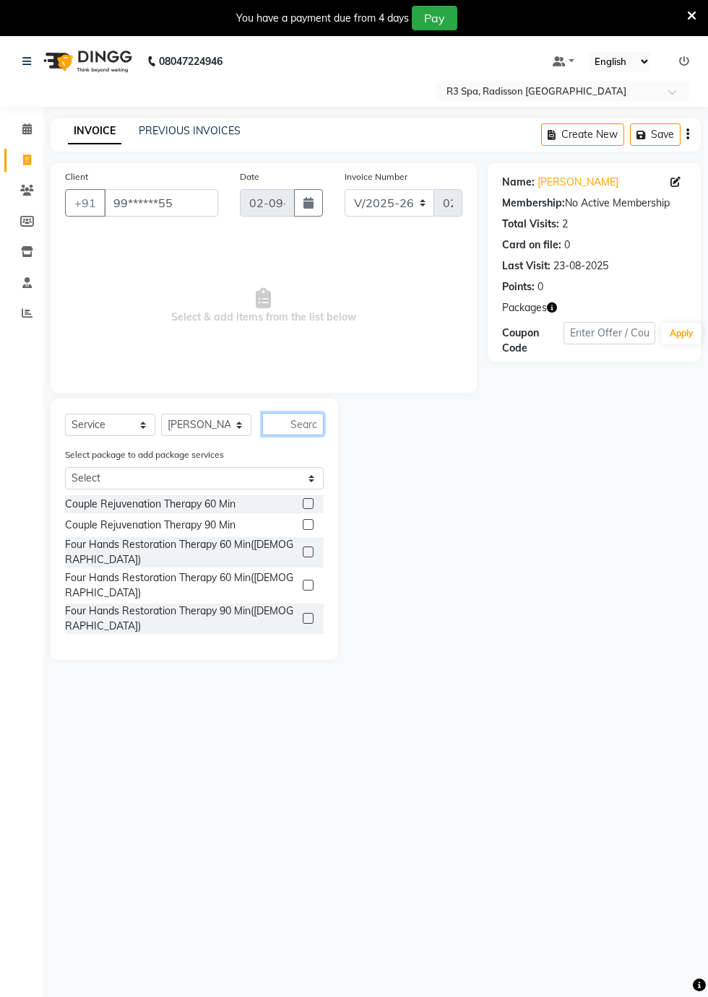
click at [303, 425] on input "text" at bounding box center [292, 424] width 61 height 22
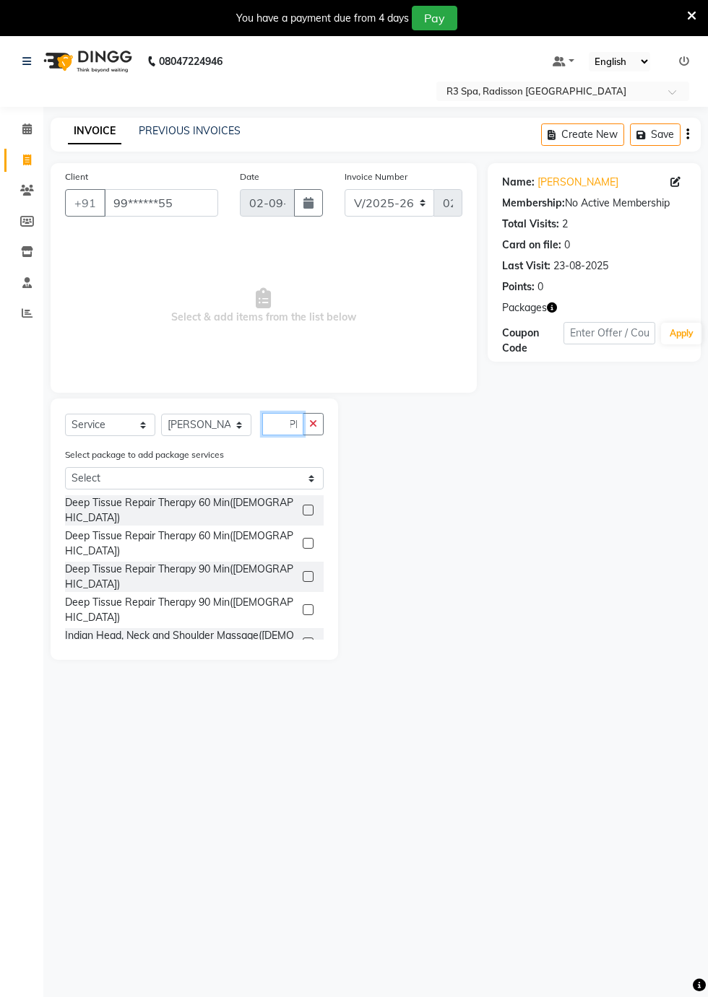
scroll to position [0, 10]
type input "[PERSON_NAME]"
click at [305, 505] on label at bounding box center [308, 510] width 11 height 11
click at [305, 506] on input "checkbox" at bounding box center [307, 510] width 9 height 9
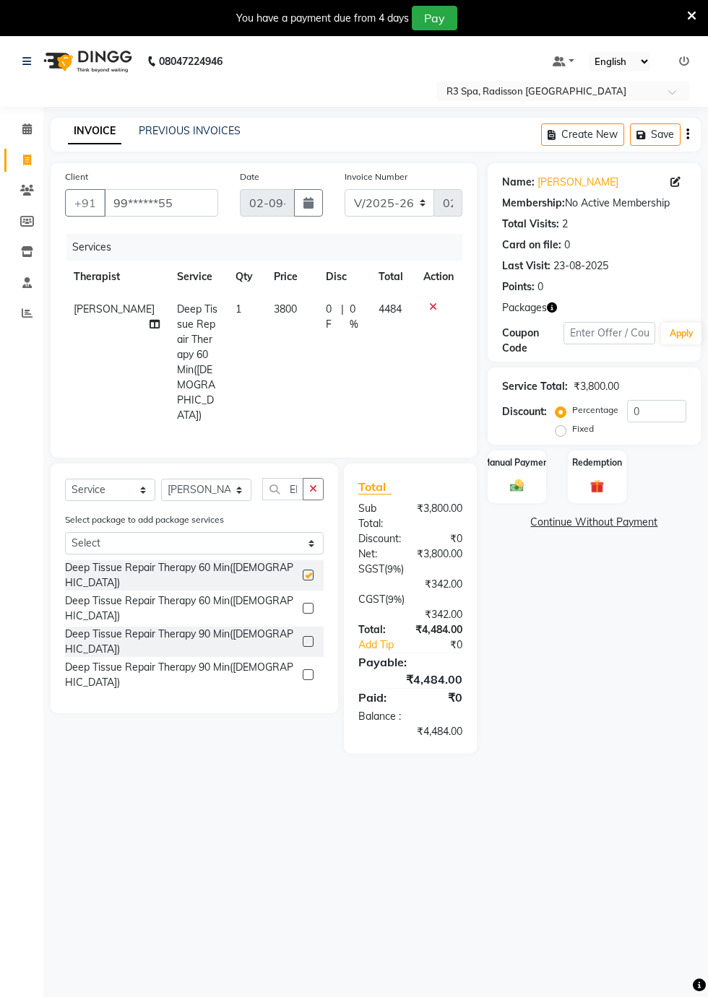
scroll to position [0, 0]
checkbox input "false"
click at [605, 483] on img at bounding box center [597, 486] width 22 height 17
click at [656, 524] on span "Package 2" at bounding box center [655, 524] width 50 height 17
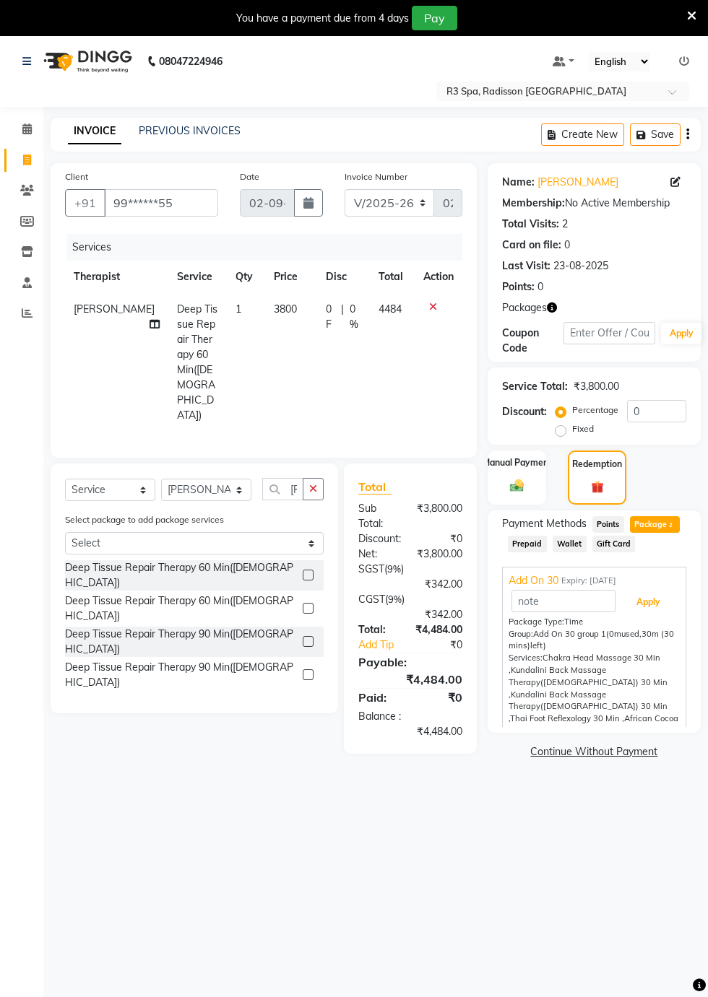
click at [658, 608] on button "Apply" at bounding box center [648, 602] width 60 height 25
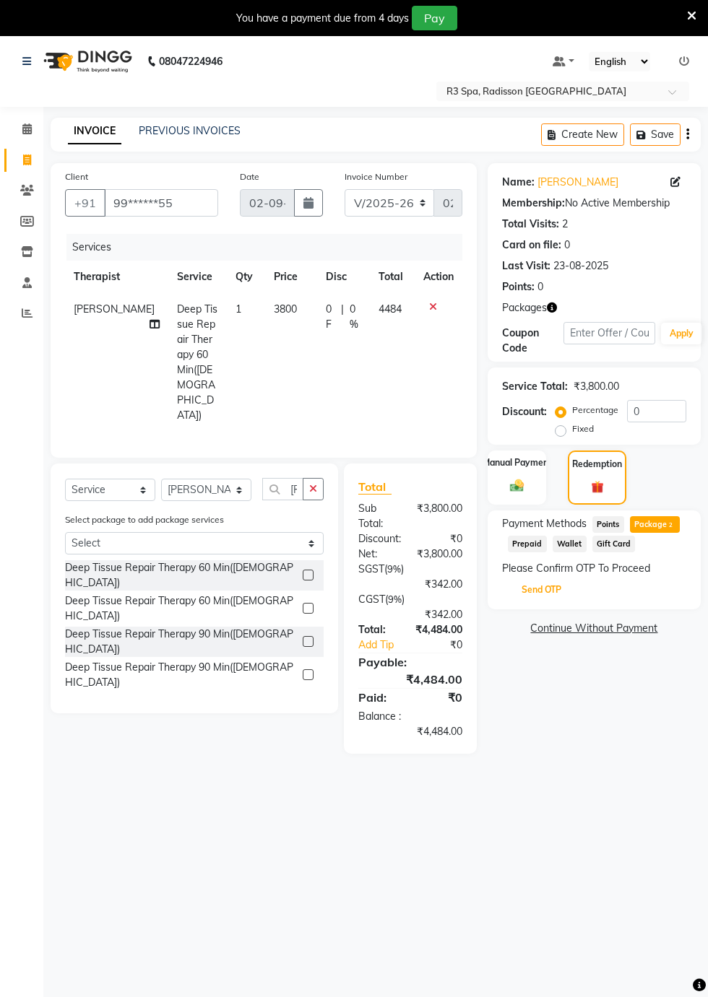
click at [544, 589] on button "Send OTP" at bounding box center [541, 590] width 76 height 25
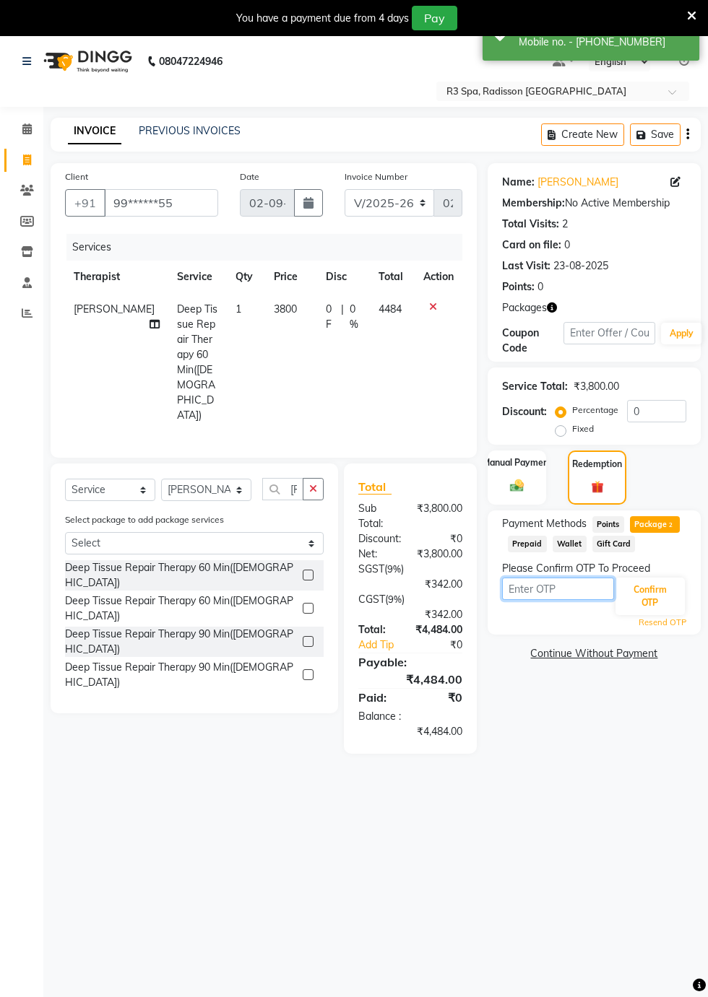
click at [558, 592] on input "text" at bounding box center [558, 589] width 112 height 22
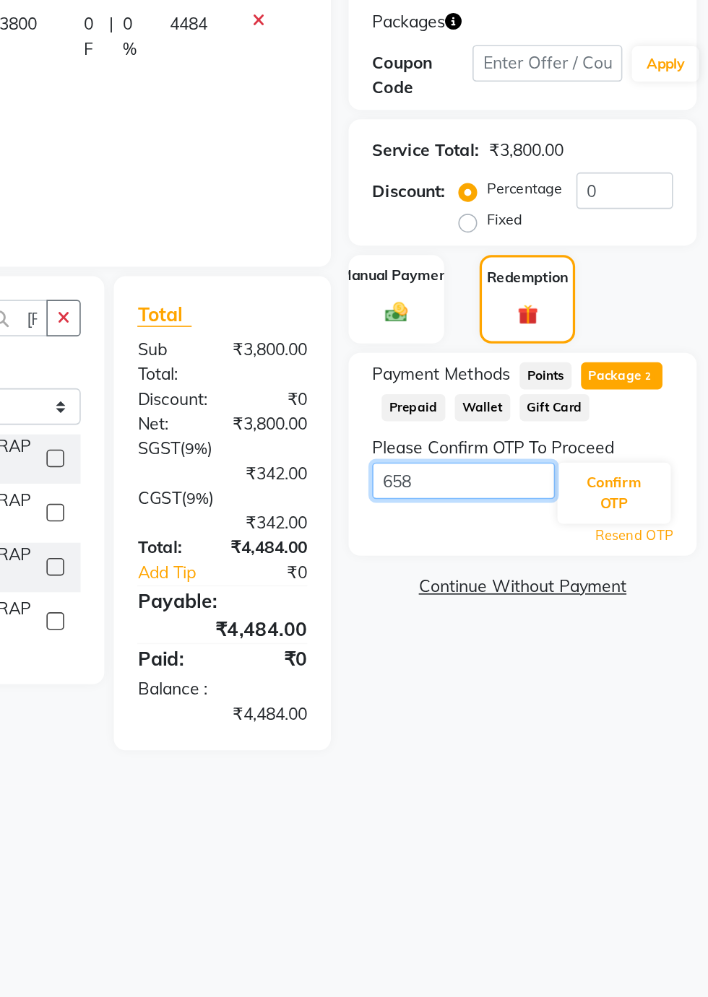
type input "6585"
click at [654, 600] on button "Confirm OTP" at bounding box center [649, 597] width 69 height 38
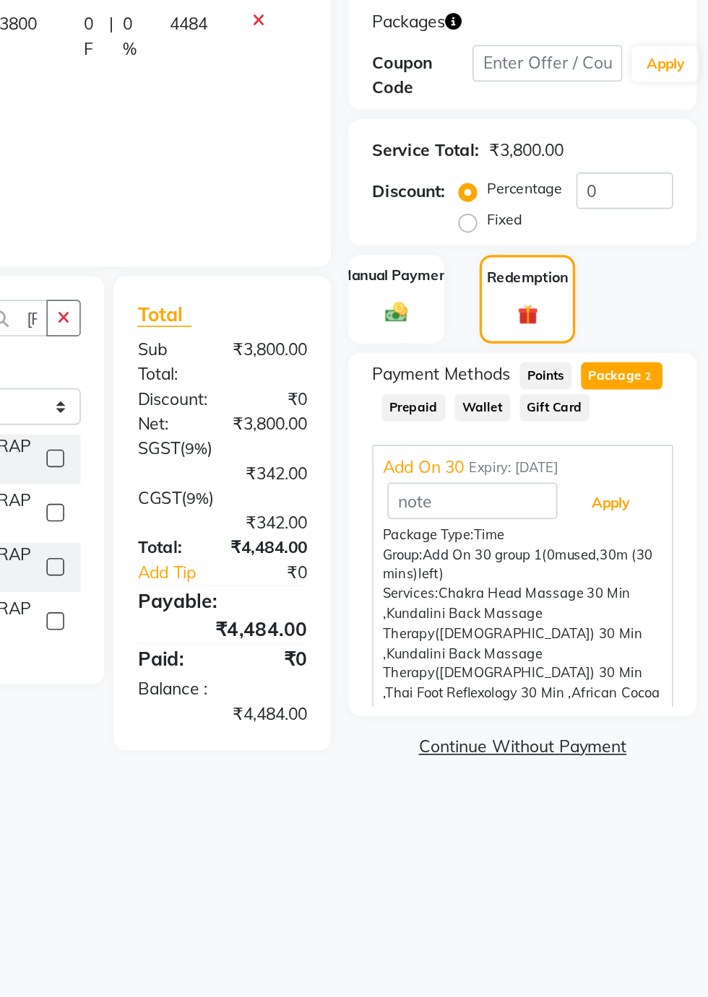
click at [646, 614] on button "Apply" at bounding box center [648, 602] width 60 height 25
type input "Add On 30"
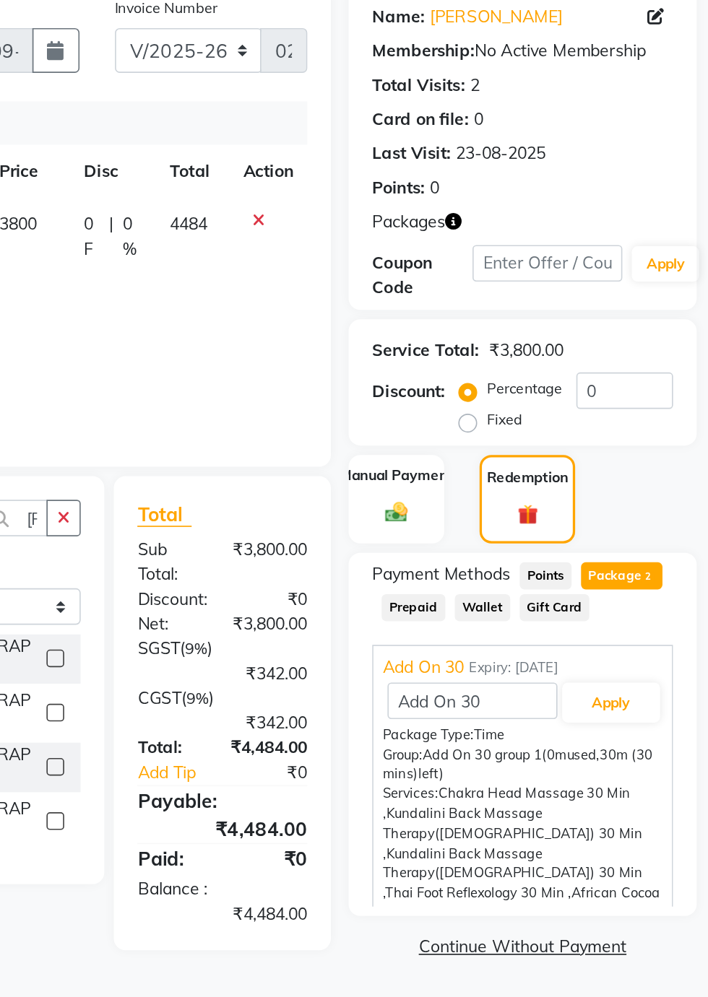
click at [553, 579] on span "Add On 30" at bounding box center [533, 580] width 50 height 15
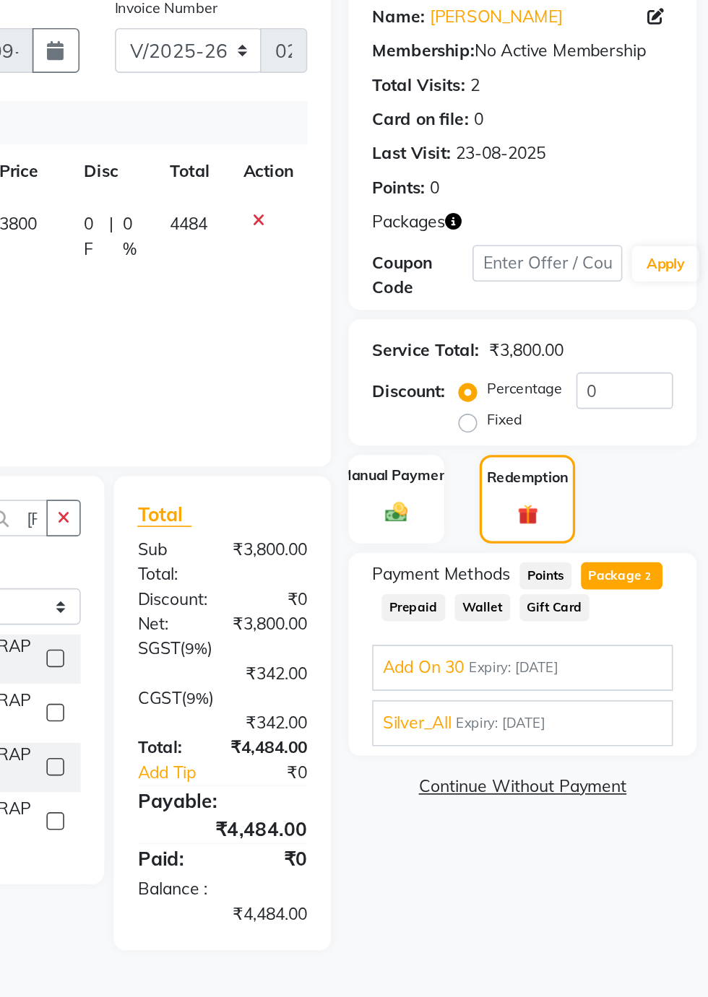
click at [533, 583] on span "Add On 30" at bounding box center [533, 580] width 50 height 15
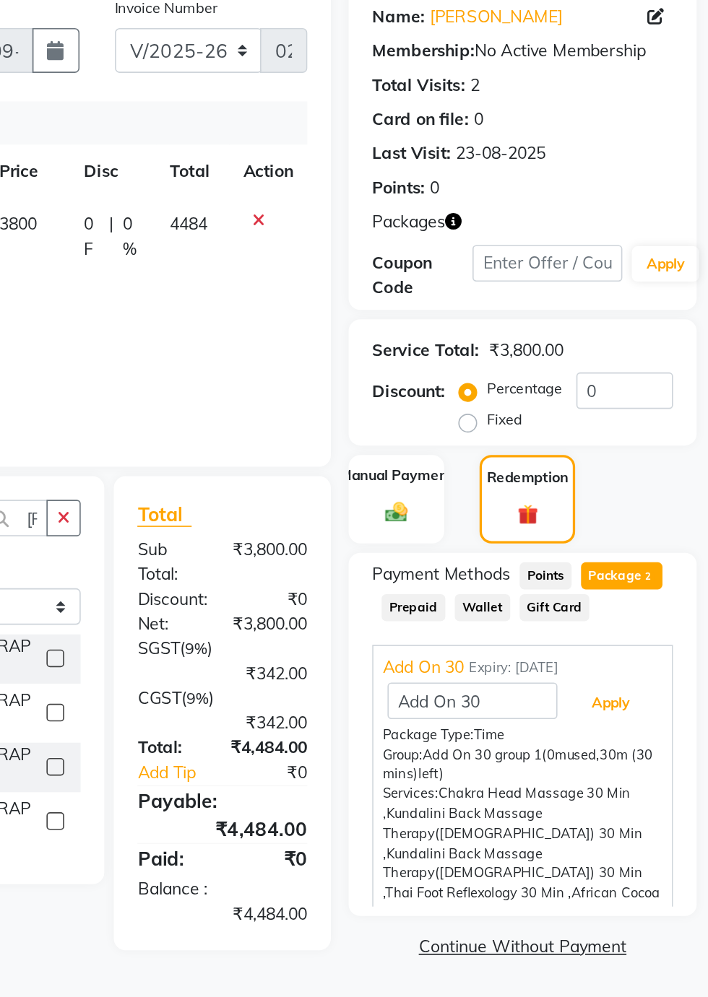
click at [657, 609] on button "Apply" at bounding box center [648, 602] width 60 height 25
click at [654, 609] on button "Apply" at bounding box center [648, 602] width 60 height 25
click at [625, 659] on span "Chakra Head Massage 30 Min ," at bounding box center [584, 664] width 152 height 22
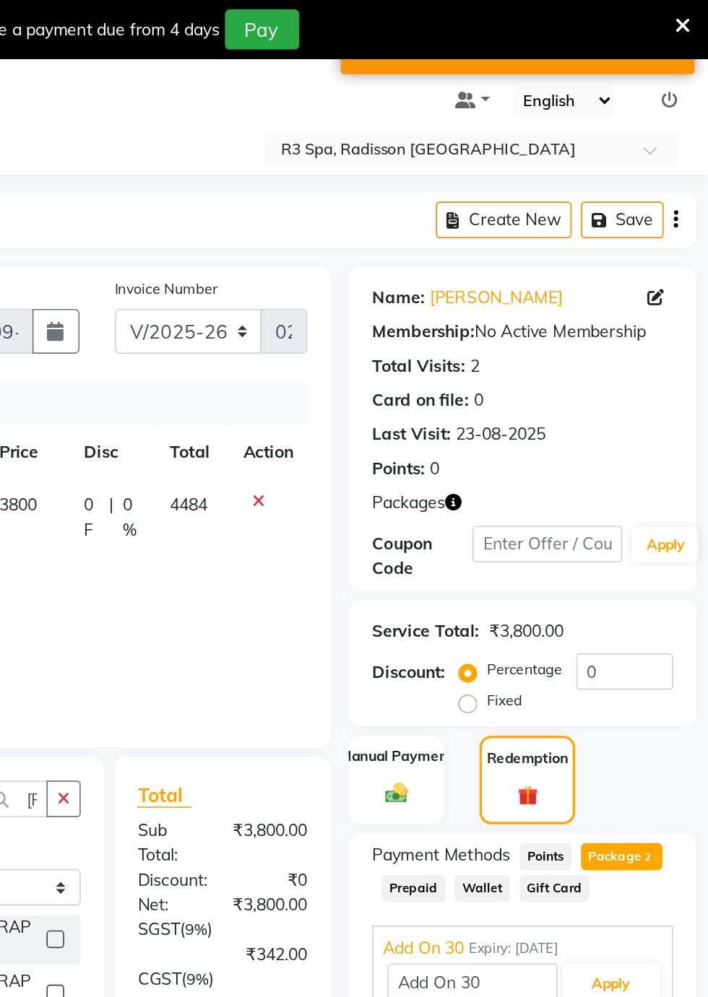
click at [690, 20] on icon at bounding box center [691, 15] width 9 height 13
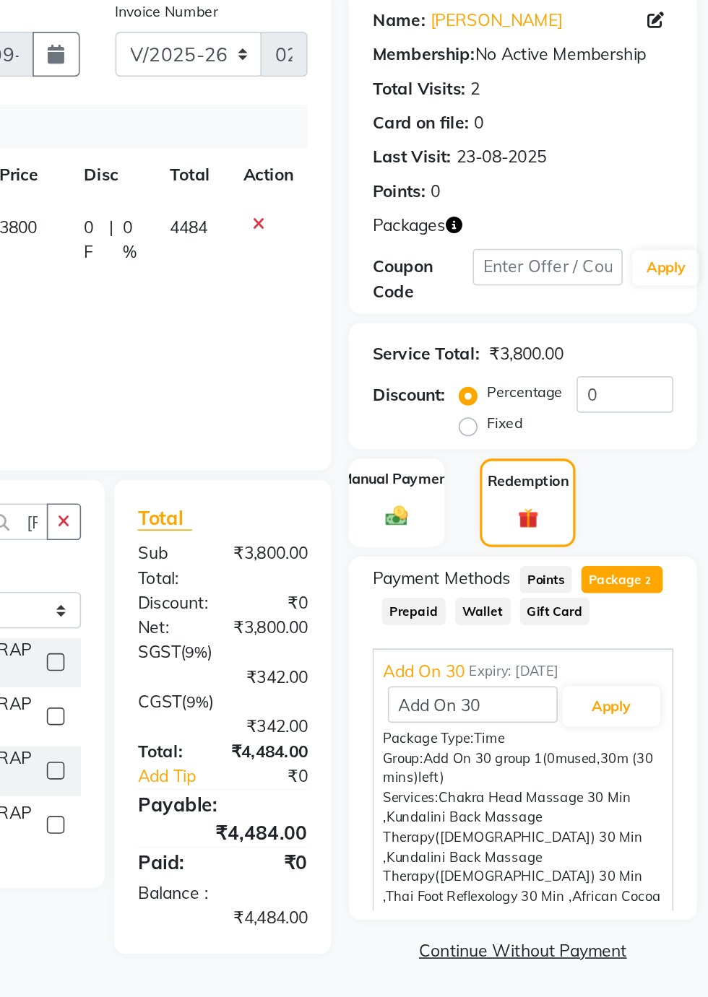
click at [664, 493] on span "Package 2" at bounding box center [655, 489] width 50 height 17
click at [672, 489] on span "2" at bounding box center [671, 490] width 8 height 9
click at [541, 540] on span "Add On 30" at bounding box center [533, 545] width 50 height 15
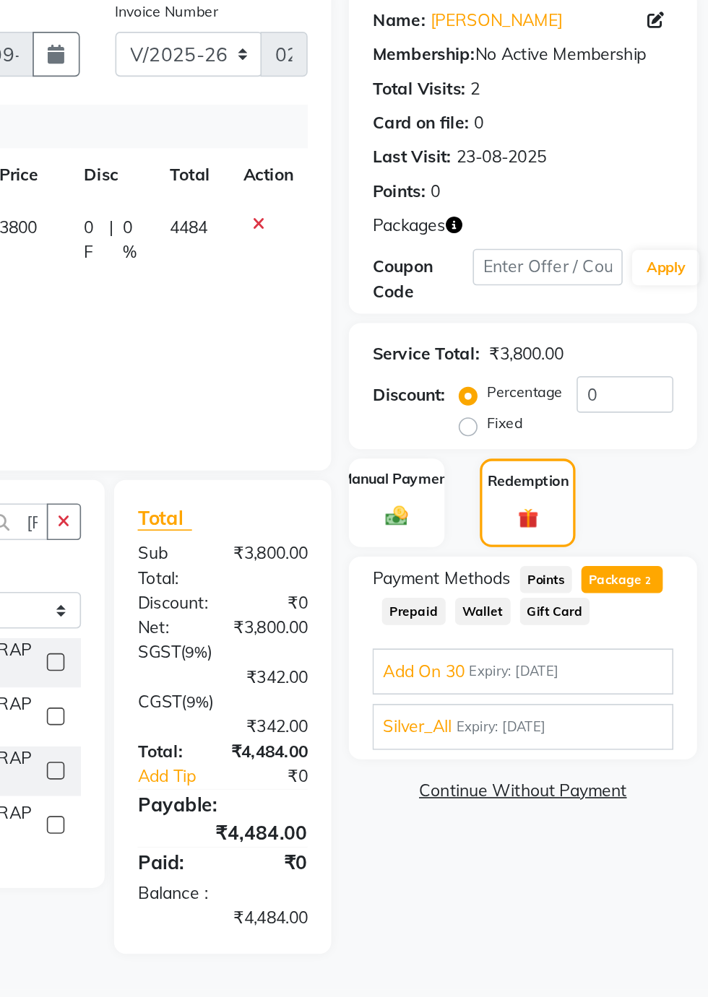
click at [542, 578] on span "Silver_All" at bounding box center [529, 579] width 42 height 15
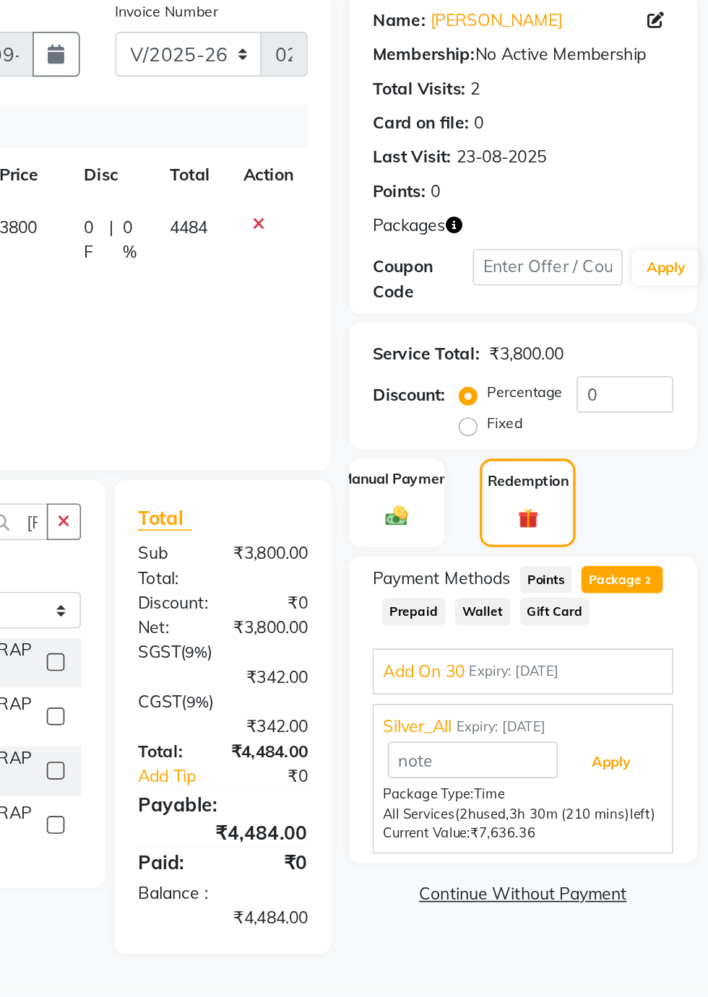
click at [654, 606] on button "Apply" at bounding box center [648, 601] width 60 height 25
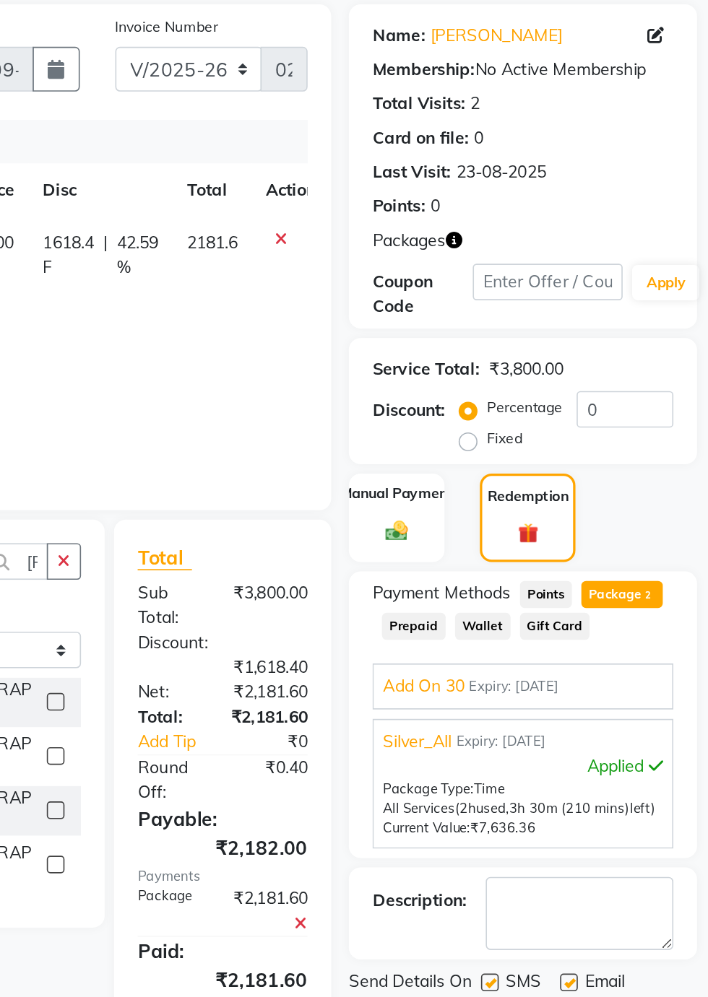
click at [596, 757] on button "Checkout" at bounding box center [593, 750] width 213 height 22
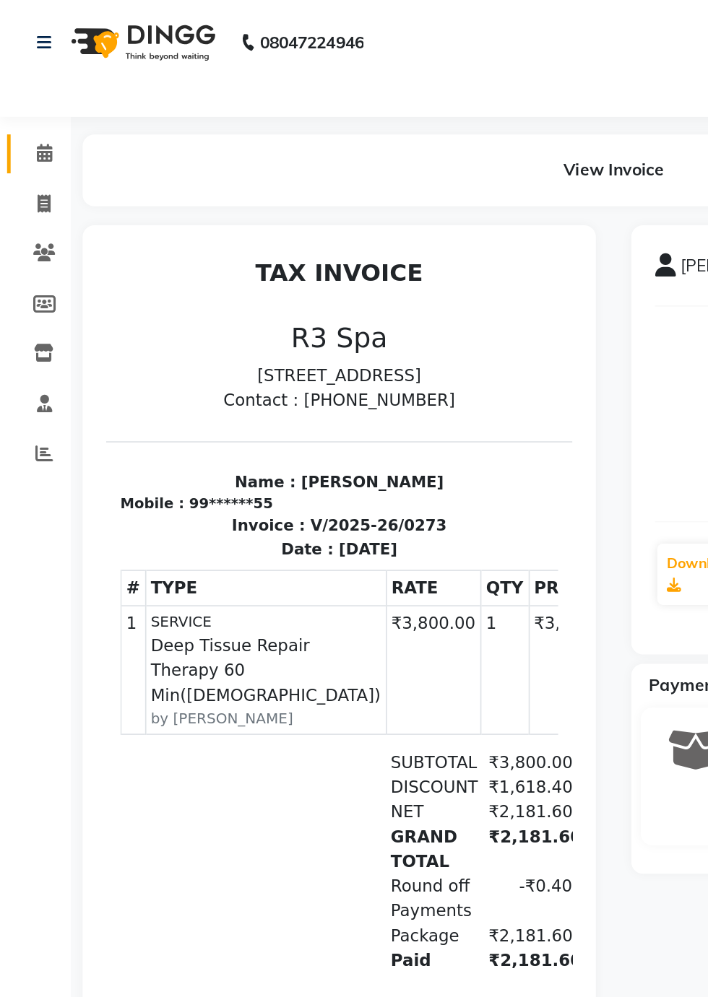
click at [23, 97] on icon at bounding box center [26, 93] width 9 height 11
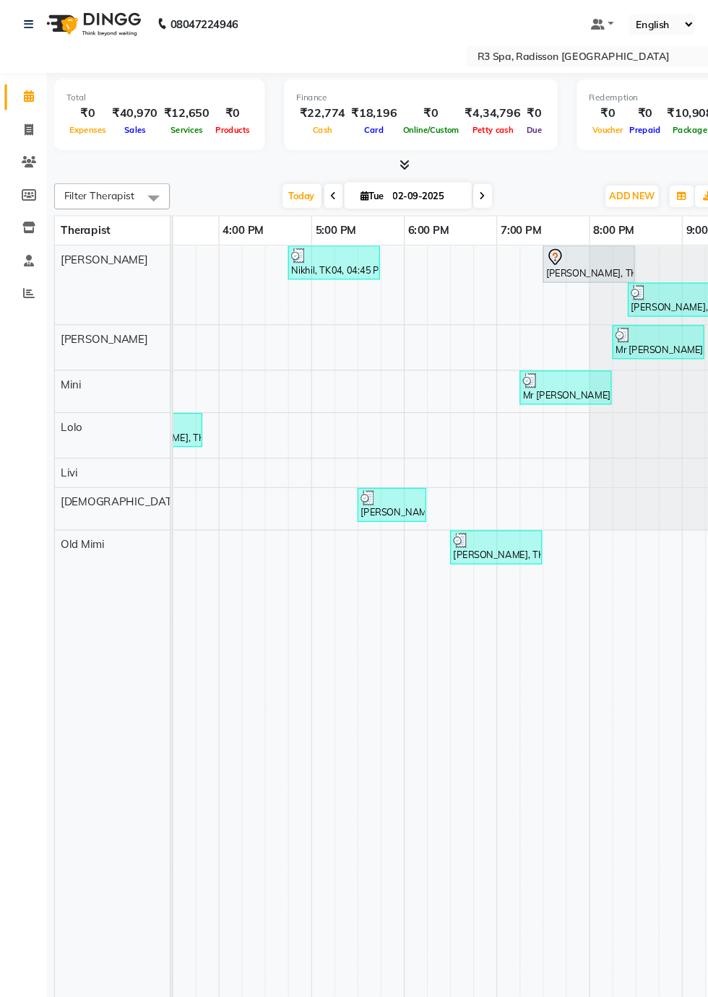
scroll to position [0, 934]
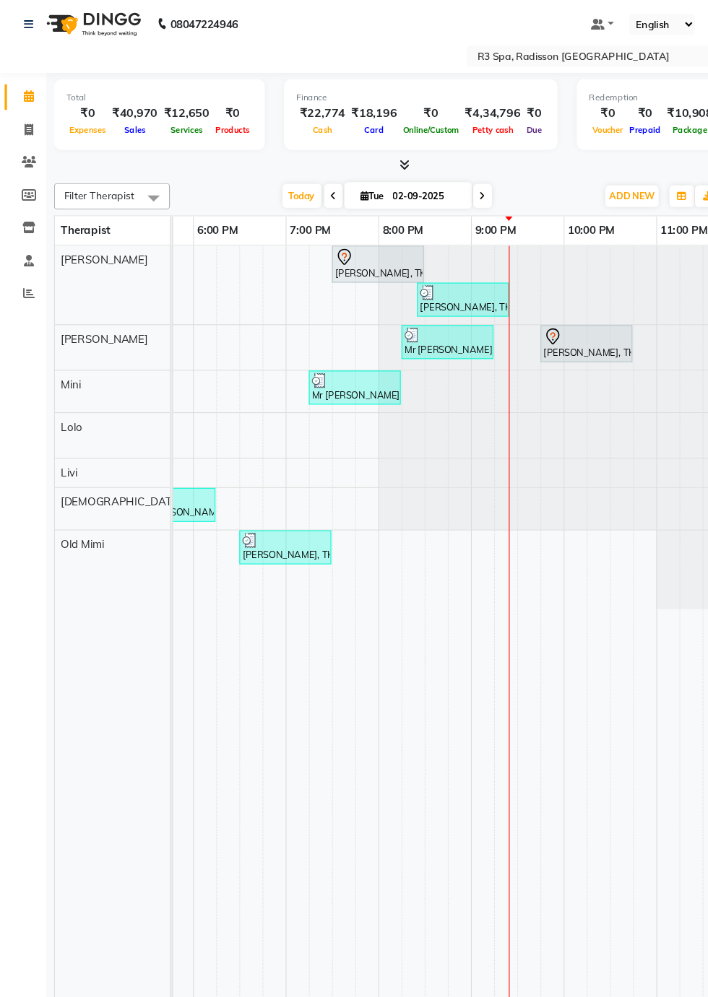
click at [358, 251] on div "Neil Mogre, TK09, 07:30 PM-08:30 PM, Deep Tissue Repair Therapy 60 Min(Male)" at bounding box center [353, 250] width 83 height 30
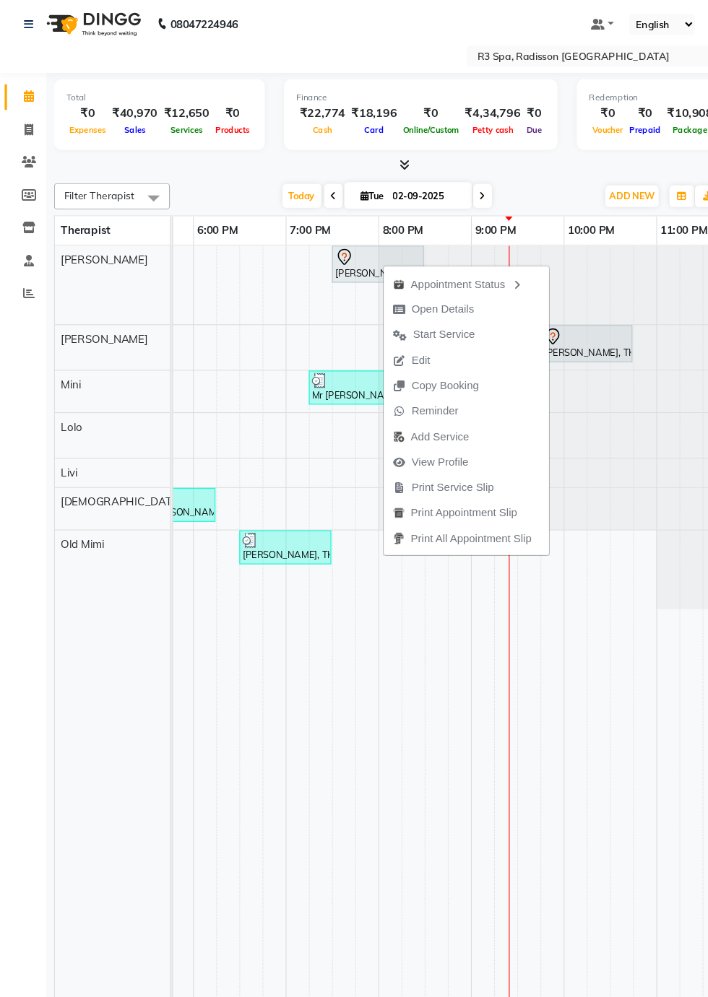
click at [464, 297] on button "Open Details" at bounding box center [436, 293] width 155 height 24
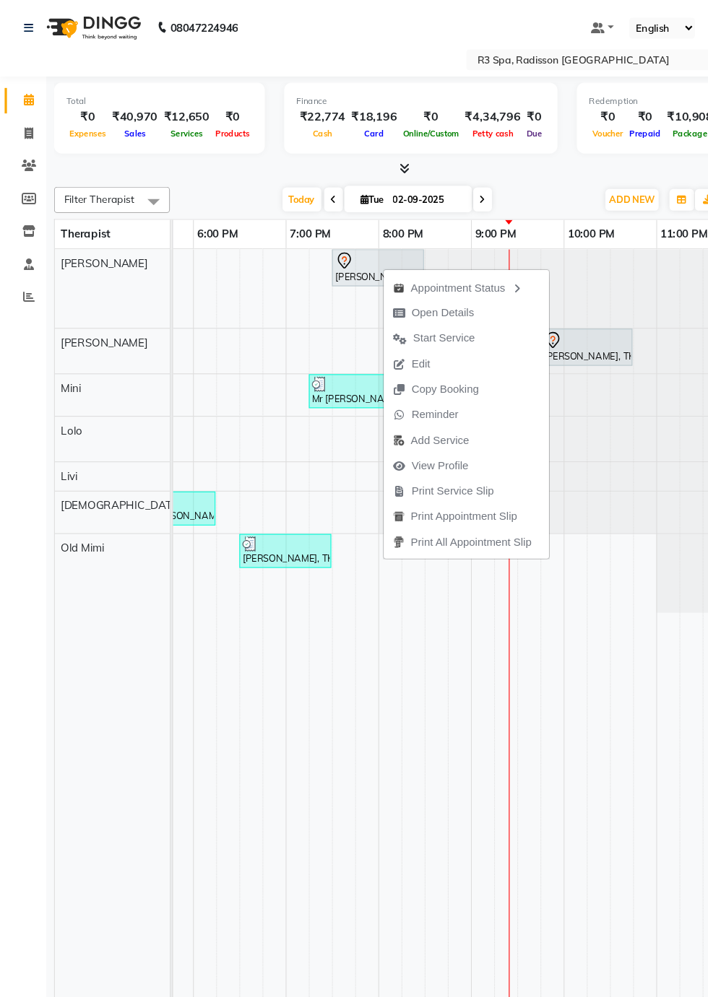
select select "7"
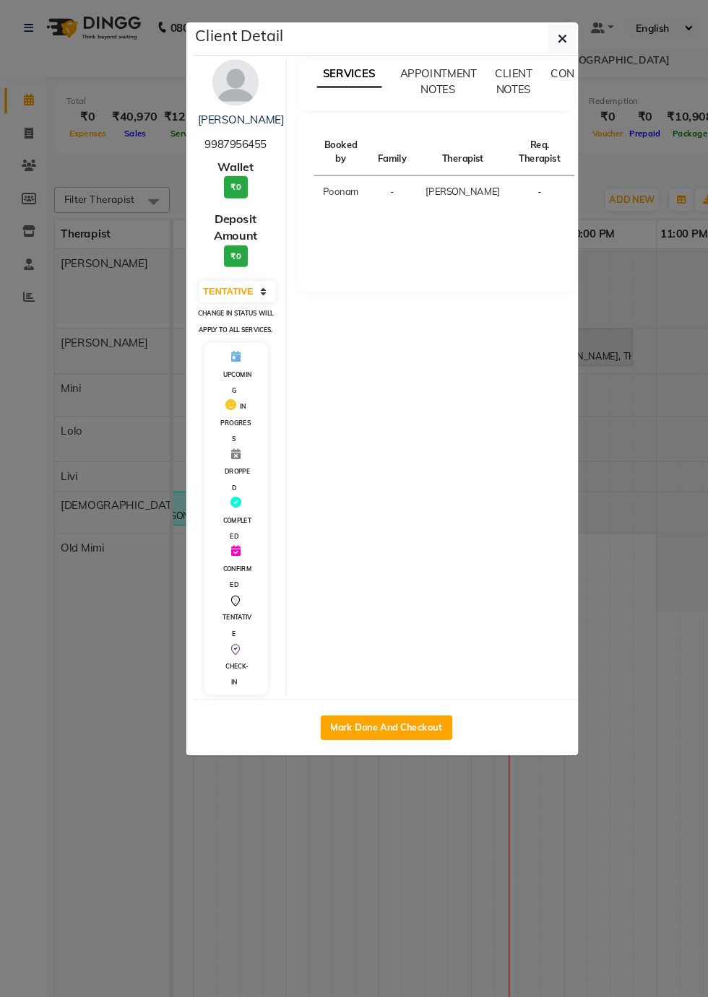
click at [383, 693] on button "Mark Done And Checkout" at bounding box center [361, 680] width 123 height 23
select select "8678"
select select "service"
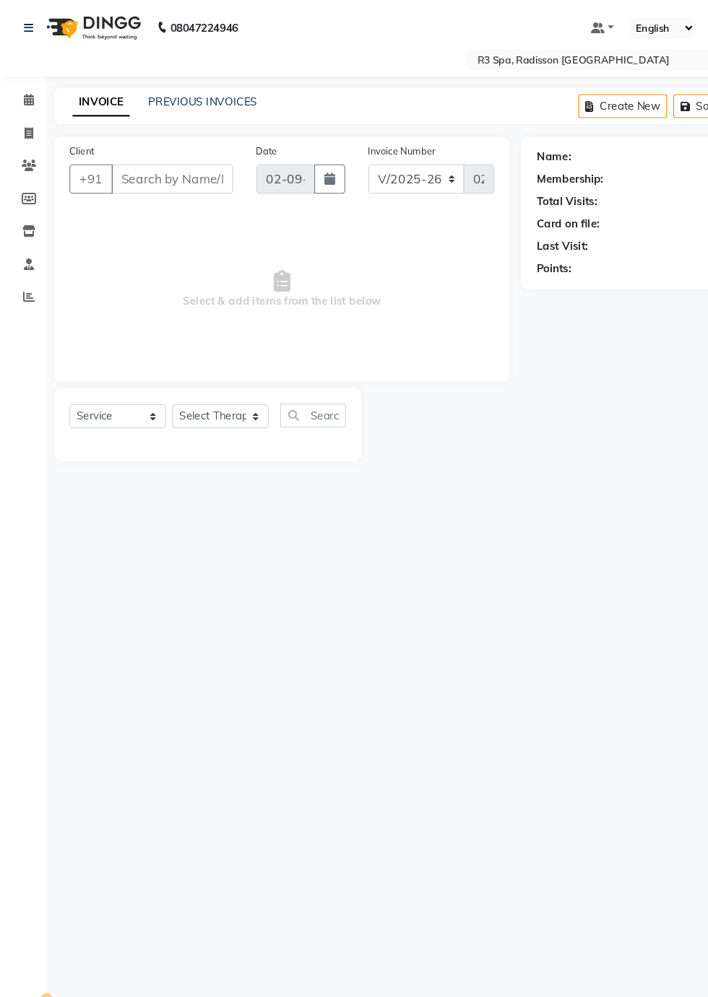
type input "99******55"
select select "87562"
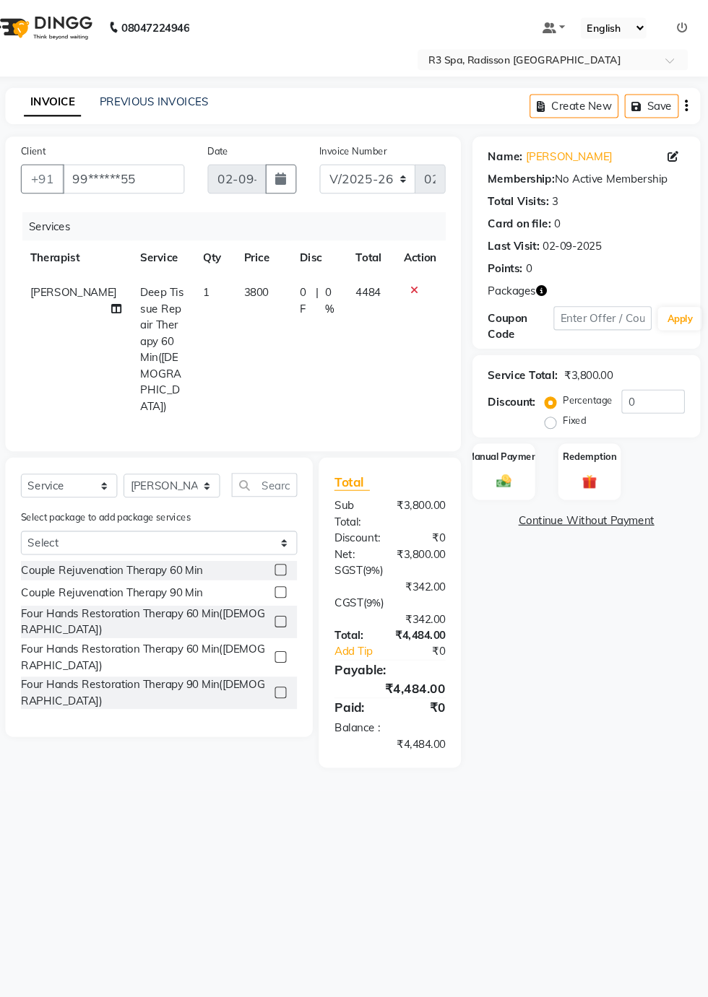
click at [611, 452] on div "Redemption" at bounding box center [597, 441] width 58 height 53
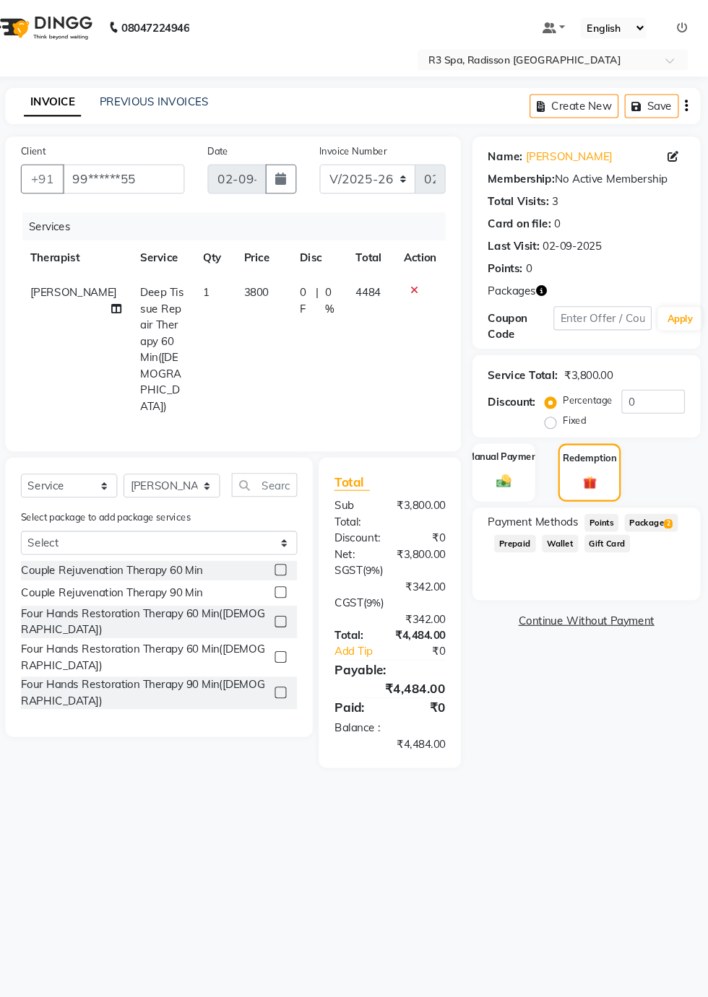
click at [664, 487] on span "Package 2" at bounding box center [655, 489] width 50 height 17
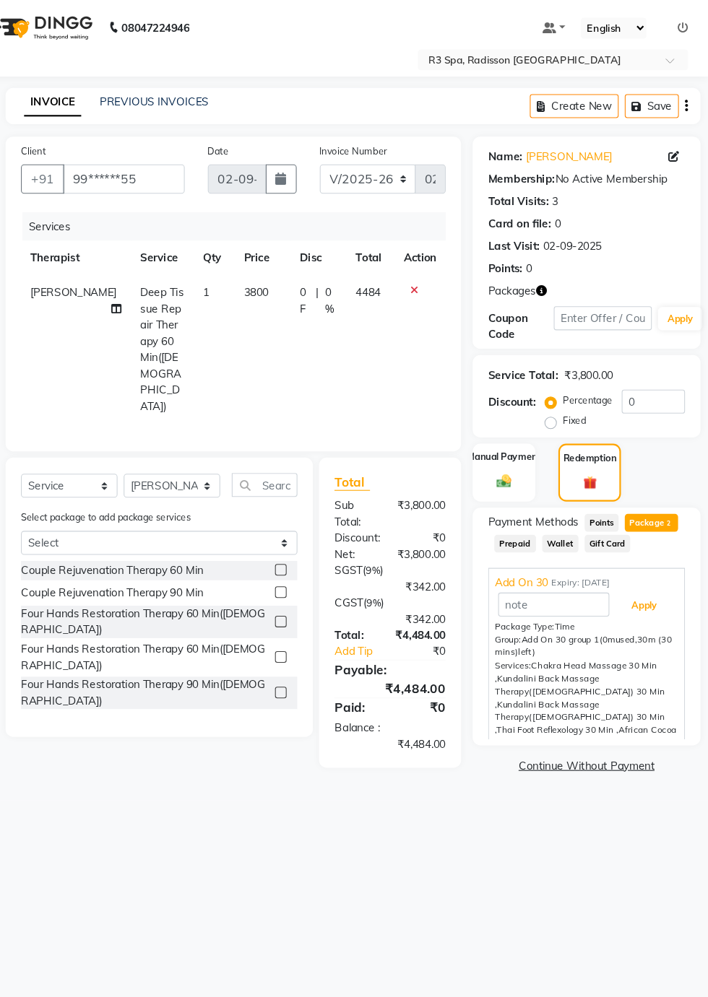
click at [657, 576] on button "Apply" at bounding box center [648, 567] width 60 height 25
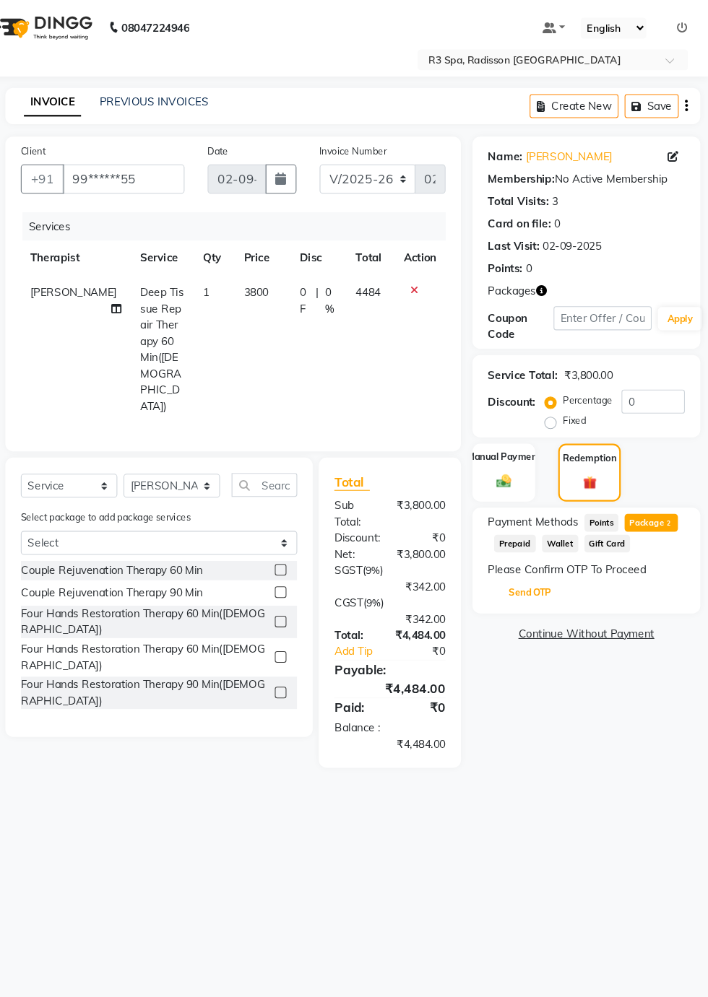
click at [551, 555] on button "Send OTP" at bounding box center [541, 554] width 76 height 25
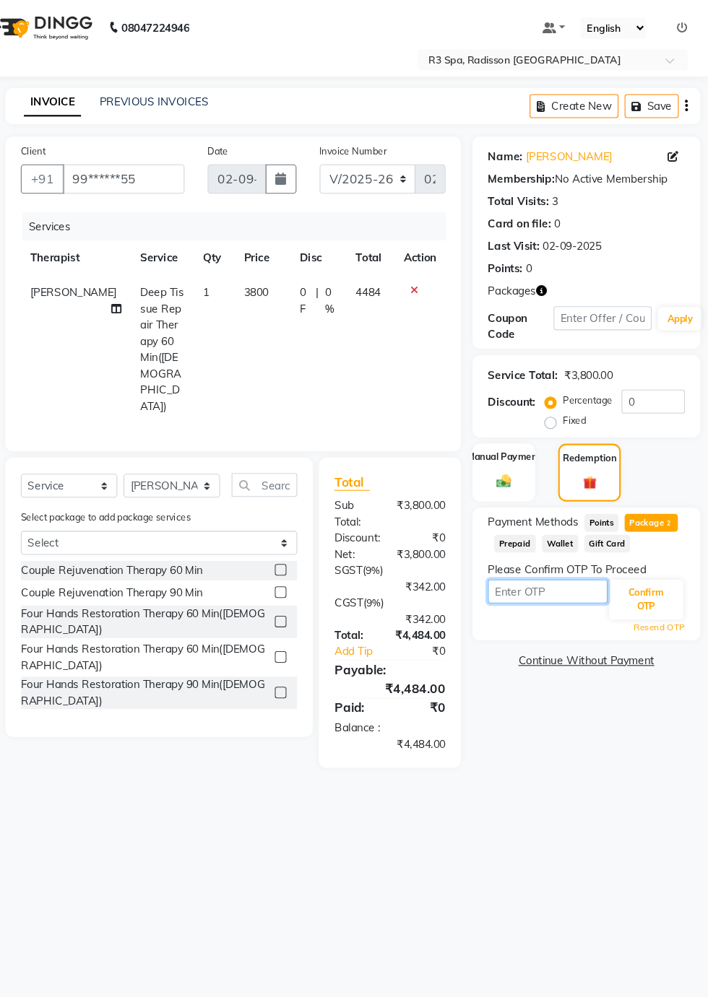
click at [562, 557] on input "text" at bounding box center [558, 553] width 112 height 22
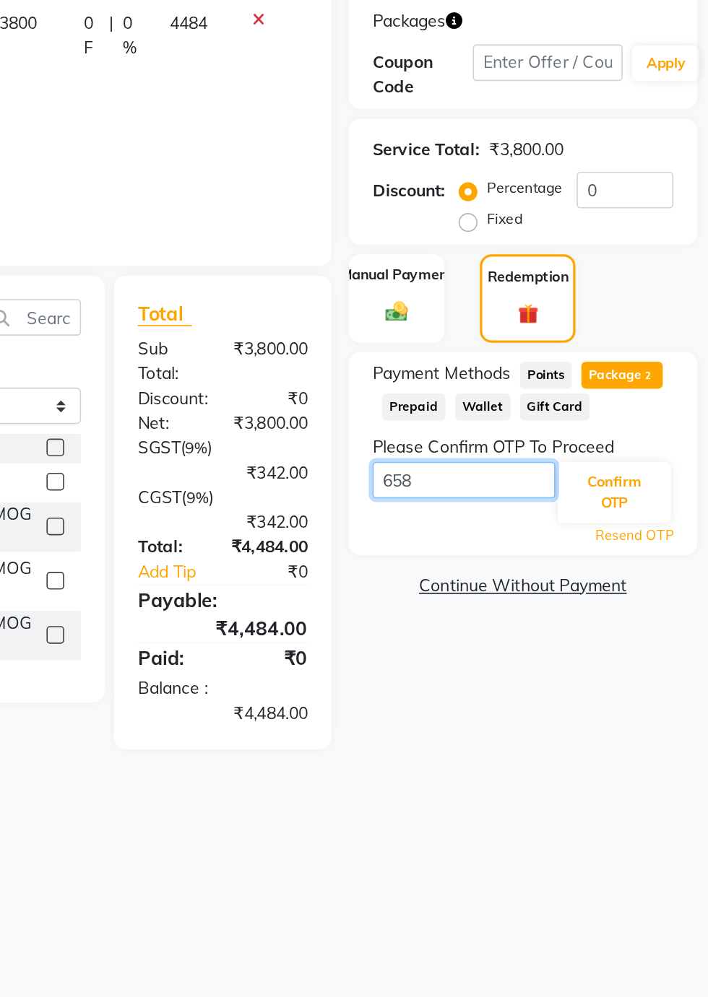
type input "6585"
click at [656, 564] on button "Confirm OTP" at bounding box center [649, 561] width 69 height 38
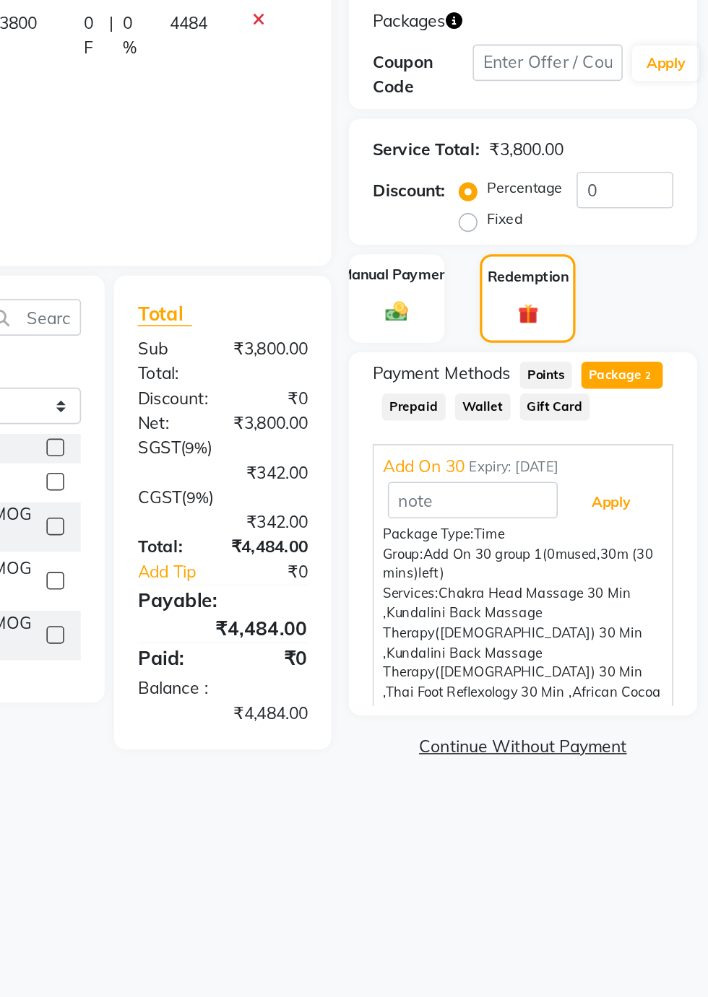
click at [650, 574] on button "Apply" at bounding box center [648, 567] width 60 height 25
type input "Add On 30"
click at [653, 573] on button "Apply" at bounding box center [648, 567] width 60 height 25
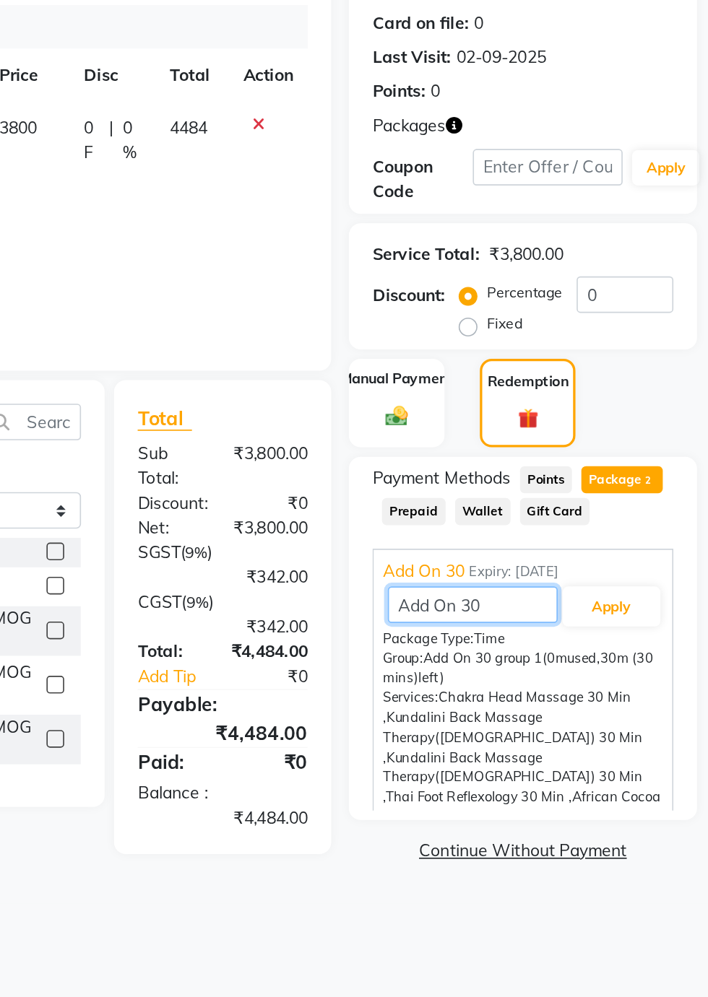
click at [540, 556] on input "Add On 30" at bounding box center [563, 566] width 104 height 22
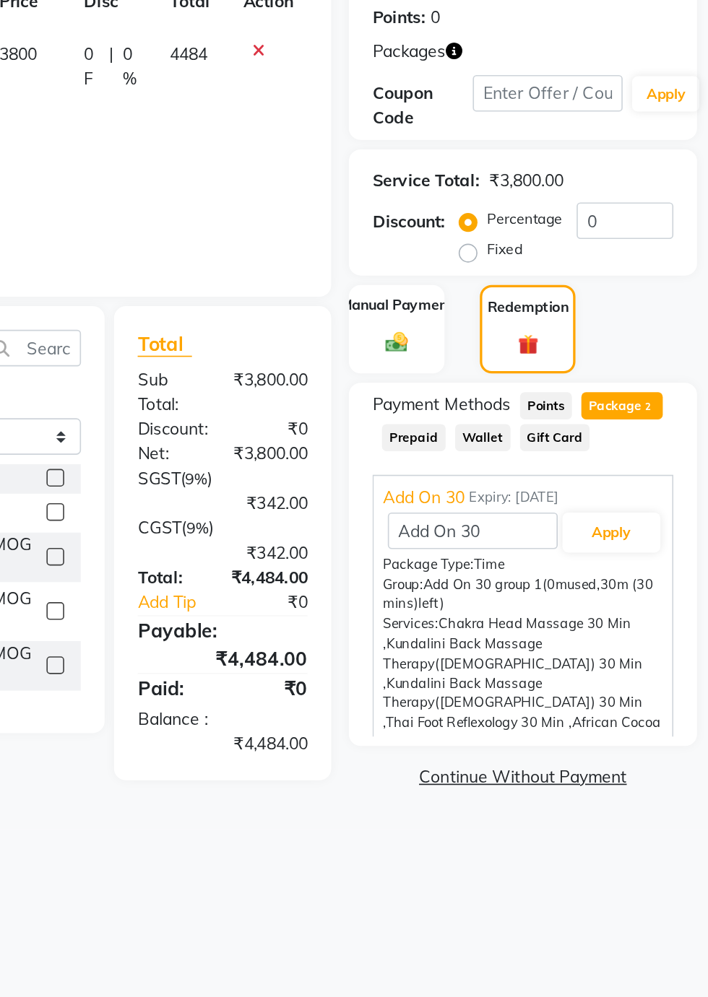
click at [538, 542] on span "Add On 30" at bounding box center [533, 545] width 50 height 15
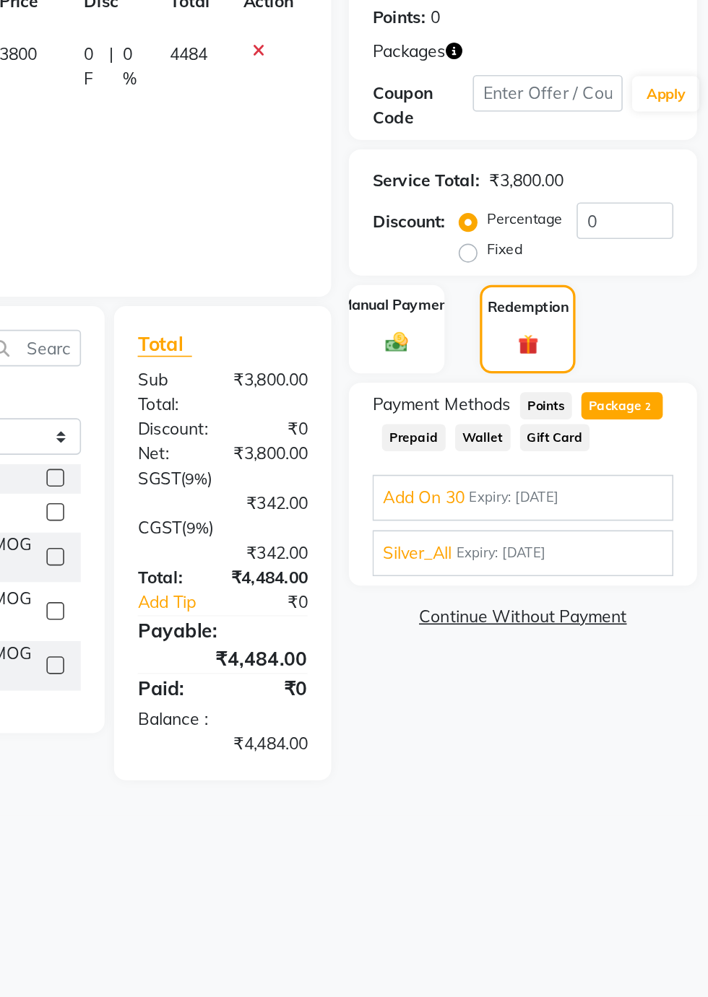
click at [537, 549] on span "Add On 30" at bounding box center [533, 545] width 50 height 15
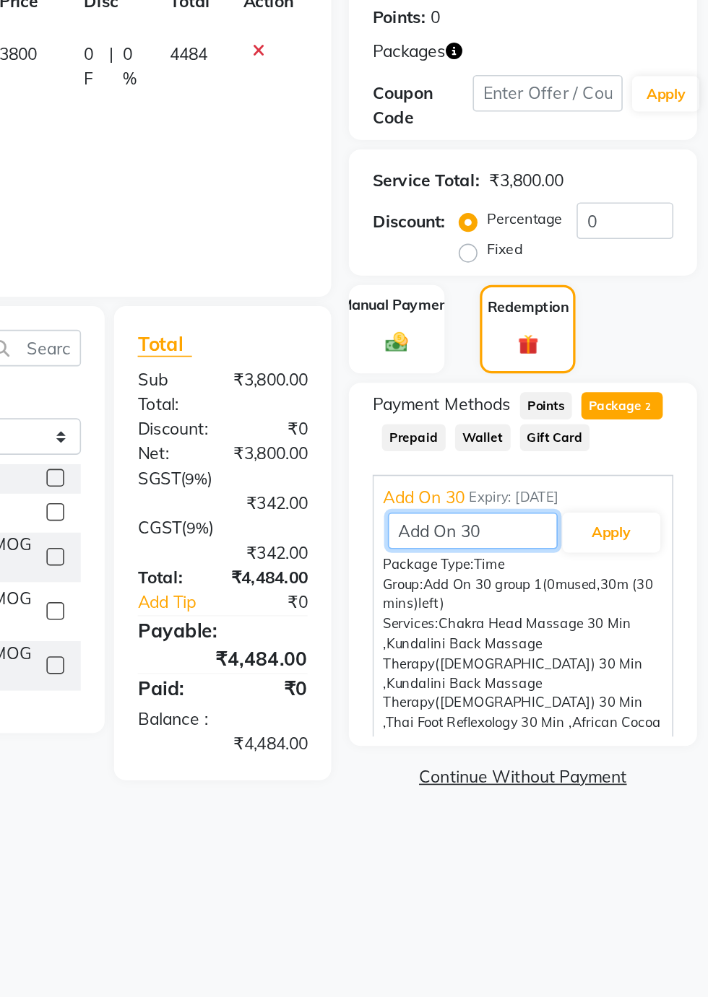
click at [547, 556] on input "Add On 30" at bounding box center [563, 566] width 104 height 22
click at [545, 556] on input "Add On 30" at bounding box center [563, 566] width 104 height 22
click at [546, 546] on span "Add On 30" at bounding box center [533, 545] width 50 height 15
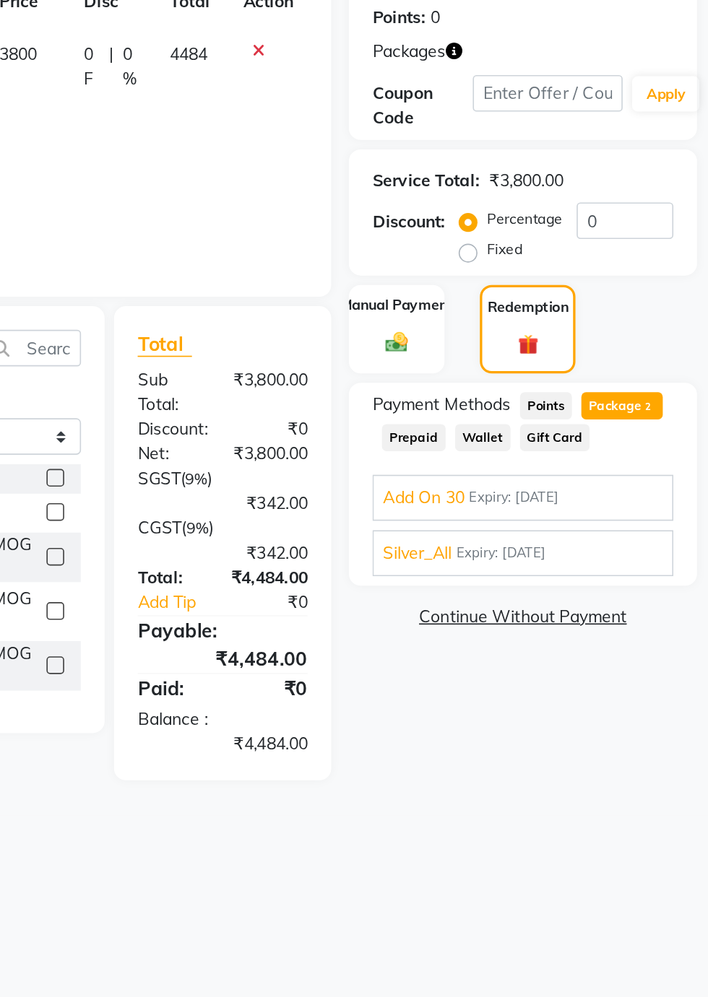
click at [541, 586] on div "Silver_All Expiry: 03-11-2025 Apply Package Type: Time All Services (3h used, 2…" at bounding box center [594, 579] width 184 height 28
click at [537, 577] on span "Silver_All" at bounding box center [529, 579] width 42 height 15
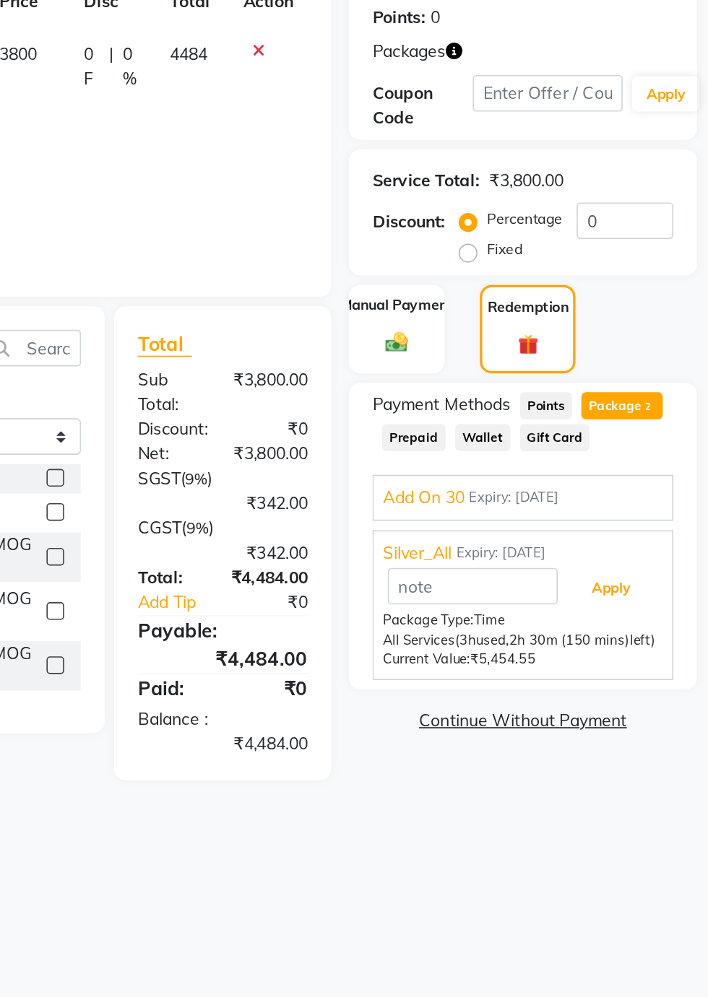
click at [648, 607] on button "Apply" at bounding box center [648, 601] width 60 height 25
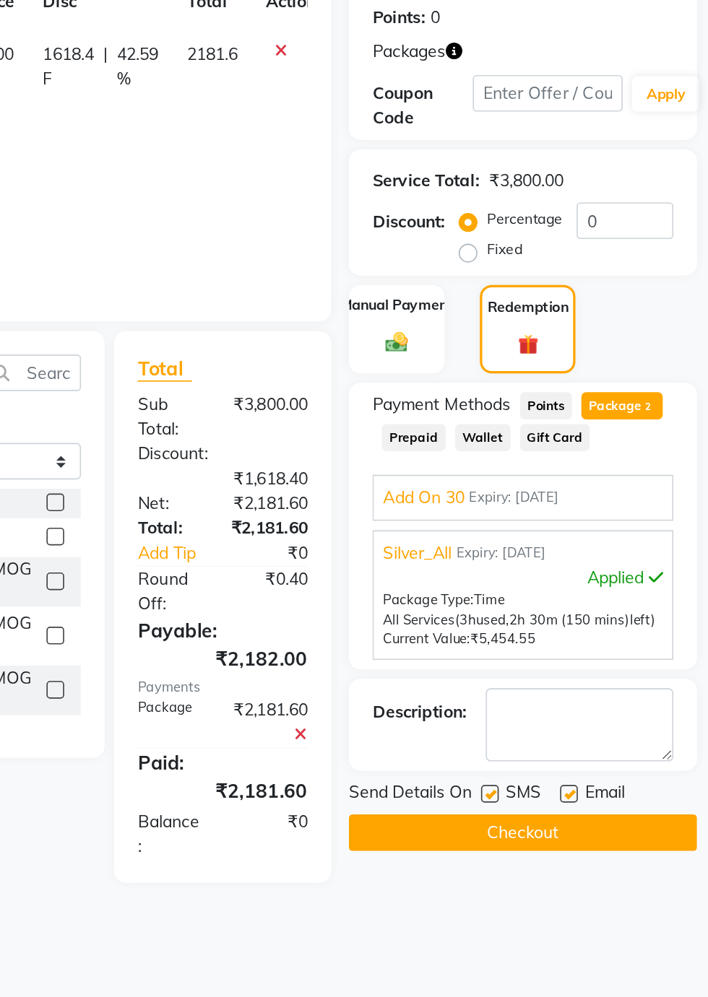
click at [612, 750] on button "Checkout" at bounding box center [593, 750] width 213 height 22
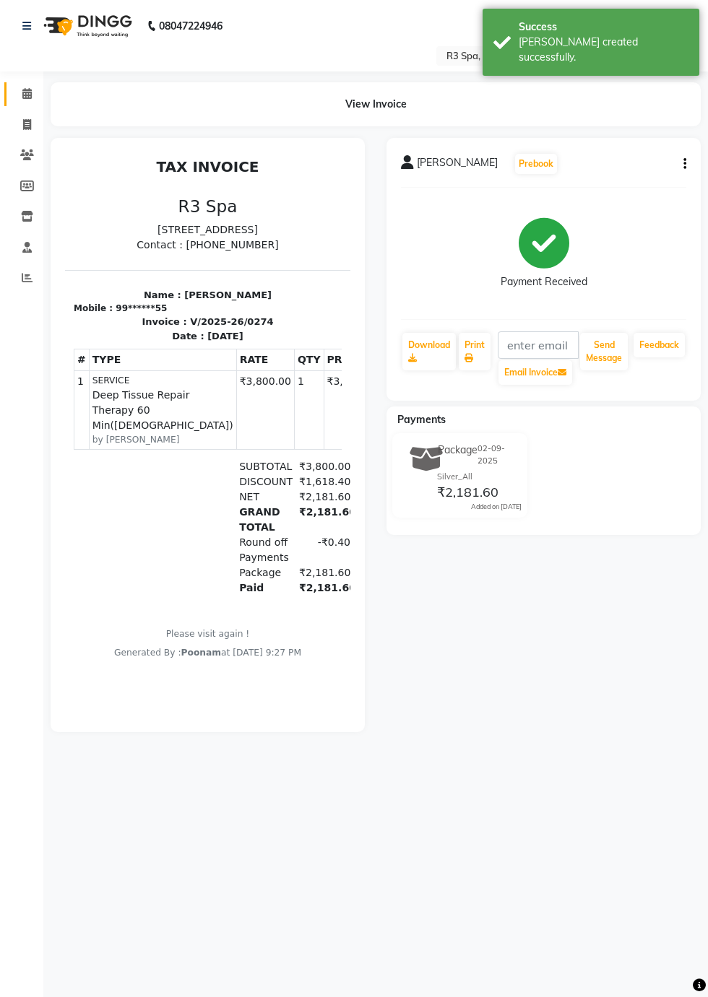
click at [26, 95] on icon at bounding box center [26, 93] width 9 height 11
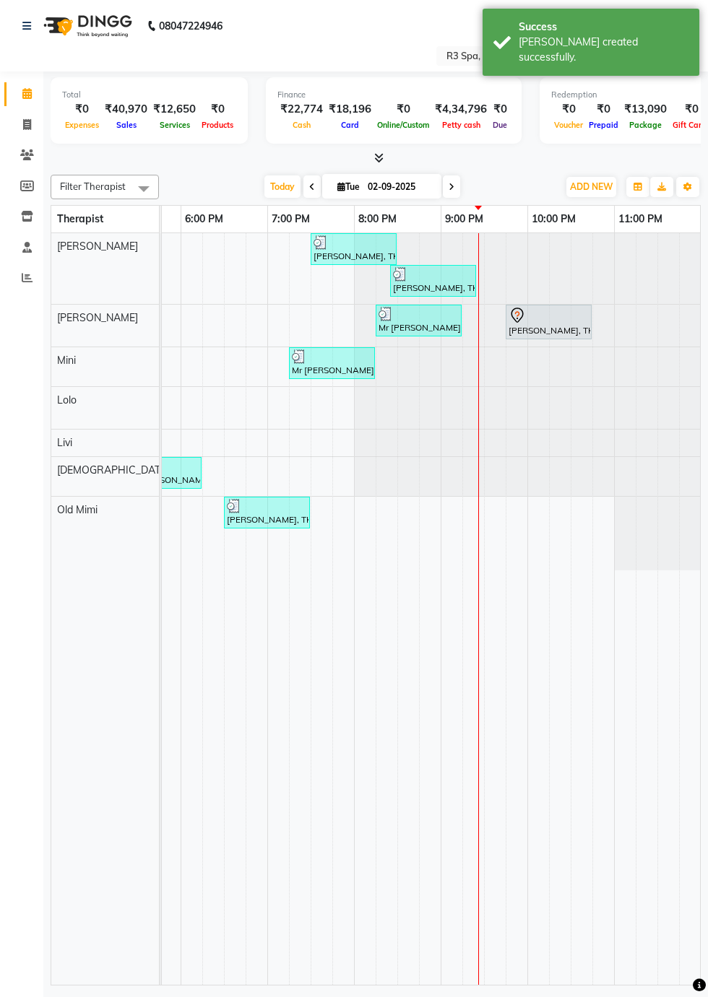
scroll to position [0, 934]
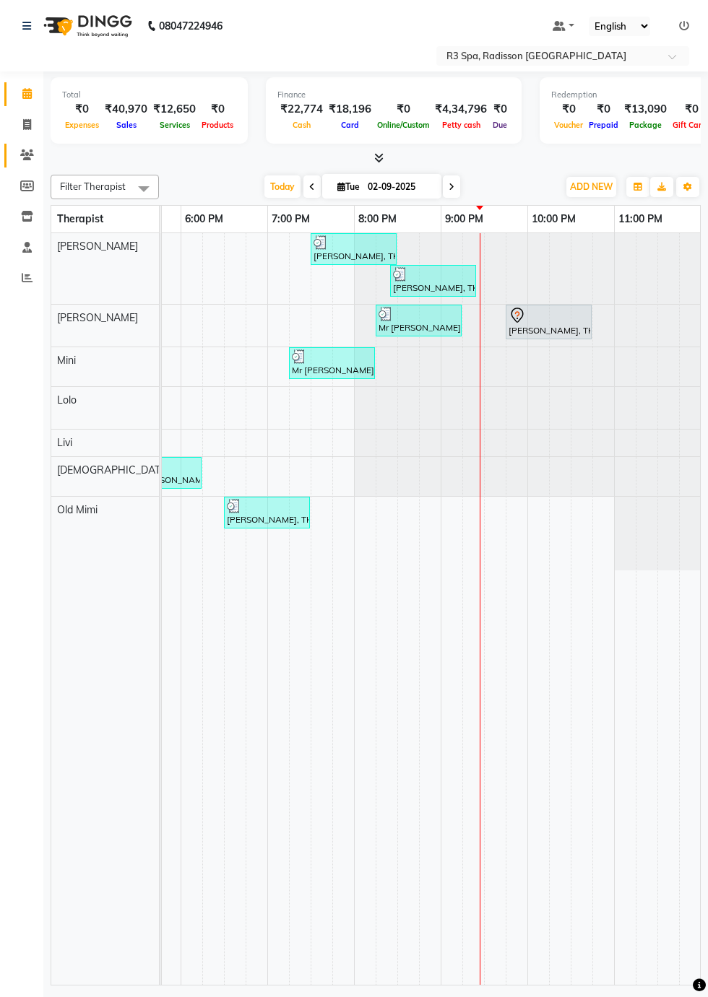
click at [20, 160] on icon at bounding box center [27, 154] width 14 height 11
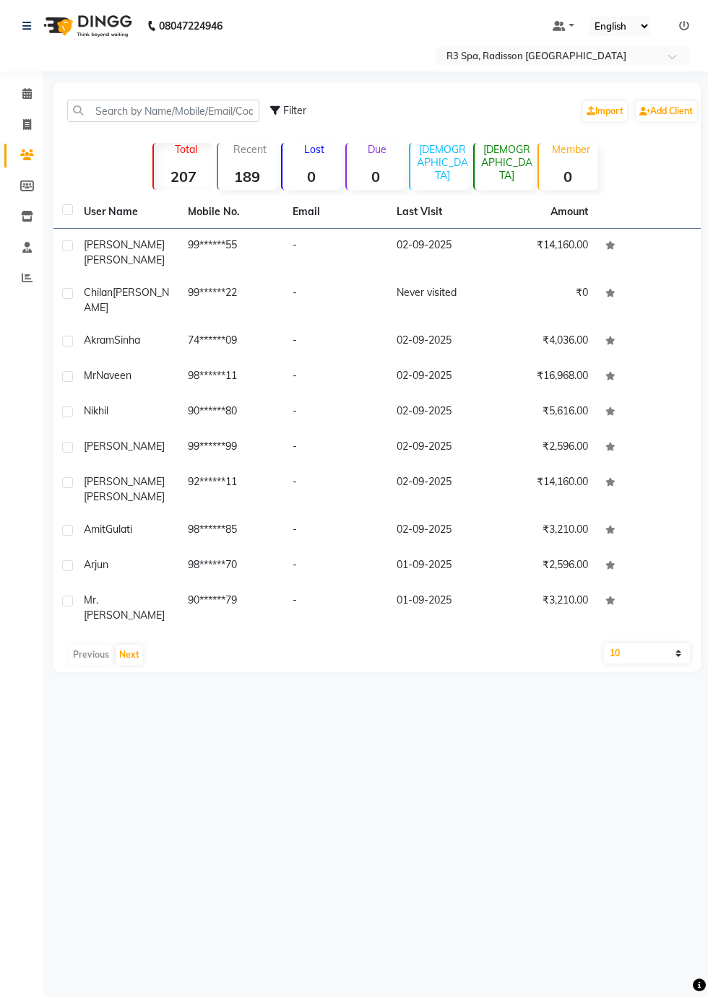
click at [133, 287] on span "[PERSON_NAME]" at bounding box center [126, 300] width 85 height 28
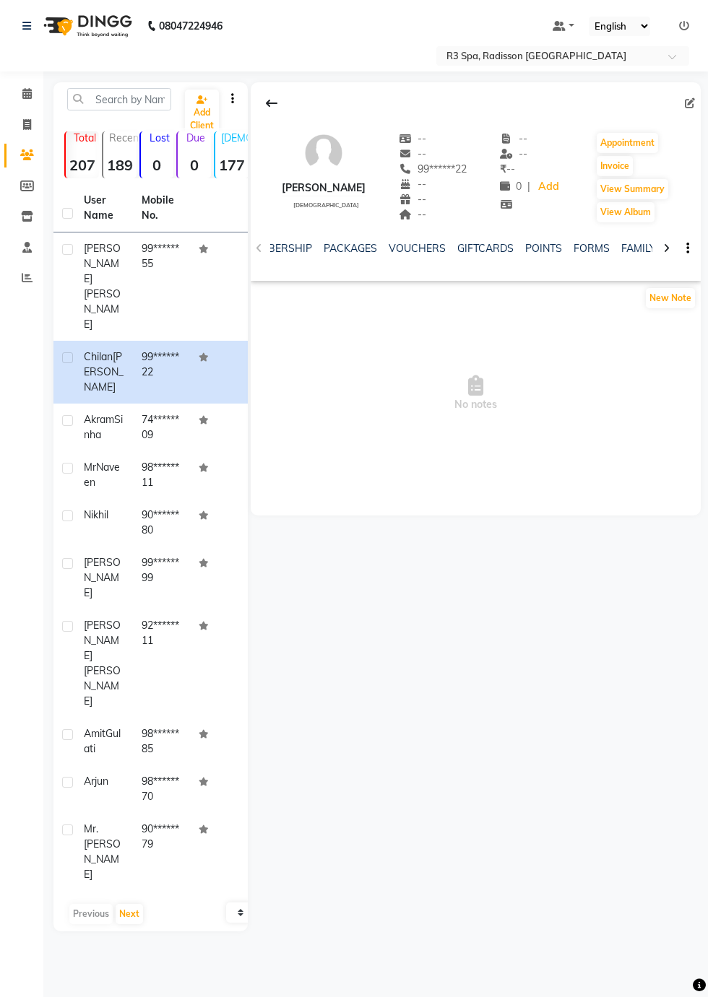
scroll to position [0, 533]
click at [483, 248] on link "FORMS" at bounding box center [484, 248] width 36 height 13
click at [318, 296] on button "Request New Form" at bounding box center [302, 298] width 103 height 22
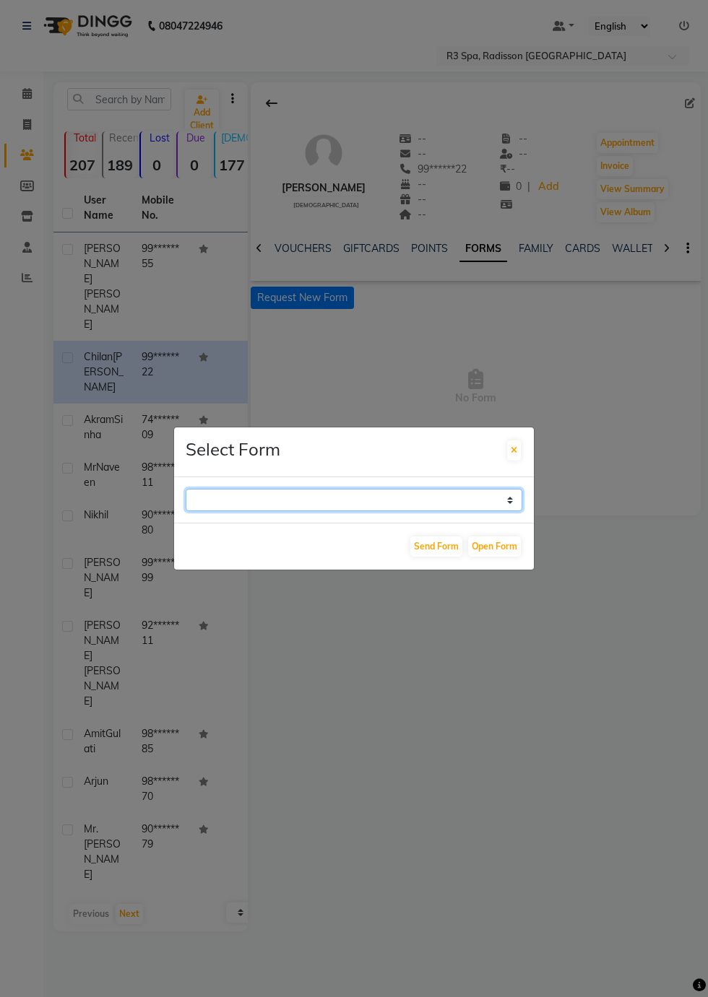
click at [503, 511] on select "GUEST FEEDBACK FORM HEALTH ASSESSMENT FORM" at bounding box center [354, 500] width 337 height 22
select select "204"
click at [186, 511] on select "GUEST FEEDBACK FORM HEALTH ASSESSMENT FORM" at bounding box center [354, 500] width 337 height 22
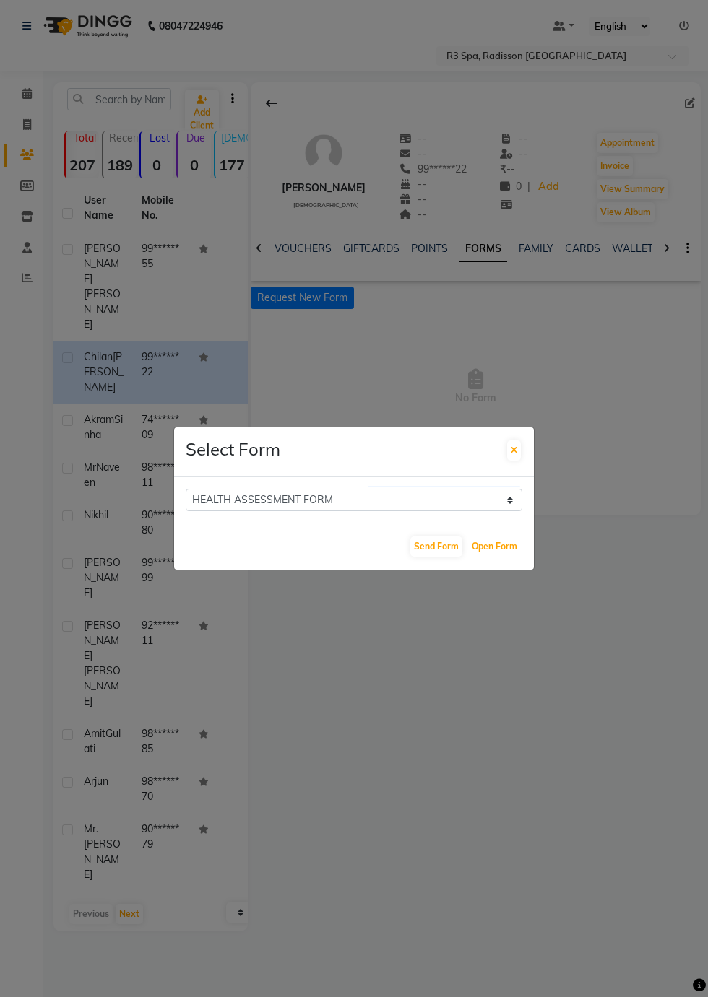
click at [512, 557] on button "Open Form" at bounding box center [494, 547] width 53 height 20
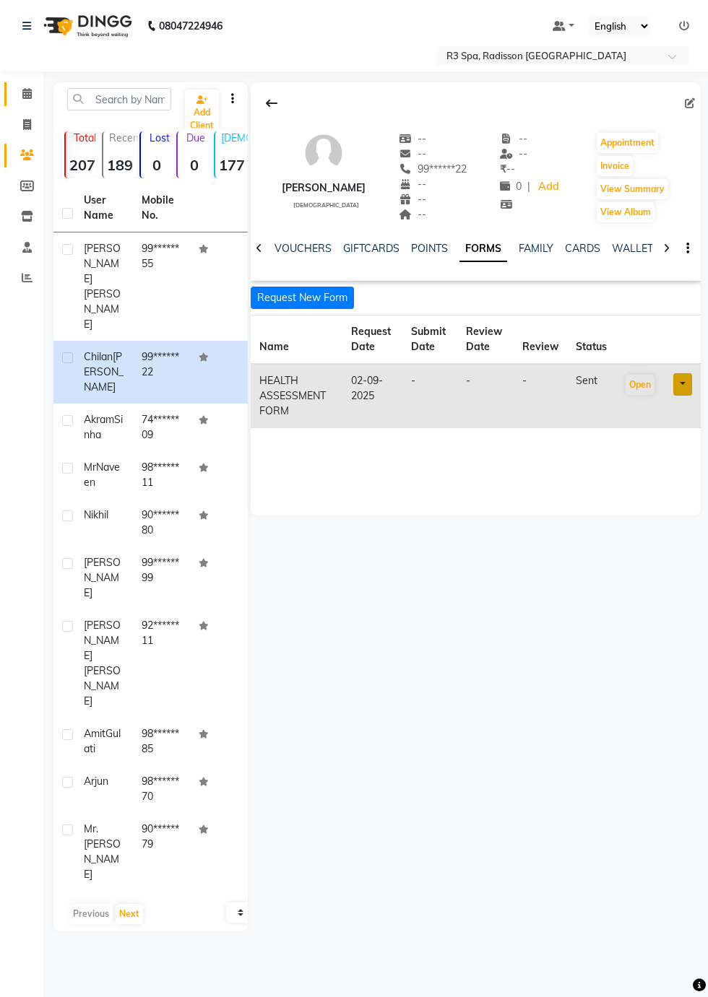
click at [26, 94] on icon at bounding box center [26, 93] width 9 height 11
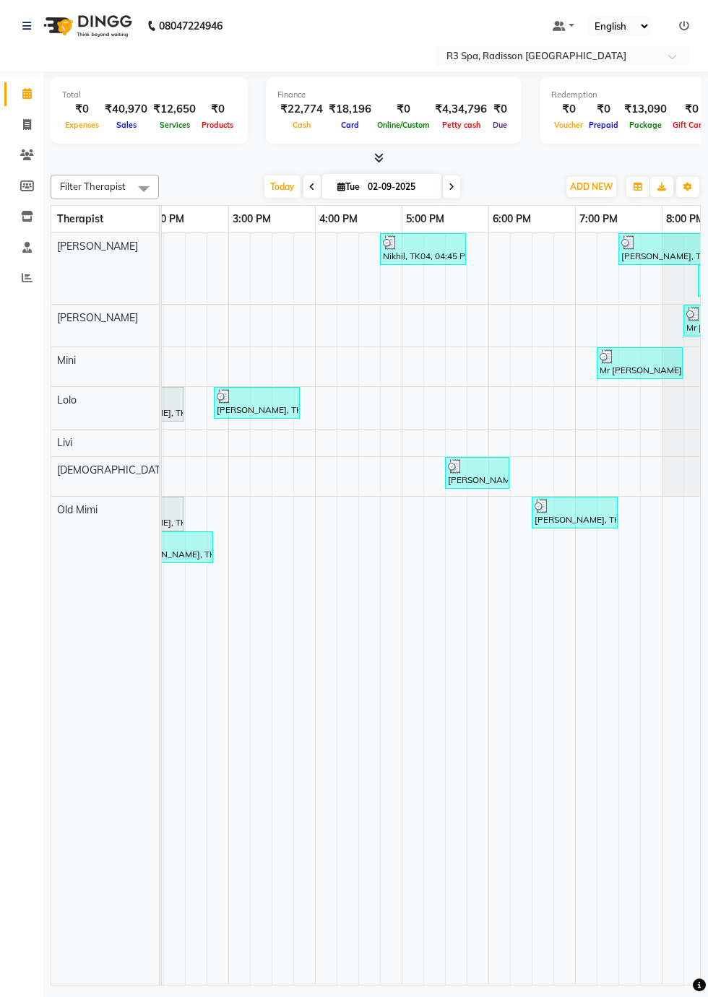
scroll to position [0, 934]
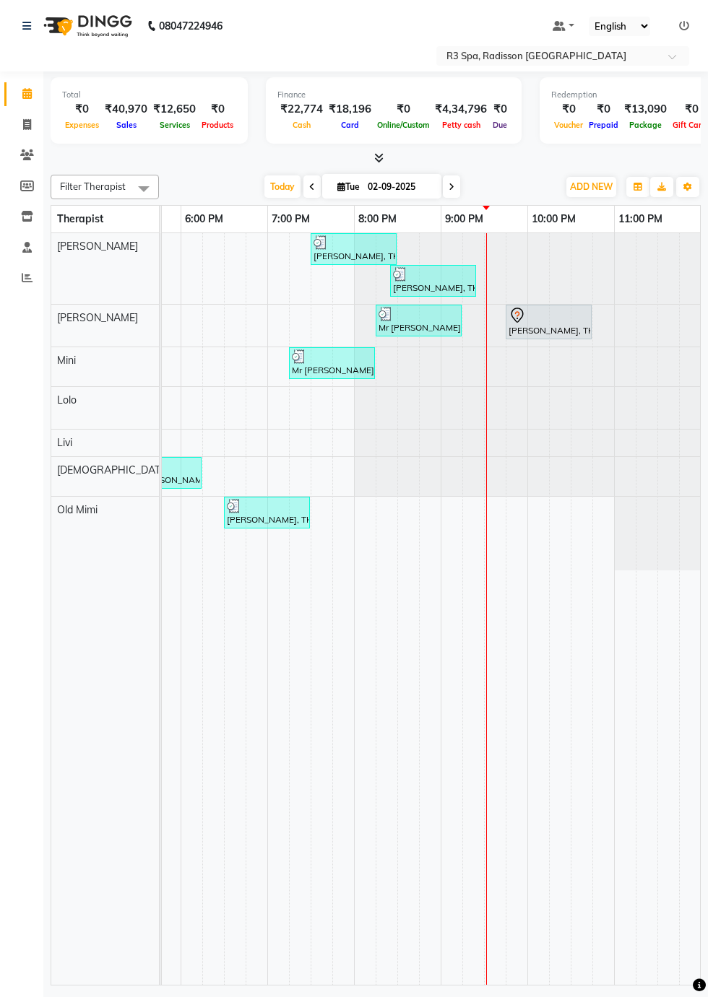
click at [559, 310] on div at bounding box center [548, 315] width 80 height 17
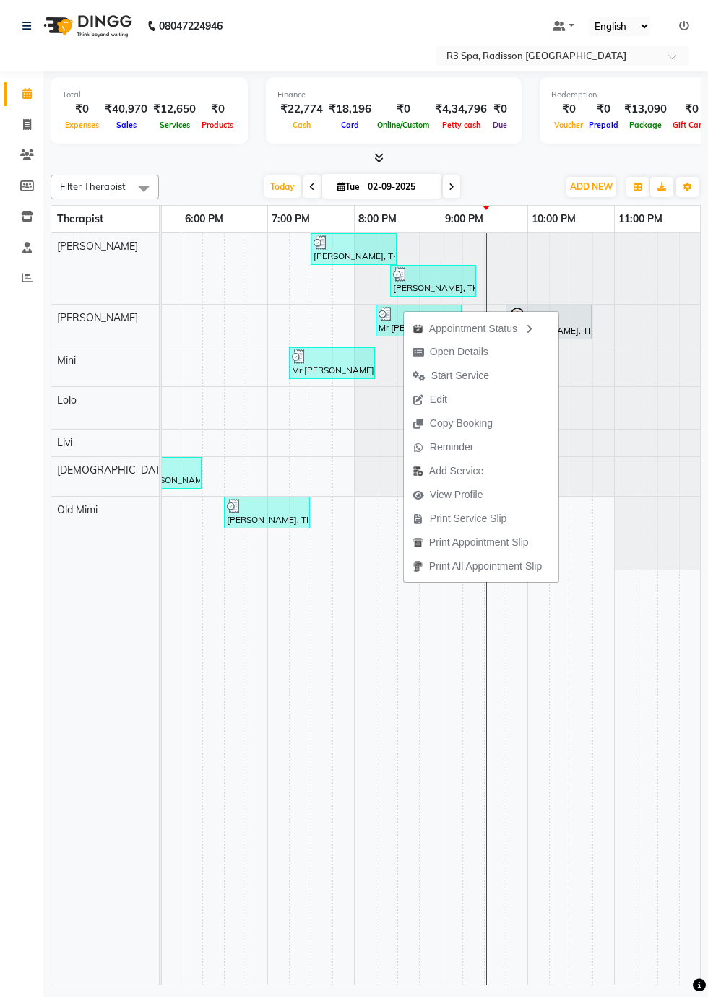
click at [484, 347] on span "Open Details" at bounding box center [450, 352] width 93 height 24
select select "7"
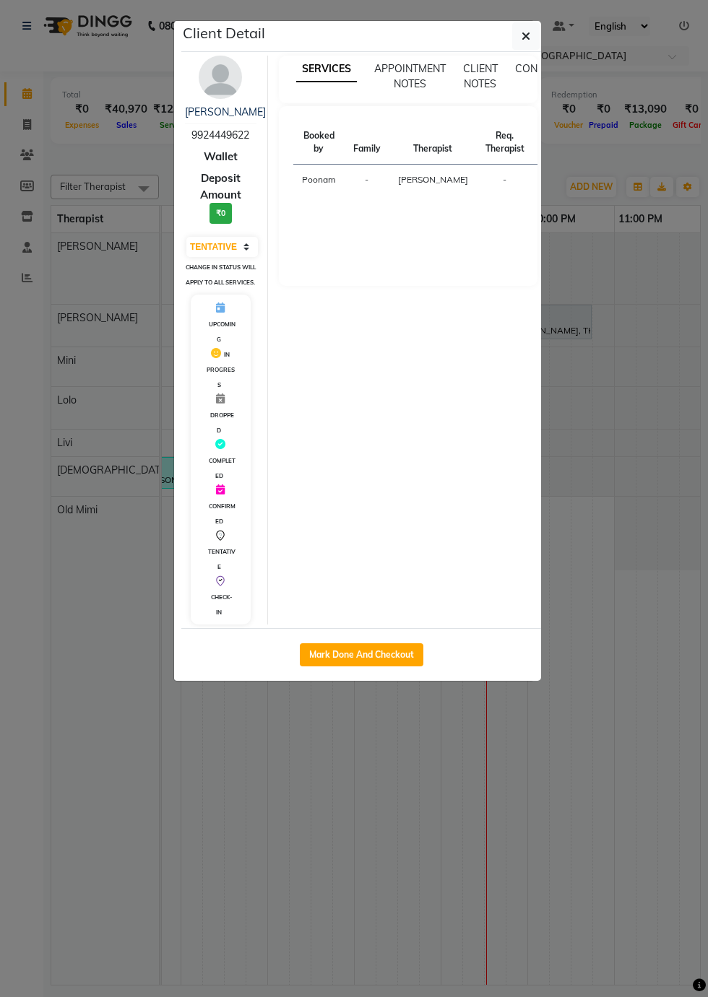
click at [381, 656] on button "Mark Done And Checkout" at bounding box center [361, 654] width 123 height 23
select select "8678"
select select "service"
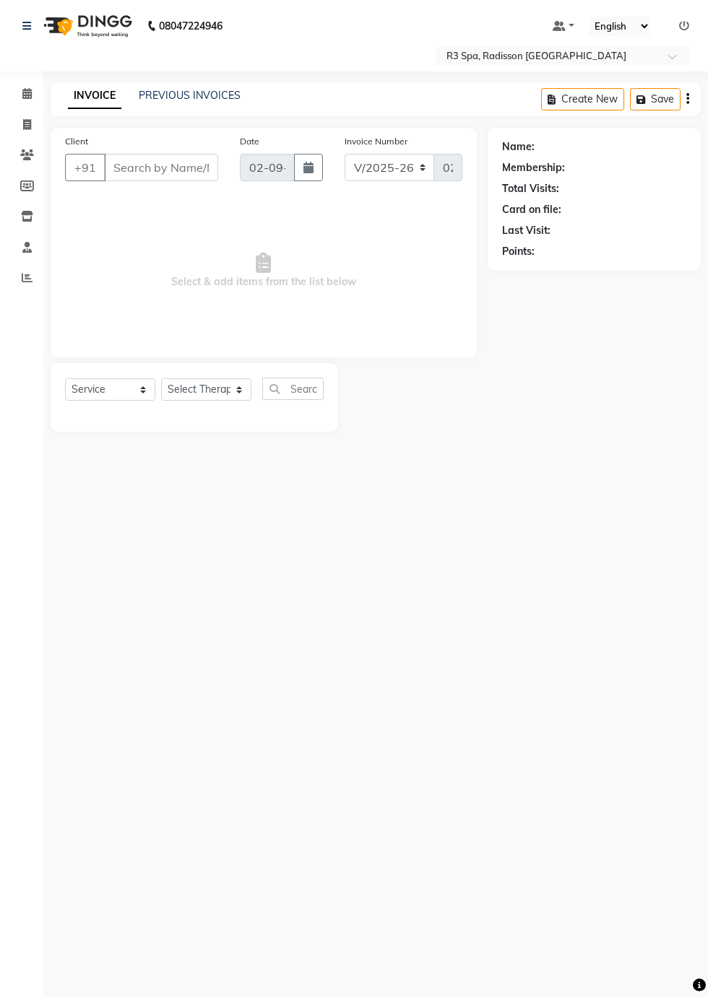
type input "99******22"
select select "87563"
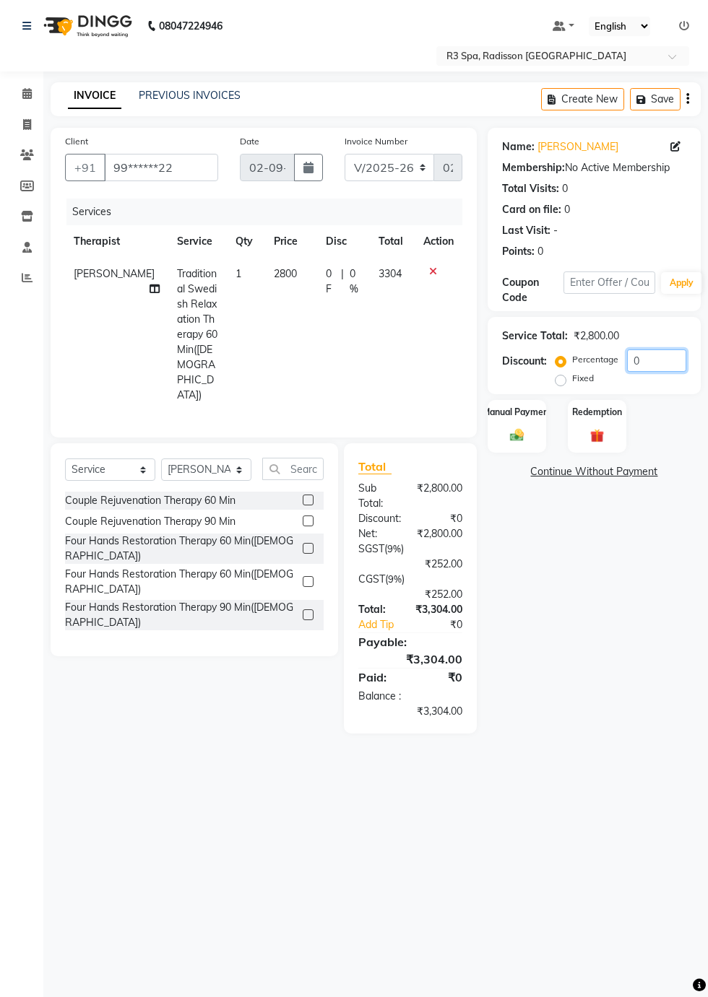
click at [665, 360] on input "0" at bounding box center [656, 361] width 59 height 22
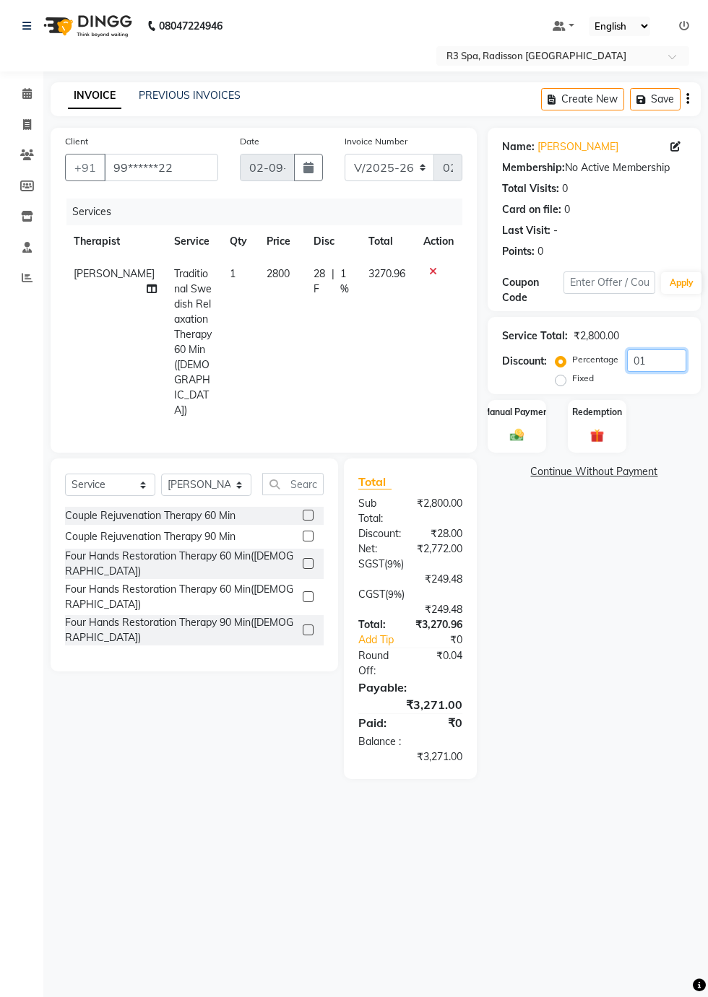
type input "0"
type input "15"
click at [531, 440] on div "Manual Payment" at bounding box center [516, 426] width 58 height 53
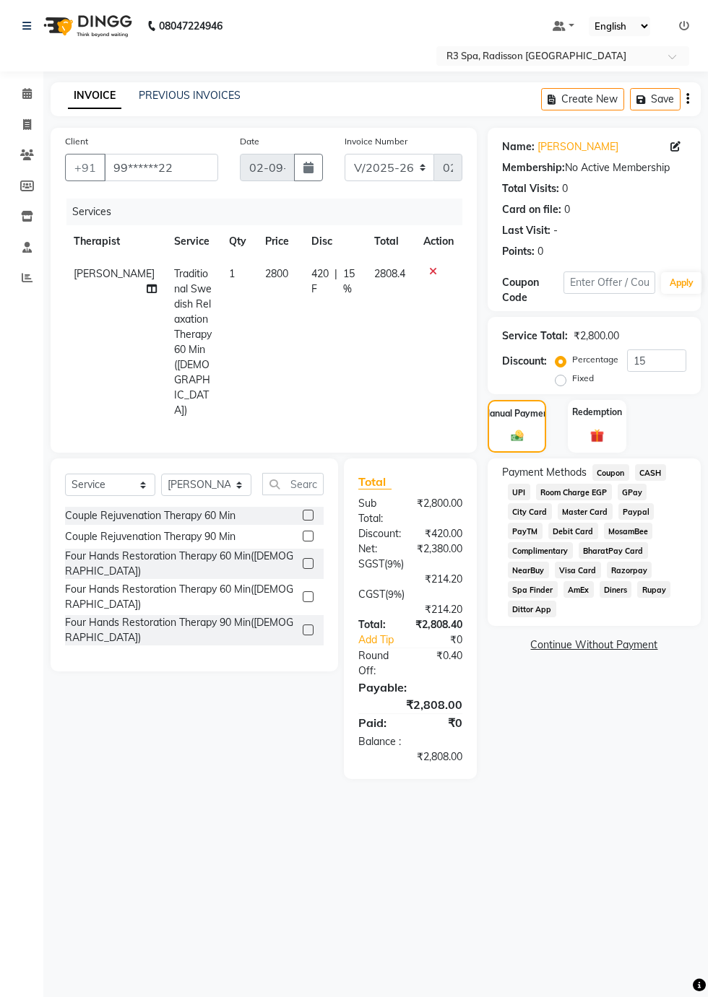
click at [595, 510] on span "Master Card" at bounding box center [584, 511] width 55 height 17
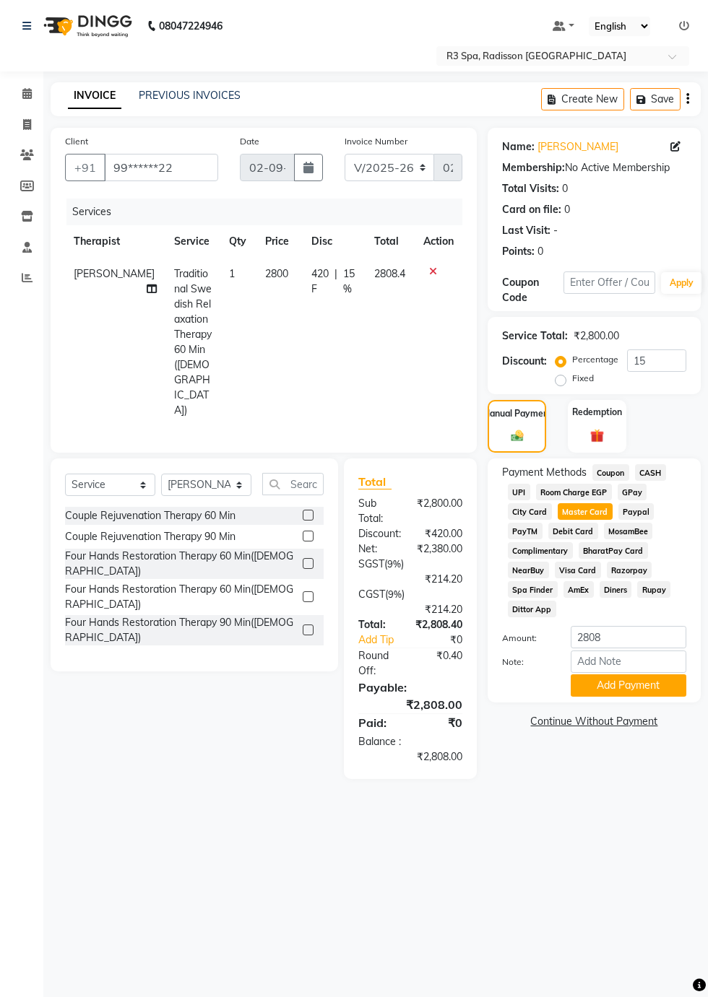
click at [654, 693] on button "Add Payment" at bounding box center [628, 685] width 116 height 22
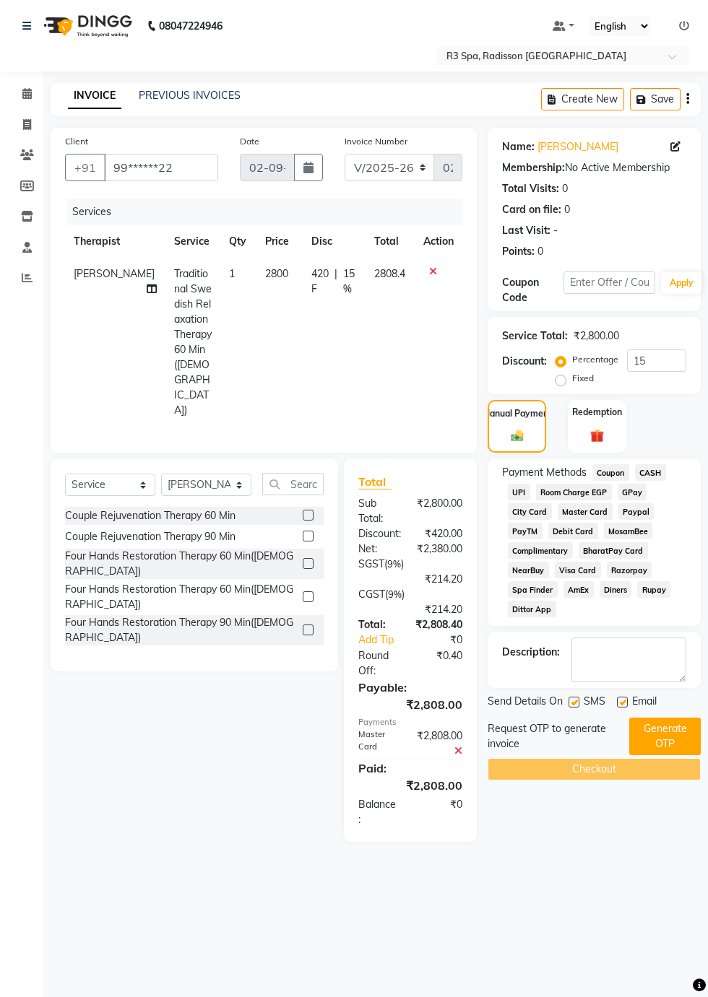
click at [667, 740] on button "Generate OTP" at bounding box center [664, 737] width 71 height 38
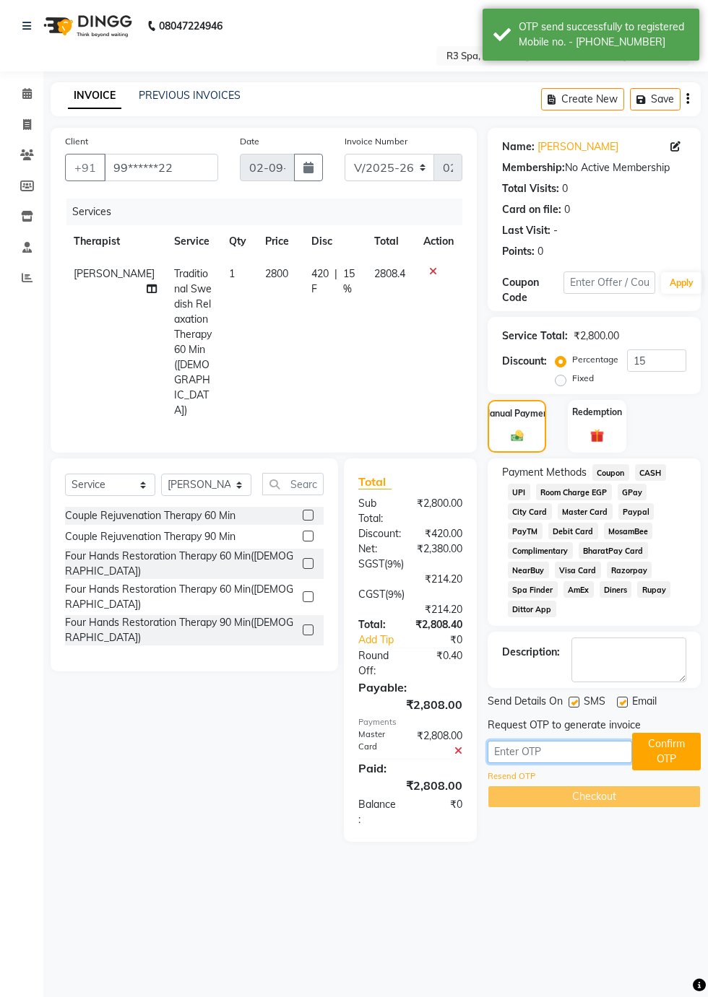
click at [554, 748] on input "text" at bounding box center [559, 752] width 144 height 22
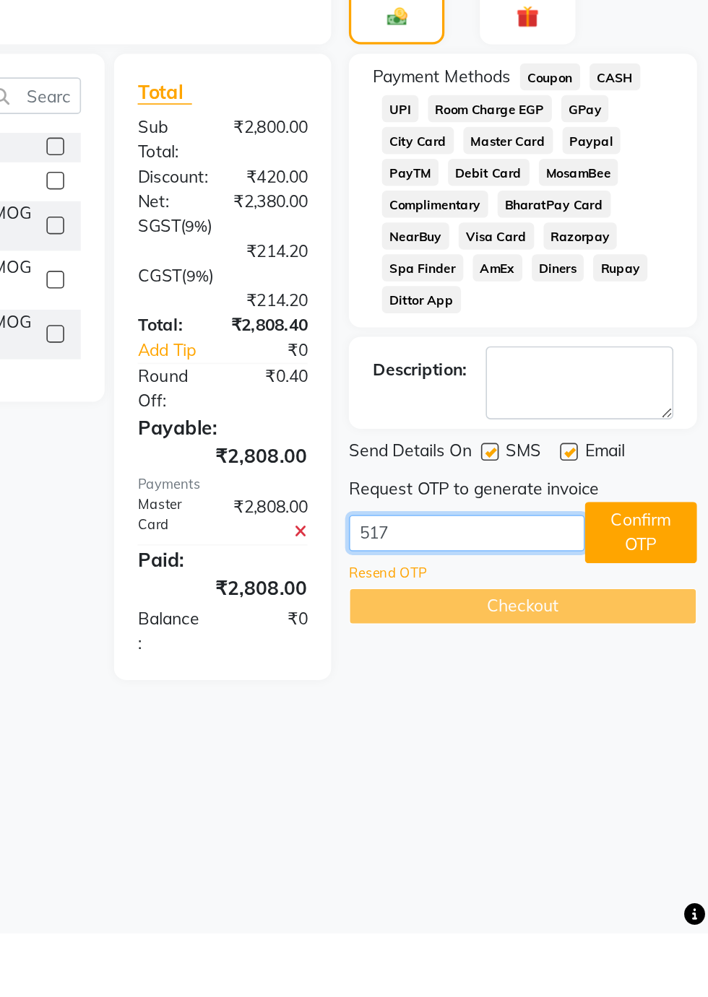
type input "5176"
click at [666, 745] on button "Confirm OTP" at bounding box center [666, 752] width 69 height 38
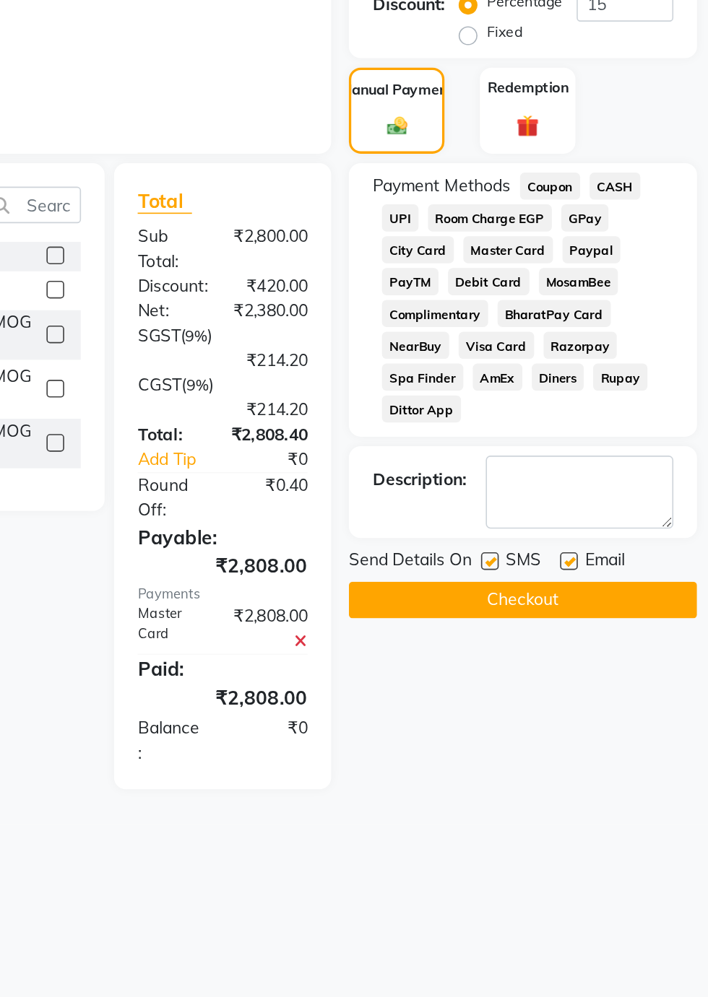
click at [611, 729] on button "Checkout" at bounding box center [593, 726] width 213 height 22
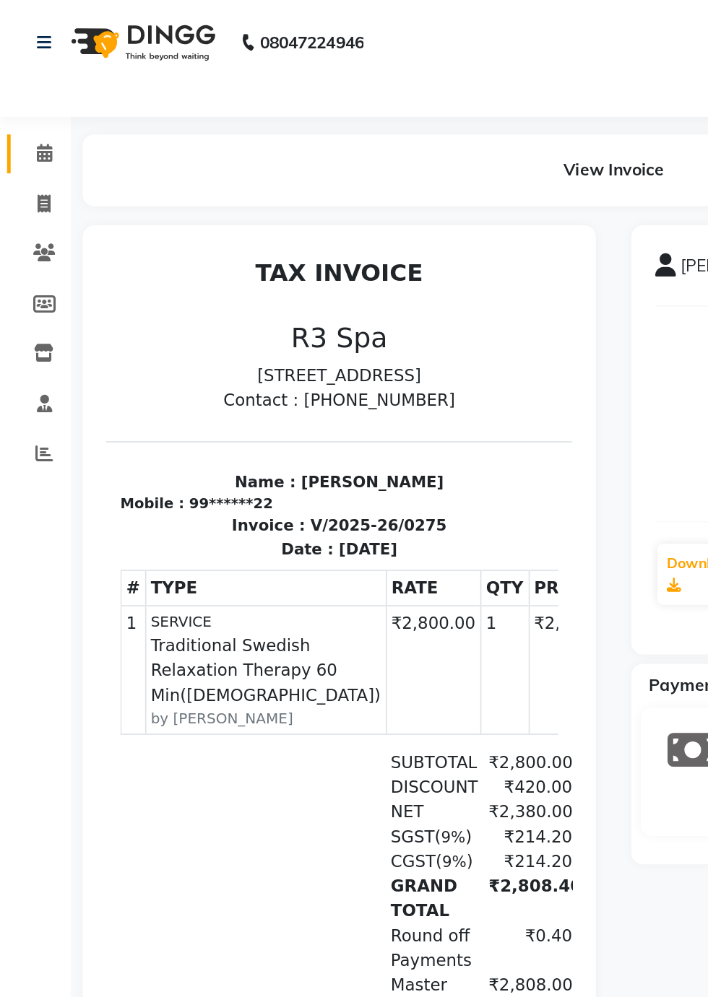
click at [30, 99] on icon at bounding box center [26, 93] width 9 height 11
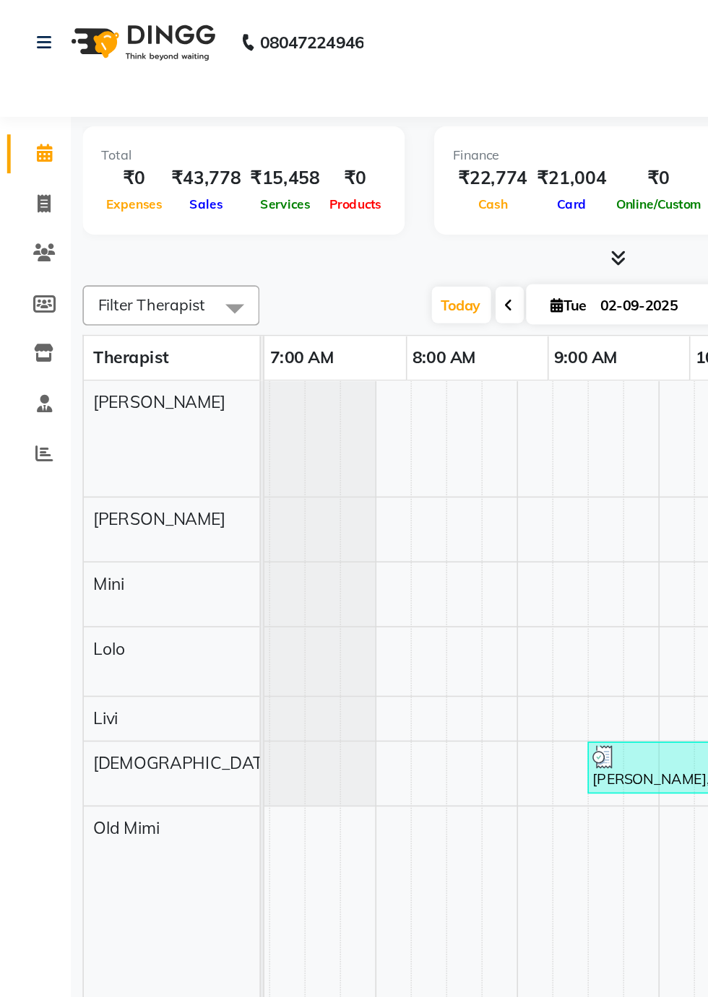
scroll to position [0, 105]
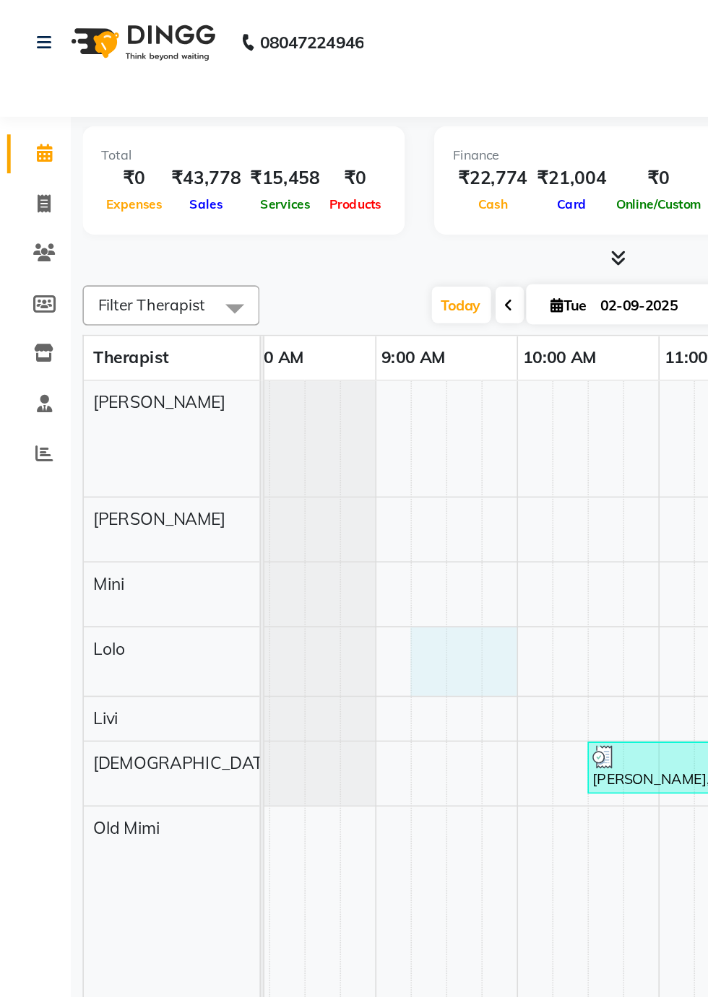
select select "87566"
select select "tentative"
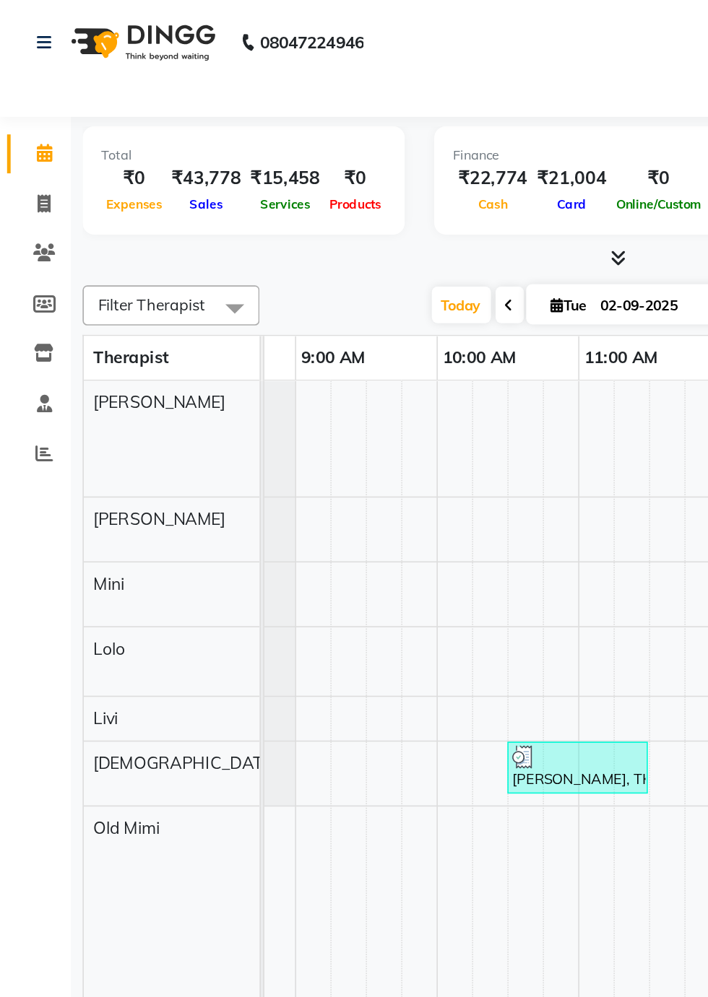
select select "555"
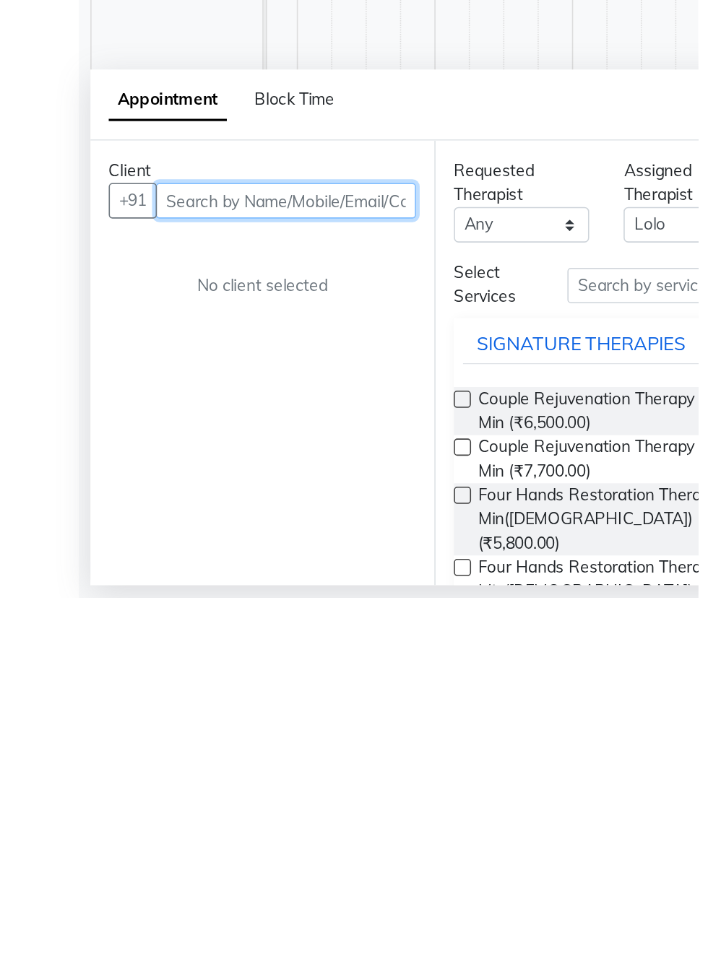
scroll to position [0, 0]
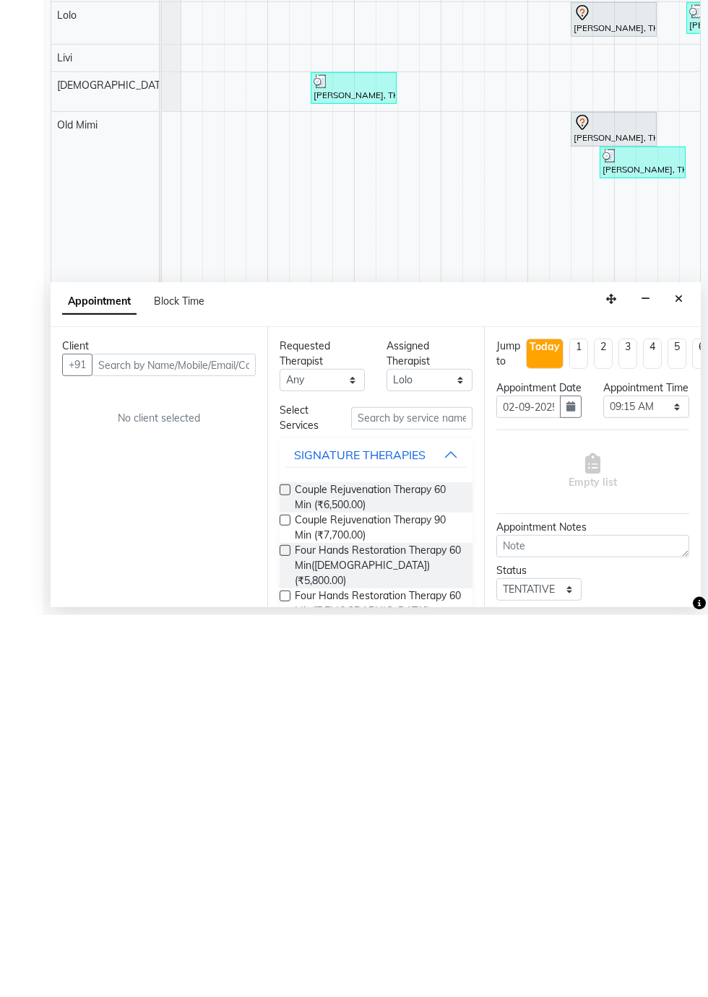
click at [677, 688] on button "Close" at bounding box center [678, 681] width 21 height 22
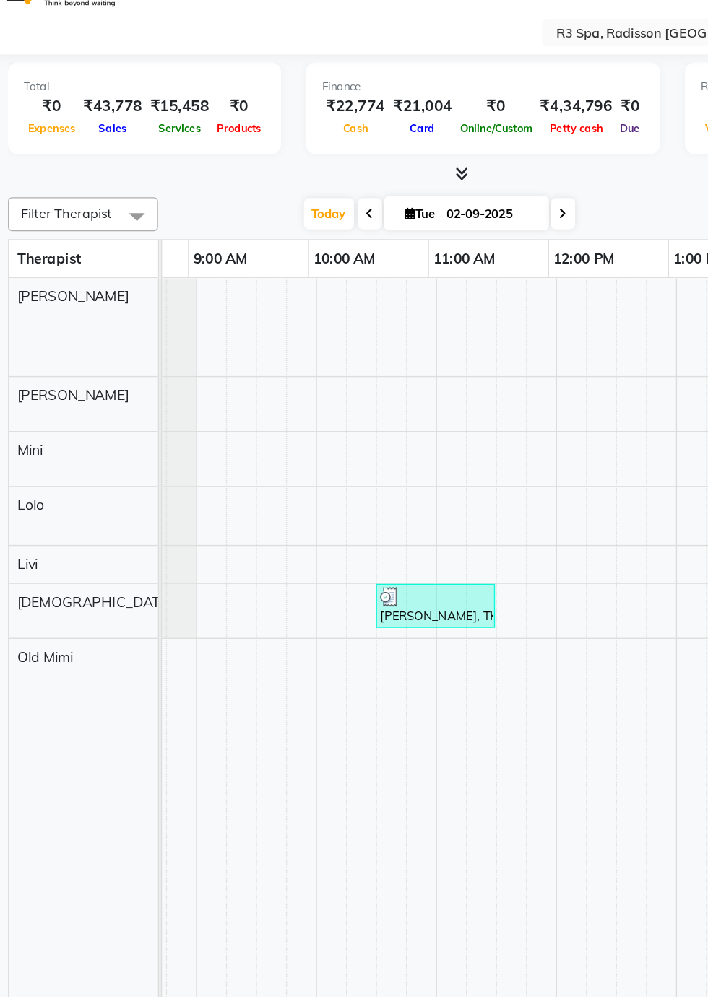
scroll to position [0, 149]
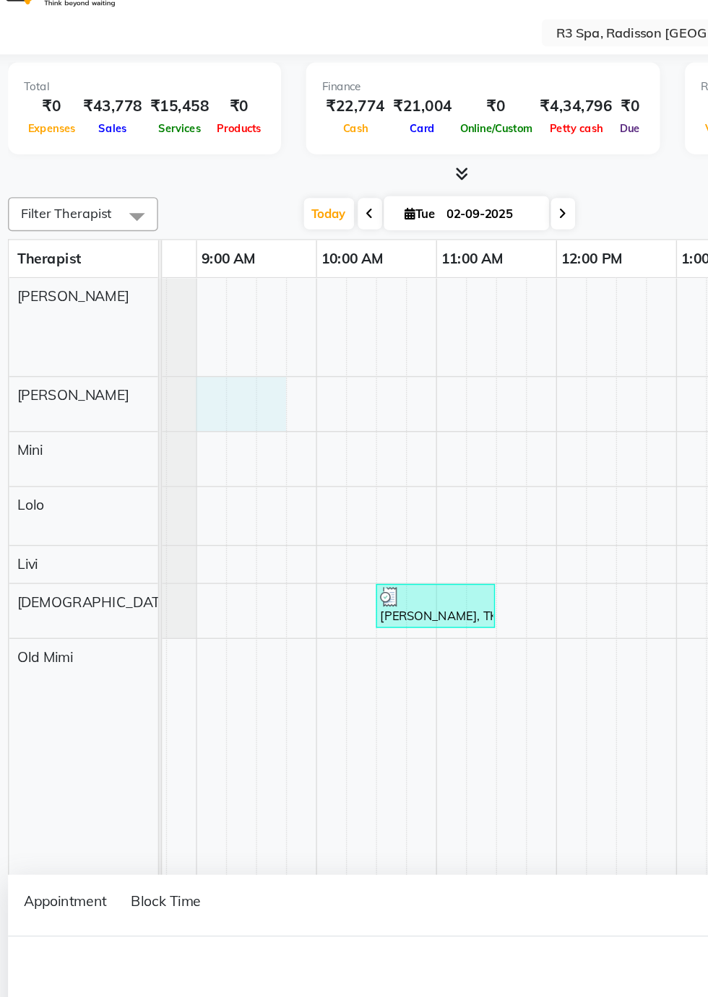
select select "87563"
select select "tentative"
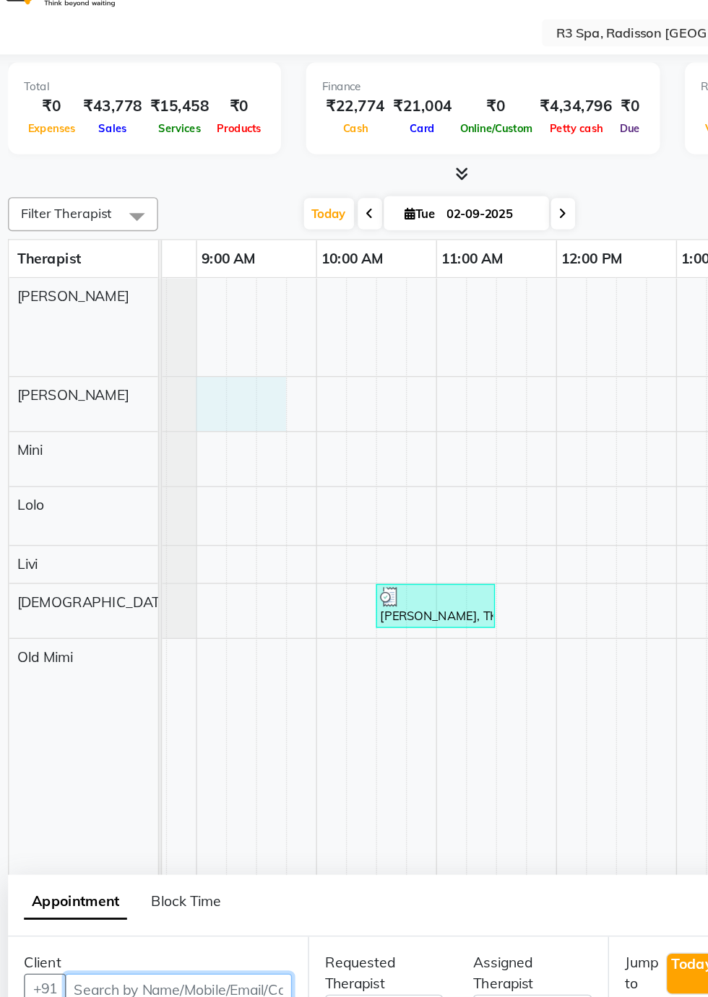
select select "540"
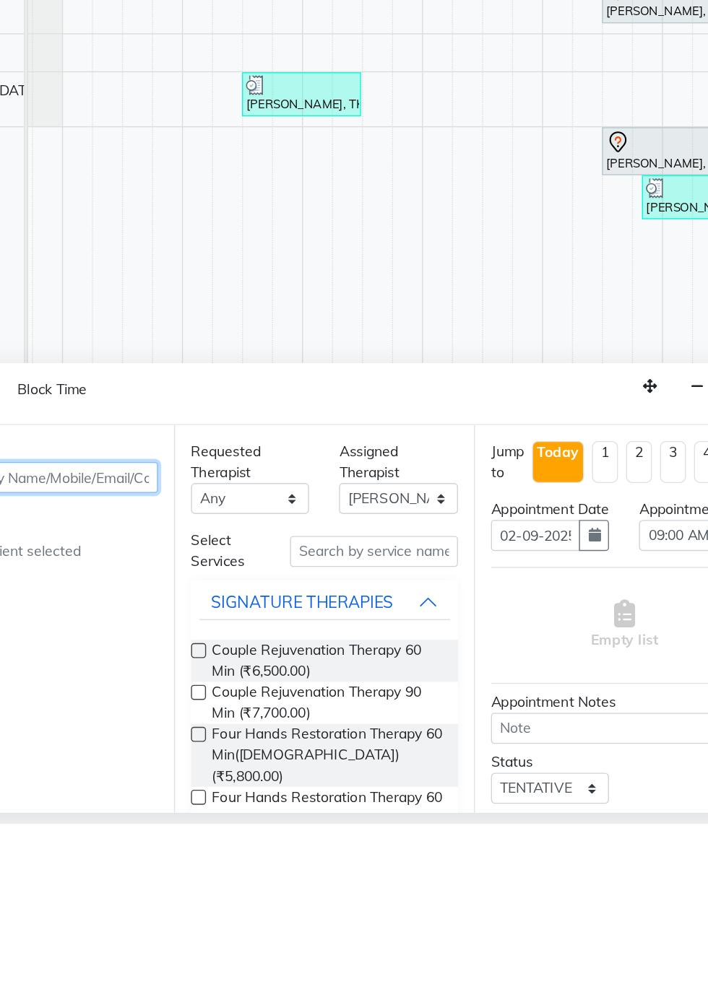
scroll to position [0, 0]
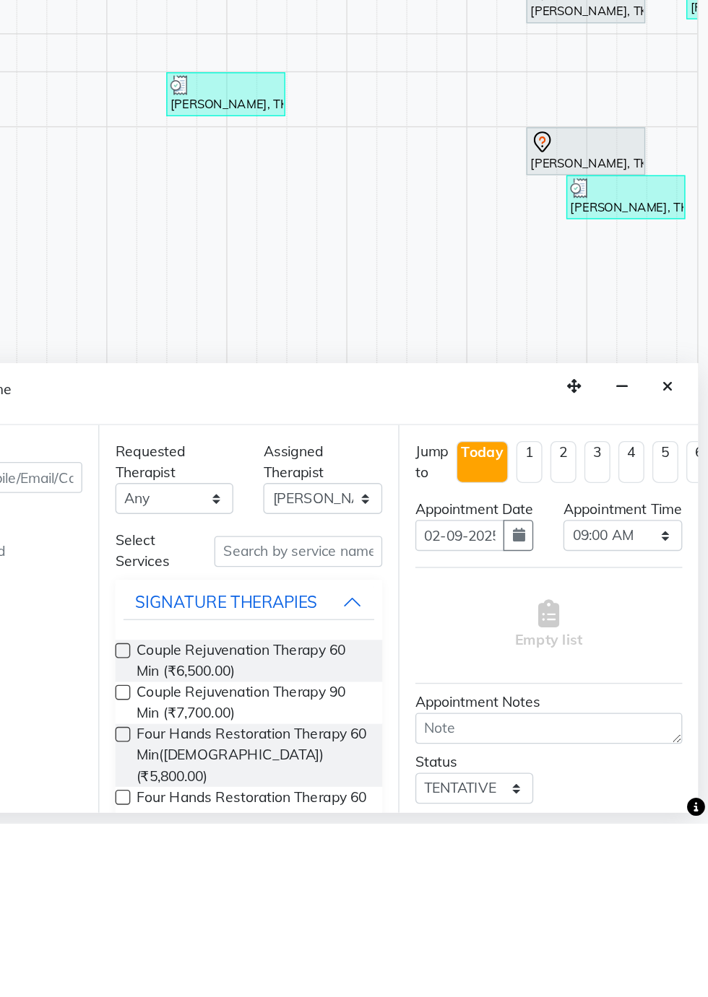
click at [677, 682] on icon "Close" at bounding box center [678, 681] width 8 height 10
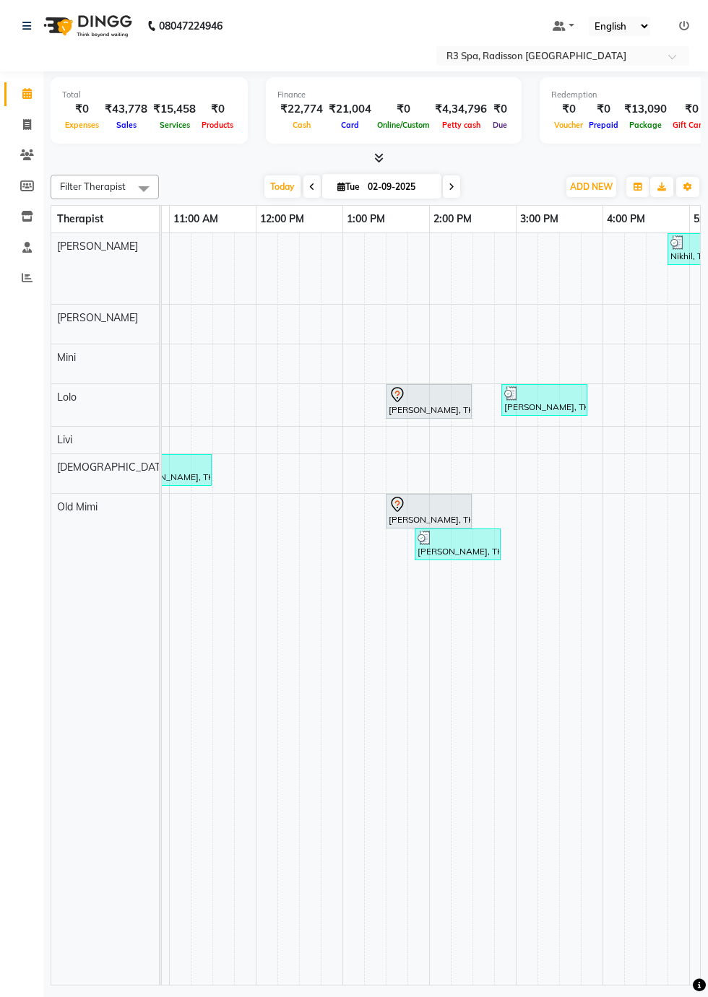
scroll to position [0, 341]
click at [543, 403] on div "[PERSON_NAME], TK03, 02:50 PM-03:50 PM, Traditional Swedish Relaxation Therapy …" at bounding box center [542, 399] width 83 height 27
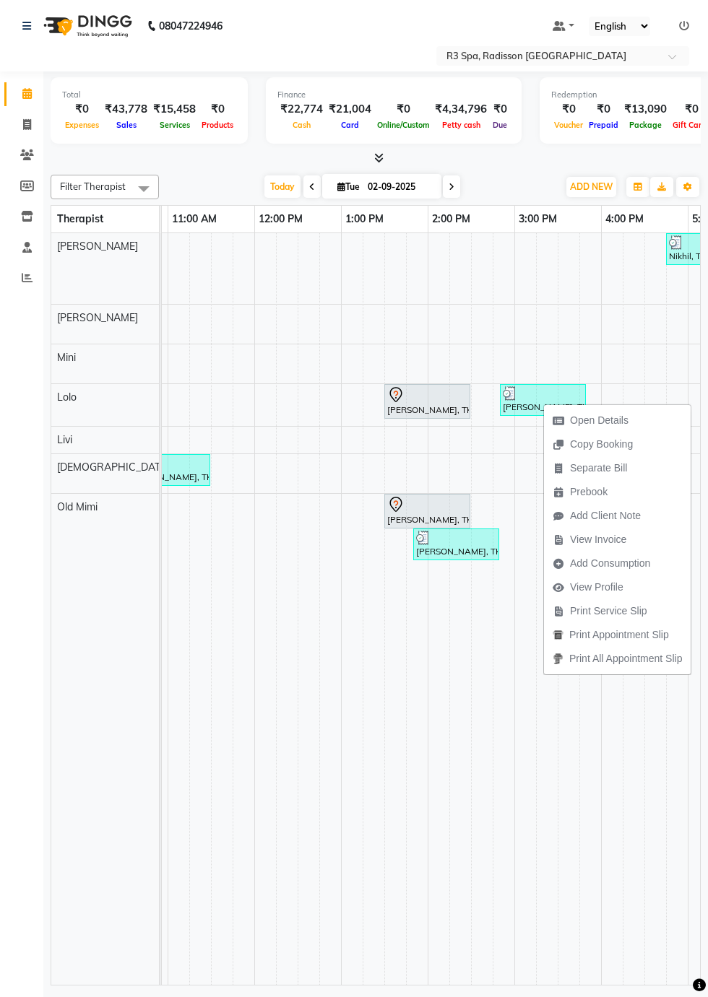
click at [505, 784] on td at bounding box center [503, 609] width 22 height 752
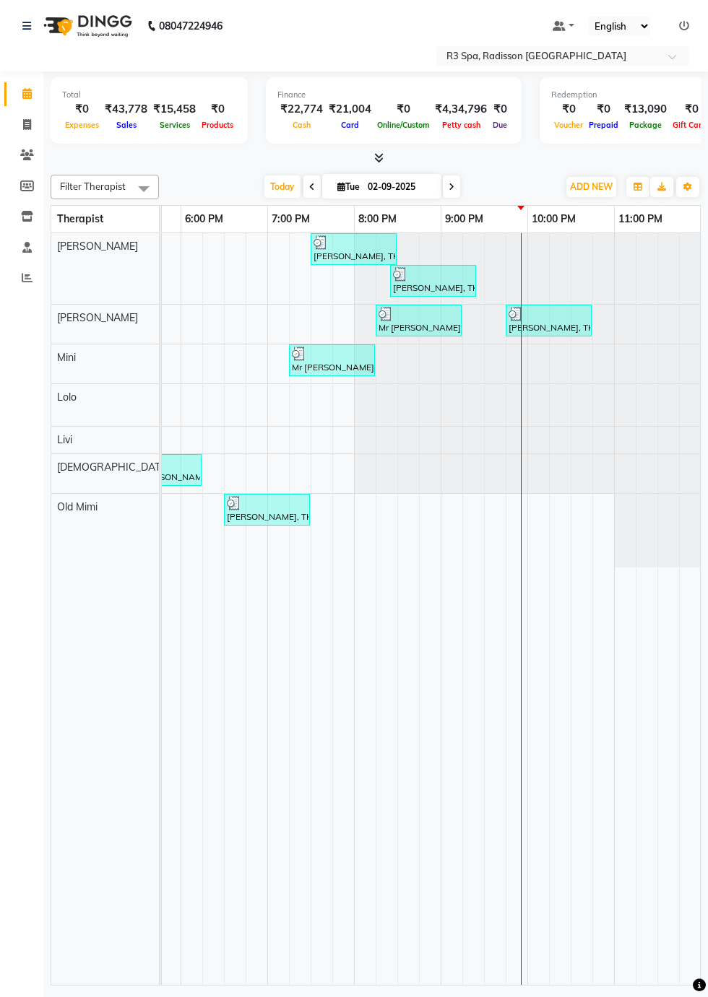
scroll to position [0, 873]
